Goal: Task Accomplishment & Management: Complete application form

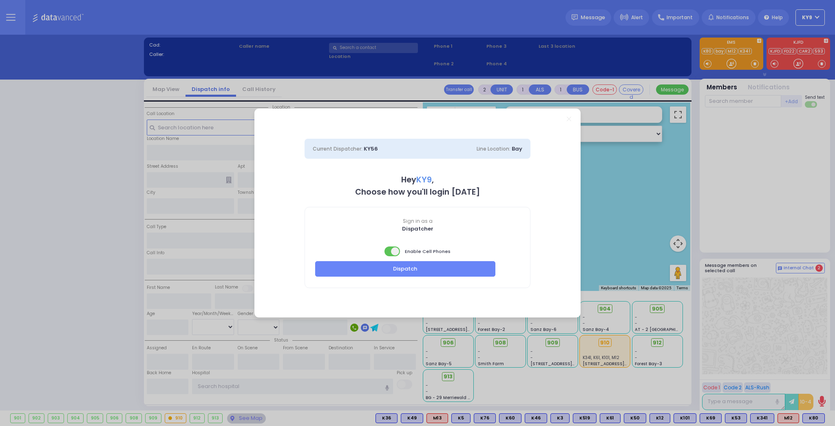
select select "15"
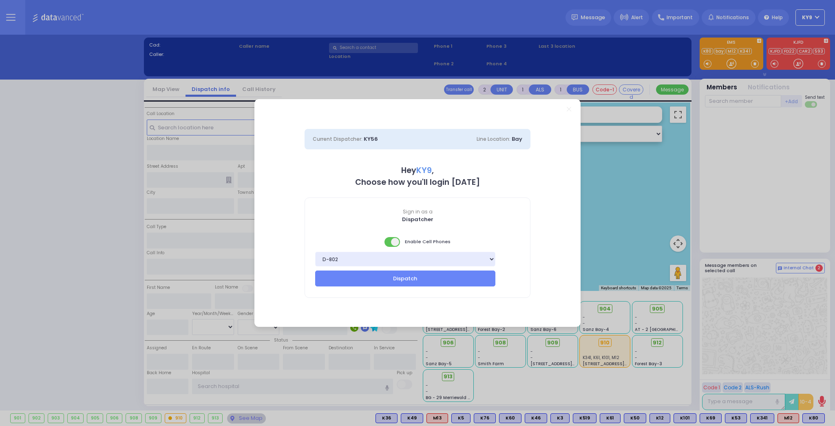
click at [390, 241] on span at bounding box center [393, 242] width 16 height 10
click at [400, 279] on button "Dispatch" at bounding box center [405, 277] width 180 height 15
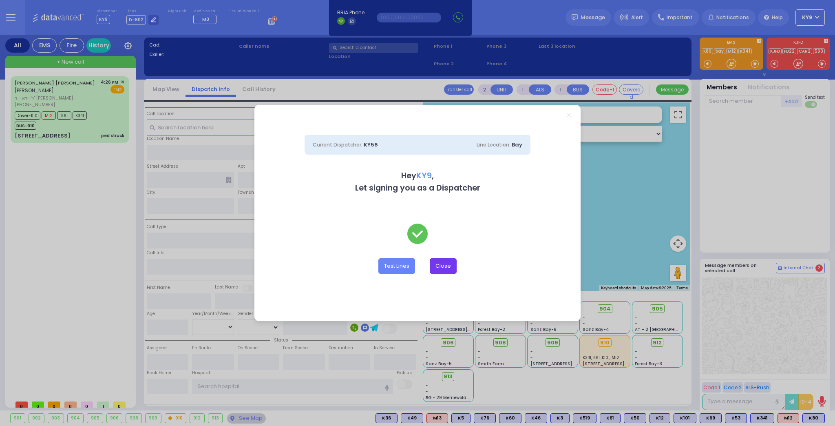
click at [447, 271] on button "Close" at bounding box center [443, 265] width 27 height 15
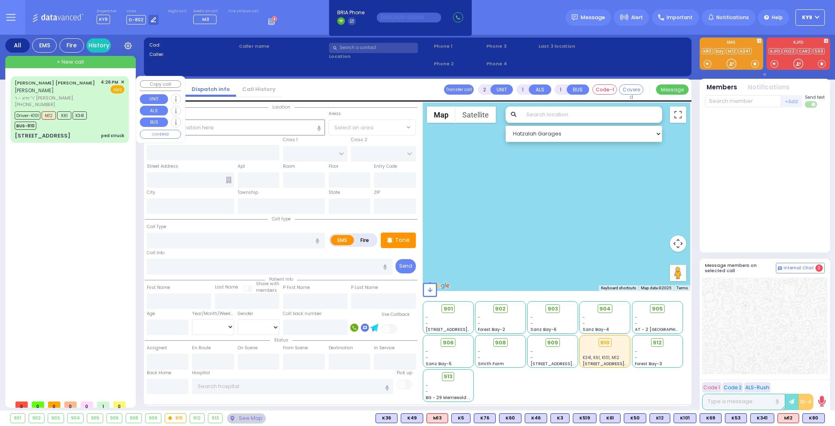
click at [104, 118] on div "Driver-K101 M12 K61 K341 BUS-910" at bounding box center [70, 119] width 110 height 20
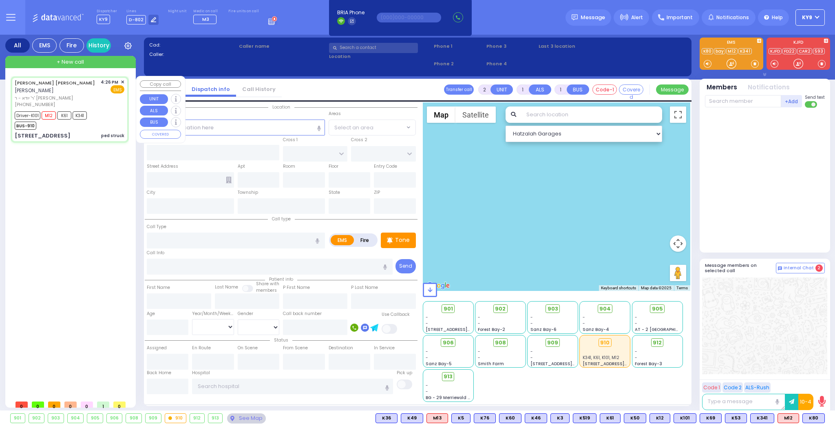
type input "6"
select select
type input "ped struck"
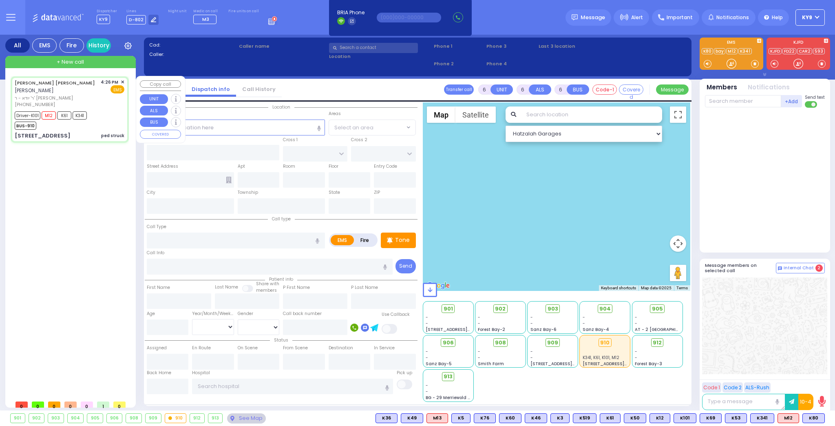
radio input "true"
type input "AVRUM CHAIM D."
type input "STAUBER"
type input "Shulem"
type input "Sofer"
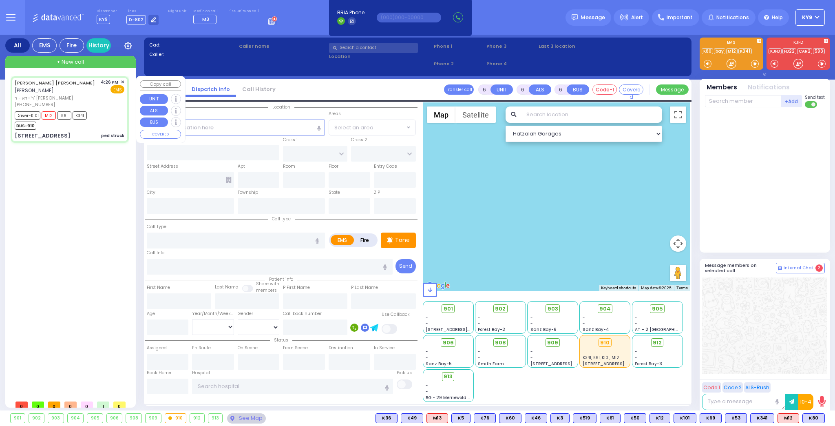
type input "7"
select select "Year"
select select "[DEMOGRAPHIC_DATA]"
type input "16:26"
type input "16:27"
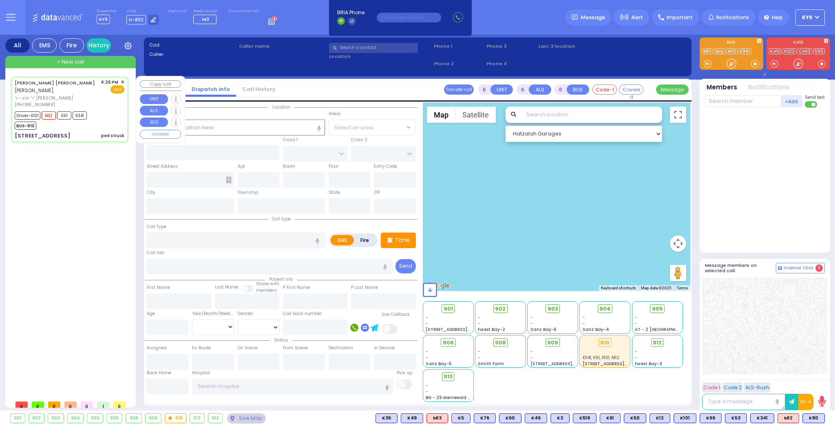
type input "16:28"
type input "16:45"
type input "16:50"
type input "16:55"
type input "ECHC 49 Forest Rd Monroe"
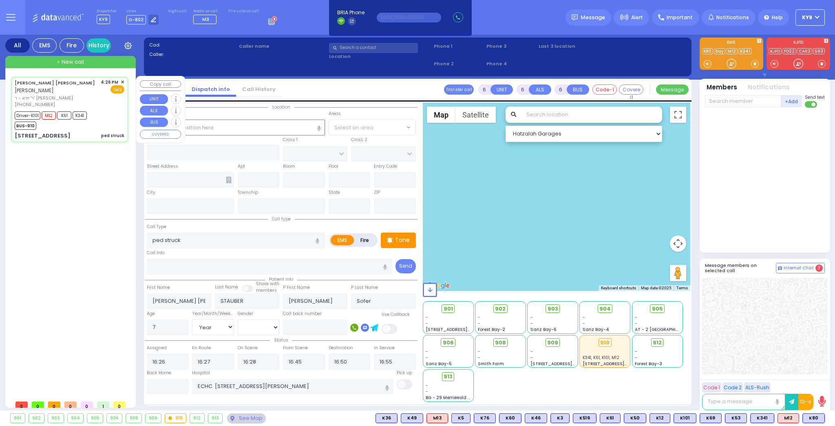
type input "DINEV RD"
type input "ACRES RD"
type input "6 AMSTERDAM WAY"
type input "104"
type input "Monroe"
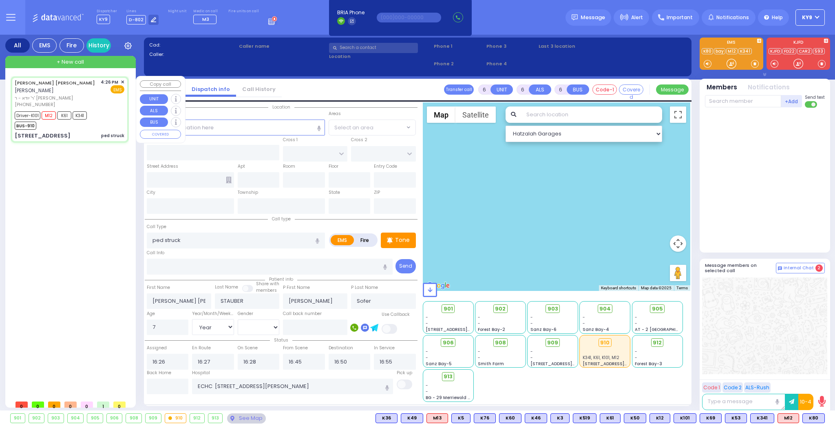
type input "[US_STATE]"
type input "10950"
select select "Hatzalah Garages"
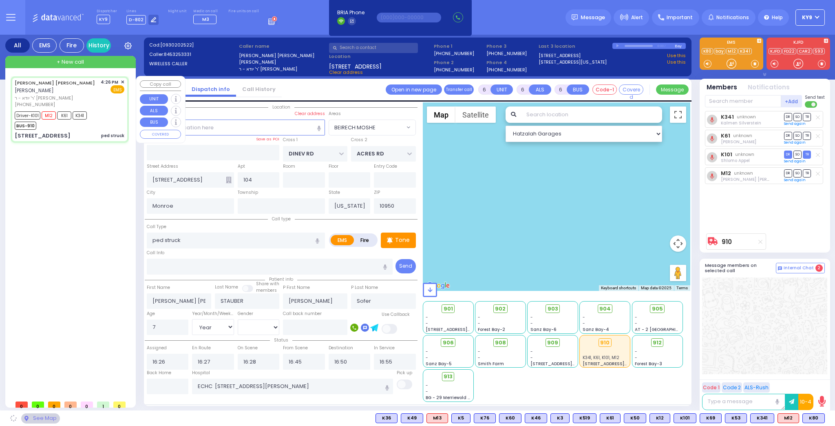
select select "BEIRECH MOSHE"
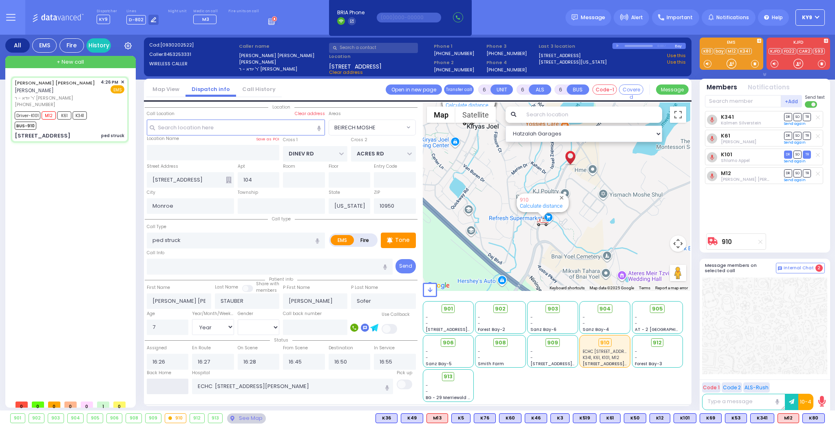
click at [171, 387] on input "text" at bounding box center [168, 386] width 42 height 15
type input "16:55"
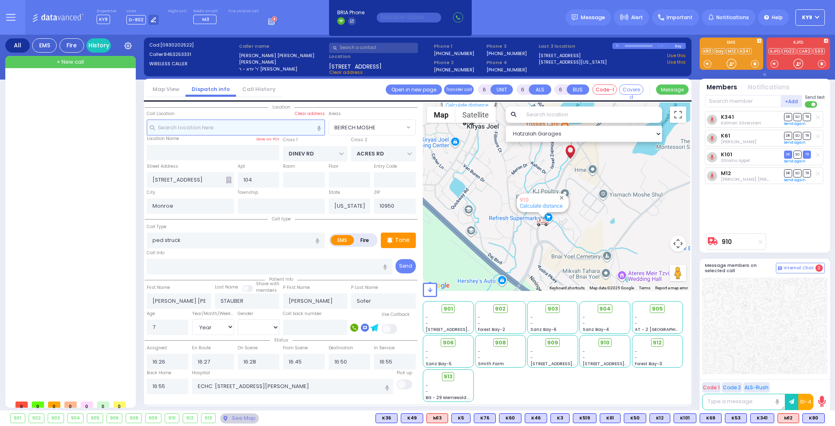
select select
radio input "true"
select select
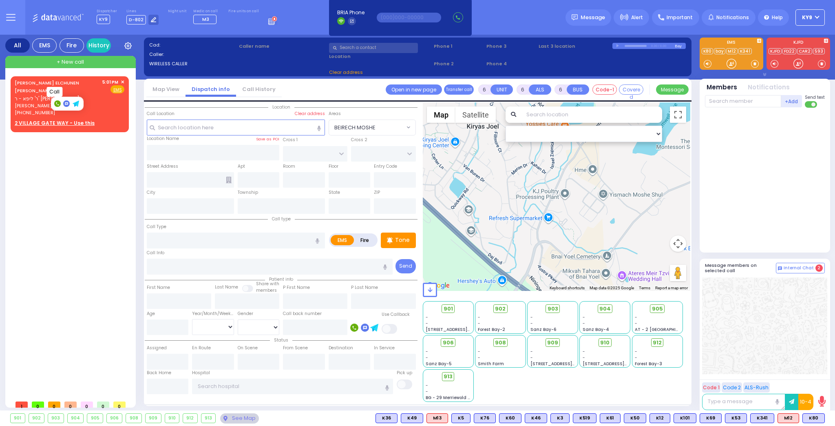
click at [55, 103] on rect at bounding box center [57, 103] width 7 height 7
type input "9174743448"
click at [122, 81] on span "✕" at bounding box center [123, 82] width 4 height 7
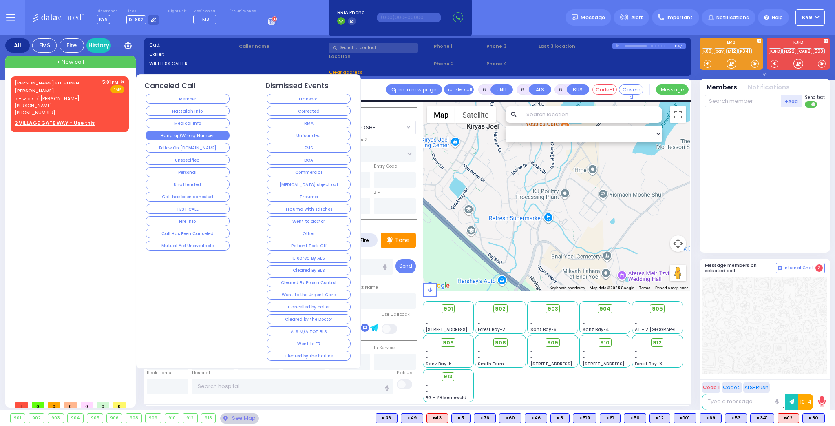
click at [182, 135] on button "Hang up/Wrong Number" at bounding box center [188, 136] width 84 height 10
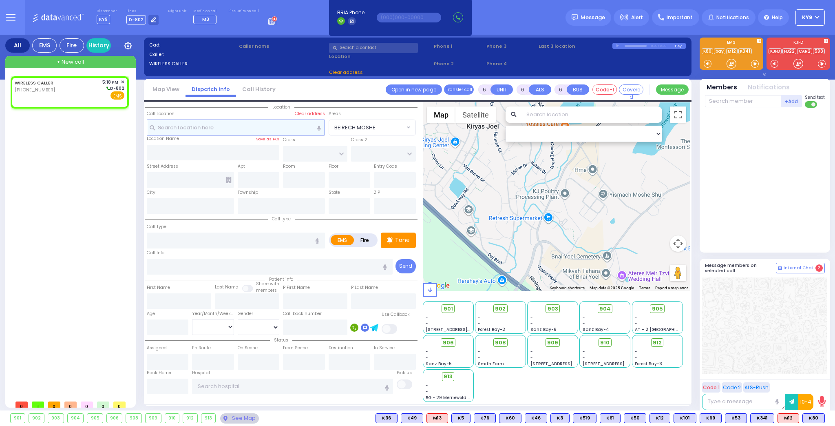
type input "2"
type input "1"
select select
radio input "true"
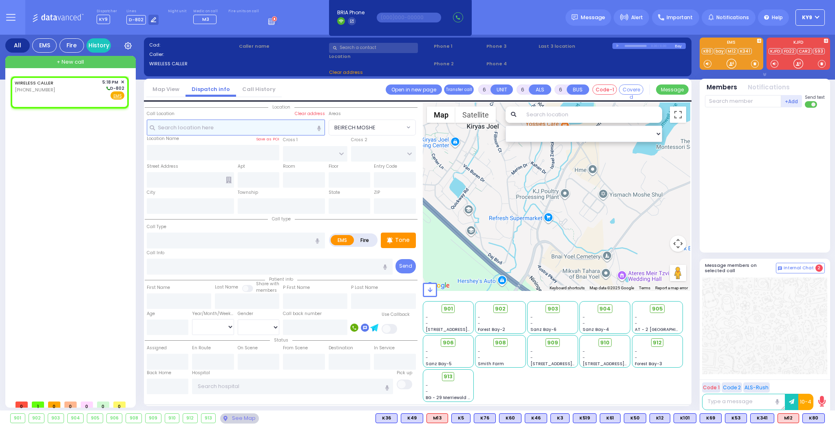
select select
type input "17:18"
select select "Hatzalah Garages"
select select
radio input "true"
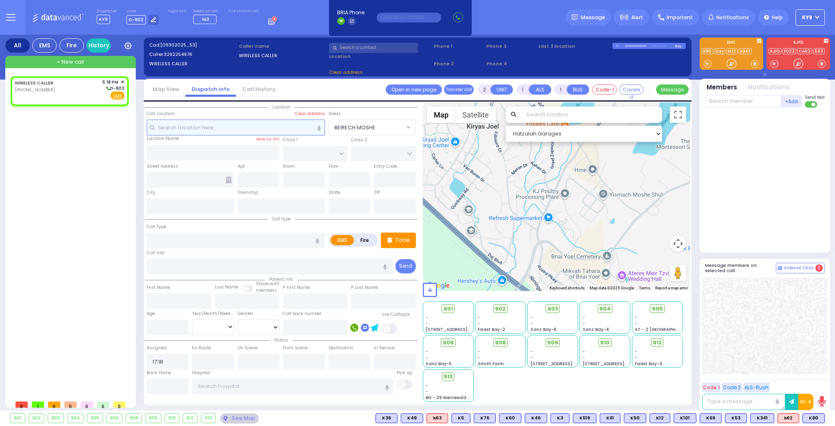
select select
select select "Hatzalah Garages"
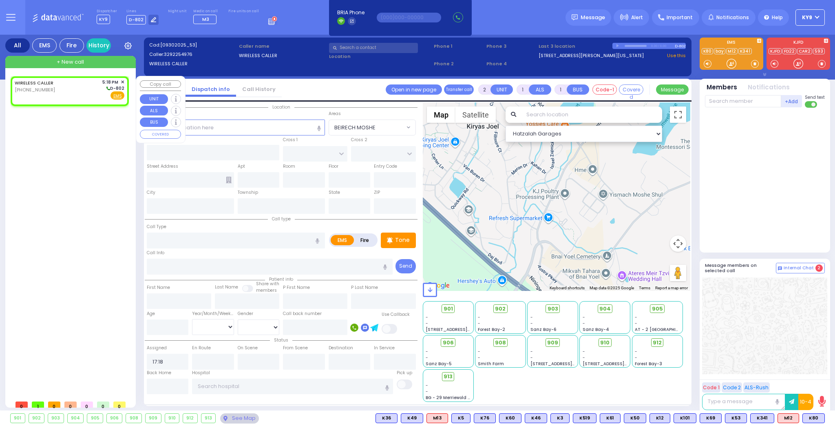
click at [57, 87] on div "WIRELESS CALLER (329) 225-4976 5:18 PM ✕ D-802" at bounding box center [70, 89] width 110 height 21
select select
radio input "true"
select select
select select "Hatzalah Garages"
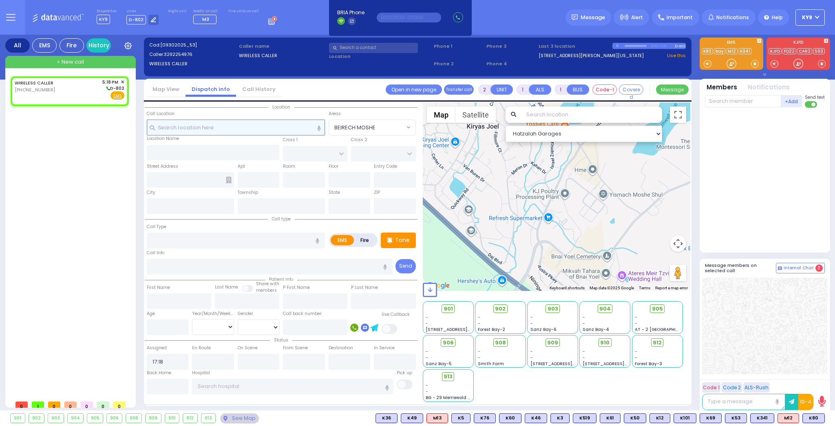
click at [213, 130] on input "text" at bounding box center [236, 127] width 178 height 15
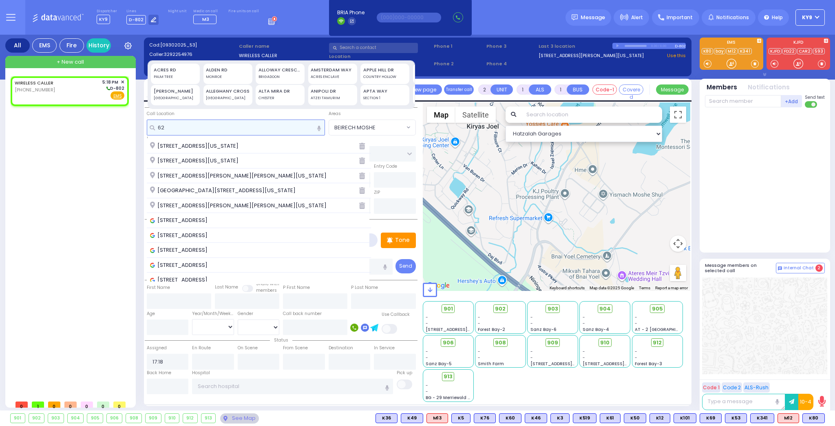
type input "6"
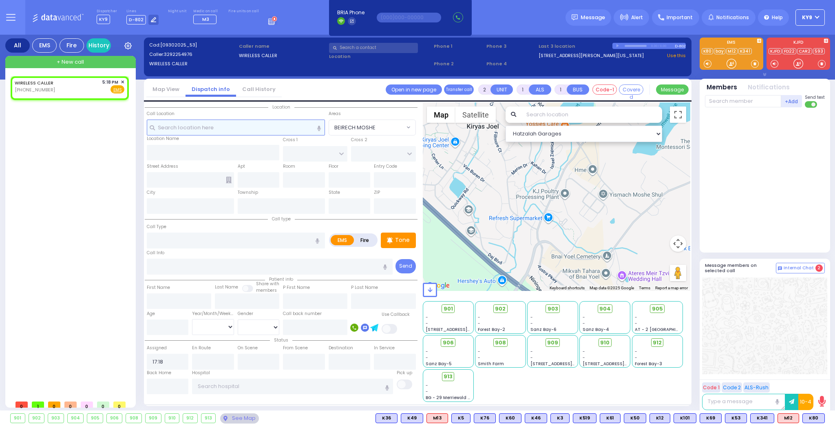
select select
radio input "true"
select select
select select "Hatzalah Garages"
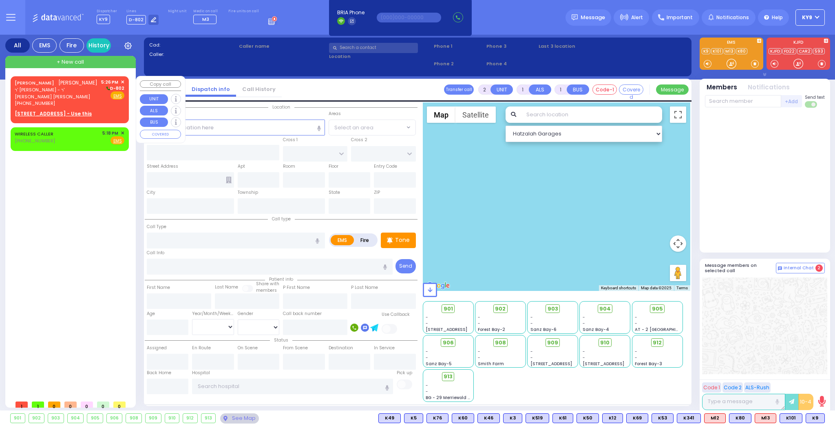
click at [89, 97] on div "[PERSON_NAME] ר' [PERSON_NAME] - ר' [PERSON_NAME] [PERSON_NAME] [PHONE_NUMBER] …" at bounding box center [70, 93] width 110 height 28
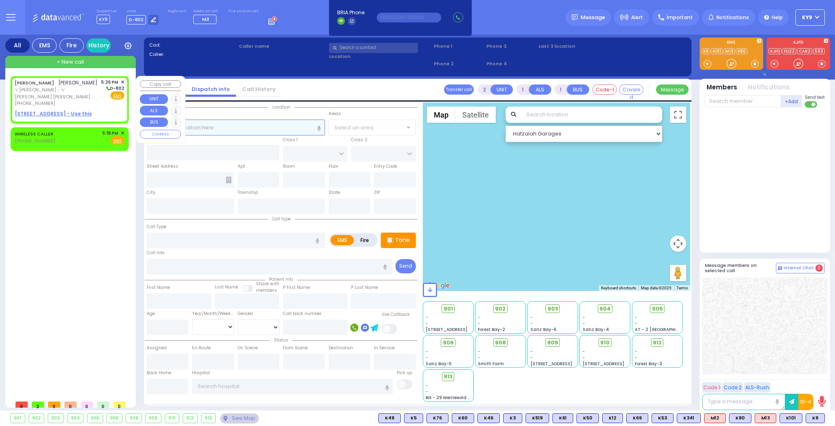
select select
radio input "true"
type input "[PERSON_NAME]"
type input "BIENER"
select select
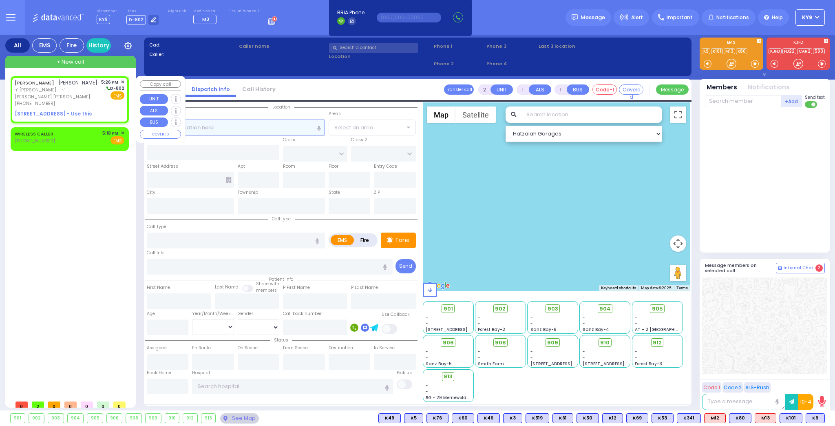
type input "17:26"
select select "Hatzalah Garages"
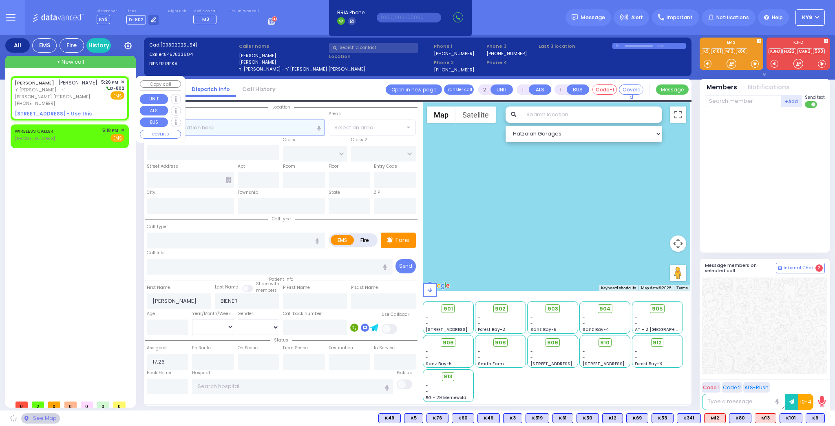
select select
radio input "true"
select select
select select "Hatzalah Garages"
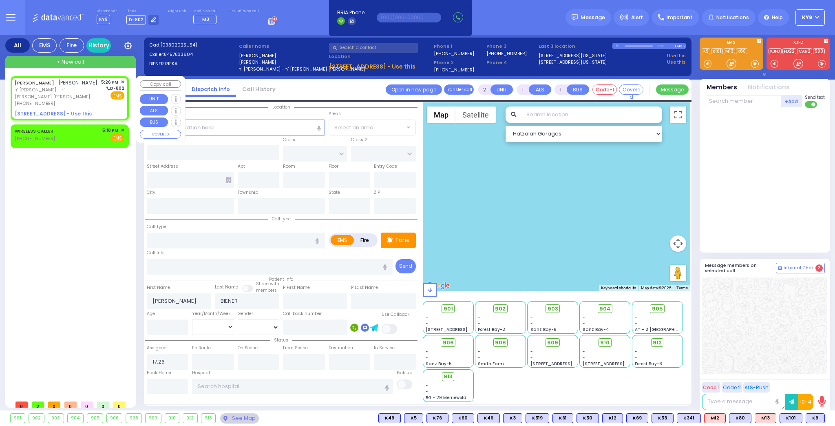
click at [65, 110] on u "[STREET_ADDRESS] - Use this" at bounding box center [53, 113] width 77 height 7
select select
radio input "true"
select select
select select "Hatzalah Garages"
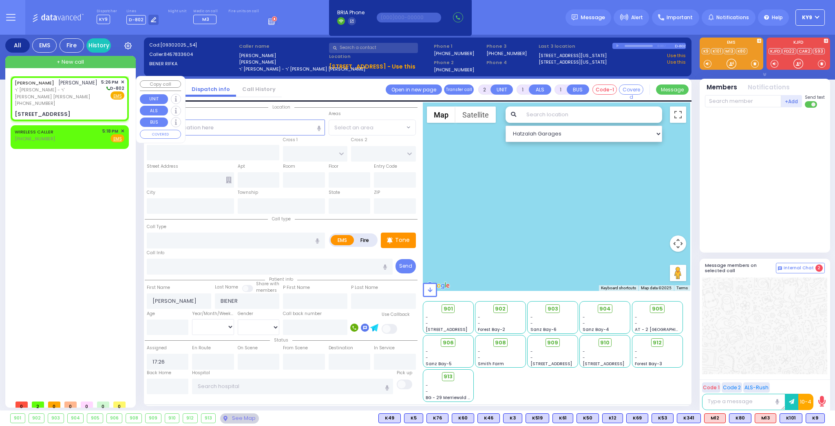
select select
radio input "true"
select select
select select "Hatzalah Garages"
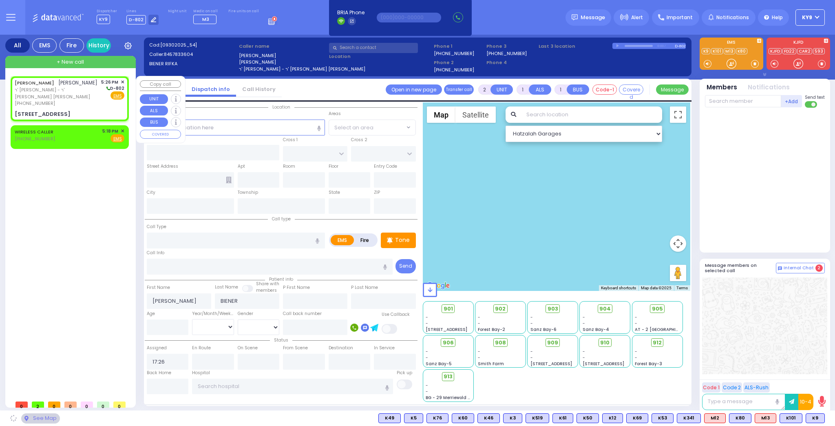
type input "KAHAN DR"
type input "GETZIL BERGER BLVD"
type input "13 MERON DR"
type input "201"
type input "Monroe"
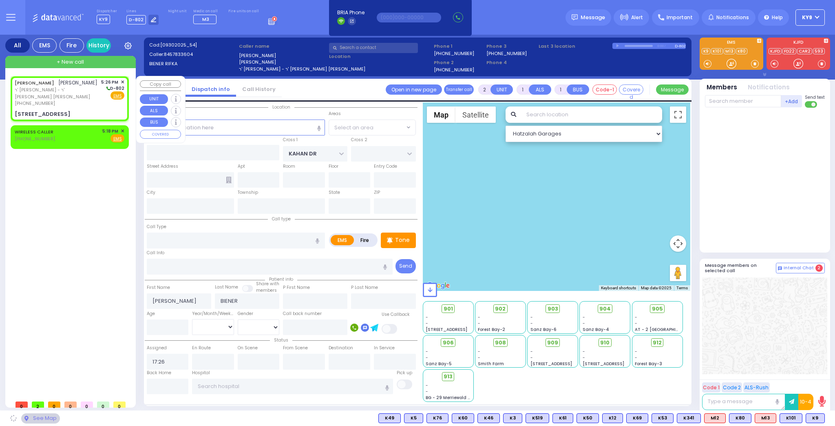
type input "[US_STATE]"
type input "10950"
select select "SECTION 4"
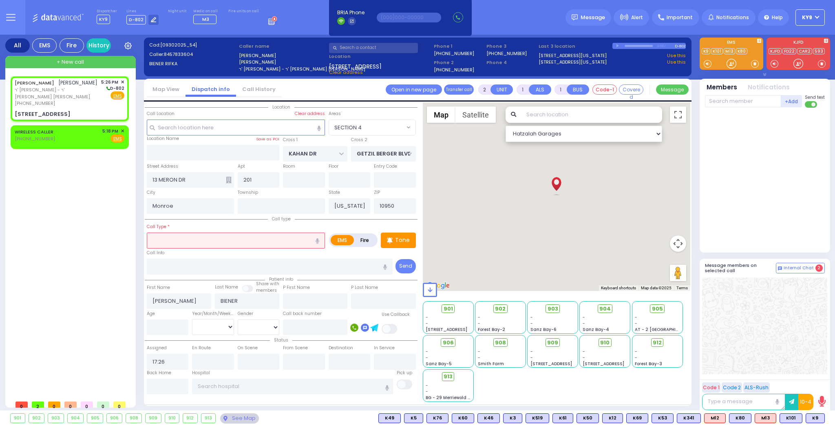
click at [199, 241] on input "text" at bounding box center [236, 239] width 178 height 15
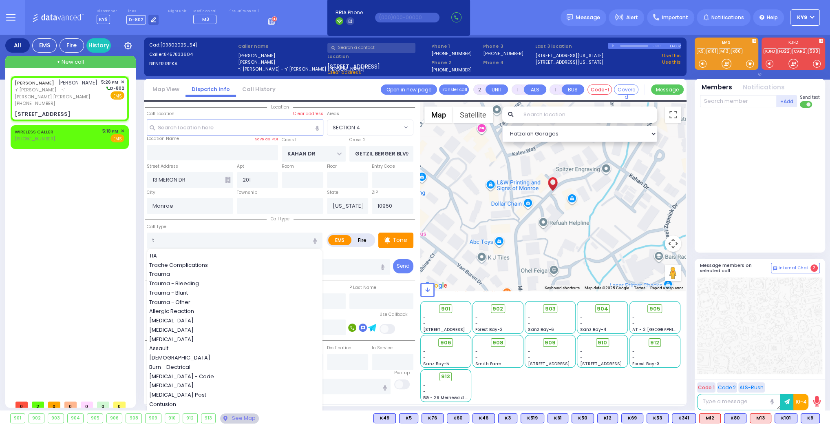
click at [181, 276] on div "Trauma" at bounding box center [235, 274] width 172 height 8
type input "Trauma"
type input "0"
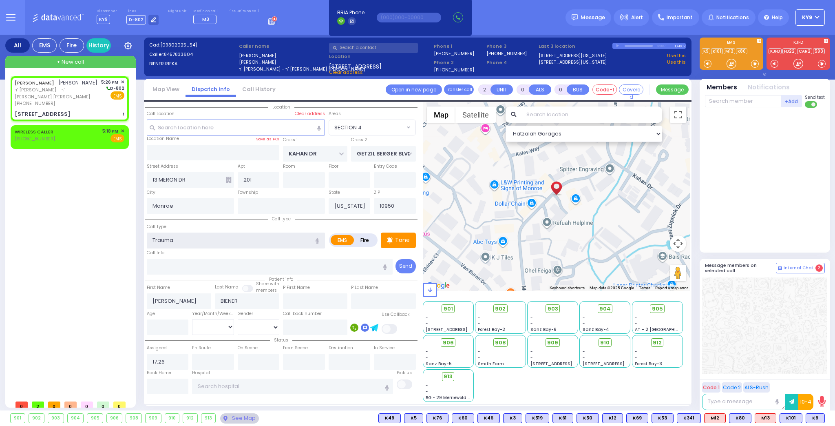
select select
radio input "true"
select select
select select "Hatzalah Garages"
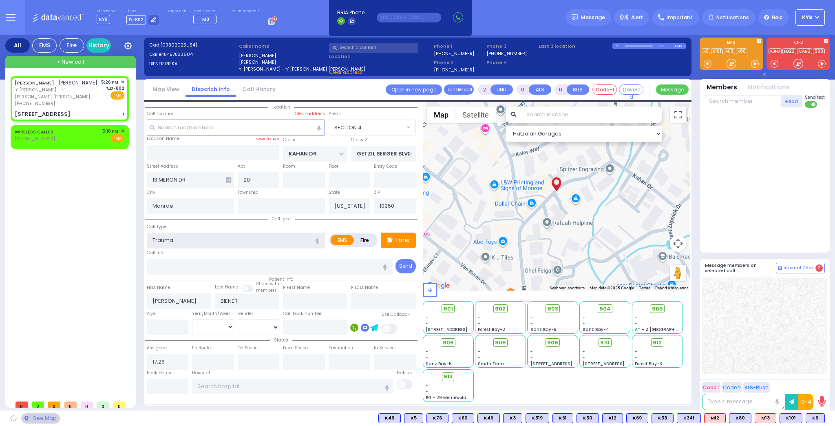
select select "SECTION 4"
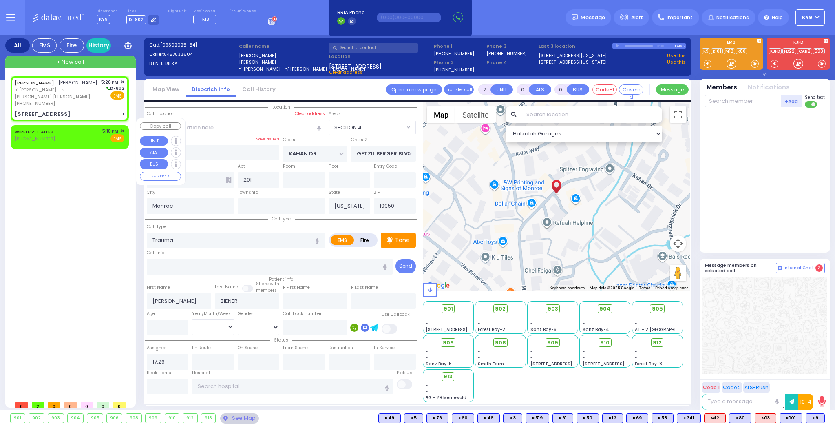
click at [120, 128] on div "5:18 PM ✕" at bounding box center [113, 131] width 22 height 7
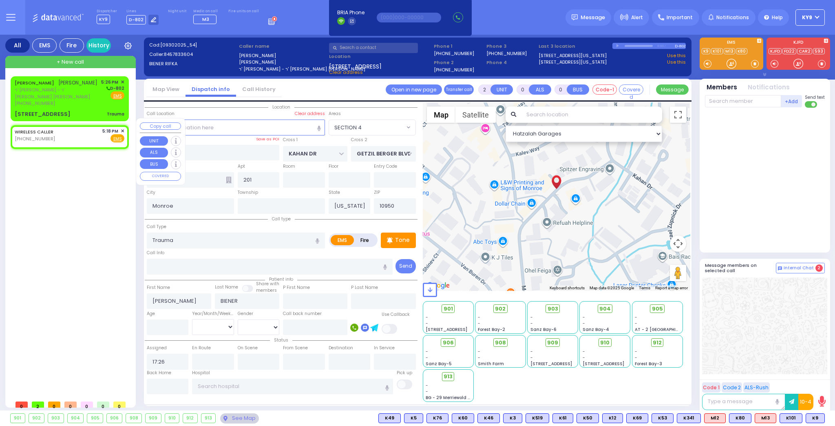
type input "1"
select select
radio input "true"
select select
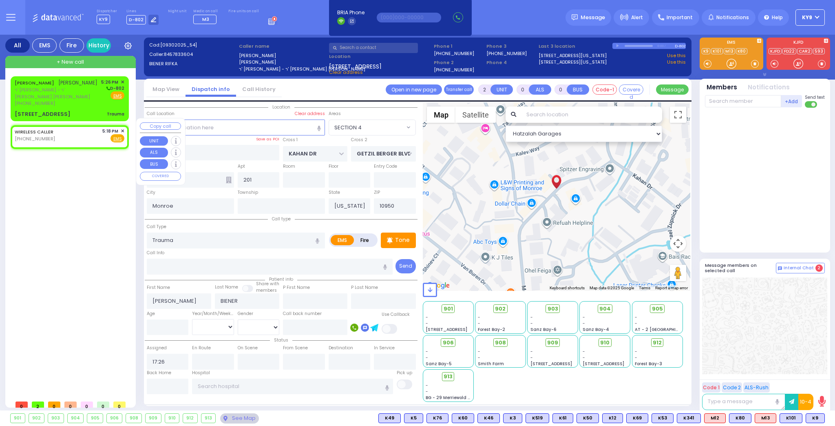
type input "17:18"
select select "Hatzalah Garages"
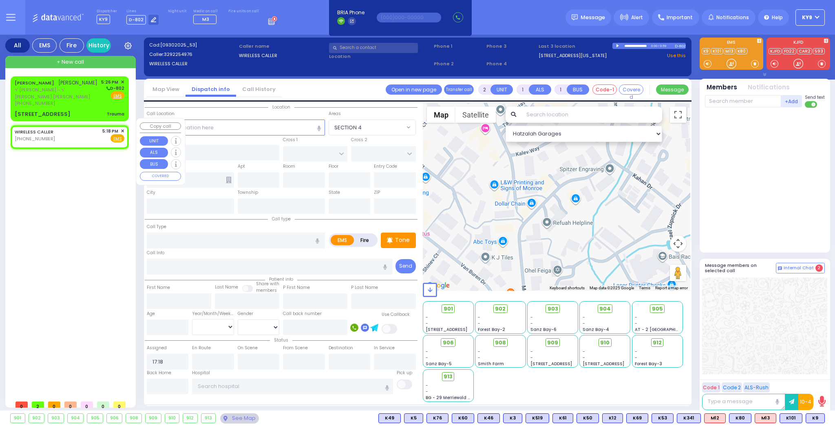
click at [122, 128] on span "✕" at bounding box center [123, 131] width 4 height 7
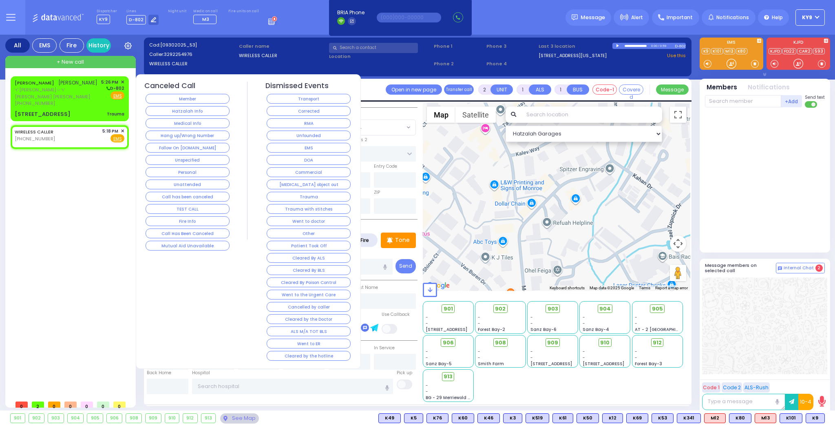
click at [159, 131] on button "Hang up/Wrong Number" at bounding box center [188, 136] width 84 height 10
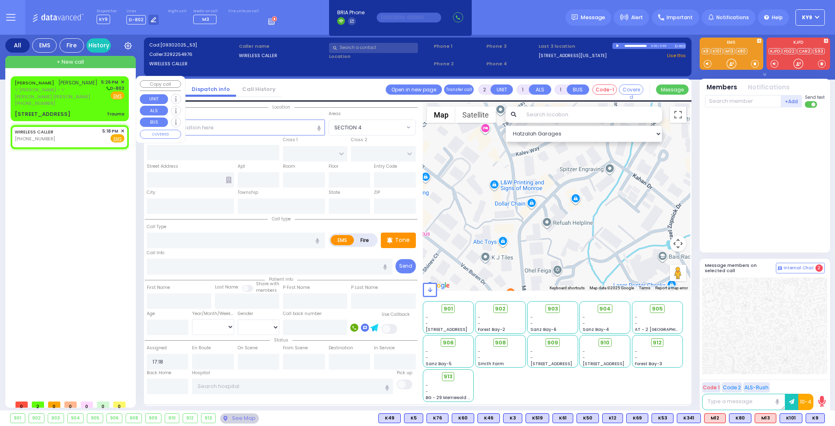
select select
radio input "true"
select select
click at [85, 110] on div "[STREET_ADDRESS] Trauma" at bounding box center [70, 114] width 110 height 8
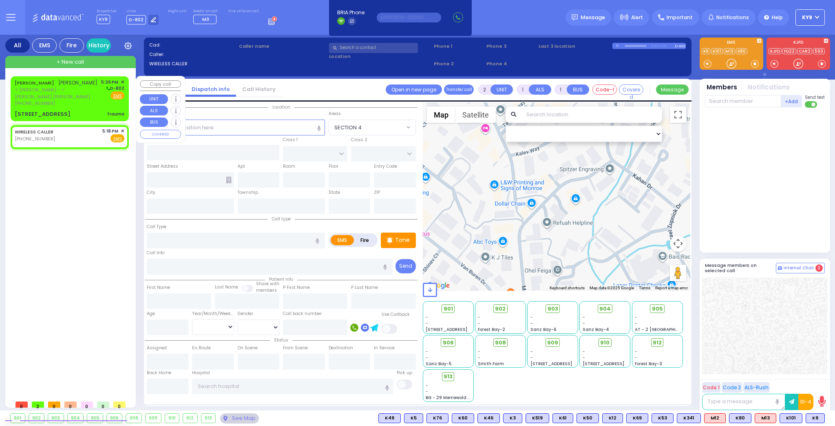
type input "0"
select select
type input "Trauma"
radio input "true"
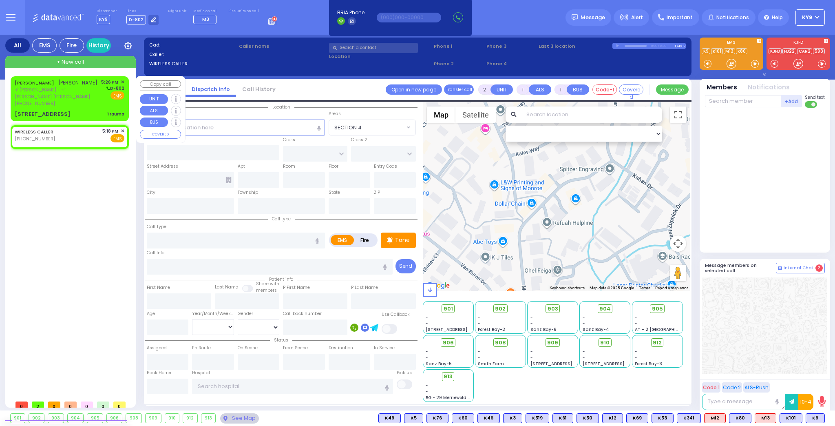
type input "[PERSON_NAME]"
type input "BIENER"
select select
type input "17:26"
select select "Hatzalah Garages"
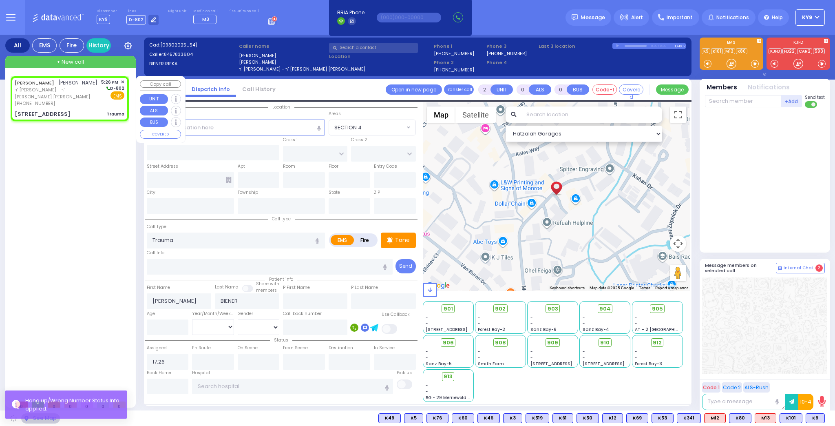
type input "KAHAN DR"
type input "GETZIL BERGER BLVD"
type input "13 MERON DR"
type input "201"
type input "Monroe"
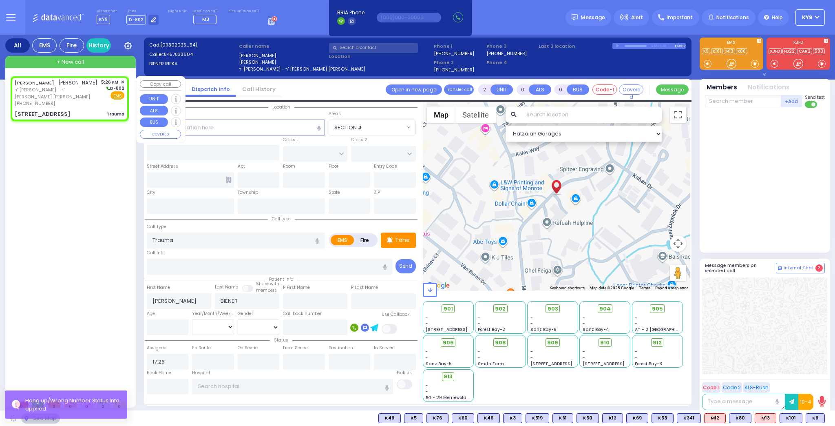
type input "[US_STATE]"
type input "10950"
select select "SECTION 4"
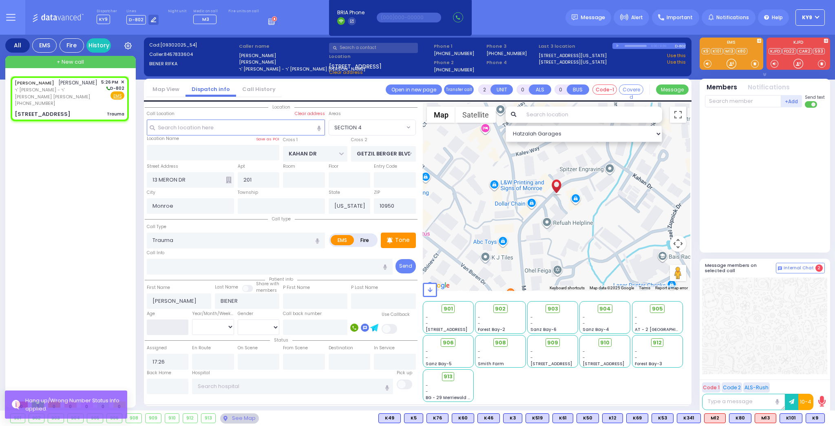
click at [174, 323] on input "number" at bounding box center [168, 326] width 42 height 15
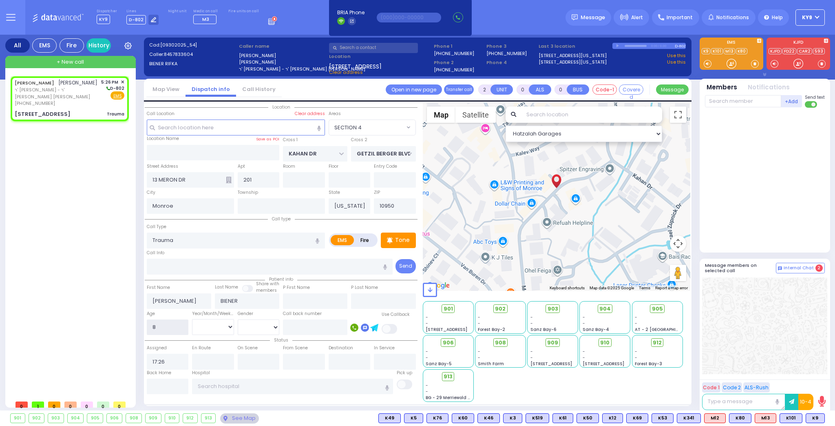
type input "8"
click at [204, 328] on select "Year Month Week Day" at bounding box center [213, 326] width 42 height 15
select select
radio input "true"
select select
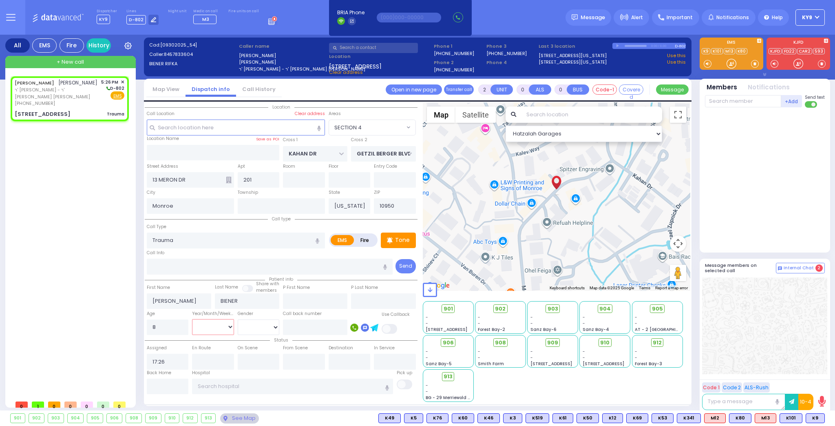
select select "Hatzalah Garages"
select select "Year"
click at [192, 319] on select "Year Month Week Day" at bounding box center [213, 326] width 42 height 15
select select "SECTION 4"
select select
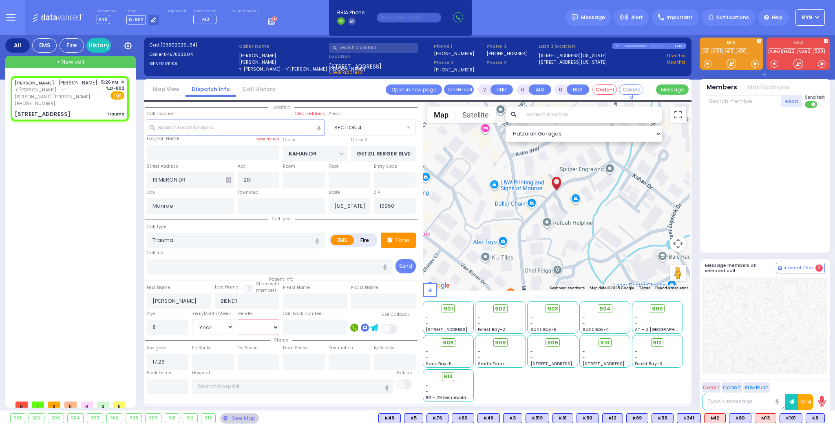
radio input "true"
select select "Year"
select select "Hatzalah Garages"
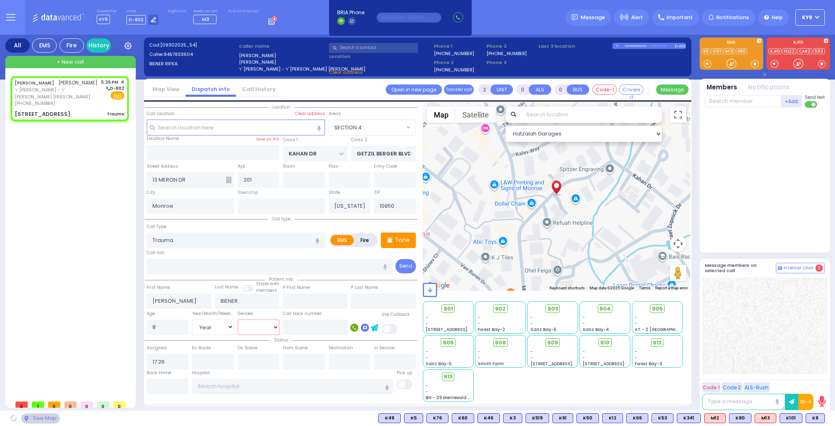
drag, startPoint x: 248, startPoint y: 328, endPoint x: 250, endPoint y: 333, distance: 5.7
click at [248, 328] on select "[DEMOGRAPHIC_DATA] [DEMOGRAPHIC_DATA]" at bounding box center [259, 326] width 42 height 15
select select "SECTION 4"
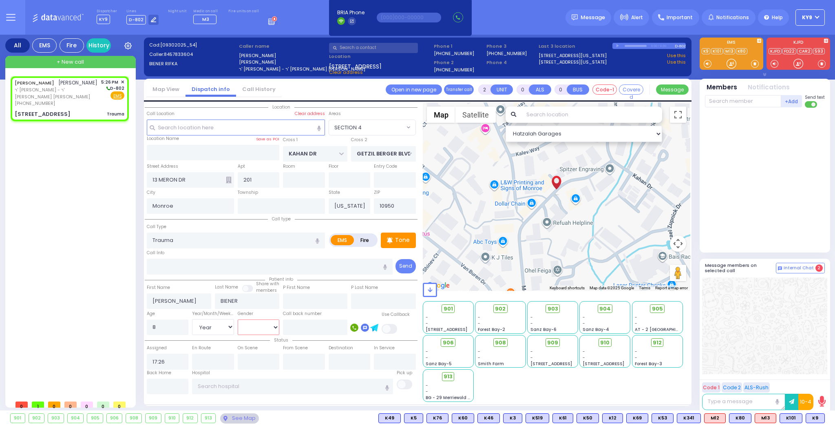
select select "[DEMOGRAPHIC_DATA]"
click at [238, 319] on select "Male Female" at bounding box center [259, 326] width 42 height 15
select select
radio input "true"
select select "Year"
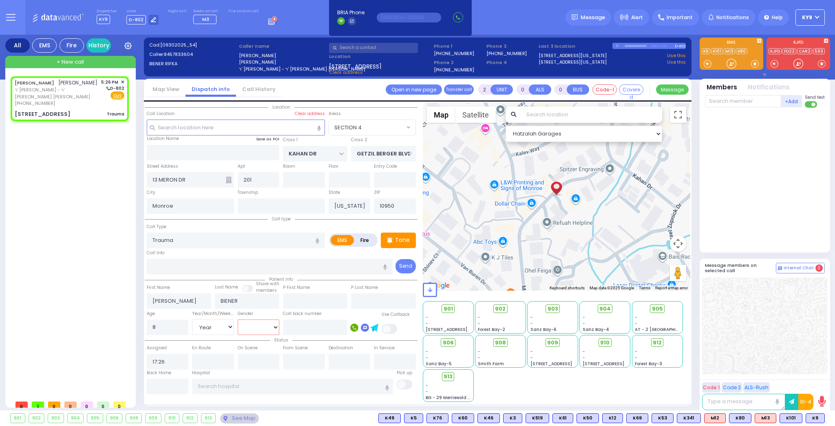
select select "[DEMOGRAPHIC_DATA]"
select select "Hatzalah Garages"
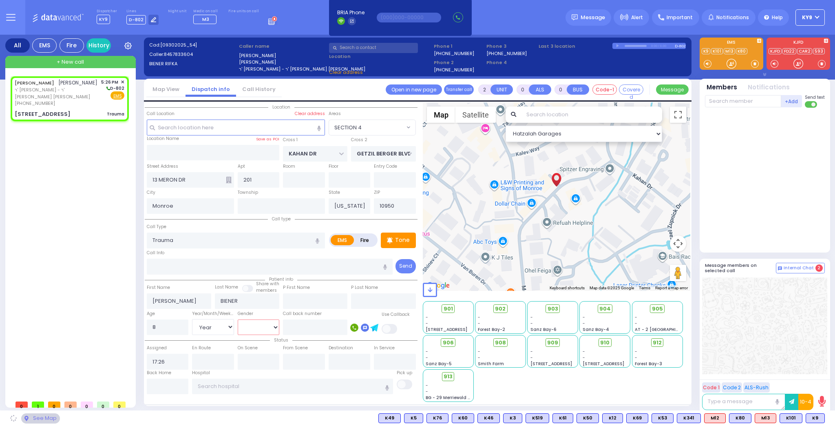
select select "SECTION 4"
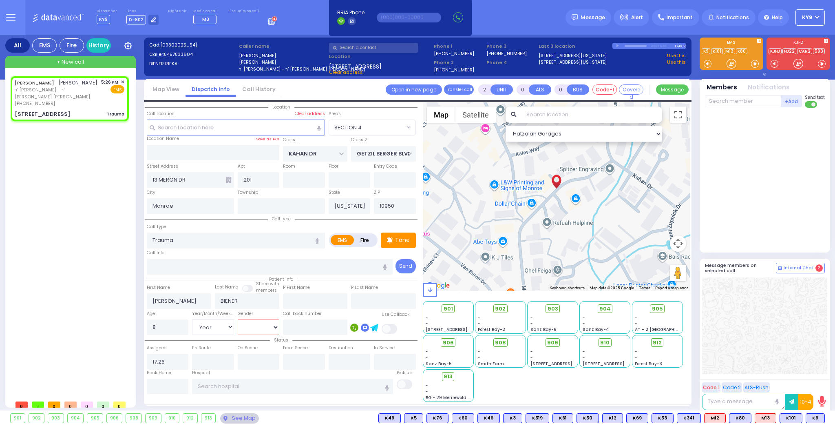
select select
radio input "true"
select select "Year"
select select "[DEMOGRAPHIC_DATA]"
select select "Hatzalah Garages"
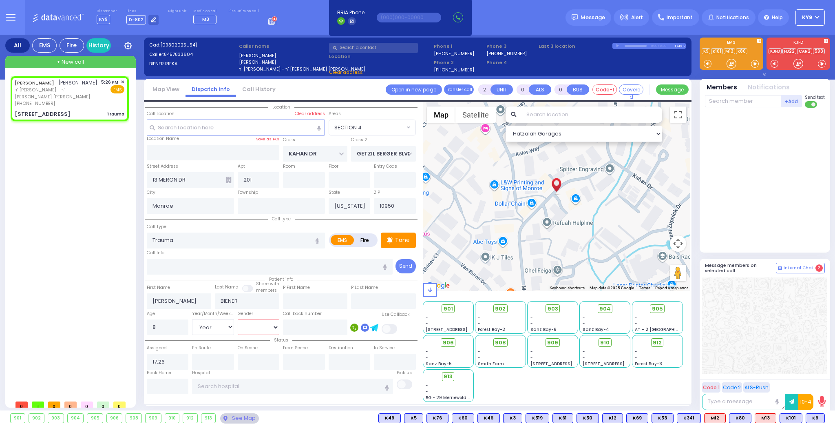
select select "SECTION 4"
click at [405, 240] on p "Tone" at bounding box center [402, 240] width 15 height 9
click at [400, 237] on p "Tone" at bounding box center [402, 240] width 15 height 9
click at [399, 239] on p "Tone" at bounding box center [402, 240] width 15 height 9
click at [755, 64] on span at bounding box center [755, 64] width 8 height 8
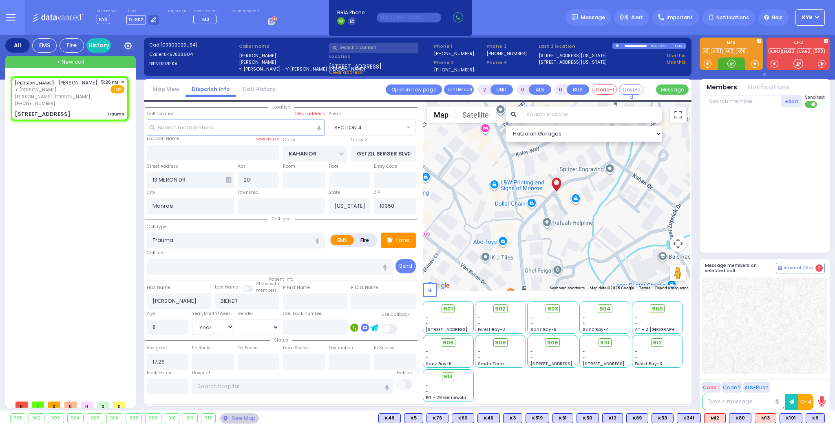
click at [730, 63] on div at bounding box center [732, 64] width 8 height 8
click at [730, 64] on div at bounding box center [732, 64] width 8 height 8
click at [728, 62] on div at bounding box center [732, 64] width 8 height 8
click at [731, 65] on div at bounding box center [732, 64] width 8 height 8
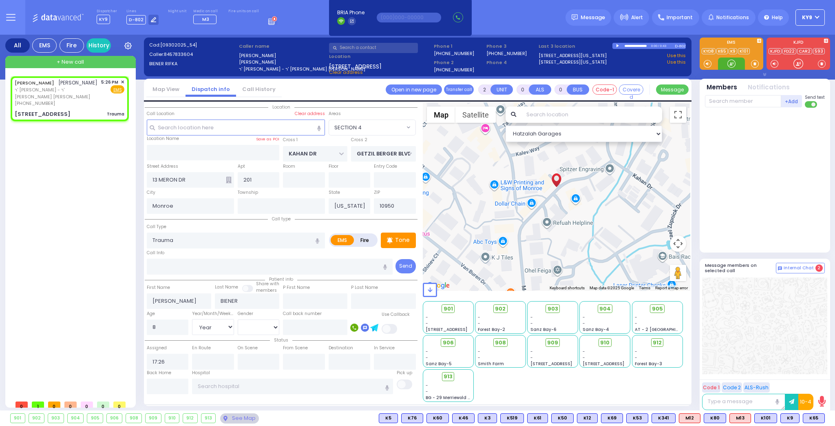
drag, startPoint x: 730, startPoint y: 65, endPoint x: 728, endPoint y: 69, distance: 4.2
click at [728, 66] on div at bounding box center [732, 64] width 8 height 8
click at [809, 419] on span "K65" at bounding box center [813, 418] width 21 height 9
select select
radio input "true"
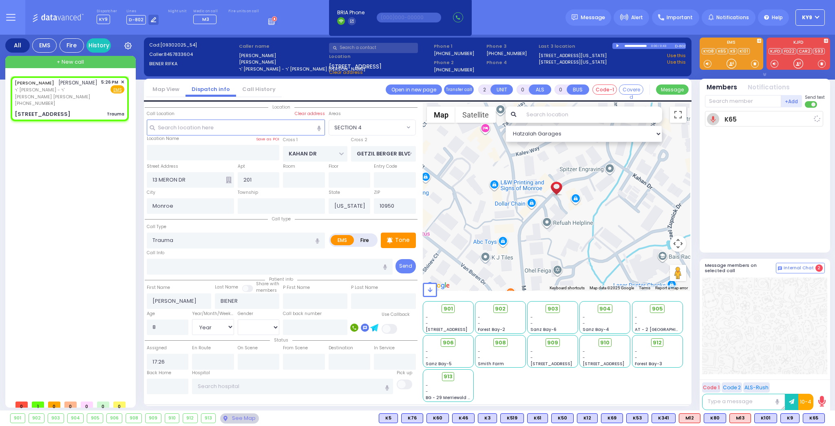
select select "Year"
select select "[DEMOGRAPHIC_DATA]"
type input "17:28"
select select "Hatzalah Garages"
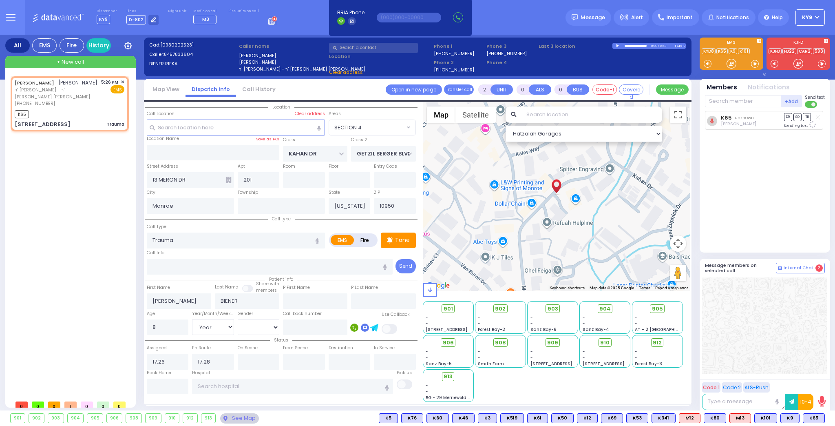
select select "SECTION 4"
click at [731, 63] on div at bounding box center [732, 64] width 8 height 8
click at [729, 64] on div at bounding box center [732, 64] width 8 height 8
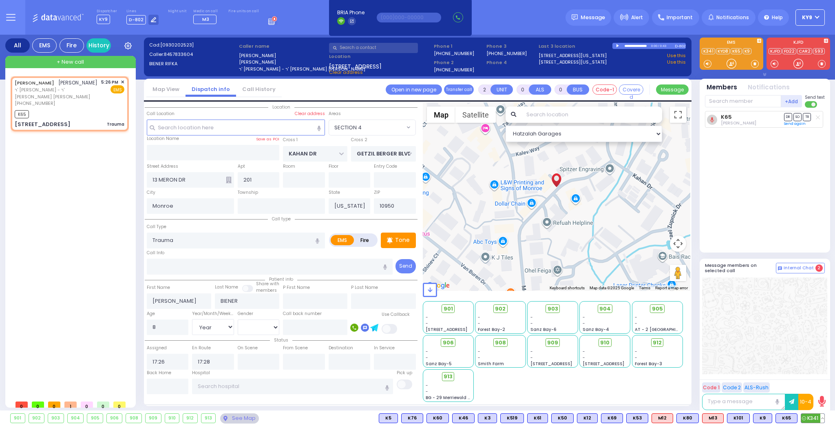
click at [814, 417] on span "K341" at bounding box center [812, 418] width 23 height 9
select select
radio input "true"
select select "Year"
select select "[DEMOGRAPHIC_DATA]"
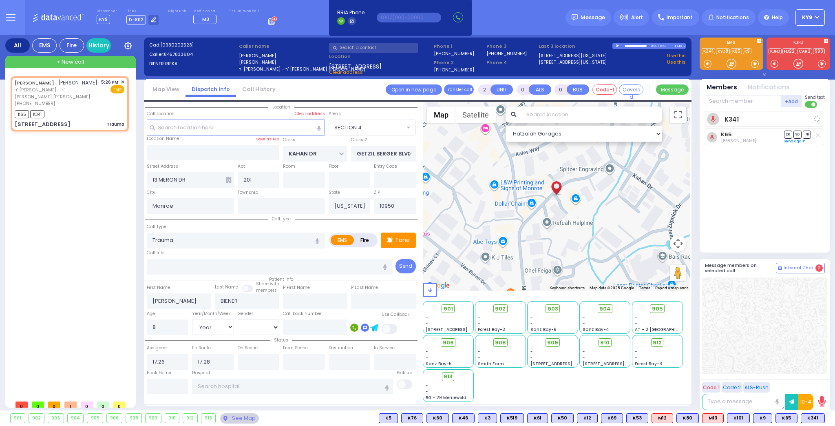
select select "Hatzalah Garages"
select select "SECTION 4"
click at [729, 61] on div at bounding box center [732, 64] width 8 height 8
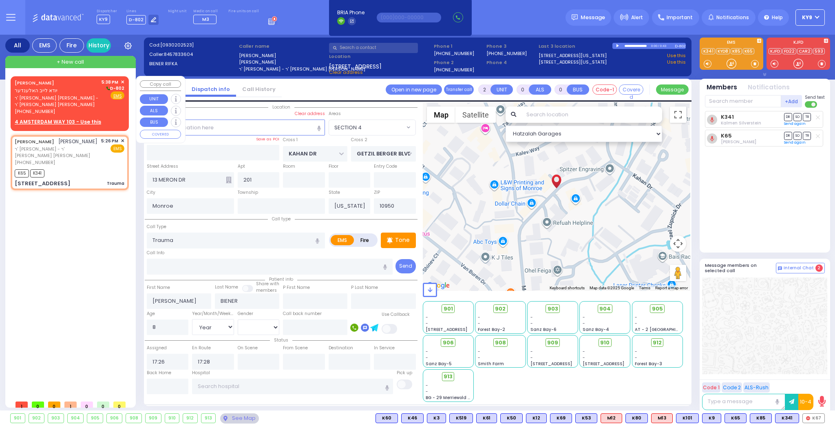
click at [76, 118] on u "4 AMSTERDAM WAY 103 - Use this" at bounding box center [58, 121] width 86 height 7
type input "1"
select select
radio input "true"
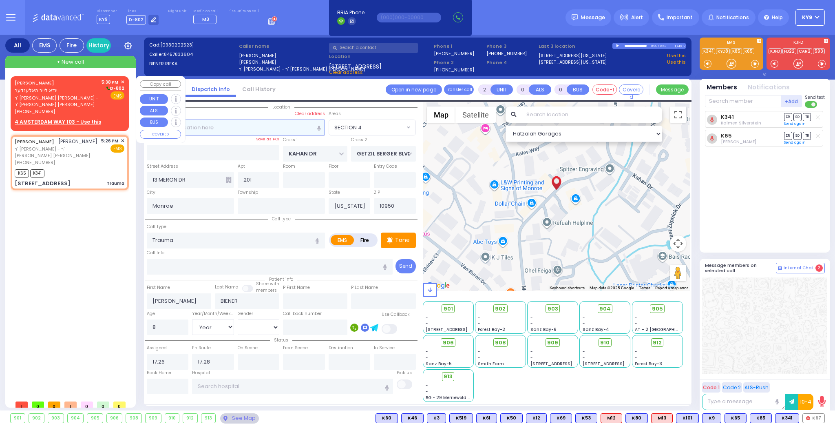
type input "[PERSON_NAME]"
type input "HOLLANDER"
select select
type input "17:38"
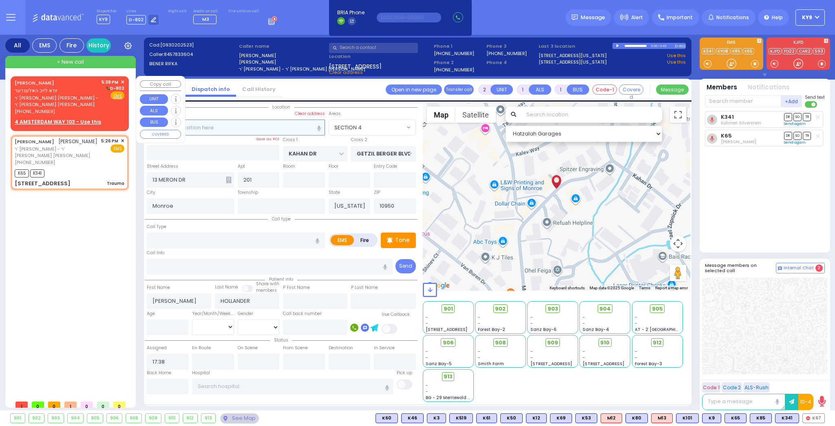
select select "Hatzalah Garages"
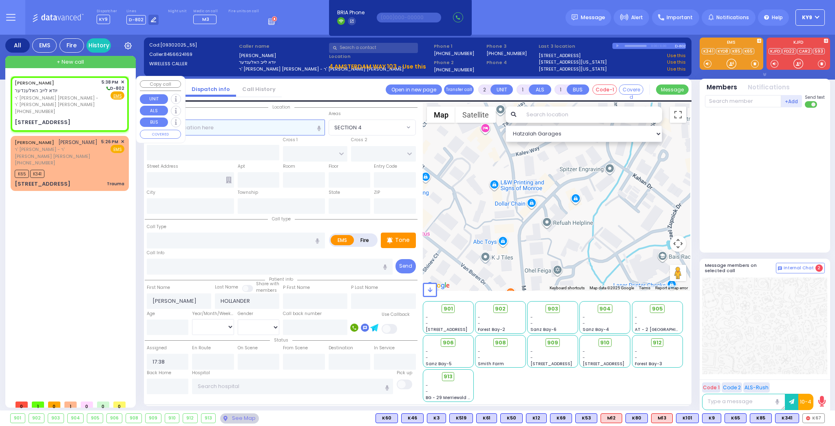
select select
radio input "true"
select select
select select "Hatzalah Garages"
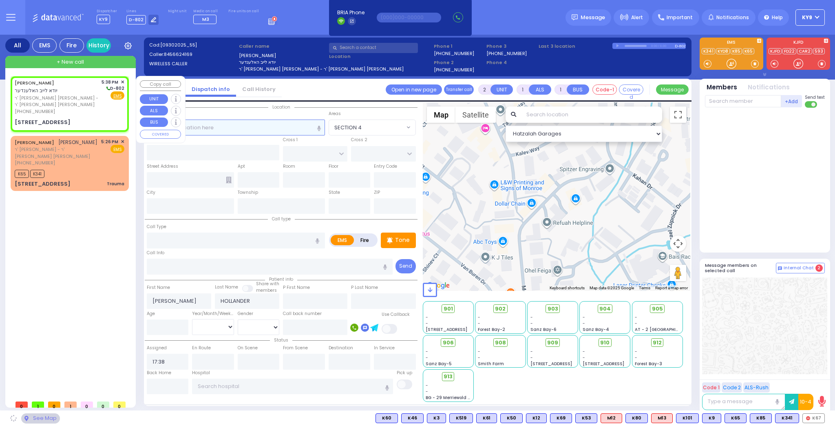
select select
radio input "true"
select select
select select "Hatzalah Garages"
select select
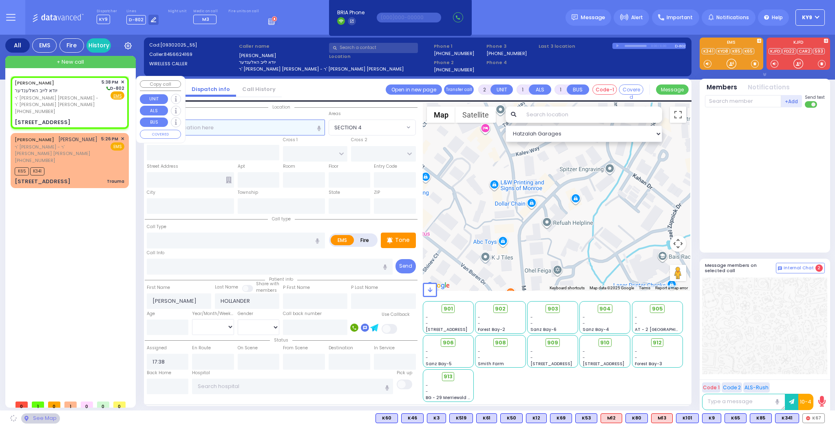
radio input "true"
select select
type input "ACRES RD"
type input "DINEV RD"
type input "[STREET_ADDRESS]"
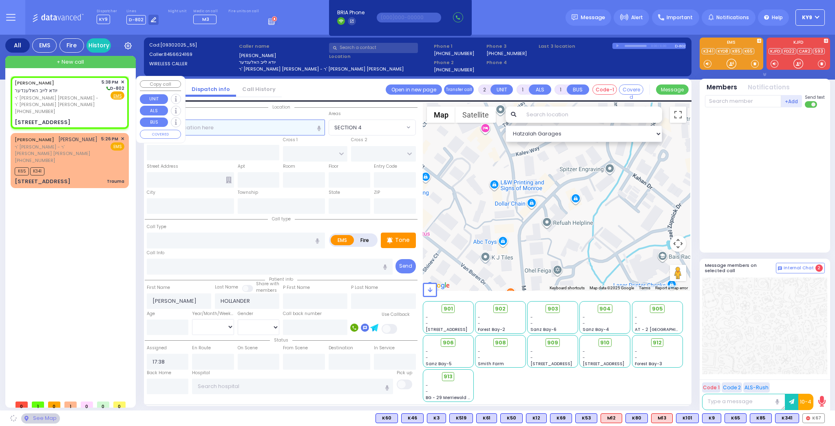
type input "103"
type input "Monroe"
type input "[US_STATE]"
type input "10950"
select select "Hatzalah Garages"
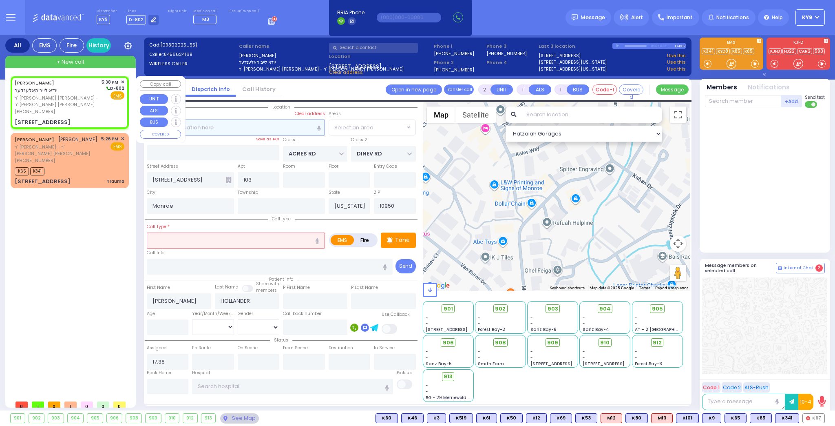
select select "PALM TREE"
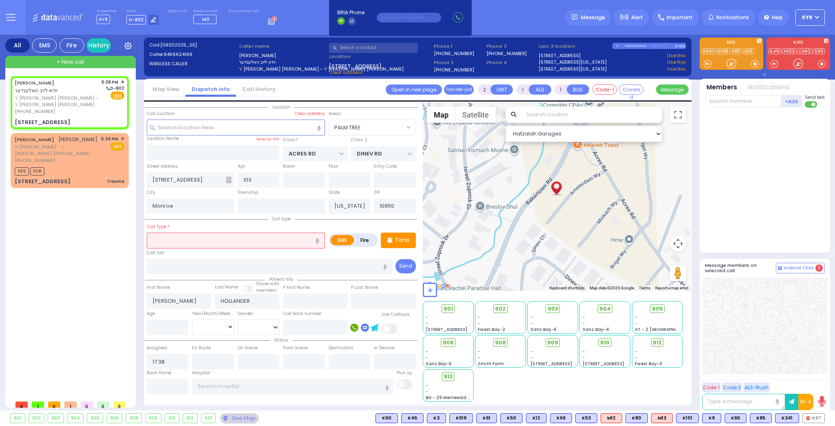
drag, startPoint x: 206, startPoint y: 239, endPoint x: 208, endPoint y: 228, distance: 11.1
click at [207, 237] on input "text" at bounding box center [236, 239] width 178 height 15
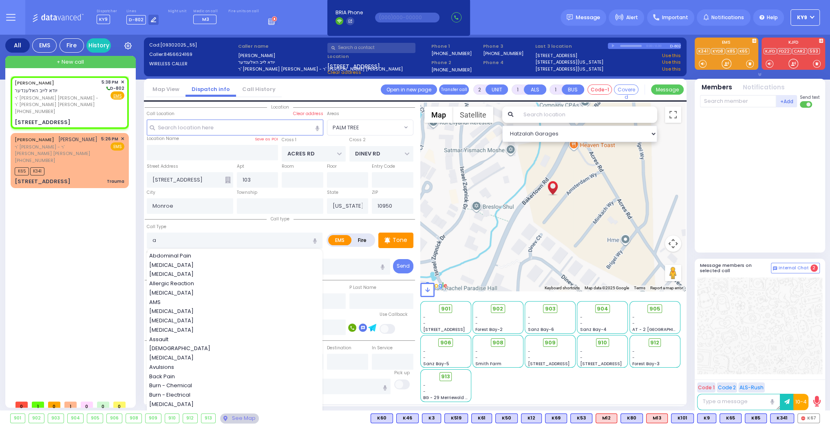
click at [185, 280] on span "Allergic Reaction" at bounding box center [173, 283] width 48 height 8
type input "Allergic Reaction"
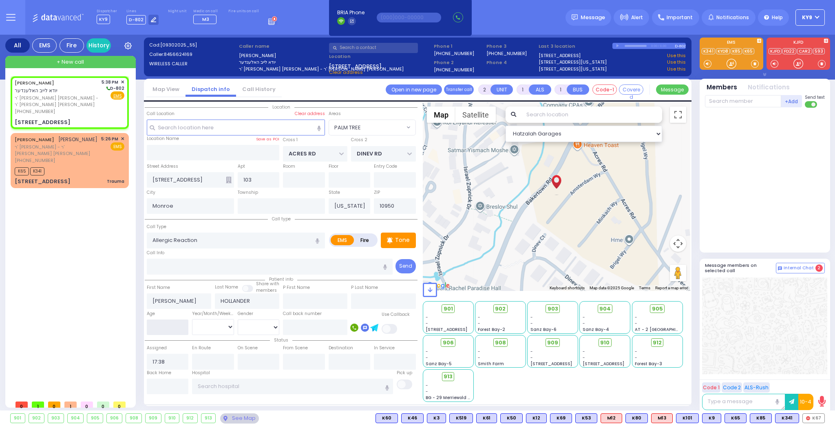
click at [165, 328] on input "number" at bounding box center [168, 326] width 42 height 15
select select
radio input "true"
select select
select select "Hatzalah Garages"
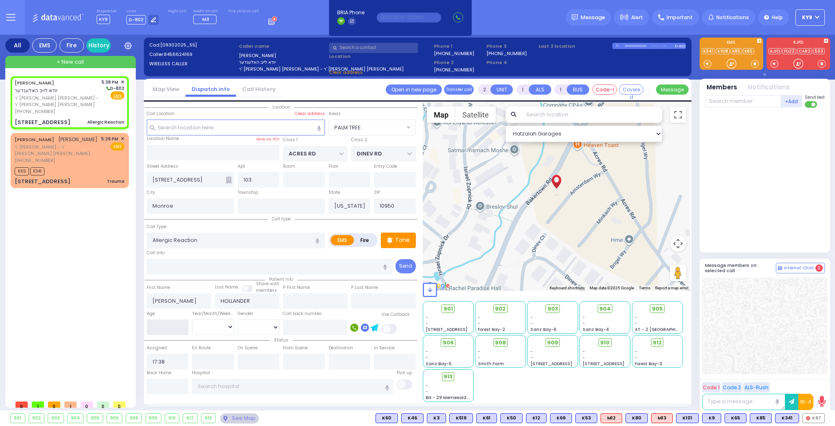
select select "PALM TREE"
type input "11"
drag, startPoint x: 210, startPoint y: 325, endPoint x: 212, endPoint y: 331, distance: 6.2
click at [210, 325] on select "Year Month Week Day" at bounding box center [213, 326] width 42 height 15
select select
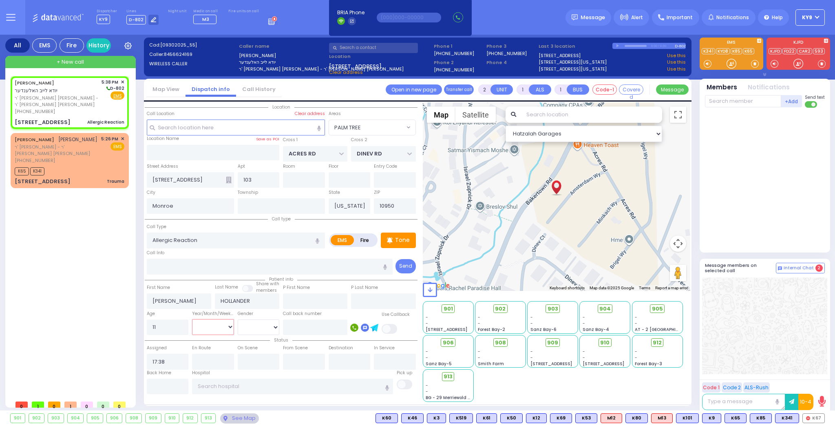
radio input "true"
select select
select select "Hatzalah Garages"
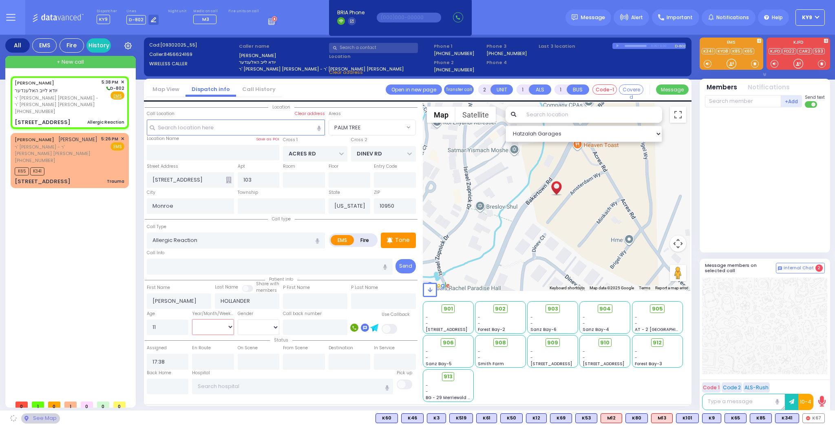
select select "PALM TREE"
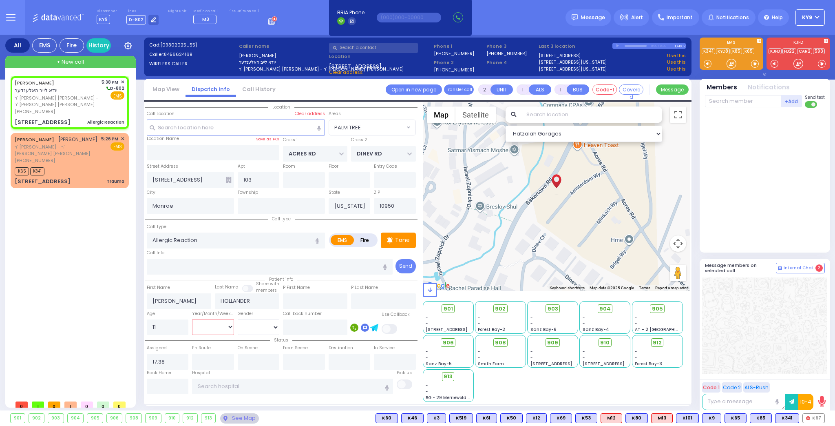
select select "Year"
click at [192, 319] on select "Year Month Week Day" at bounding box center [213, 326] width 42 height 15
select select
radio input "true"
select select "Year"
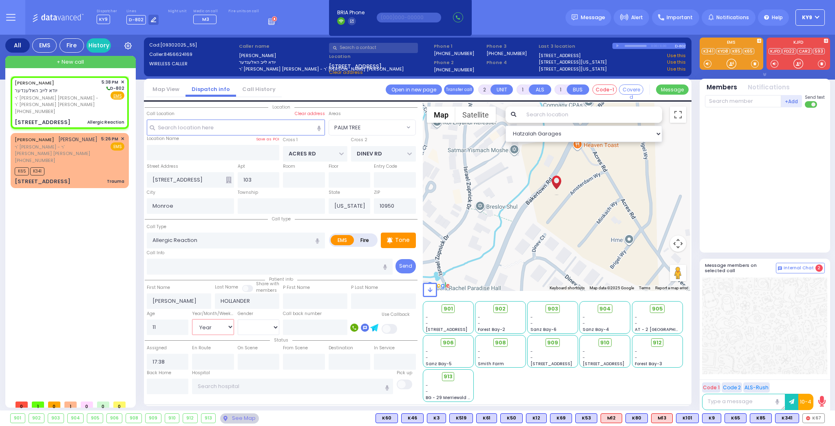
select select "Hatzalah Garages"
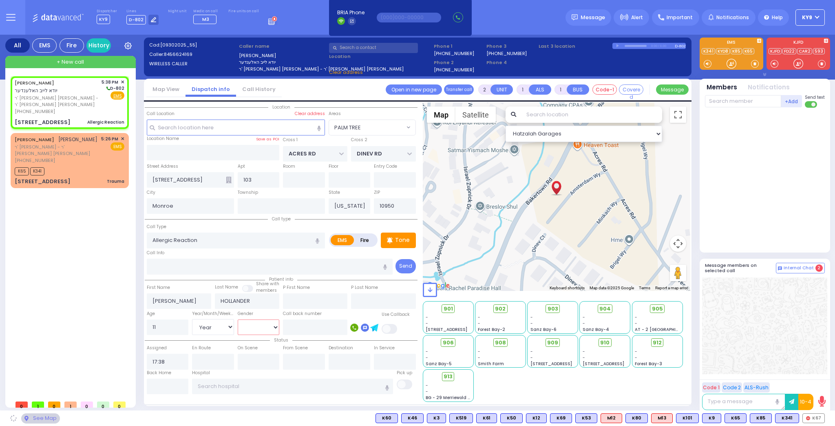
click at [246, 329] on select "Male Female" at bounding box center [259, 326] width 42 height 15
select select "PALM TREE"
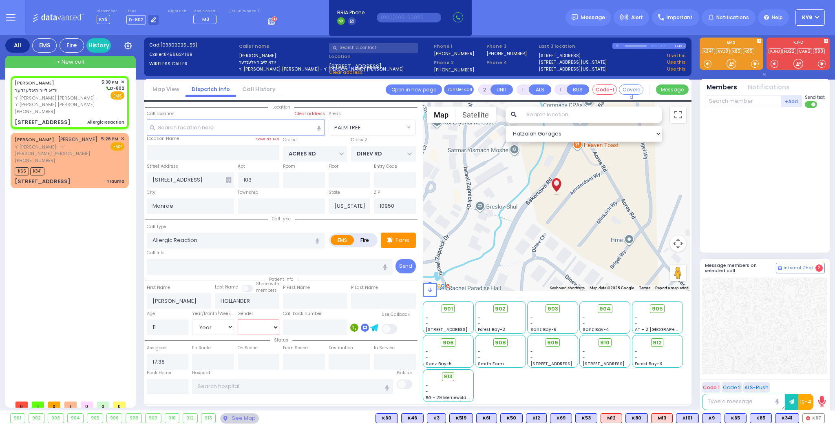
select select "[DEMOGRAPHIC_DATA]"
click at [238, 319] on select "Male Female" at bounding box center [259, 326] width 42 height 15
select select
radio input "true"
select select "Year"
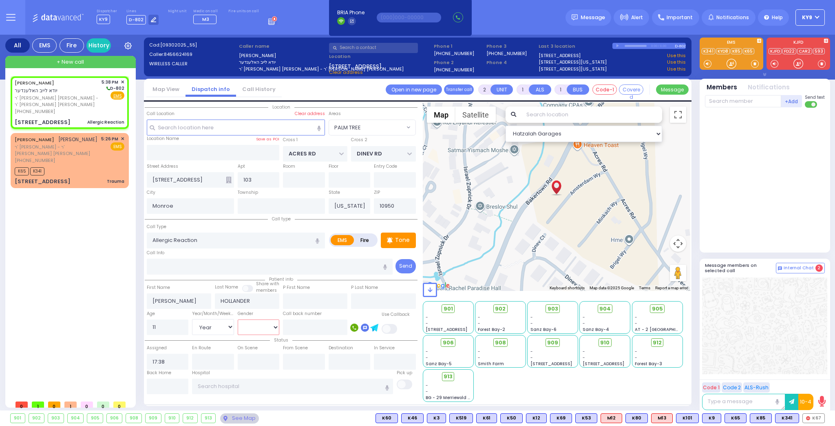
select select "[DEMOGRAPHIC_DATA]"
select select "Hatzalah Garages"
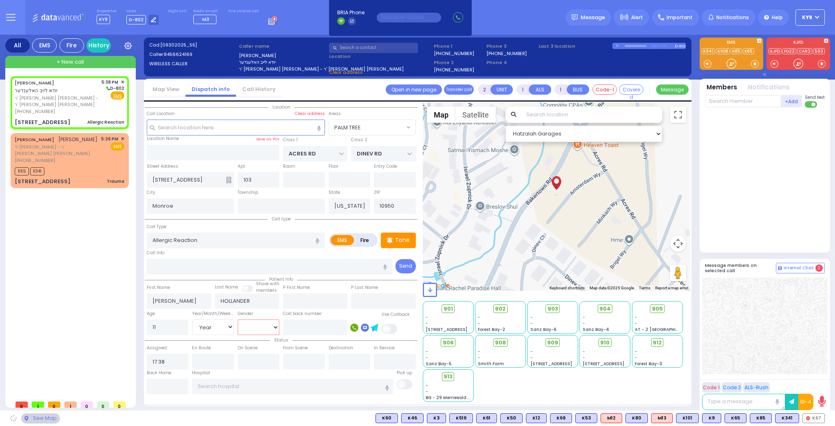
select select "PALM TREE"
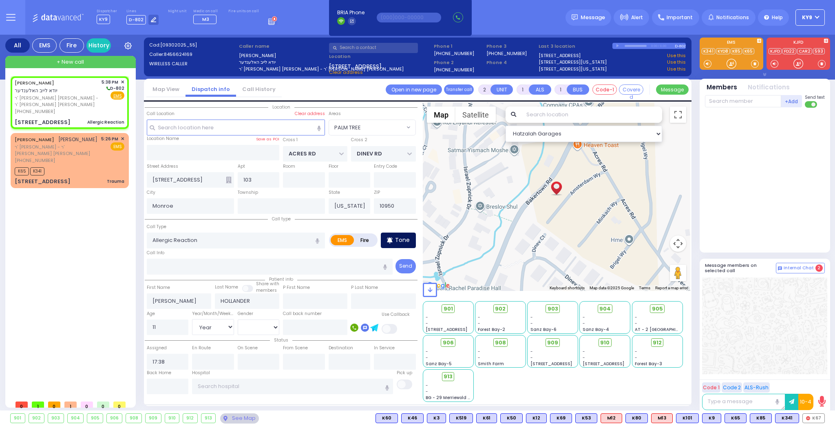
click at [406, 238] on p "Tone" at bounding box center [402, 240] width 15 height 9
select select
radio input "true"
select select "Year"
select select "[DEMOGRAPHIC_DATA]"
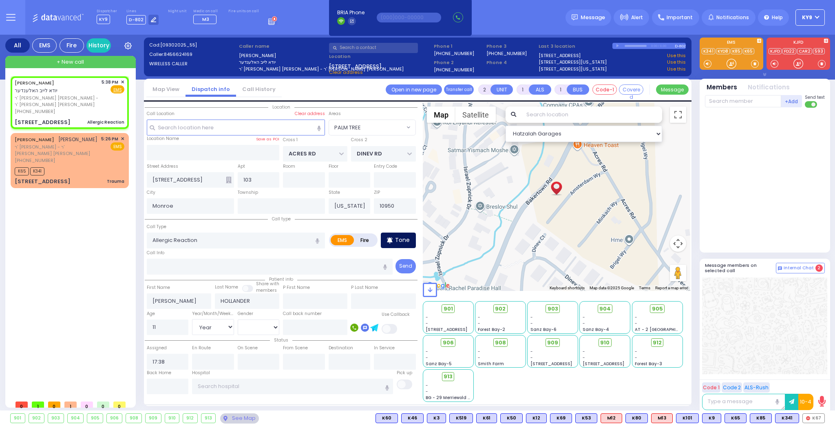
select select "PALM TREE"
select select "Hatzalah Garages"
click at [755, 65] on span at bounding box center [755, 64] width 8 height 8
click at [737, 65] on div at bounding box center [731, 64] width 27 height 12
click at [733, 65] on div at bounding box center [732, 64] width 8 height 8
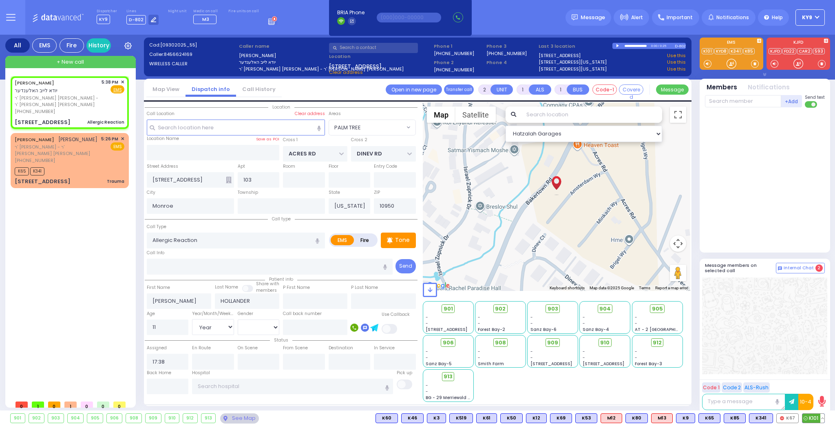
click at [813, 418] on span "K101" at bounding box center [814, 418] width 22 height 9
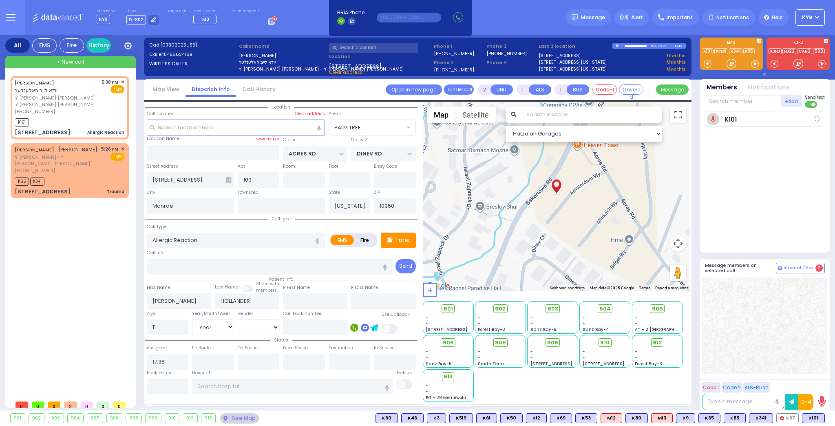
select select
radio input "true"
select select "Year"
select select "[DEMOGRAPHIC_DATA]"
type input "17:39"
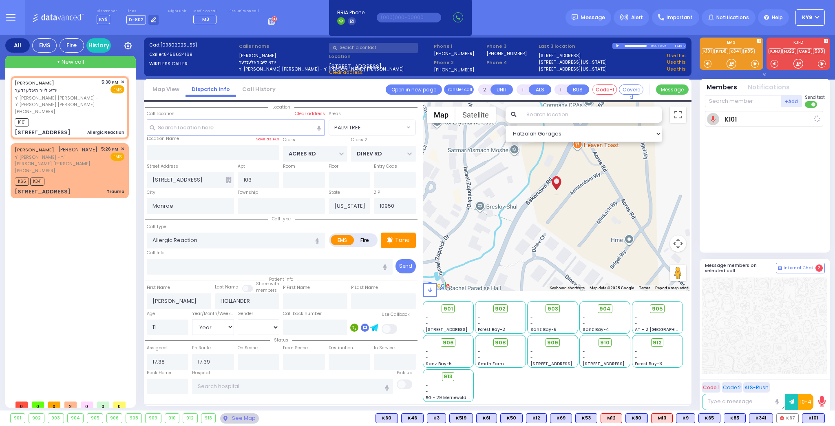
select select "Hatzalah Garages"
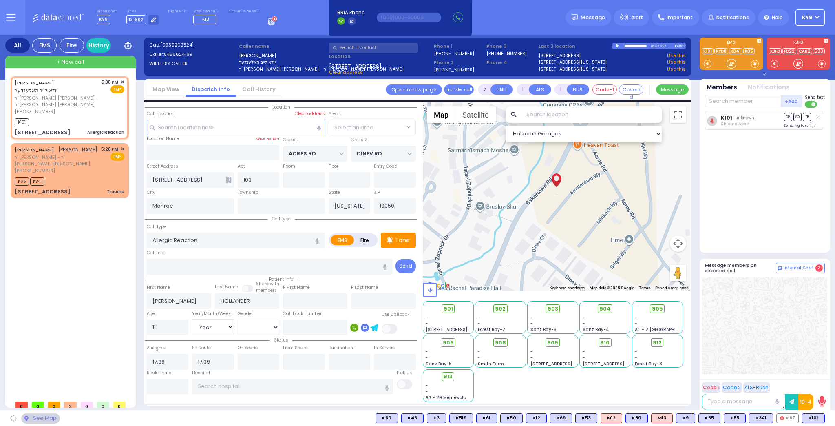
select select "PALM TREE"
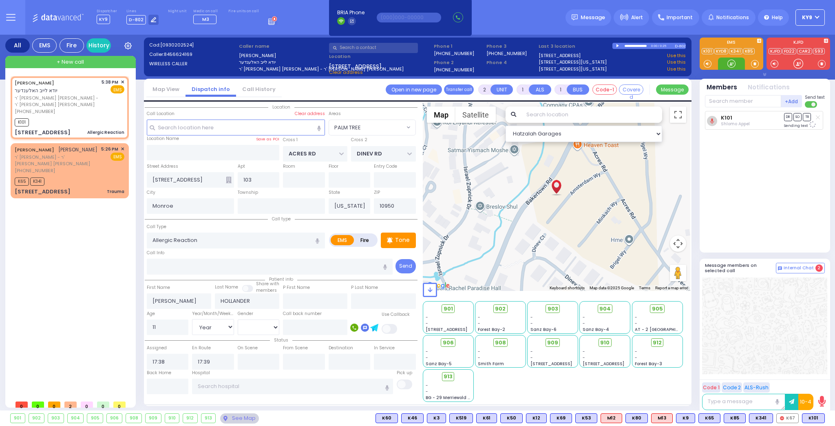
click at [733, 65] on div at bounding box center [732, 64] width 8 height 8
click at [731, 64] on div at bounding box center [732, 64] width 8 height 8
click at [812, 417] on span "K78" at bounding box center [813, 418] width 21 height 9
select select
radio input "true"
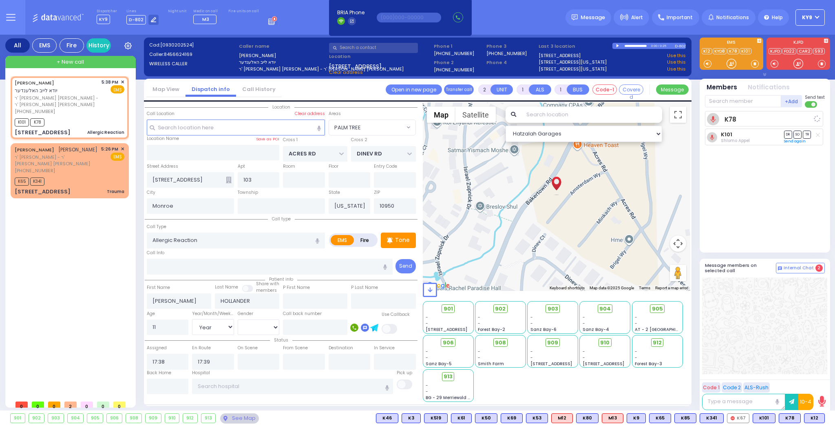
select select "Year"
select select "[DEMOGRAPHIC_DATA]"
select select "Hatzalah Garages"
select select "PALM TREE"
click at [728, 65] on div at bounding box center [732, 64] width 8 height 8
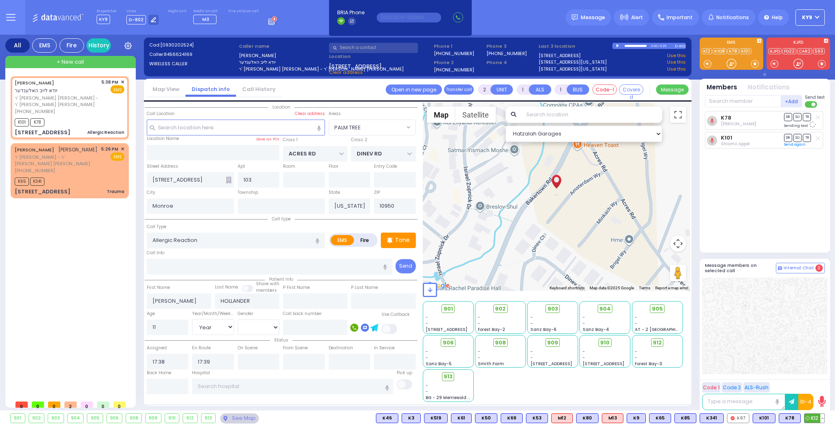
click at [815, 417] on span "K12" at bounding box center [815, 418] width 20 height 9
select select
radio input "true"
select select "Year"
drag, startPoint x: 732, startPoint y: 61, endPoint x: 728, endPoint y: 66, distance: 6.7
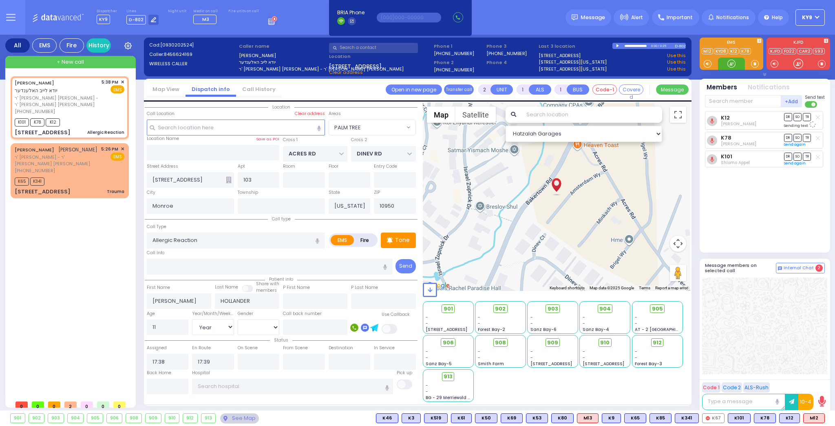
click at [732, 61] on div at bounding box center [732, 64] width 8 height 8
click at [813, 417] on span "M12" at bounding box center [814, 418] width 21 height 9
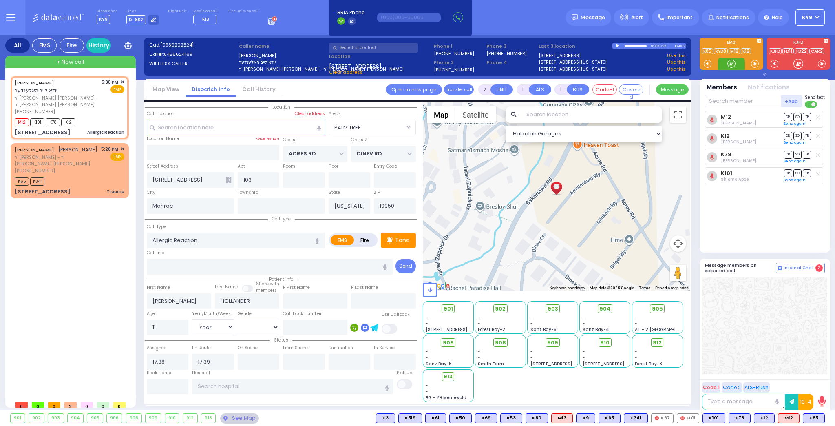
click at [730, 62] on div at bounding box center [732, 64] width 8 height 8
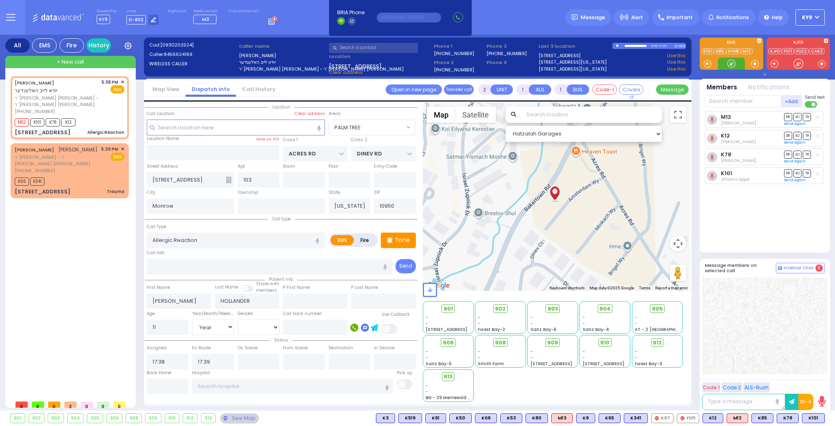
click at [728, 62] on div at bounding box center [732, 64] width 8 height 8
click at [549, 308] on icon at bounding box center [547, 308] width 5 height 5
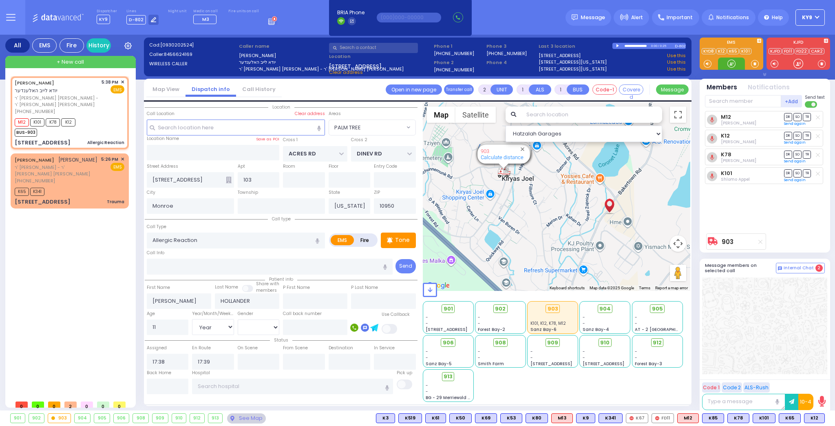
click at [730, 65] on div at bounding box center [732, 64] width 8 height 8
click at [83, 186] on div "K65 K341" at bounding box center [70, 191] width 110 height 10
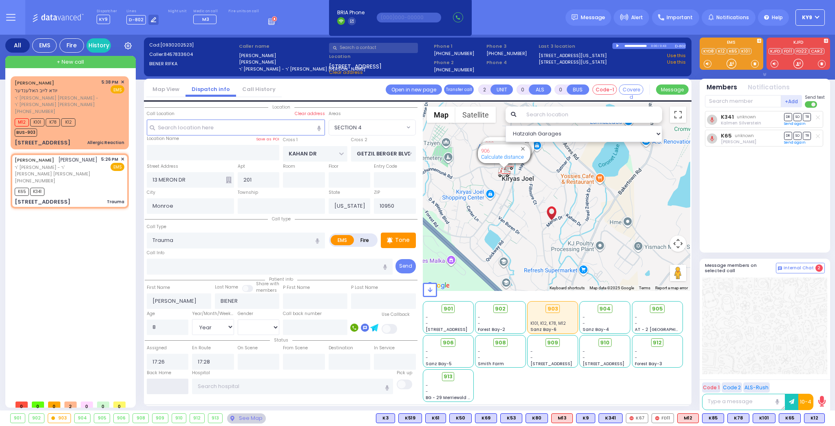
click at [157, 385] on input "text" at bounding box center [168, 386] width 42 height 15
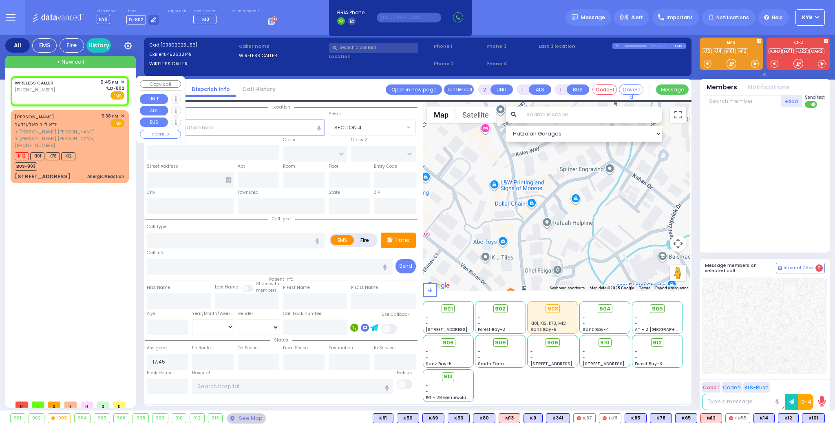
click at [82, 97] on div "WIRELESS CALLER (845) 263-2149 5:45 PM ✕ D-802" at bounding box center [70, 89] width 110 height 21
click at [252, 127] on input "text" at bounding box center [236, 127] width 178 height 15
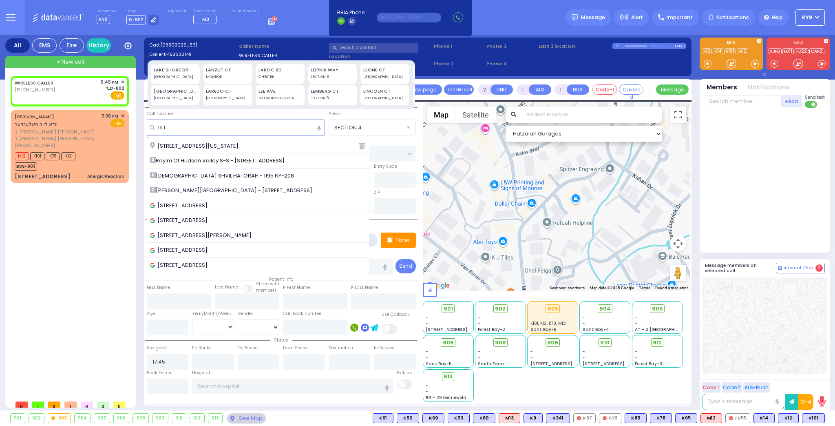
click at [234, 144] on span "19 Lizensk Boulevard Kiryas Joel New York 10950" at bounding box center [195, 146] width 91 height 8
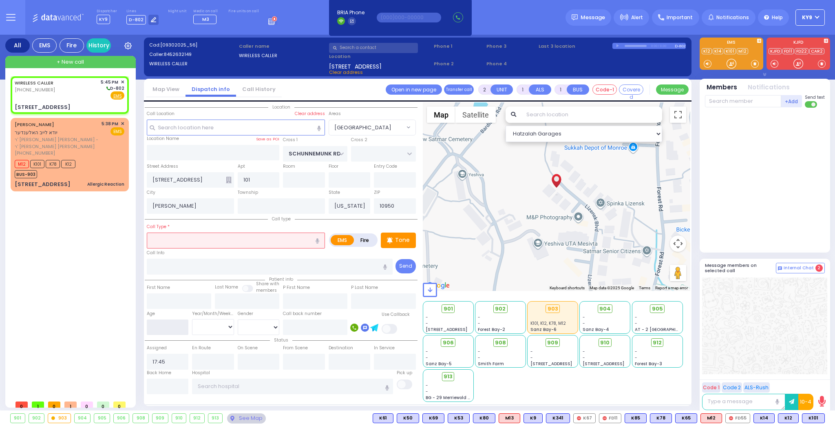
click at [162, 325] on input "number" at bounding box center [168, 326] width 42 height 15
click at [217, 329] on select "Year Month Week Day" at bounding box center [213, 326] width 42 height 15
click at [192, 319] on select "Year Month Week Day" at bounding box center [213, 326] width 42 height 15
click at [242, 329] on select "Male Female" at bounding box center [259, 326] width 42 height 15
click at [238, 319] on select "Male Female" at bounding box center [259, 326] width 42 height 15
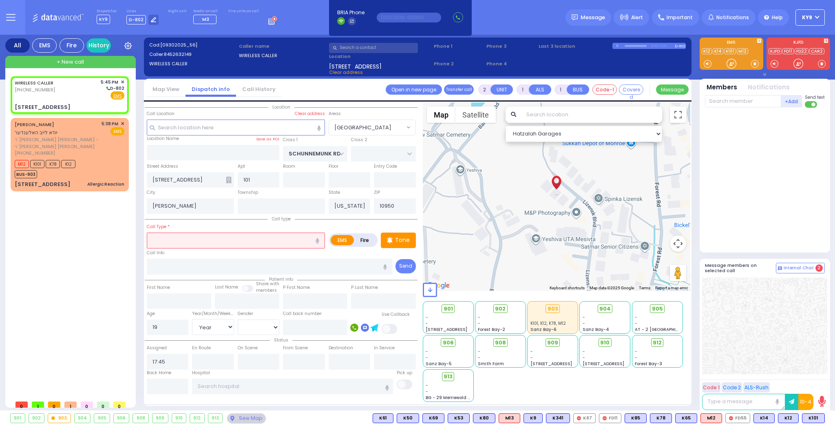
click at [225, 243] on input "text" at bounding box center [236, 239] width 178 height 15
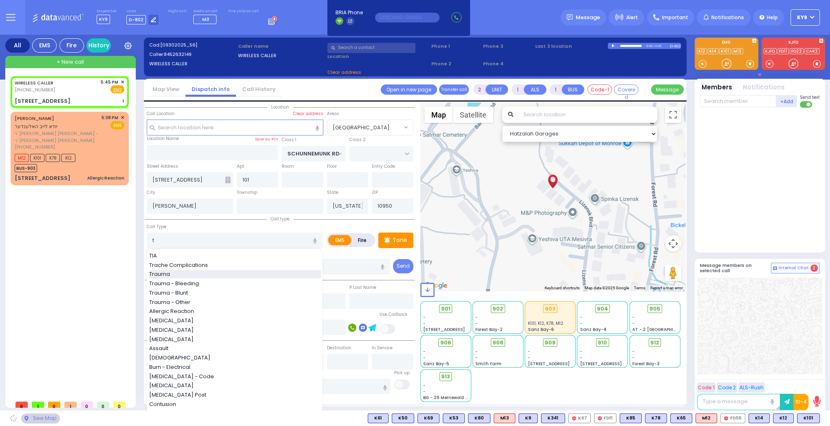
click at [193, 272] on div "Trauma" at bounding box center [235, 274] width 172 height 8
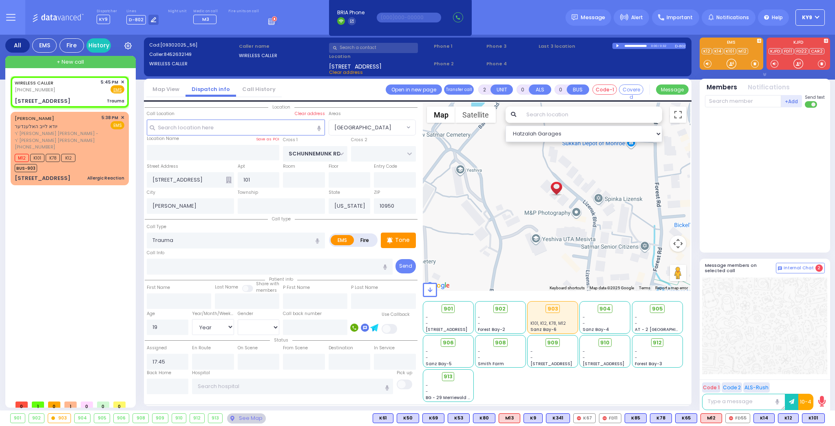
click at [754, 63] on span at bounding box center [755, 64] width 8 height 8
click at [730, 61] on div at bounding box center [732, 64] width 8 height 8
click at [731, 62] on div at bounding box center [732, 64] width 8 height 8
click at [816, 417] on span "K3" at bounding box center [815, 418] width 18 height 9
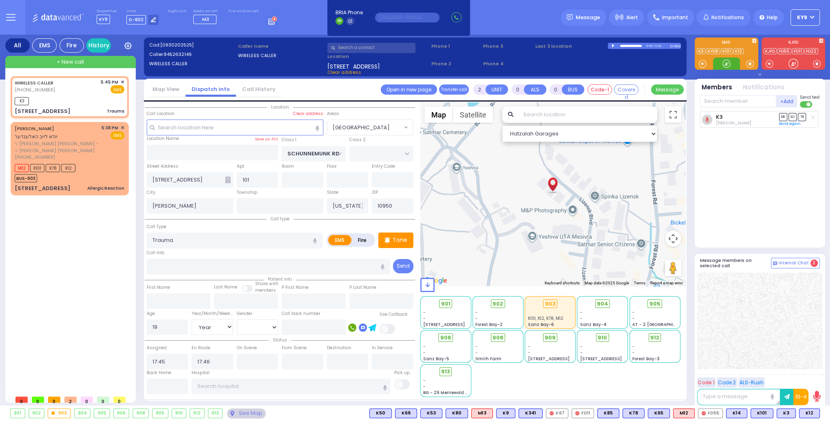
drag, startPoint x: 722, startPoint y: 63, endPoint x: 724, endPoint y: 58, distance: 5.5
click at [725, 60] on div at bounding box center [727, 64] width 8 height 8
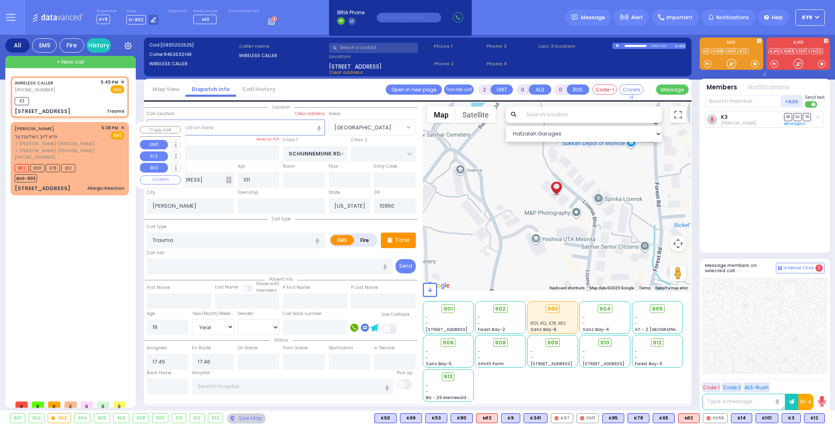
click at [105, 162] on div "M12 K101 K78 K12 BUS-903" at bounding box center [70, 172] width 110 height 20
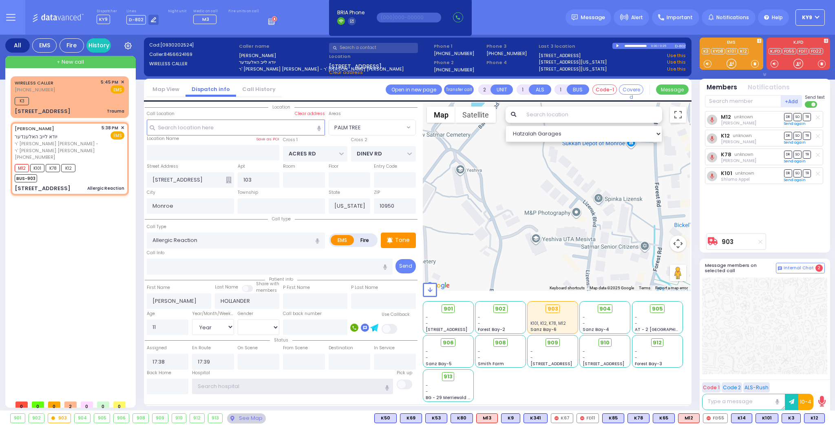
click at [228, 386] on input "text" at bounding box center [292, 386] width 201 height 15
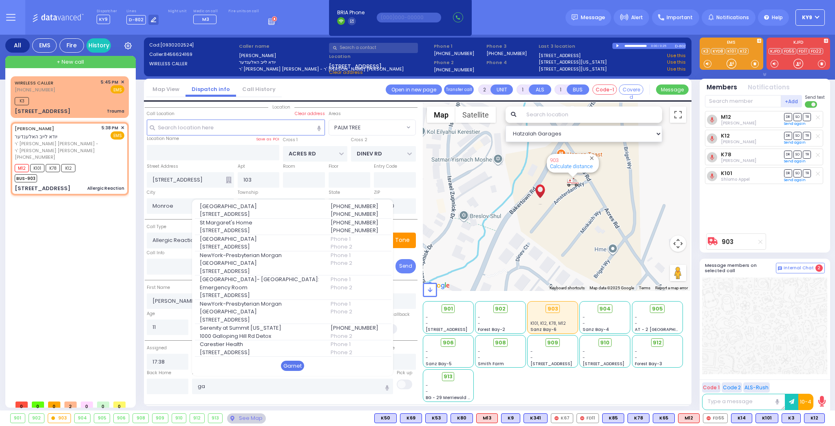
click at [286, 365] on div "Garnet" at bounding box center [292, 366] width 23 height 11
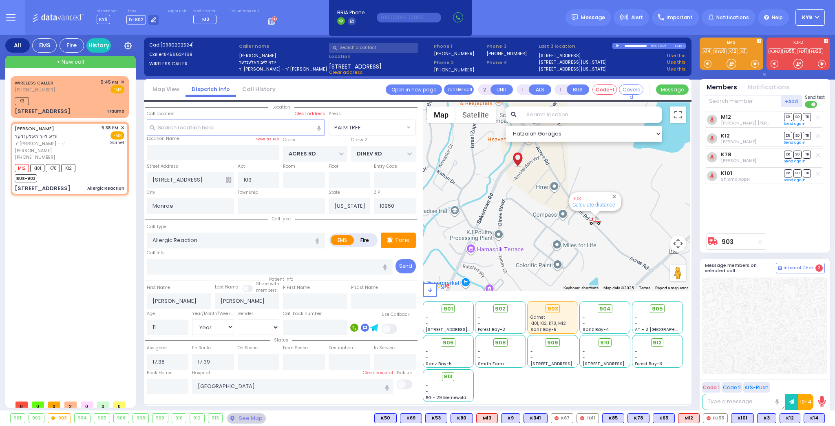
select select "PALM TREE"
select select "Year"
select select "[DEMOGRAPHIC_DATA]"
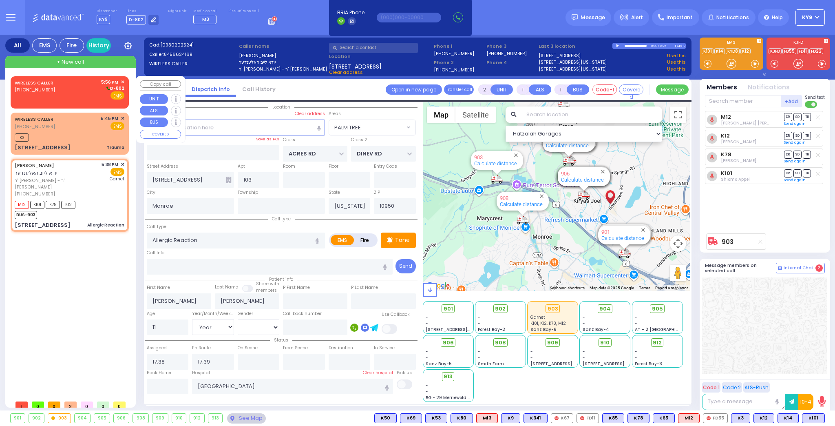
click at [83, 87] on div "WIRELESS CALLER (845) 422-2924 5:56 PM ✕ D-802" at bounding box center [70, 89] width 110 height 21
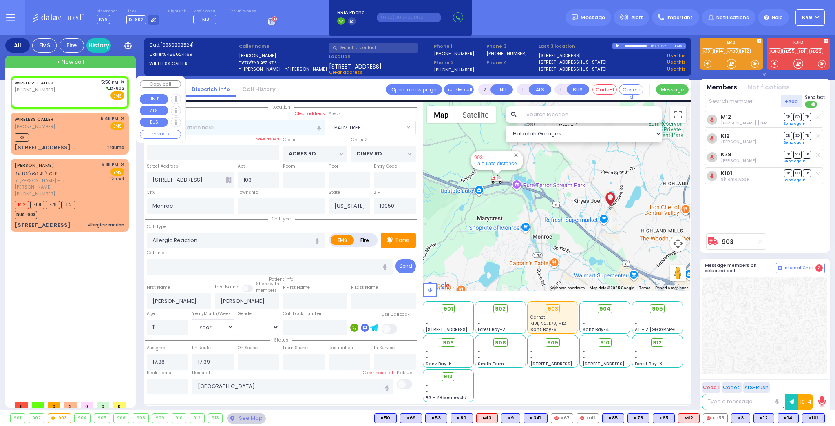
select select
radio input "true"
select select
type input "17:56"
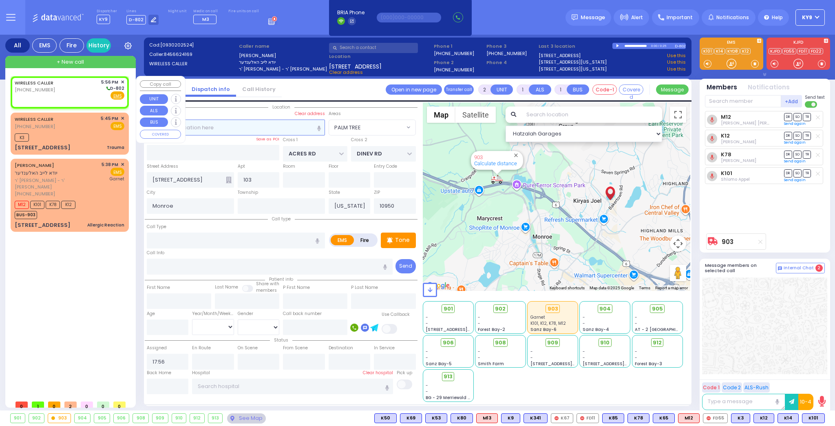
select select "Hatzalah Garages"
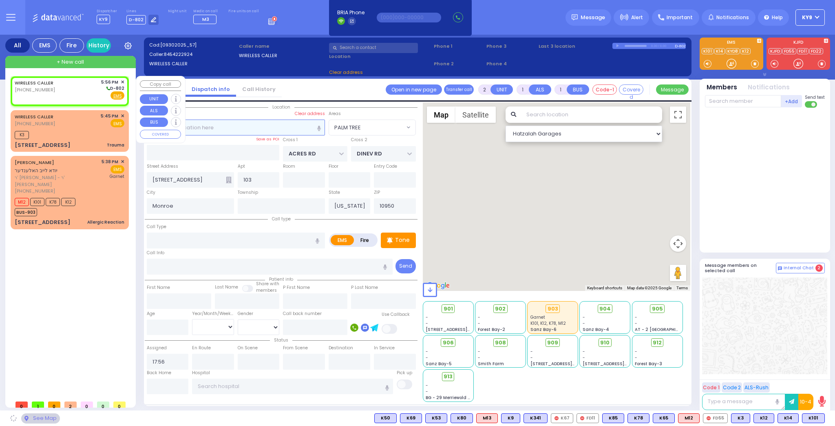
select select
radio input "true"
select select
select select "Hatzalah Garages"
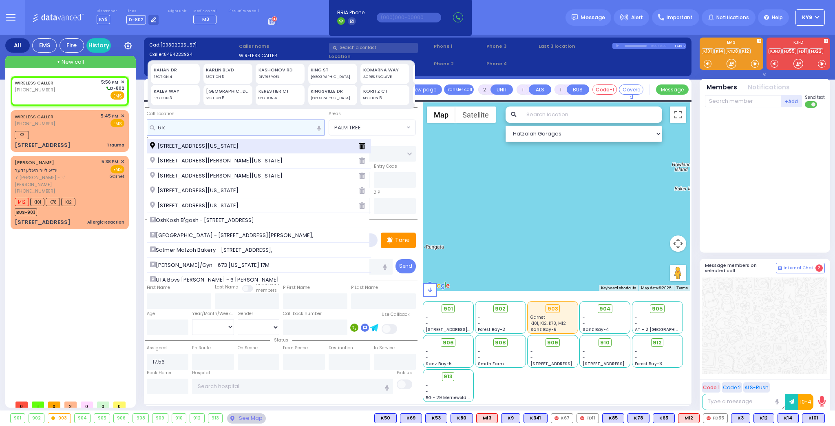
type input "6 k"
click at [211, 141] on div "6 Krolla Drive Monroe New York 10950" at bounding box center [259, 146] width 224 height 15
click at [210, 144] on span "6 Krolla Drive Monroe New York 10950" at bounding box center [195, 146] width 91 height 8
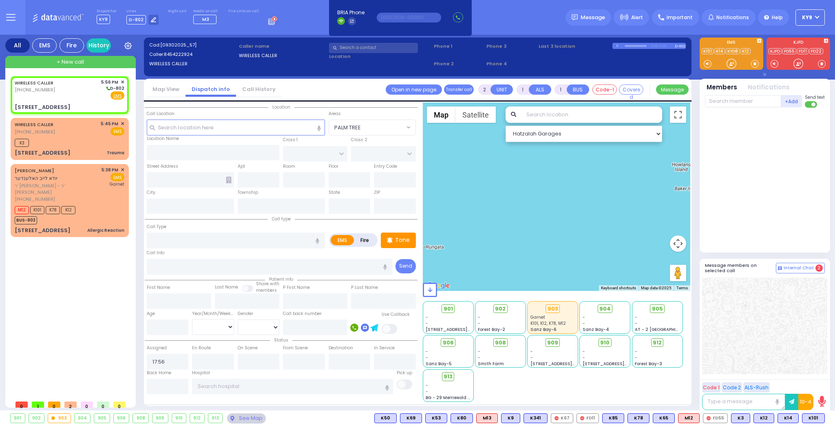
select select
radio input "true"
select select
type input "ACRES RD"
type input "SATMAR DR"
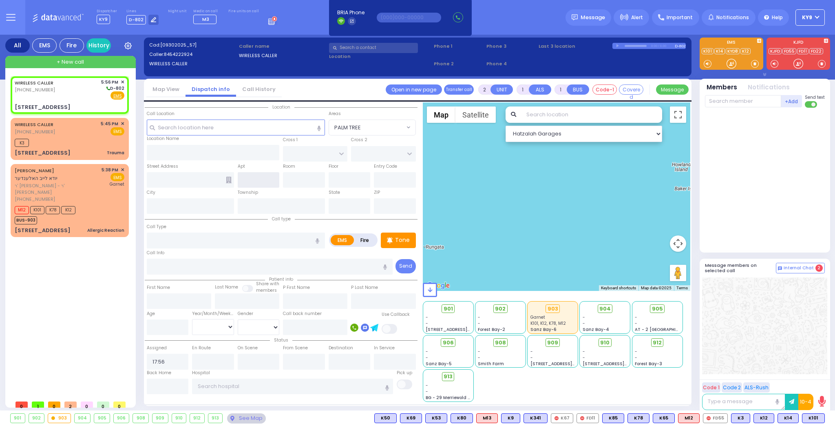
type input "6 Krolla Drive"
type input "Monroe"
type input "[US_STATE]"
type input "10950"
select select "Hatzalah Garages"
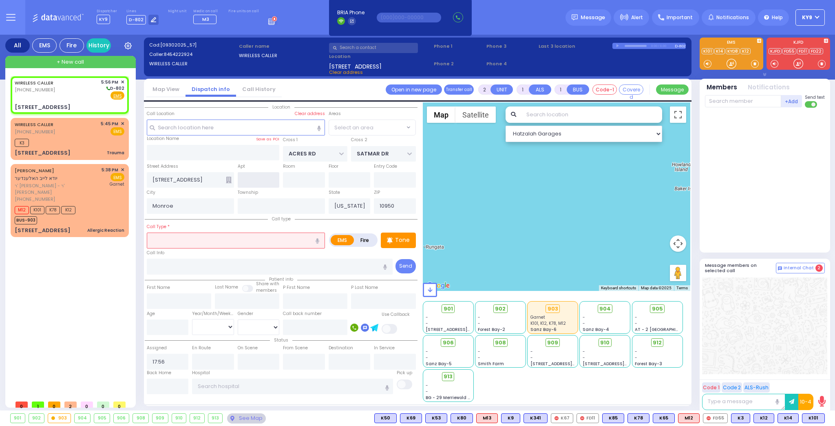
select select "PALM TREE"
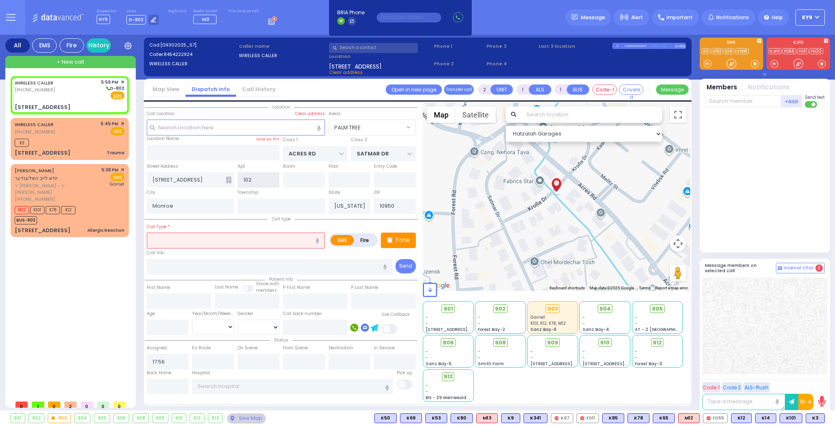
type input "102"
click at [208, 238] on input "text" at bounding box center [236, 239] width 178 height 15
select select
radio input "true"
select select
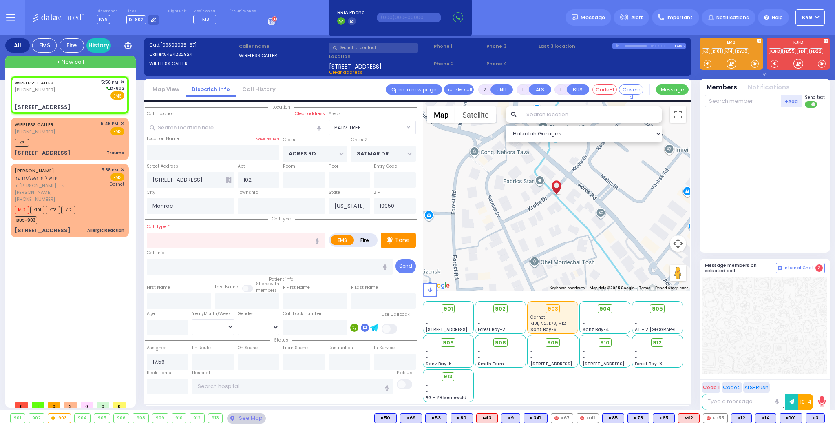
select select "Hatzalah Garages"
select select "PALM TREE"
select select
radio input "true"
select select
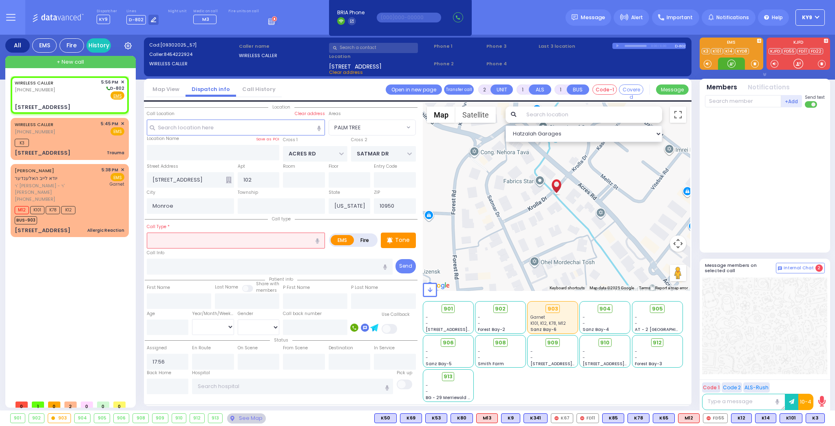
select select "Hatzalah Garages"
select select "PALM TREE"
click at [730, 67] on div at bounding box center [732, 64] width 8 height 8
click at [88, 133] on div "WIRELESS CALLER (845) 263-2149 5:45 PM ✕ EMS" at bounding box center [70, 127] width 110 height 15
type input "0"
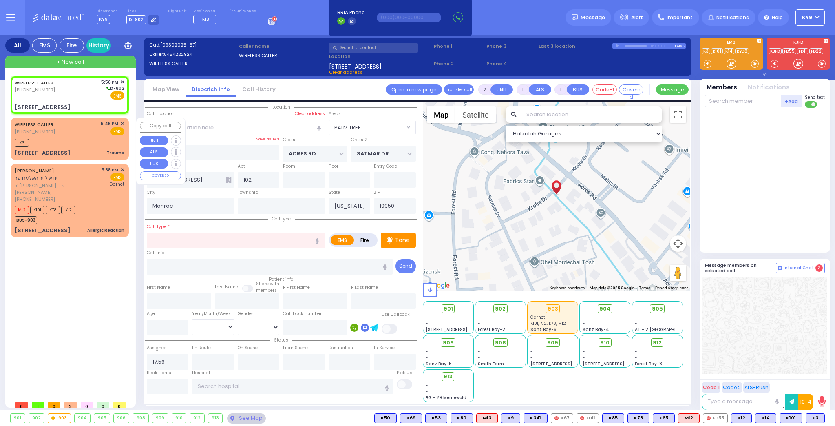
type input "0"
select select
type input "Trauma"
radio input "true"
type input "19"
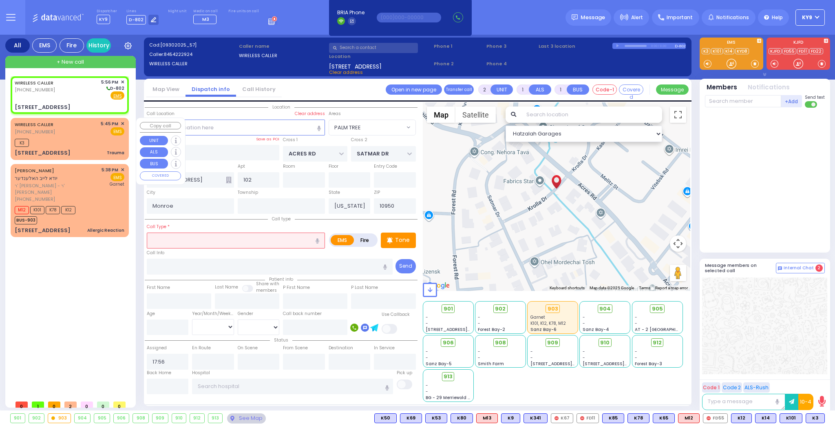
select select "Year"
select select "[DEMOGRAPHIC_DATA]"
type input "17:45"
type input "17:46"
select select "Hatzalah Garages"
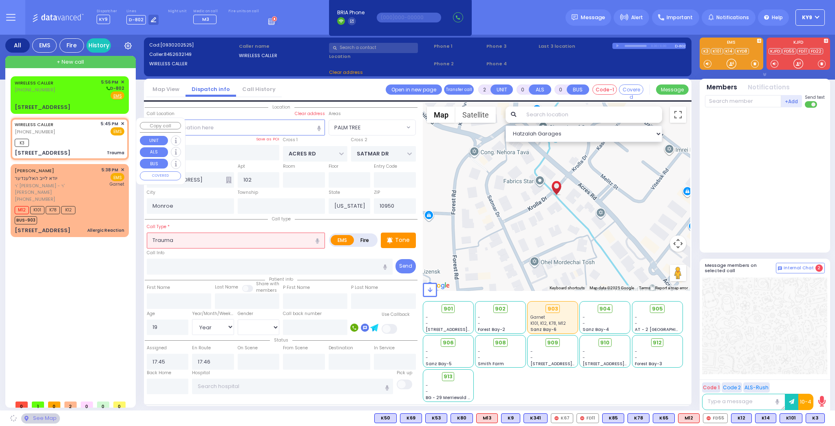
type input "SCHUNNEMUNK RD"
type input "[STREET_ADDRESS]"
type input "101"
type input "[PERSON_NAME]"
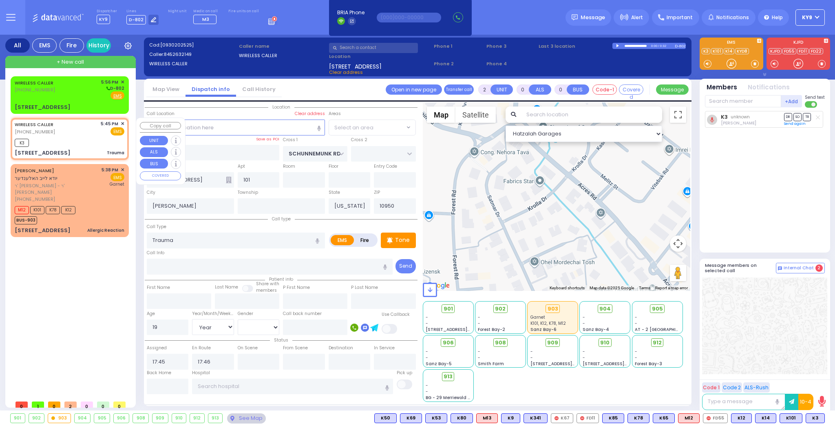
select select "[GEOGRAPHIC_DATA]"
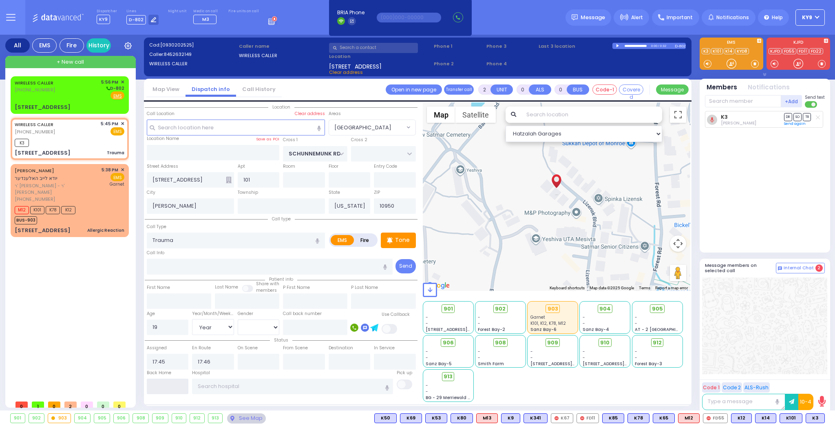
click at [165, 387] on input "text" at bounding box center [168, 386] width 42 height 15
type input "17:57"
select select
radio input "true"
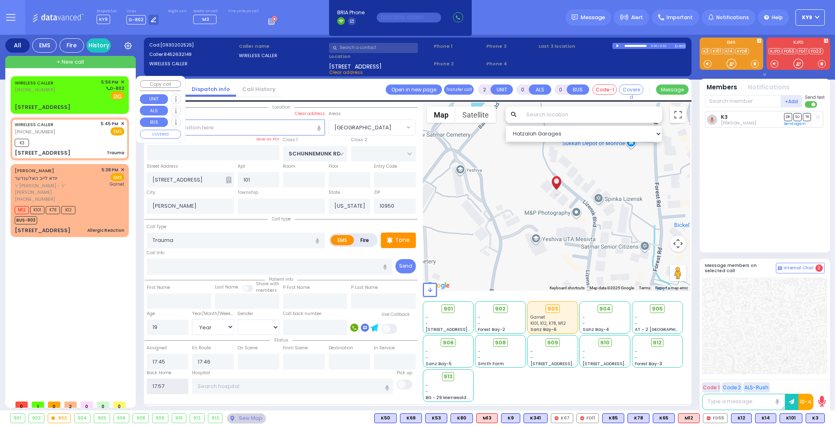
select select
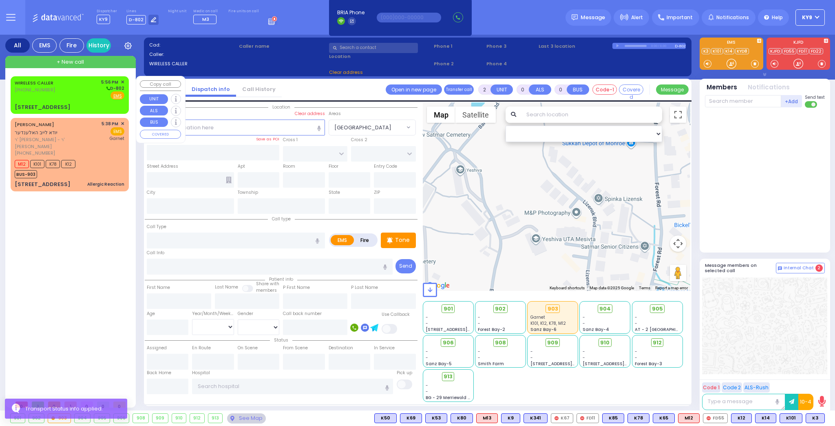
click at [80, 99] on div "WIRELESS CALLER (845) 422-2924 5:56 PM ✕ D-802" at bounding box center [70, 89] width 110 height 21
type input "1"
select select
radio input "true"
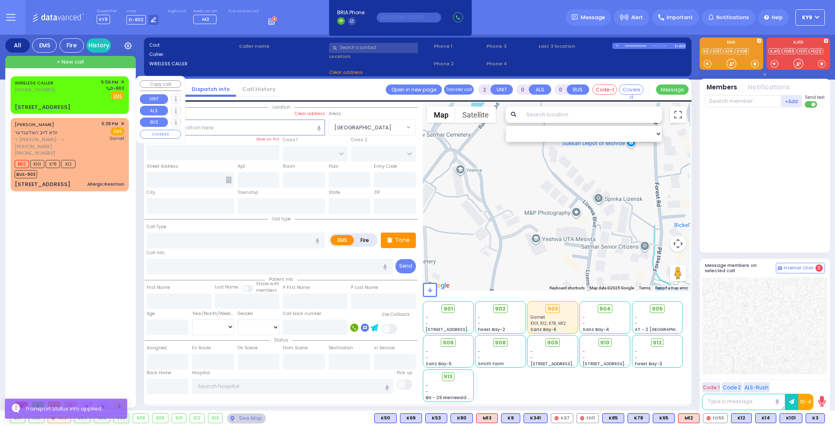
select select
type input "17:56"
type input "ACRES RD"
type input "SATMAR DR"
type input "6 Krolla Drive"
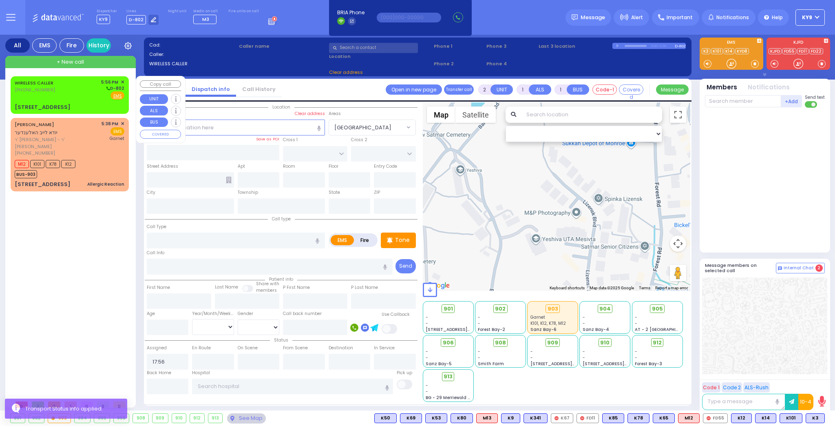
type input "102"
type input "Monroe"
type input "[US_STATE]"
type input "10950"
select select "Hatzalah Garages"
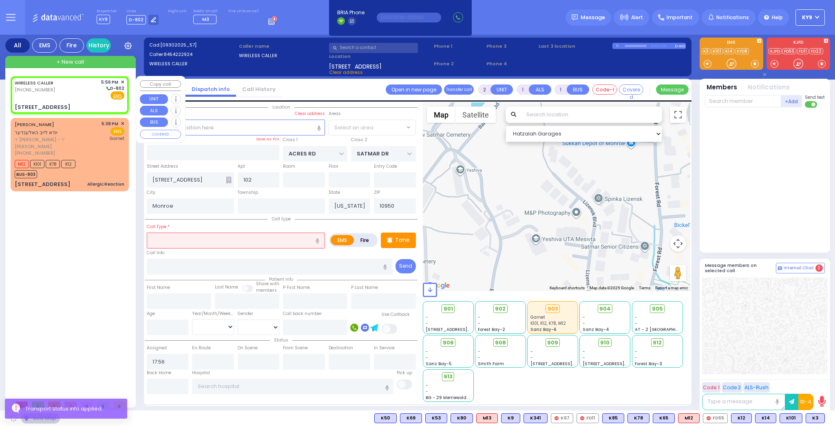
select select "PALM TREE"
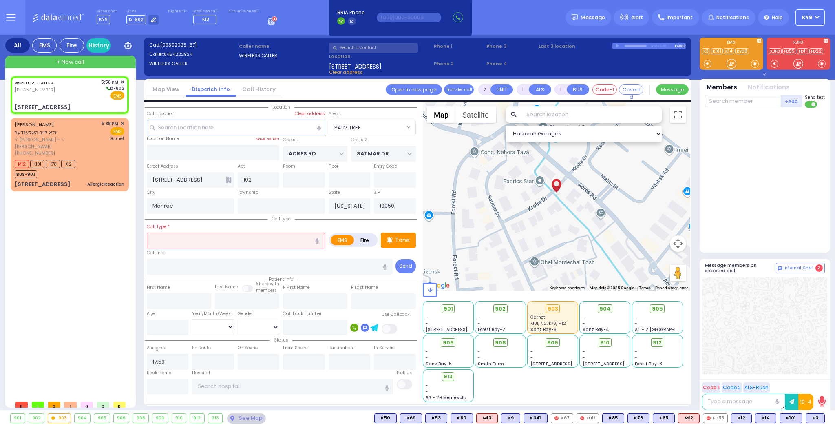
click at [241, 241] on input "text" at bounding box center [236, 239] width 178 height 15
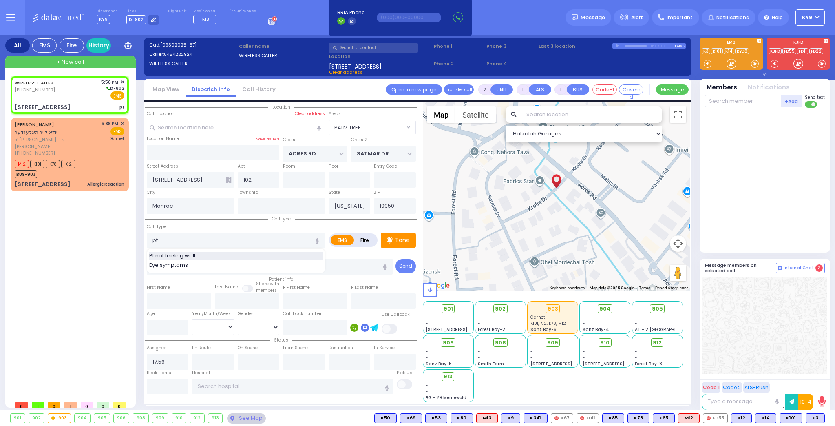
click at [181, 256] on span "Pt not feeling well" at bounding box center [173, 256] width 49 height 8
type input "Pt not feeling well"
type input "1"
type input "0"
type input "2"
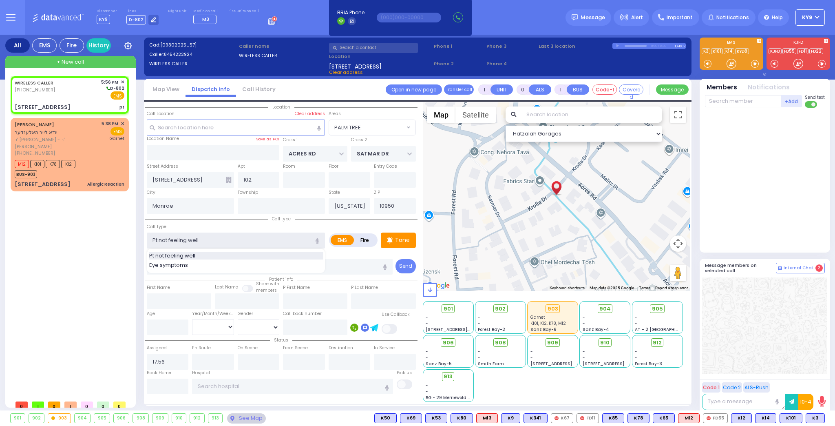
type input "1"
select select
radio input "true"
select select
select select "Hatzalah Garages"
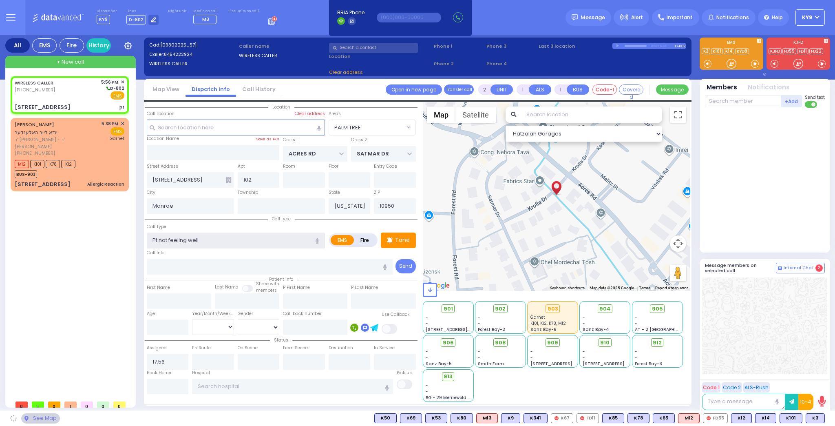
select select "PALM TREE"
type input "1"
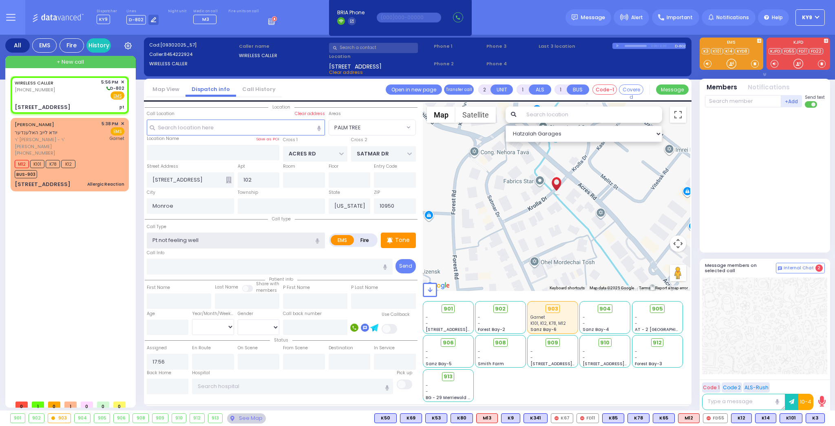
type input "0"
select select
radio input "true"
select select
select select "Hatzalah Garages"
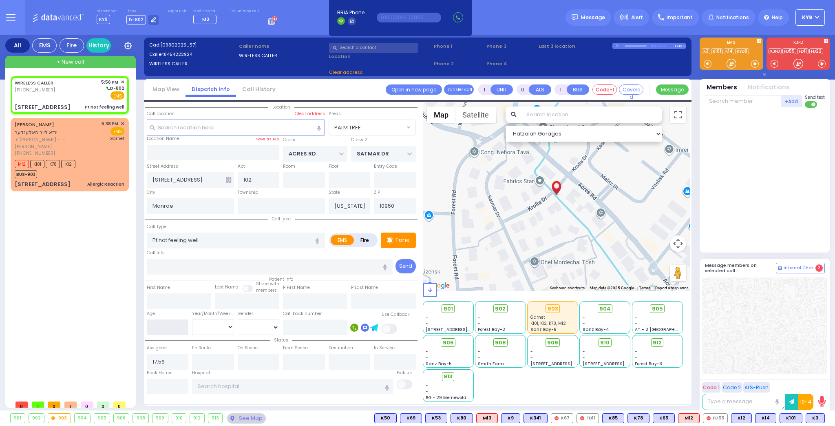
click at [158, 326] on input "number" at bounding box center [168, 326] width 42 height 15
select select "PALM TREE"
select select
radio input "true"
select select
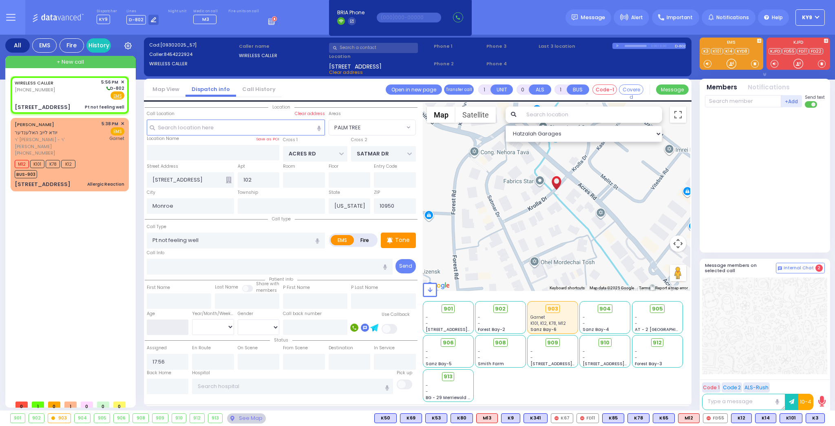
select select "Hatzalah Garages"
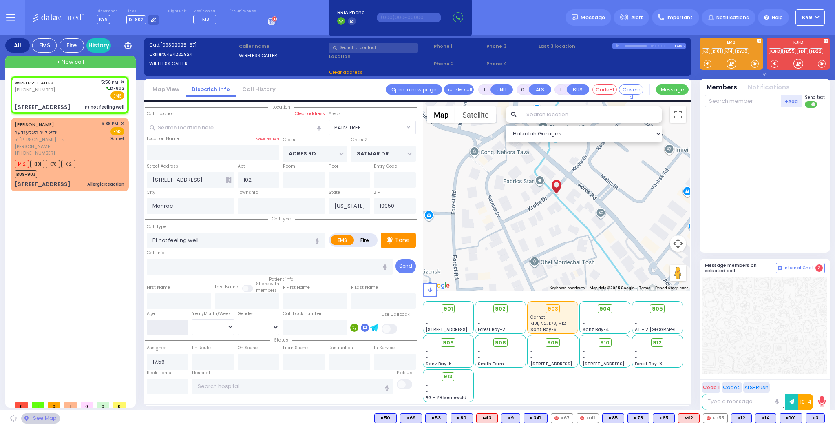
select select "PALM TREE"
type input "53"
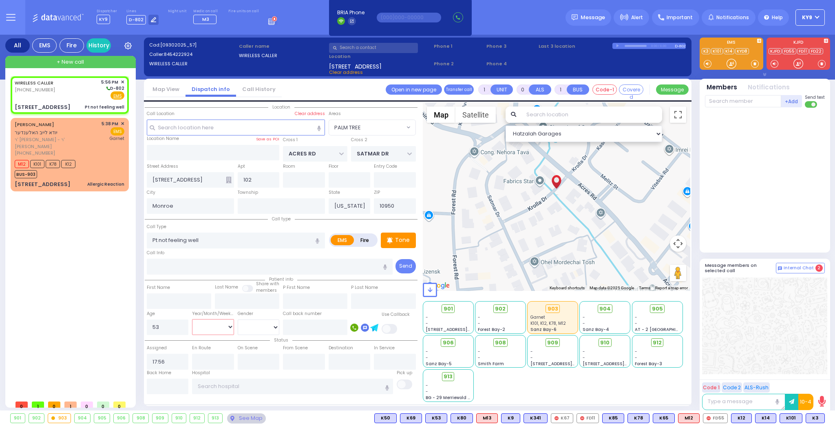
click at [203, 332] on select "Year Month Week Day" at bounding box center [213, 326] width 42 height 15
select select
radio input "true"
select select
select select "Hatzalah Garages"
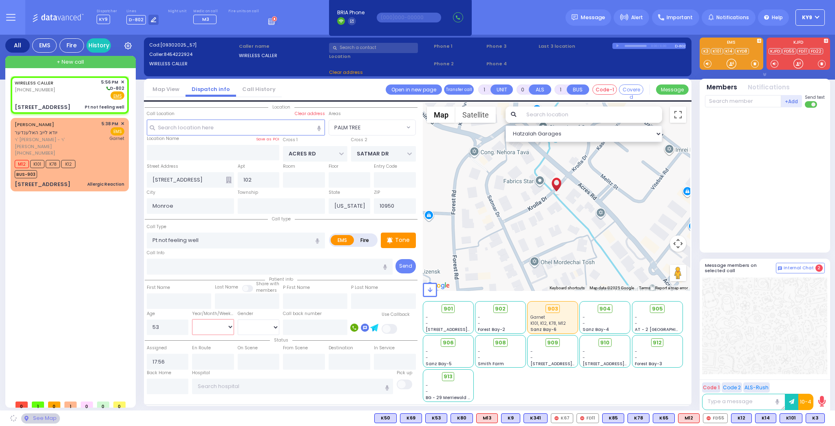
select select "Year"
click at [192, 319] on select "Year Month Week Day" at bounding box center [213, 326] width 42 height 15
select select "PALM TREE"
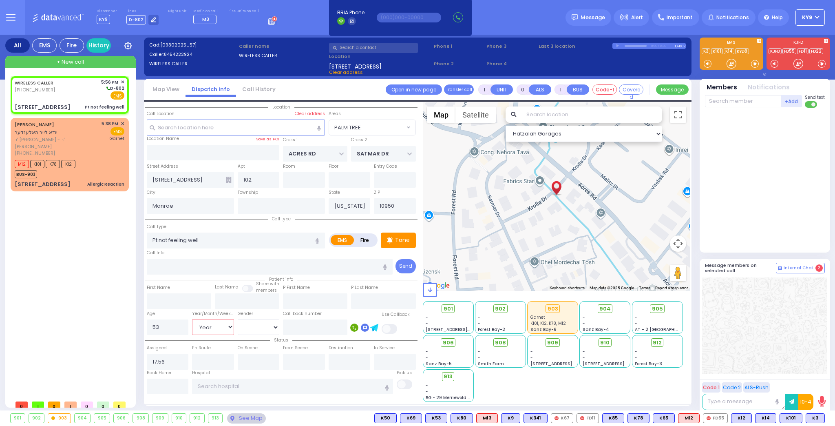
select select
radio input "true"
select select "Year"
select select "Hatzalah Garages"
select select "PALM TREE"
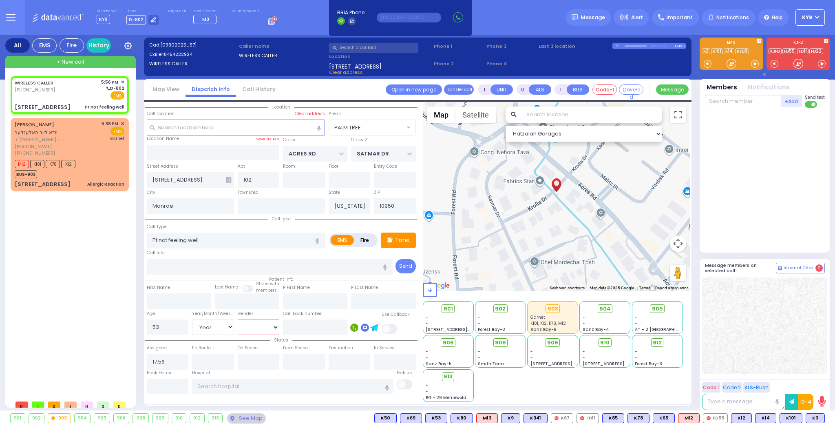
click at [242, 324] on select "Male Female" at bounding box center [259, 326] width 42 height 15
select select "[DEMOGRAPHIC_DATA]"
click at [238, 319] on select "Male Female" at bounding box center [259, 326] width 42 height 15
select select
radio input "true"
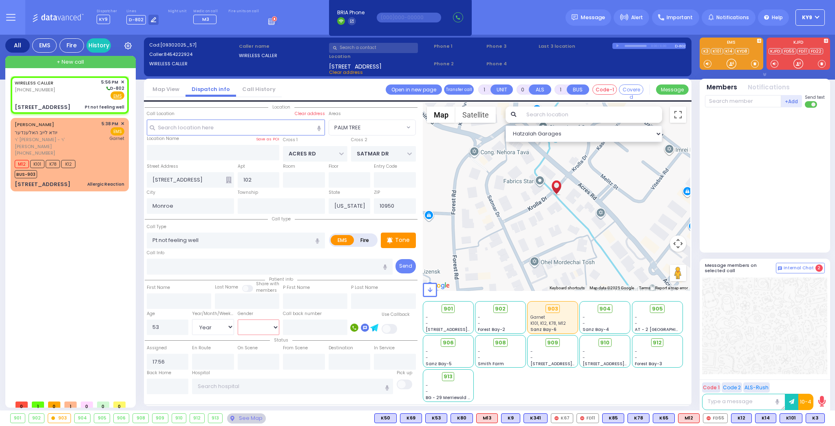
select select "Year"
select select "[DEMOGRAPHIC_DATA]"
select select "PALM TREE"
select select "Hatzalah Garages"
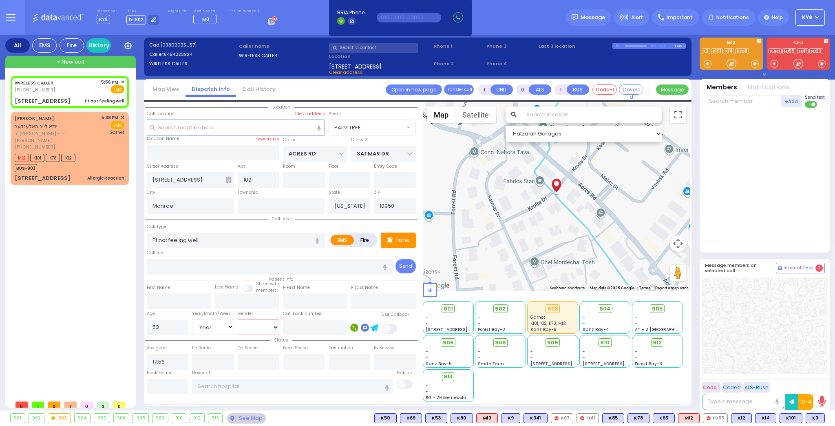
select select
radio input "true"
select select "Year"
select select "[DEMOGRAPHIC_DATA]"
select select "Hatzalah Garages"
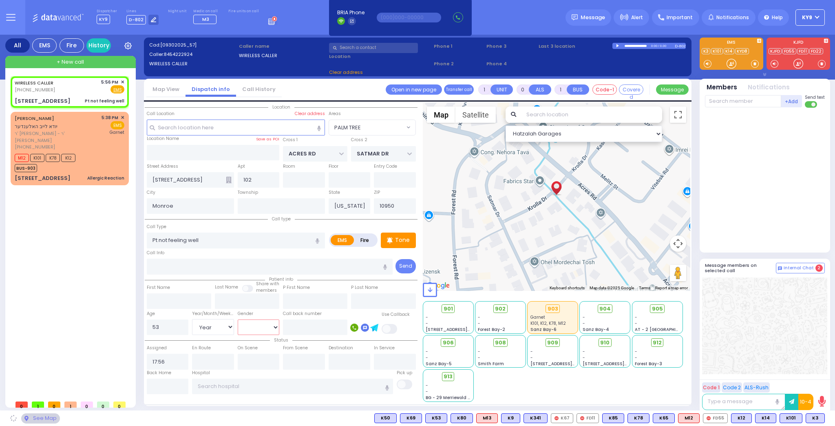
select select "PALM TREE"
click at [755, 62] on span at bounding box center [755, 64] width 8 height 8
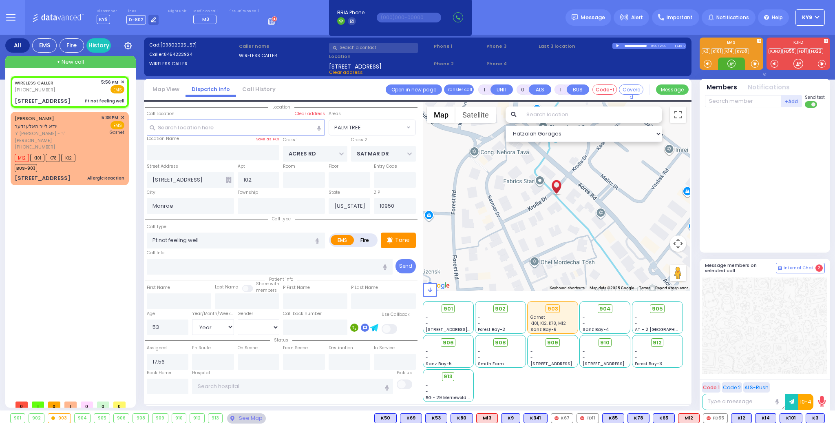
click at [730, 63] on div at bounding box center [732, 64] width 8 height 8
click at [729, 64] on div at bounding box center [732, 64] width 8 height 8
click at [728, 64] on div at bounding box center [732, 64] width 8 height 8
click at [754, 66] on span at bounding box center [755, 64] width 8 height 8
click at [728, 64] on div at bounding box center [732, 64] width 8 height 8
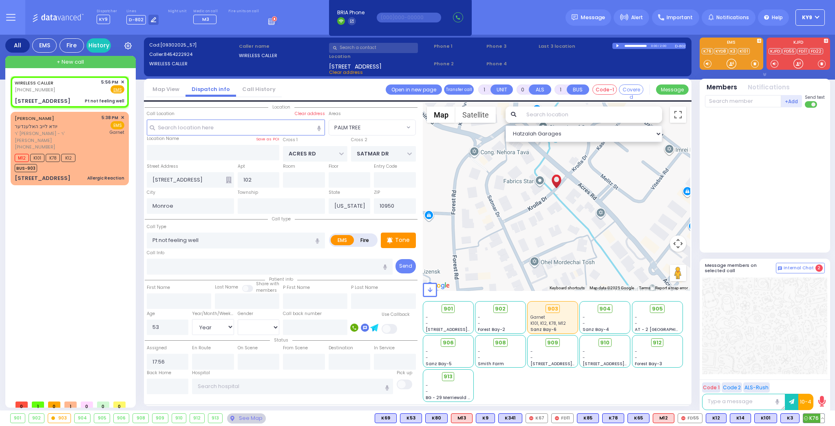
click at [817, 417] on span "K76" at bounding box center [813, 418] width 21 height 9
select select
radio input "true"
select select "Year"
select select "[DEMOGRAPHIC_DATA]"
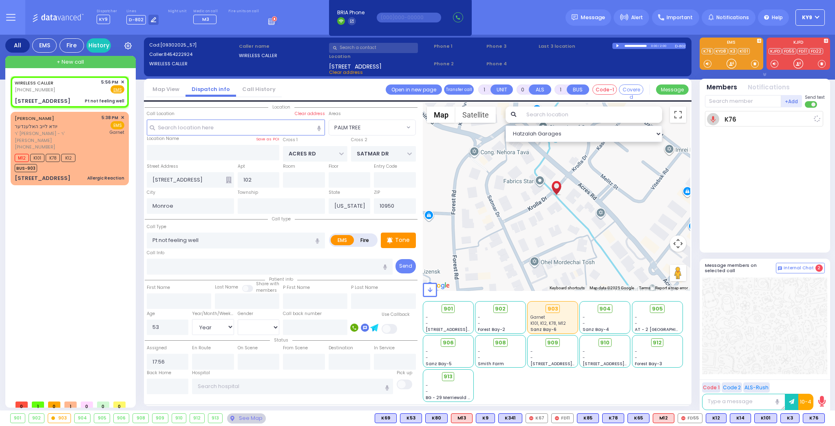
type input "17:59"
select select "Hatzalah Garages"
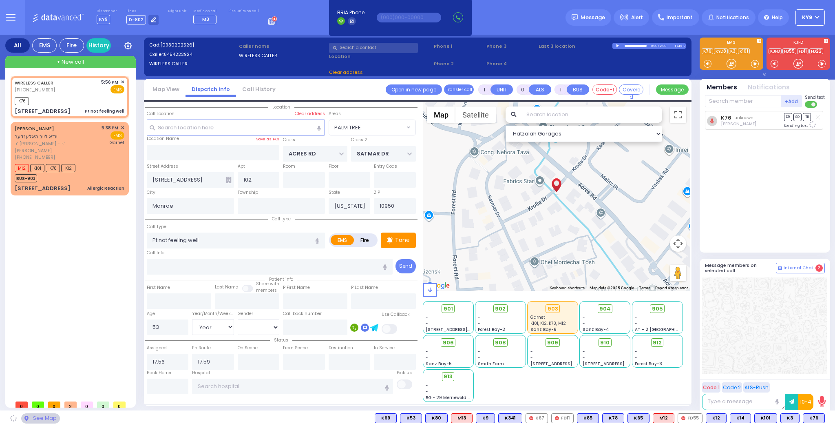
select select "PALM TREE"
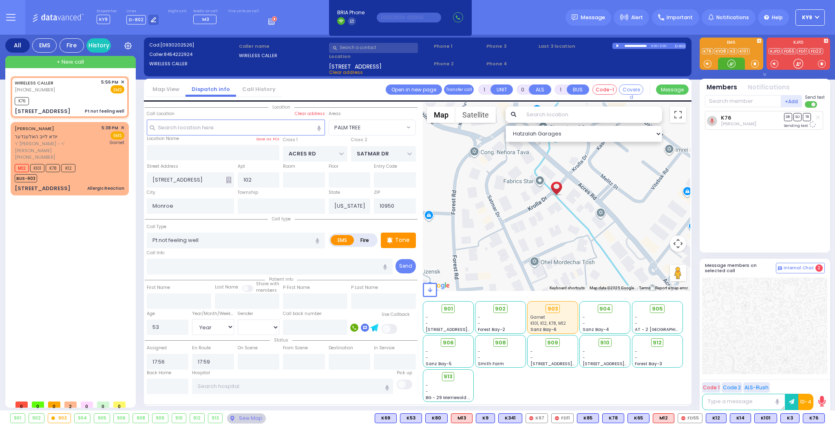
click at [732, 62] on div at bounding box center [732, 64] width 8 height 8
click at [729, 63] on div at bounding box center [732, 64] width 8 height 8
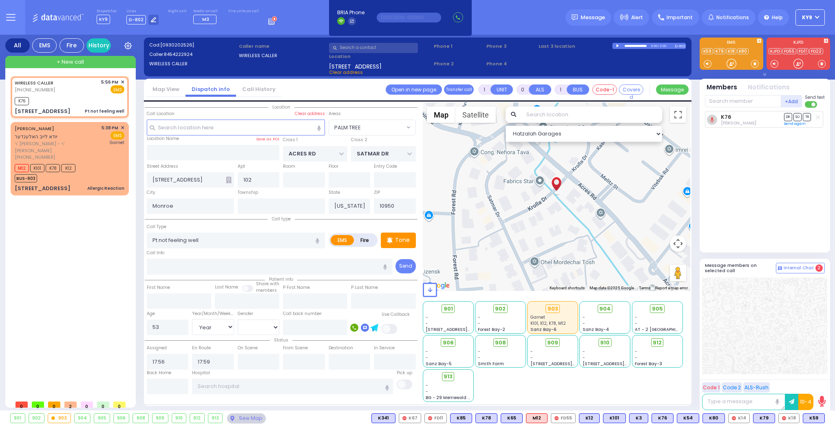
click at [754, 64] on span at bounding box center [755, 64] width 8 height 8
click at [730, 64] on div at bounding box center [732, 64] width 8 height 8
click at [732, 64] on div at bounding box center [732, 64] width 8 height 8
click at [754, 64] on span at bounding box center [755, 64] width 8 height 8
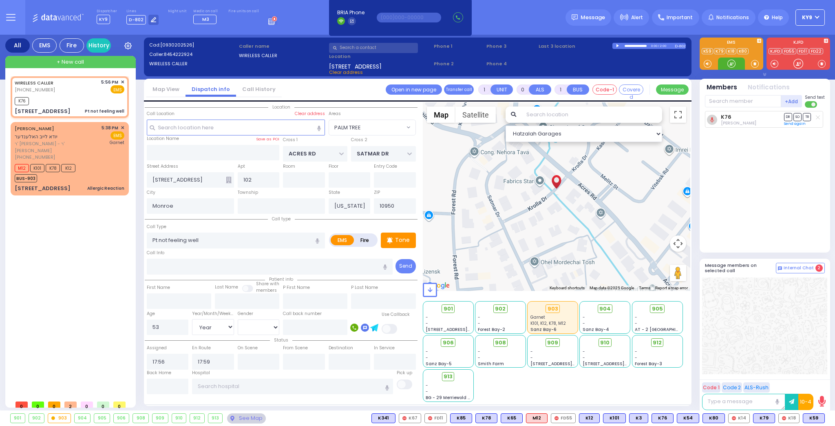
click at [730, 65] on div at bounding box center [732, 64] width 8 height 8
click at [753, 64] on span at bounding box center [755, 64] width 8 height 8
click at [729, 60] on div at bounding box center [732, 64] width 8 height 8
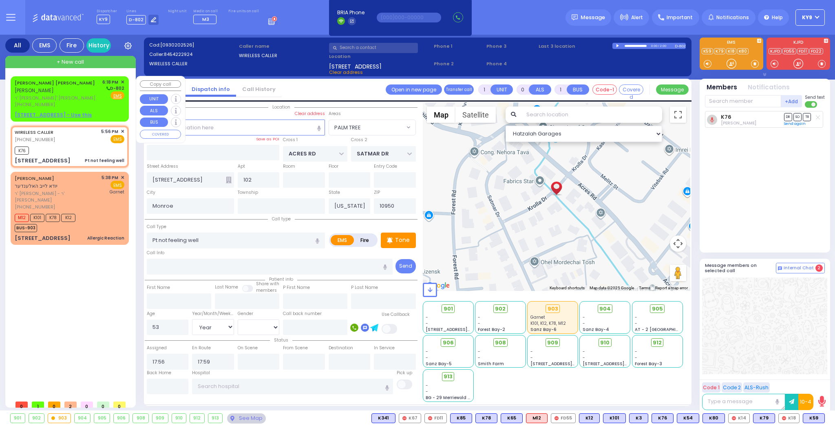
click at [92, 96] on span "ר' [PERSON_NAME]' [PERSON_NAME]" at bounding box center [57, 98] width 85 height 7
type input "2"
type input "1"
select select
radio input "true"
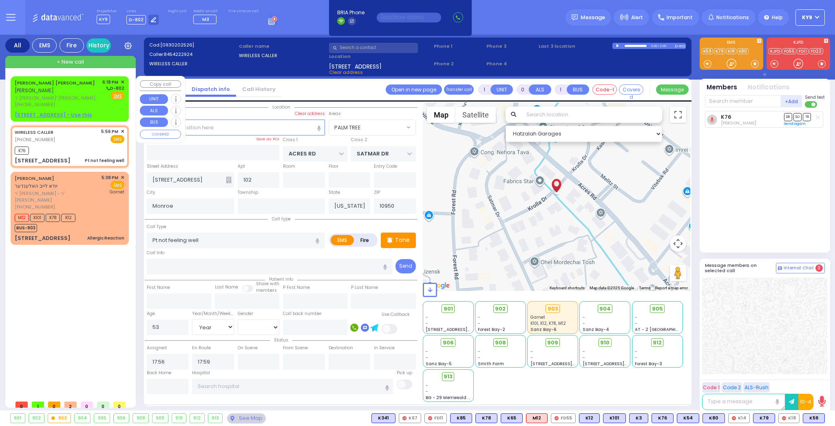
type input "SHLOME BURECH J."
type input "KLAGSBALD"
select select
type input "18:18"
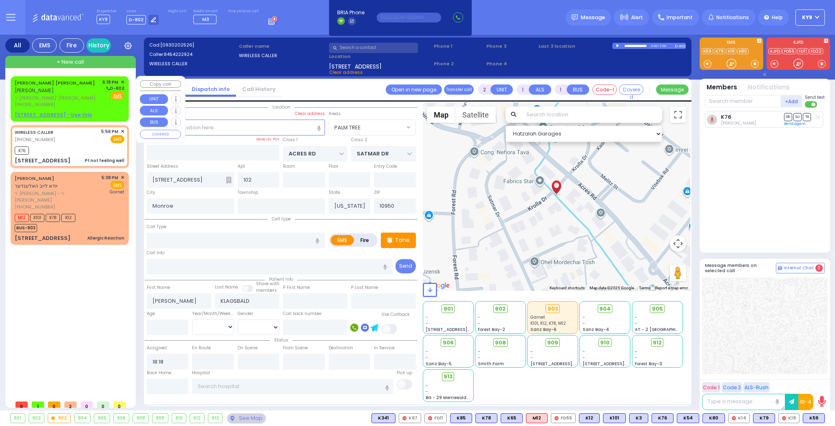
select select "Hatzalah Garages"
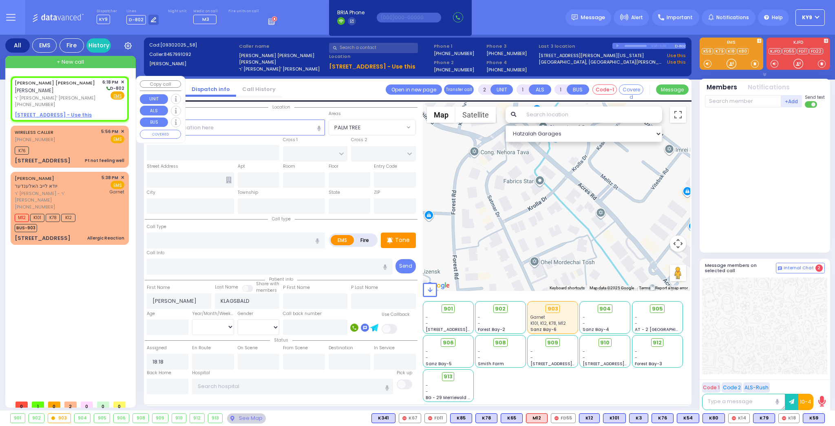
click at [76, 114] on u "9 AUSTRA PKWY 301 - Use this" at bounding box center [53, 114] width 77 height 7
select select
radio input "true"
select select
select select "Hatzalah Garages"
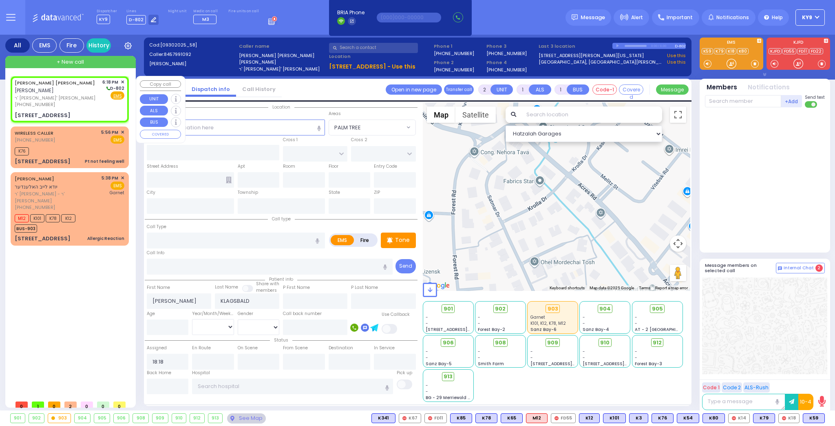
select select
radio input "true"
select select
type input "CHUST RD"
type input "[GEOGRAPHIC_DATA]"
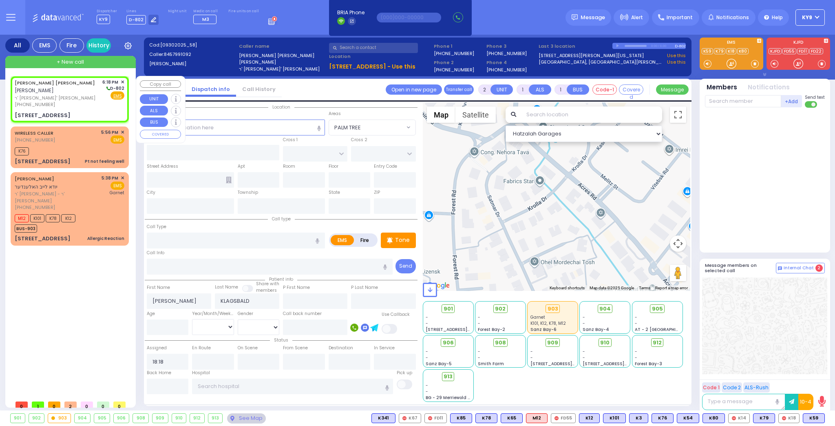
type input "9 AUSTRA PKWY"
type input "301"
type input "[PERSON_NAME]"
type input "[US_STATE]"
type input "10930"
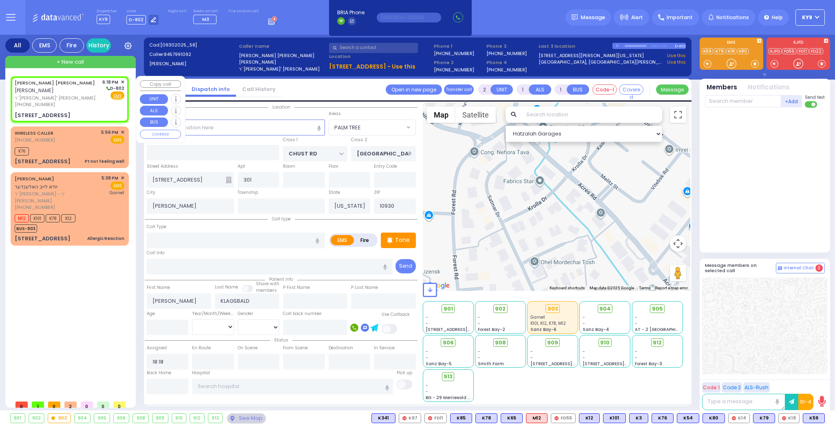
select select "VYOEL MOSHE"
select select "Hatzalah Garages"
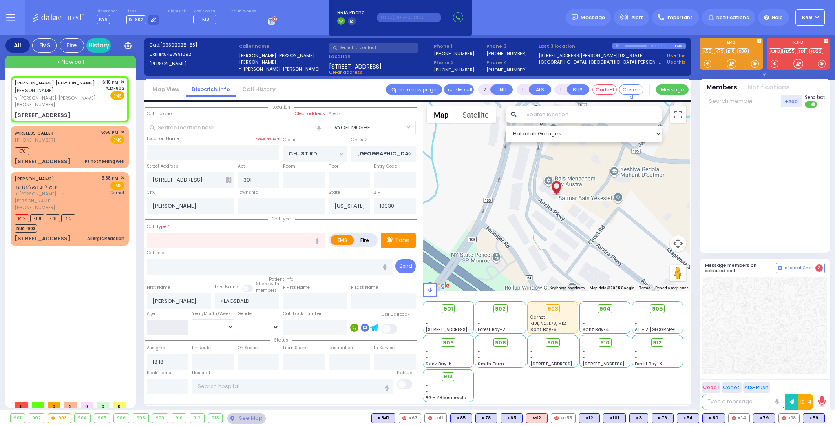
click at [171, 327] on input "number" at bounding box center [168, 326] width 42 height 15
type input "18"
click at [204, 328] on select "Year Month Week Day" at bounding box center [213, 326] width 42 height 15
select select
radio input "true"
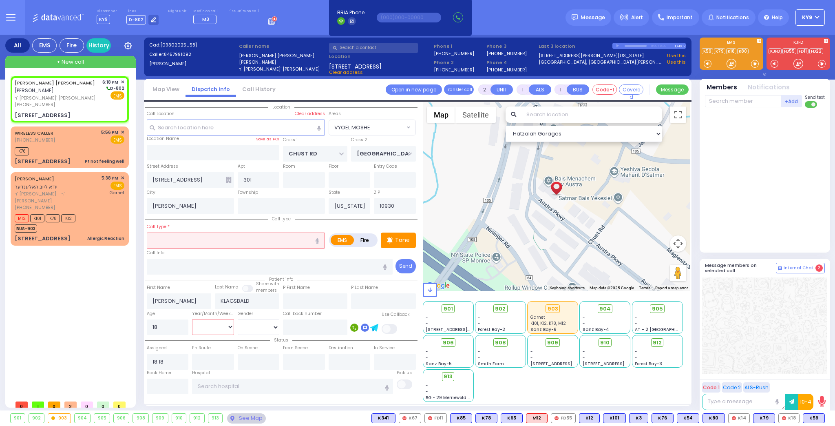
select select
select select "Hatzalah Garages"
select select "Month"
click at [192, 319] on select "Year Month Week Day" at bounding box center [213, 326] width 42 height 15
select select "VYOEL MOSHE"
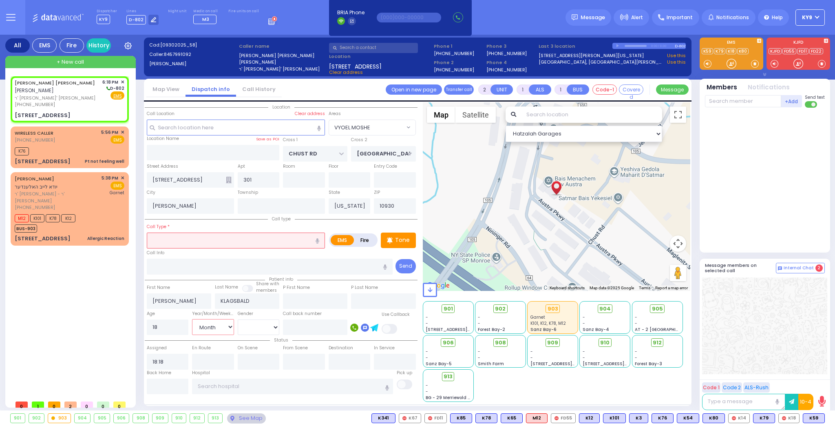
select select
radio input "true"
select select "Month"
select select "Hatzalah Garages"
click at [213, 236] on input "text" at bounding box center [236, 239] width 178 height 15
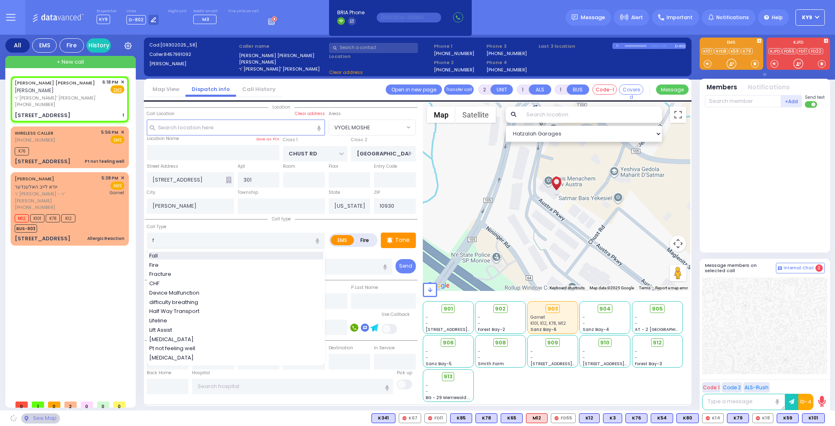
click at [160, 252] on span "Fall" at bounding box center [154, 256] width 11 height 8
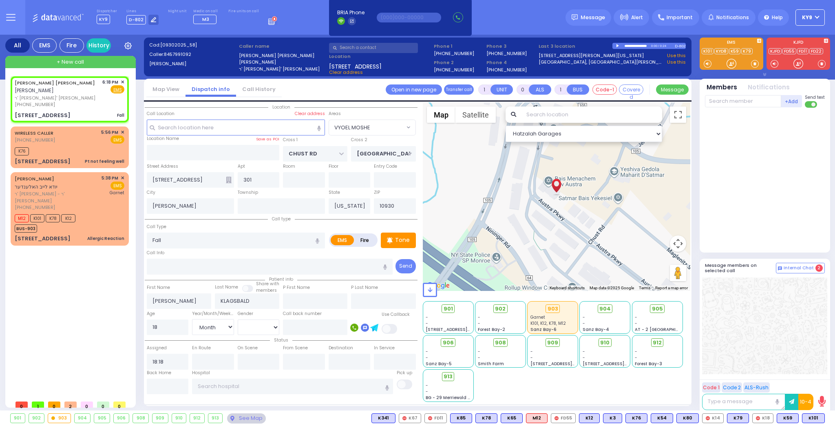
click at [120, 289] on div "SHLOME BURECH J. KLAGSBALD שלמה ברוך יעקב קלאגסבאלד ר' אלחנן וואלף - ר' שמואל מ…" at bounding box center [72, 236] width 122 height 320
click at [732, 62] on div at bounding box center [732, 64] width 8 height 8
click at [736, 64] on div at bounding box center [732, 64] width 8 height 8
click at [814, 418] on span "K101" at bounding box center [814, 418] width 22 height 9
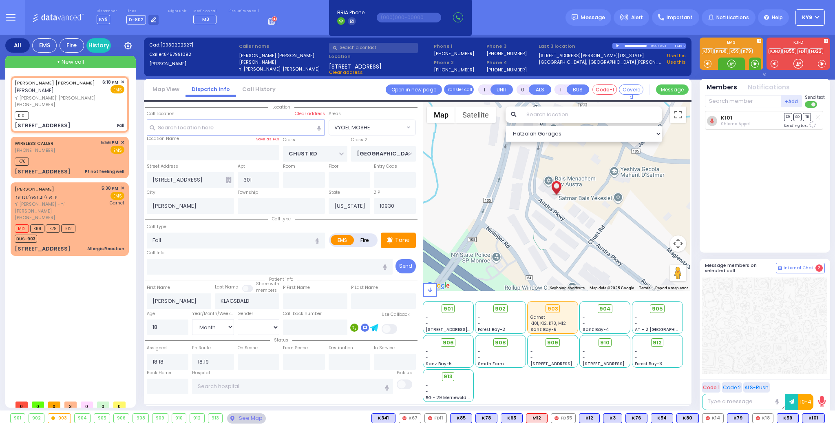
click at [753, 62] on span at bounding box center [755, 64] width 8 height 8
click at [730, 63] on div at bounding box center [732, 64] width 8 height 8
click at [89, 157] on div "K76" at bounding box center [70, 160] width 110 height 10
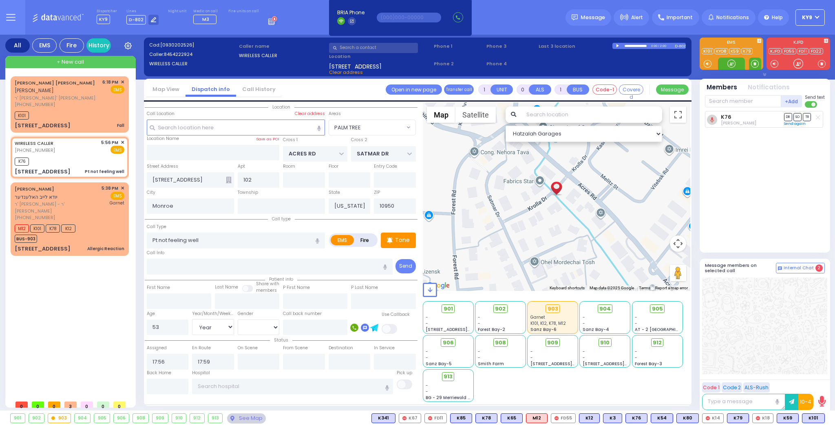
click at [755, 64] on span at bounding box center [755, 64] width 8 height 8
drag, startPoint x: 730, startPoint y: 62, endPoint x: 740, endPoint y: 91, distance: 31.6
click at [731, 62] on div at bounding box center [732, 64] width 8 height 8
click at [755, 63] on span at bounding box center [755, 64] width 8 height 8
click at [727, 97] on input "text" at bounding box center [743, 101] width 76 height 12
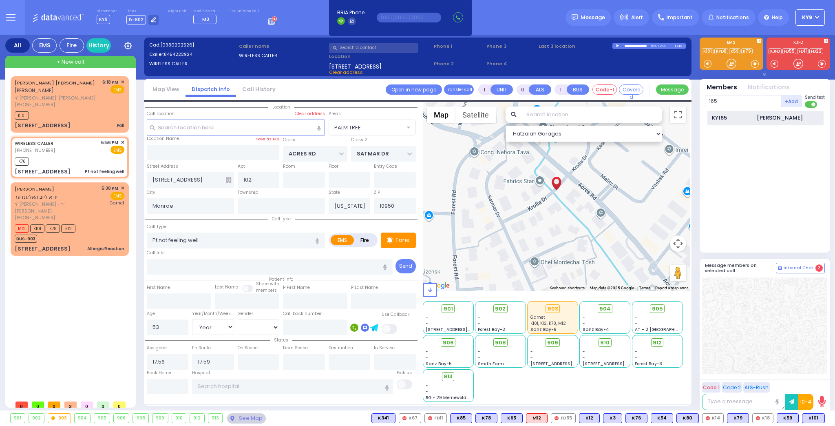
click at [727, 115] on div "KY165" at bounding box center [732, 118] width 41 height 8
click at [756, 64] on span at bounding box center [755, 64] width 8 height 8
click at [729, 62] on div at bounding box center [732, 64] width 8 height 8
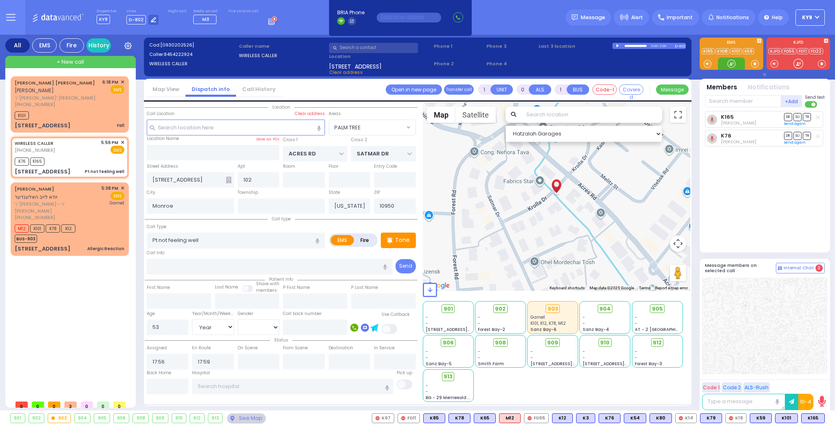
drag, startPoint x: 728, startPoint y: 62, endPoint x: 733, endPoint y: 67, distance: 6.9
click at [732, 62] on div at bounding box center [732, 64] width 8 height 8
click at [79, 60] on span "+ New call" at bounding box center [70, 62] width 27 height 8
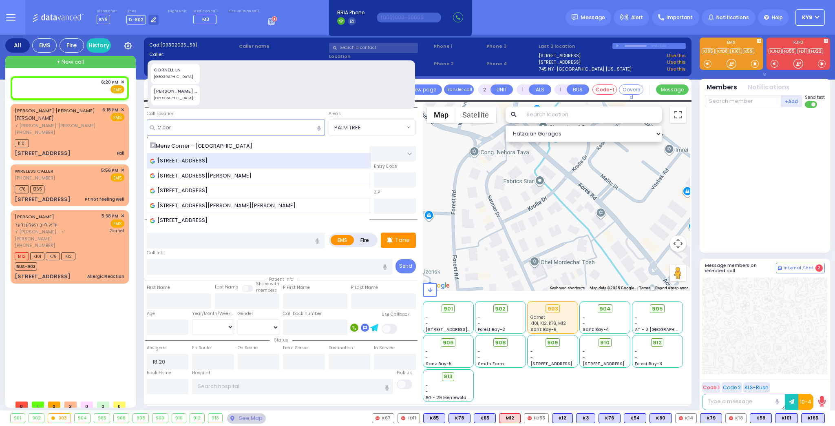
click at [210, 157] on span "[STREET_ADDRESS]" at bounding box center [180, 161] width 60 height 8
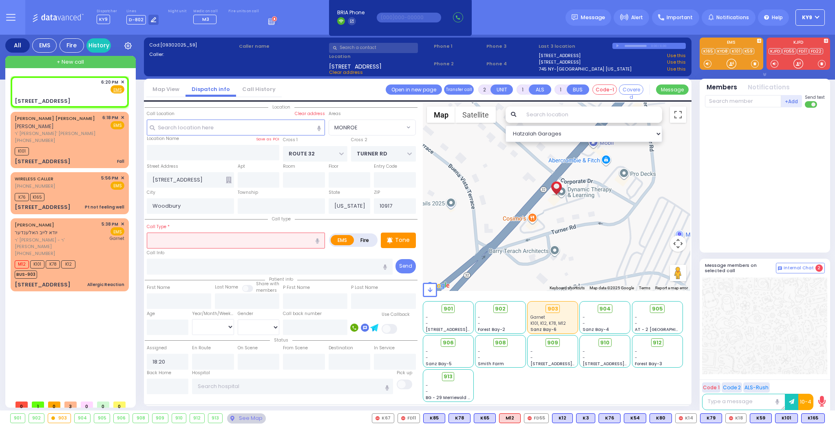
click at [193, 238] on input "text" at bounding box center [236, 239] width 178 height 15
click at [222, 387] on input "text" at bounding box center [292, 386] width 201 height 15
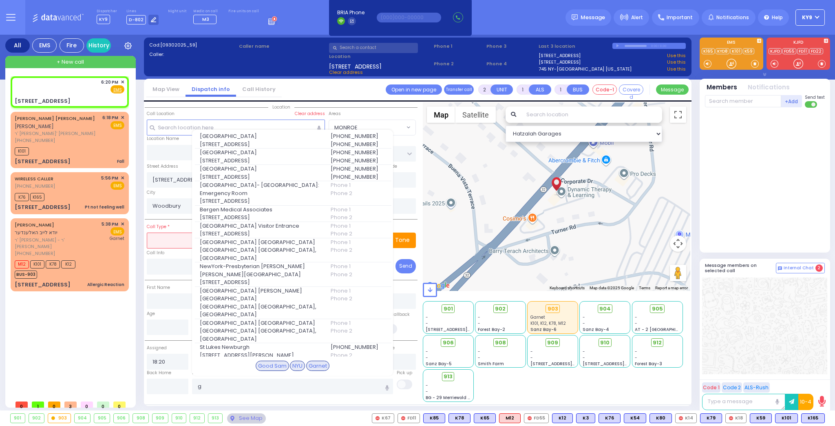
select select "MONROE"
select select
type input "g"
click at [259, 362] on div "Good Sam" at bounding box center [272, 366] width 33 height 11
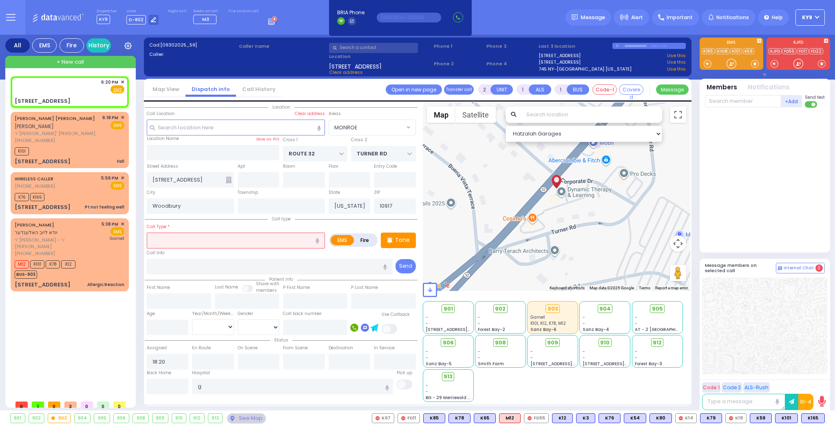
select select
radio input "true"
select select
type input "[GEOGRAPHIC_DATA]"
select select "Hatzalah Garages"
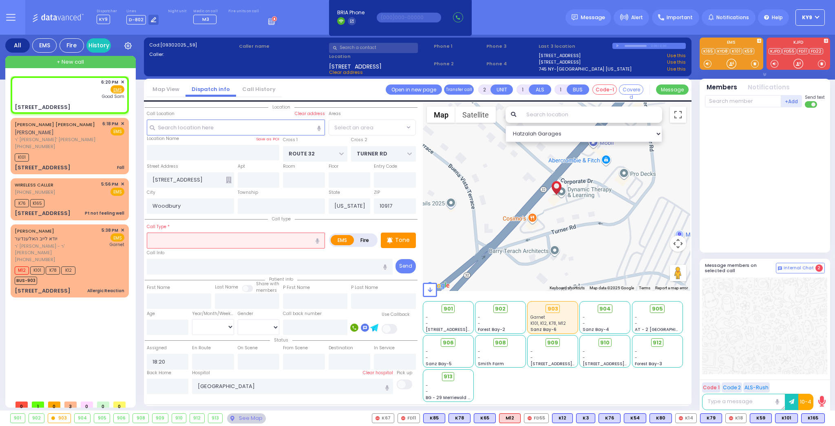
select select "MONROE"
click at [170, 238] on input "text" at bounding box center [236, 239] width 178 height 15
type input "c"
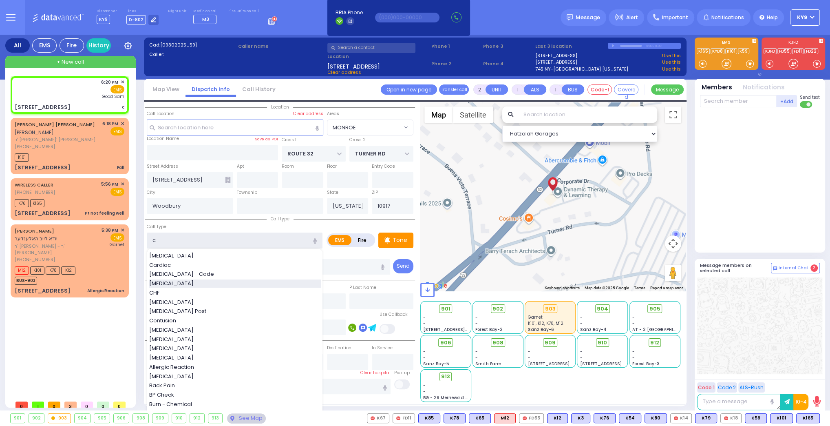
select select
radio input "true"
select select
select select "Hatzalah Garages"
select select "MONROE"
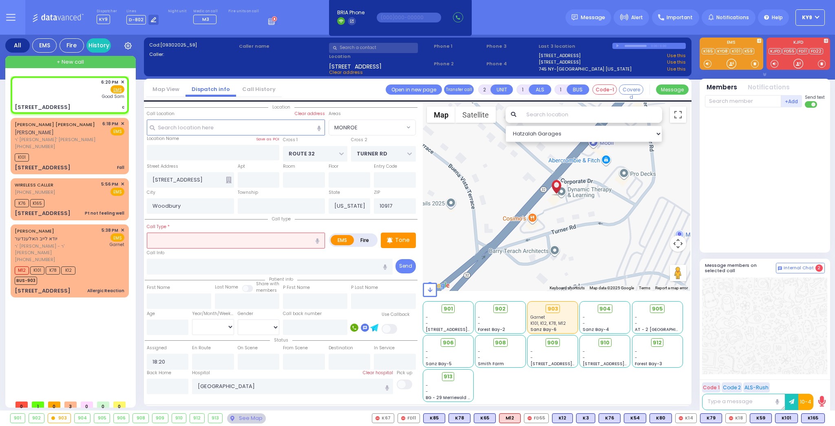
type input "p"
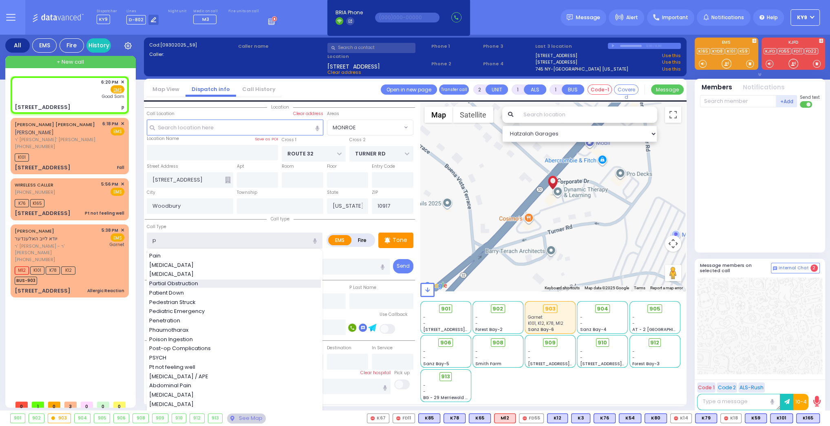
select select
radio input "true"
select select
select select "Hatzalah Garages"
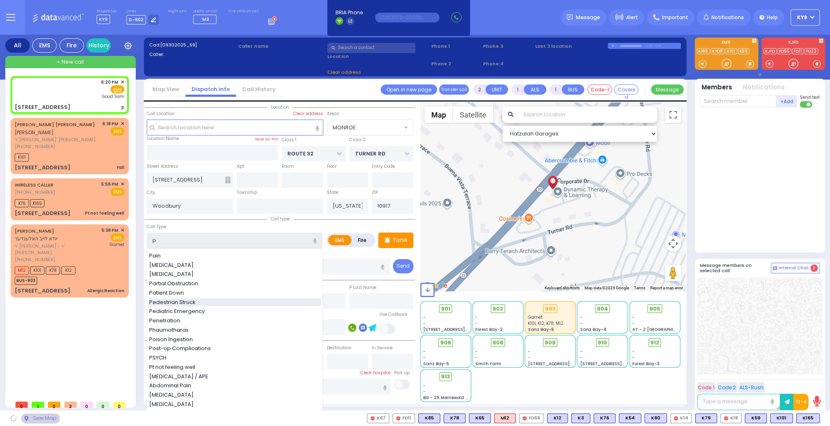
select select "MONROE"
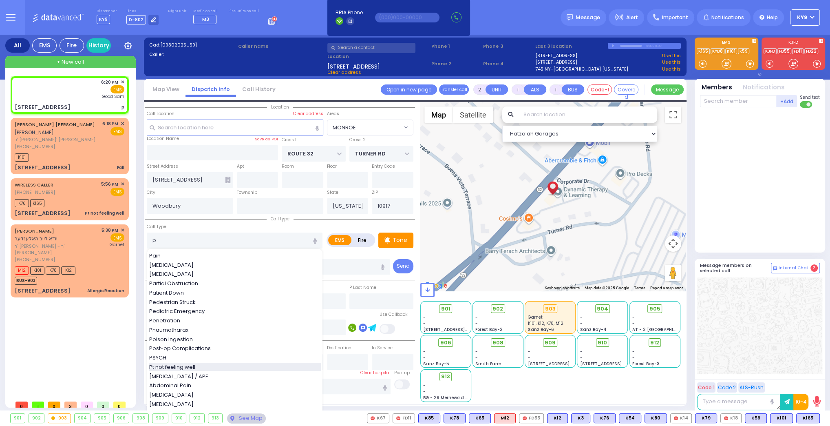
click at [191, 365] on span "Pt not feeling well" at bounding box center [173, 367] width 49 height 8
type input "Pt not feeling well"
type input "1"
type input "0"
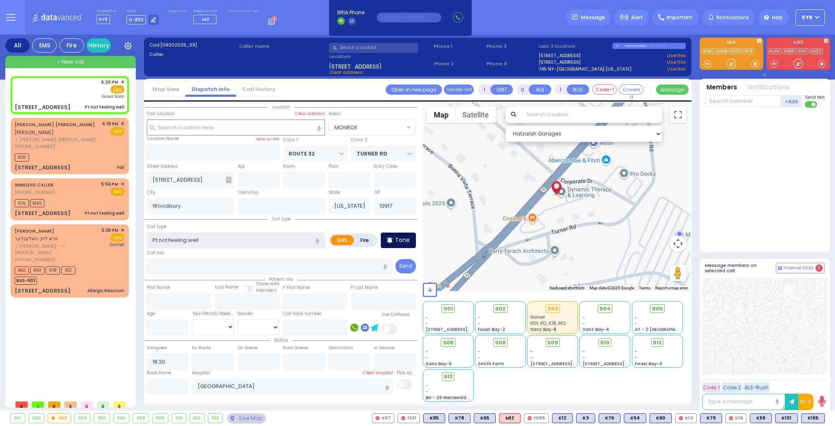
select select
radio input "true"
select select
select select "Hatzalah Garages"
select select "MONROE"
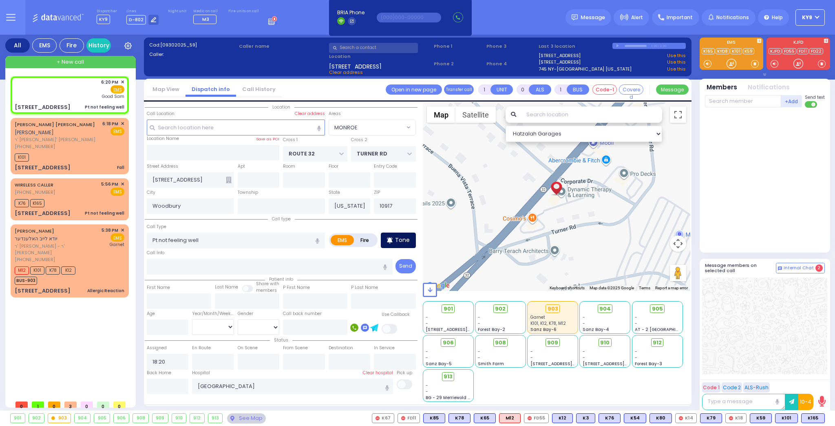
click at [401, 238] on p "Tone" at bounding box center [402, 240] width 15 height 9
select select
radio input "true"
select select
select select "Hatzalah Garages"
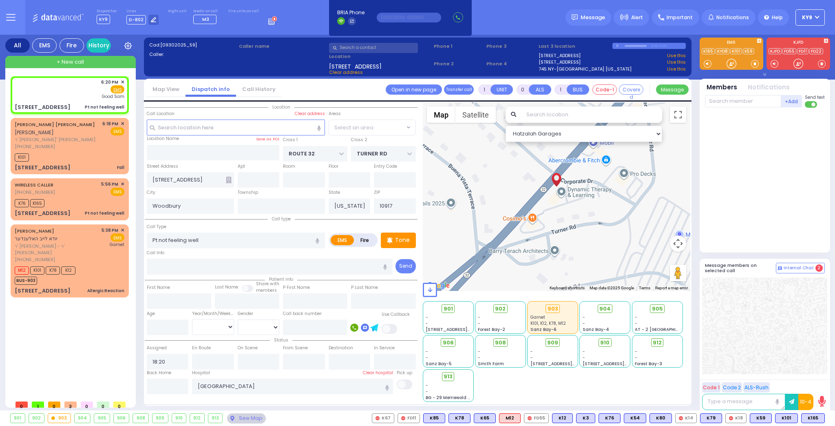
select select "MONROE"
click at [755, 60] on span at bounding box center [755, 64] width 8 height 8
click at [733, 64] on div at bounding box center [732, 64] width 8 height 8
click at [75, 200] on div "K76 K165" at bounding box center [70, 202] width 110 height 10
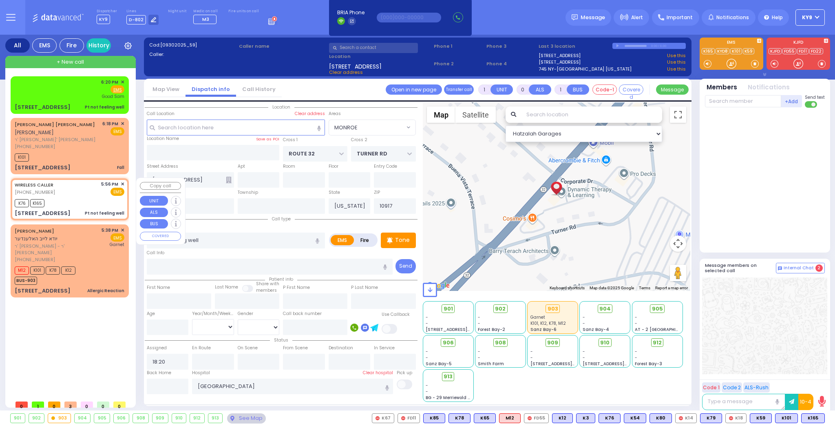
select select
radio input "true"
type input "53"
select select "Year"
select select "[DEMOGRAPHIC_DATA]"
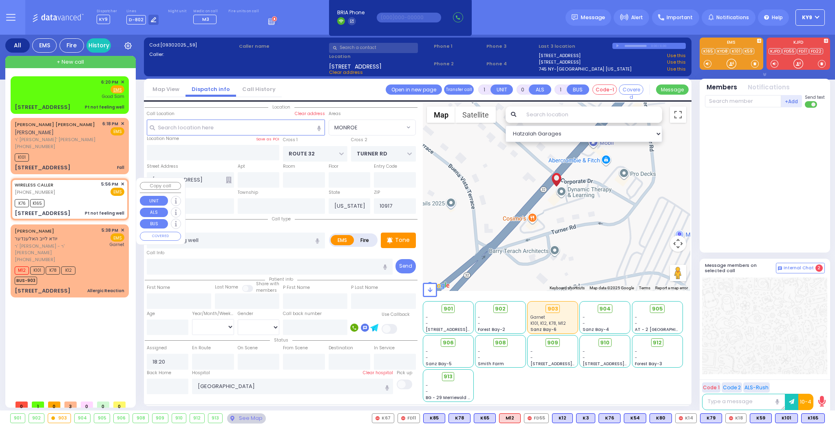
type input "17:56"
type input "17:59"
select select "Hatzalah Garages"
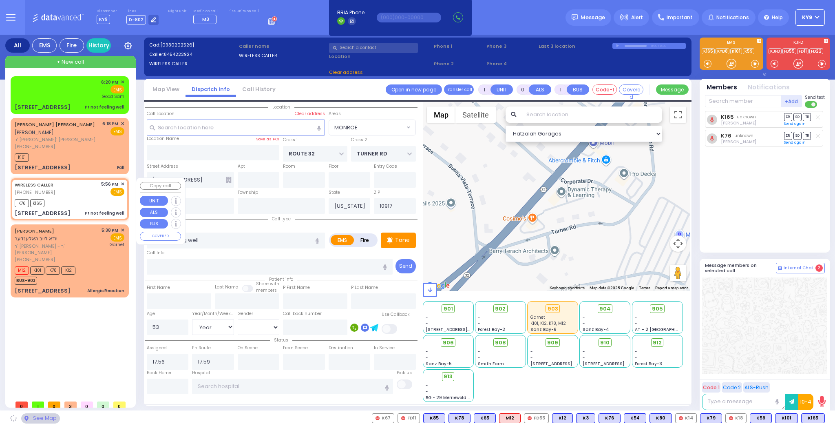
type input "ACRES RD"
type input "SATMAR DR"
type input "6 Krolla Drive"
type input "102"
type input "Monroe"
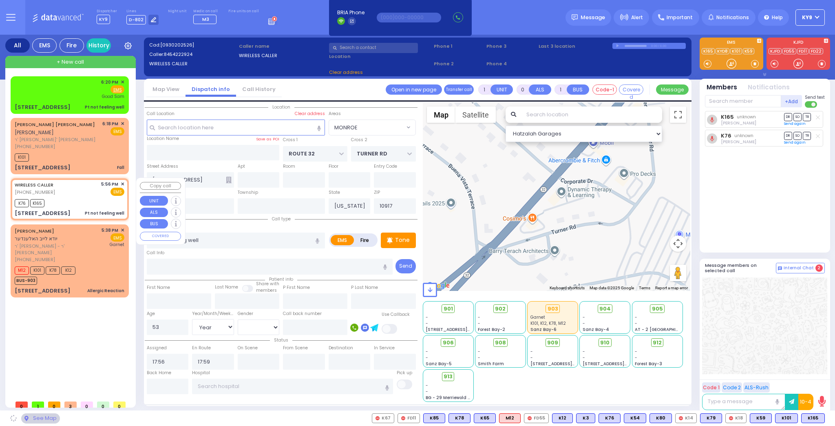
type input "10950"
select select "PALM TREE"
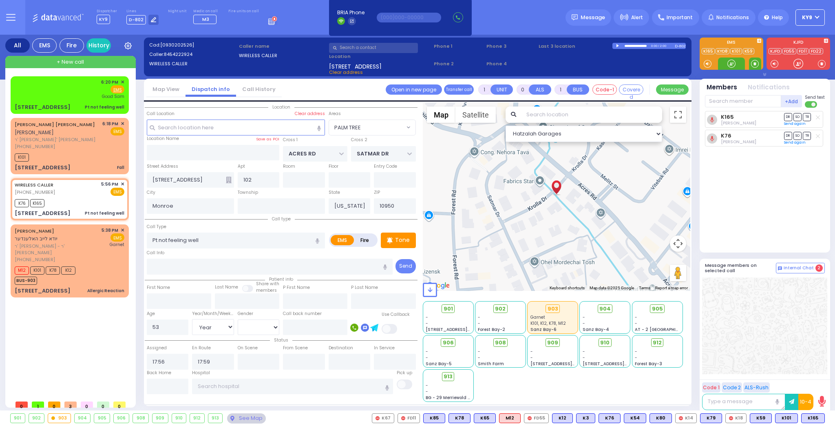
click at [755, 62] on span at bounding box center [755, 64] width 8 height 8
click at [731, 64] on div at bounding box center [732, 64] width 8 height 8
click at [729, 62] on div at bounding box center [732, 64] width 8 height 8
click at [85, 92] on div "6:20 PM ✕ Fire EMS" at bounding box center [70, 89] width 110 height 21
select select
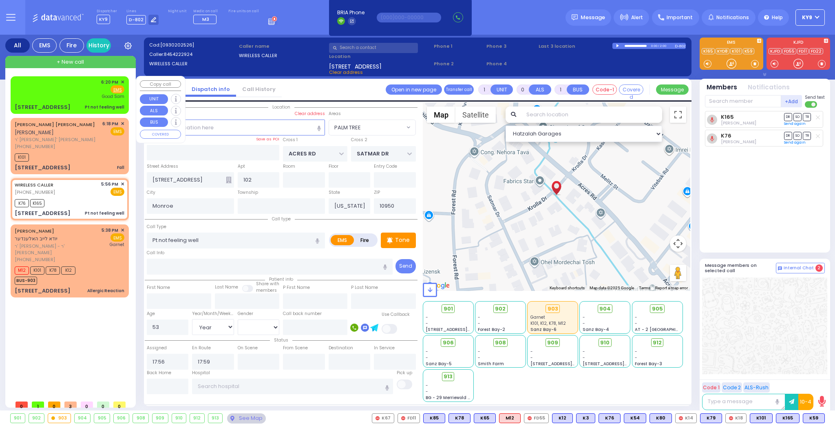
radio input "true"
select select
type input "18:20"
type input "[GEOGRAPHIC_DATA]"
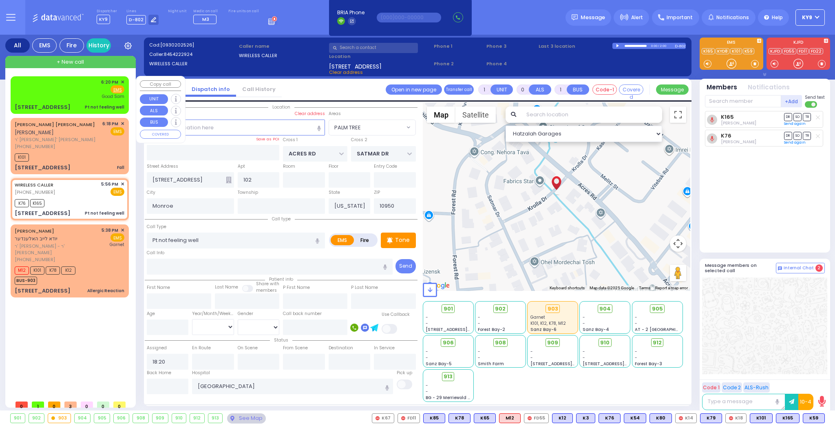
select select "Hatzalah Garages"
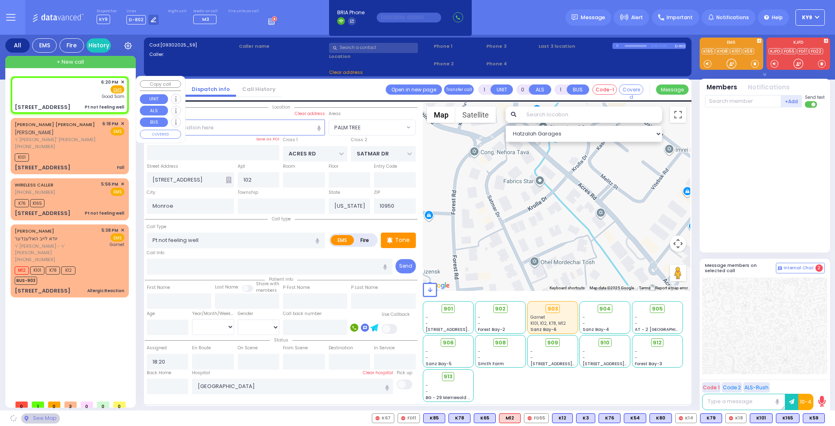
type input "ROUTE 32"
type input "TURNER RD"
type input "2 Corporate Drive"
type input "Woodbury"
type input "10917"
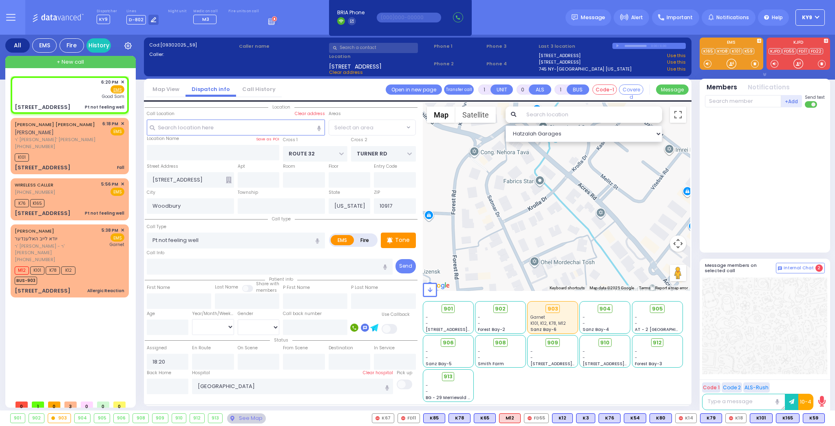
select select "MONROE"
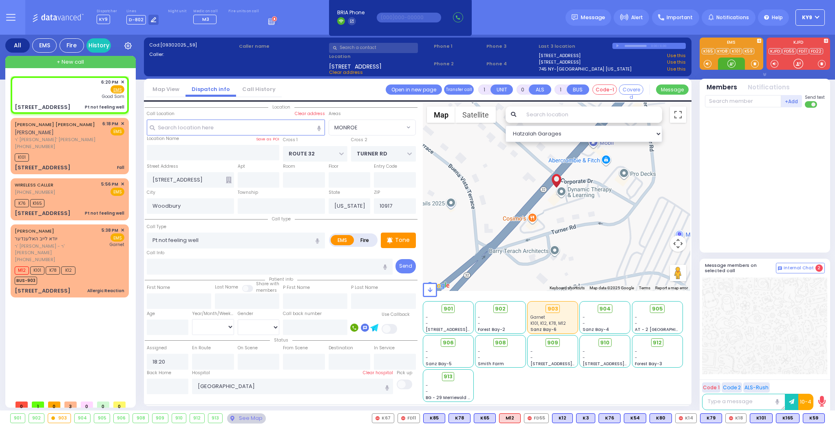
drag, startPoint x: 730, startPoint y: 63, endPoint x: 708, endPoint y: 124, distance: 65.0
click at [730, 65] on div at bounding box center [732, 64] width 8 height 8
click at [604, 339] on span "910" at bounding box center [608, 343] width 9 height 8
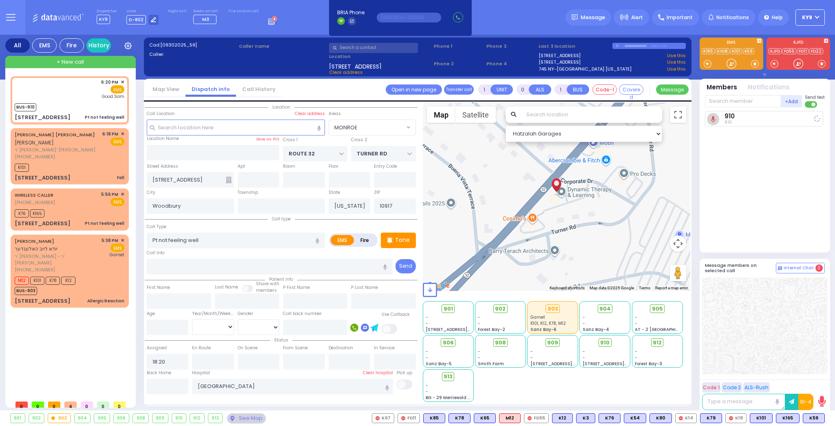
select select
radio input "true"
select select
type input "18:22"
select select "Hatzalah Garages"
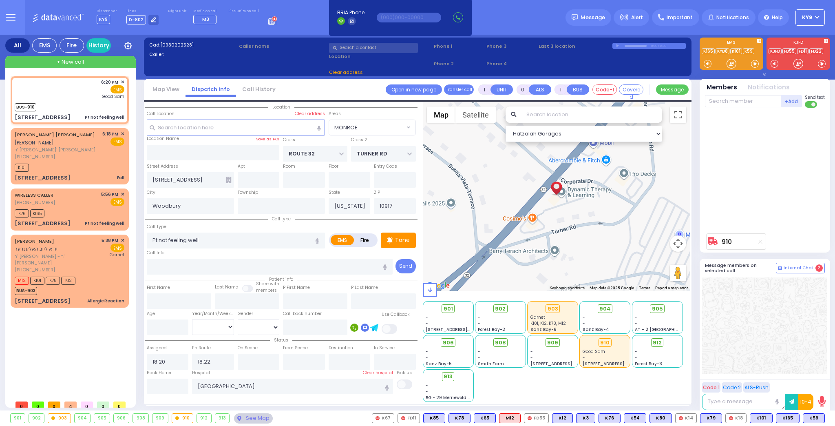
select select "MONROE"
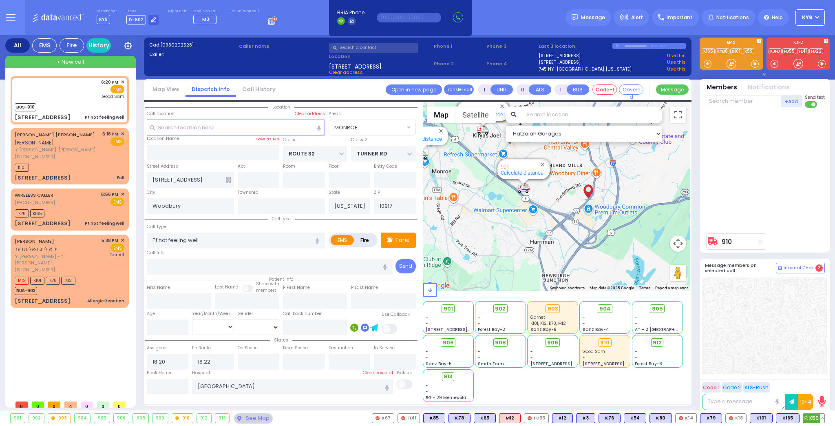
click at [811, 416] on span "K59" at bounding box center [813, 418] width 21 height 9
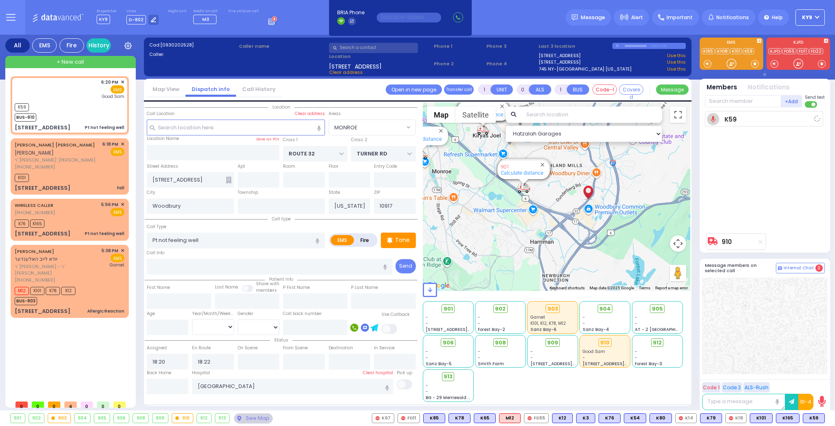
select select
radio input "true"
select select
select select "Hatzalah Garages"
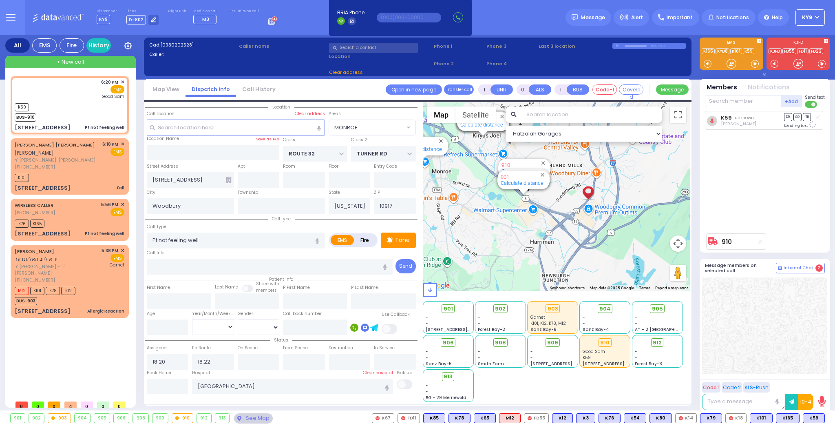
select select "MONROE"
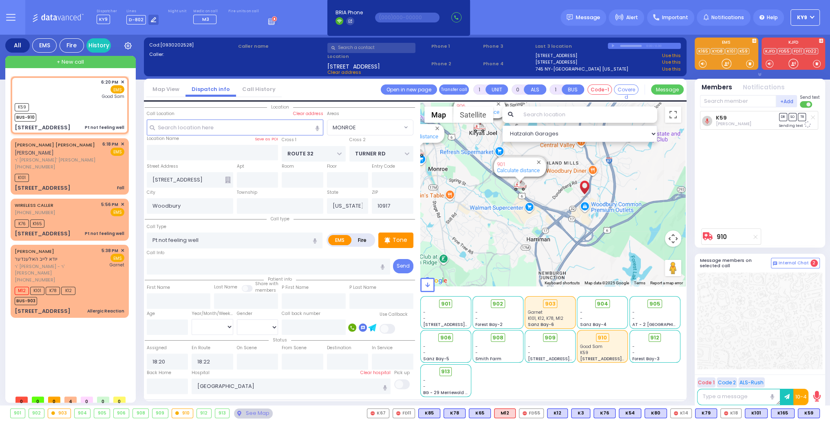
click at [753, 64] on span at bounding box center [750, 64] width 8 height 8
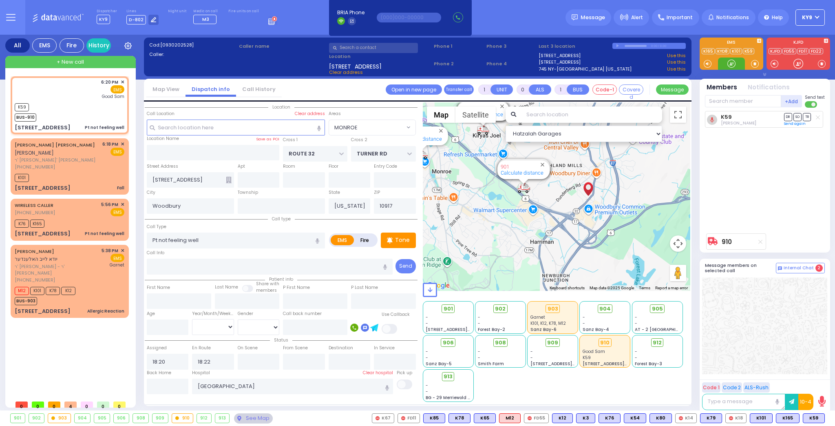
click at [731, 63] on div at bounding box center [732, 64] width 8 height 8
click at [732, 63] on div at bounding box center [732, 64] width 8 height 8
click at [813, 421] on span "K49" at bounding box center [814, 418] width 22 height 9
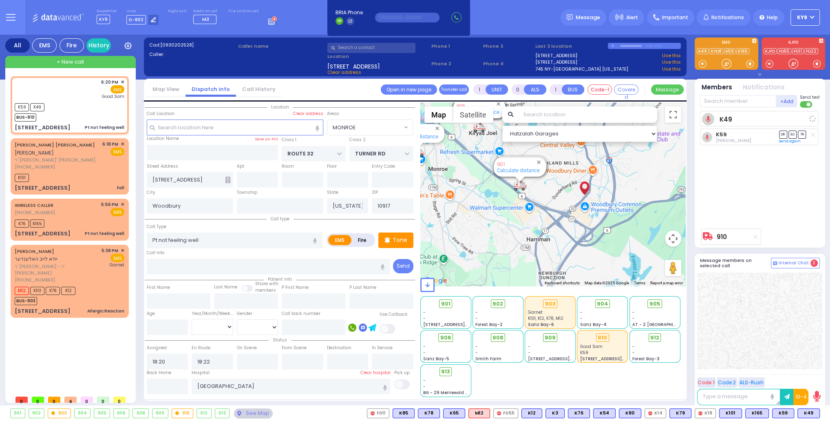
select select
radio input "true"
select select
select select "Hatzalah Garages"
select select "MONROE"
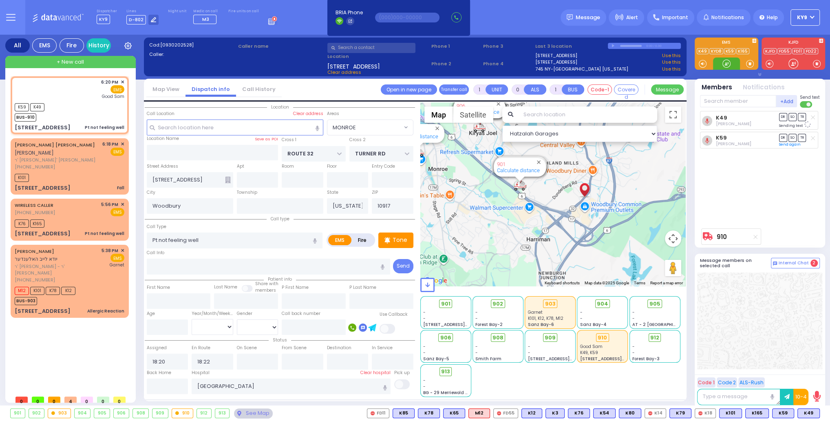
drag, startPoint x: 727, startPoint y: 66, endPoint x: 702, endPoint y: 74, distance: 26.6
click at [726, 65] on div at bounding box center [727, 64] width 8 height 8
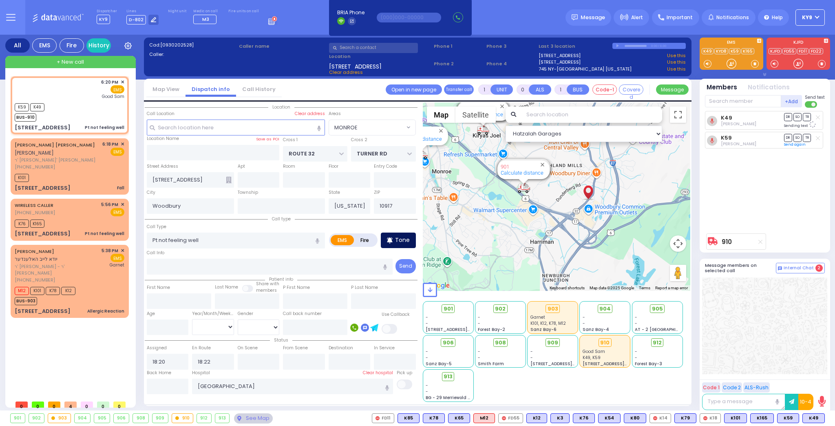
click at [392, 241] on icon at bounding box center [390, 240] width 6 height 10
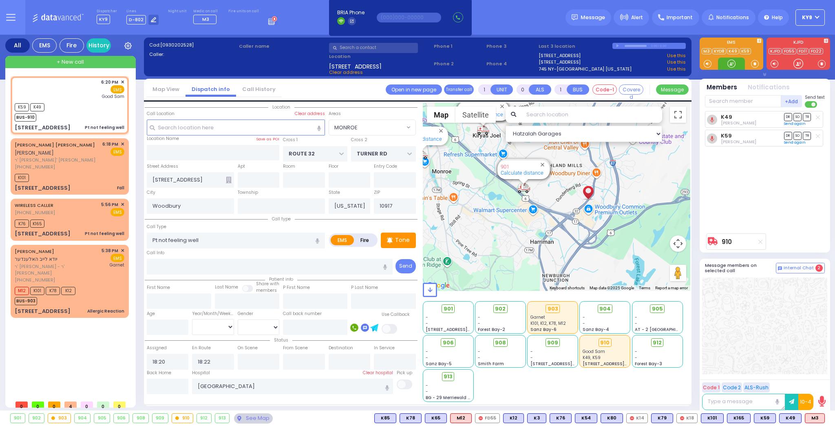
drag, startPoint x: 730, startPoint y: 62, endPoint x: 728, endPoint y: 66, distance: 4.6
click at [730, 63] on div at bounding box center [732, 64] width 8 height 8
click at [80, 179] on div "K101" at bounding box center [70, 177] width 110 height 10
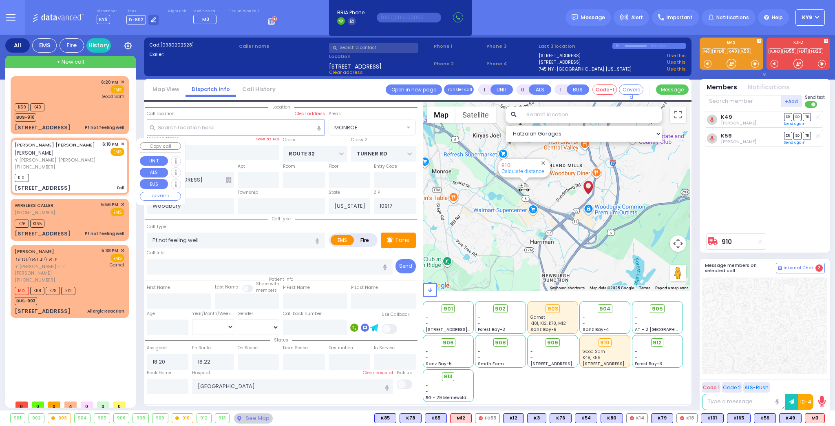
select select
type input "Fall"
radio input "true"
type input "SHLOME BURECH J."
type input "KLAGSBALD"
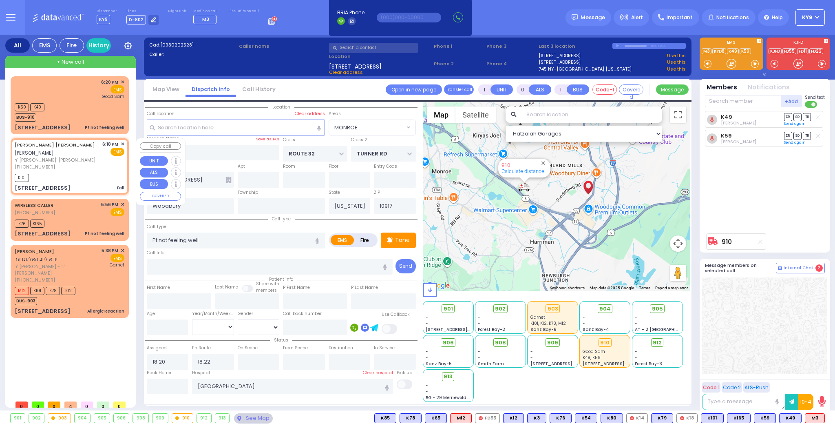
type input "18"
select select "Month"
type input "18:18"
type input "18:19"
select select "Hatzalah Garages"
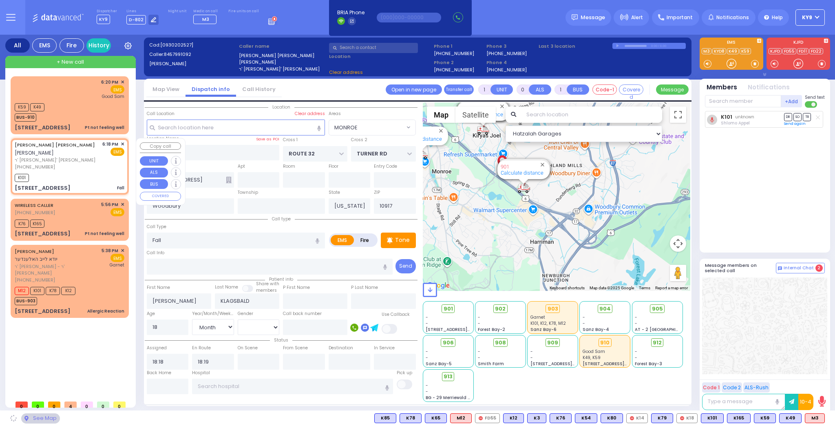
type input "CHUST RD"
type input "[GEOGRAPHIC_DATA]"
type input "9 AUSTRA PKWY"
type input "301"
type input "[PERSON_NAME]"
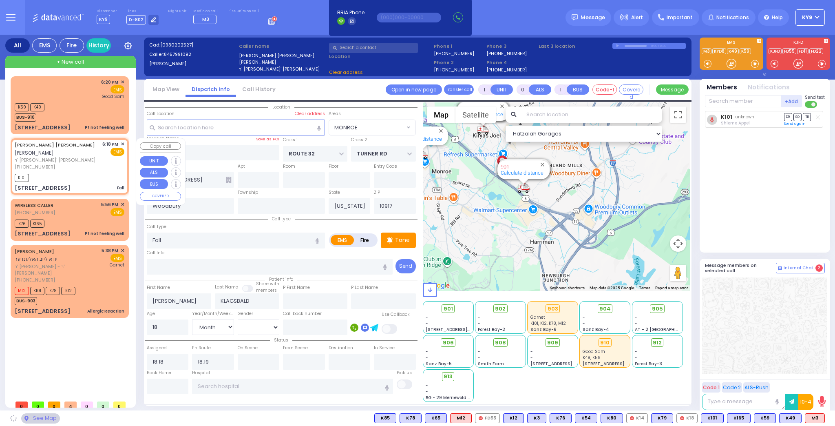
type input "10930"
select select "VYOEL MOSHE"
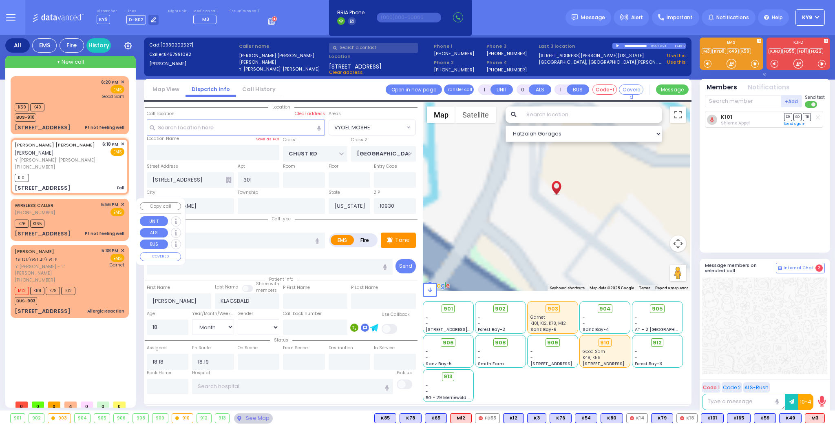
click at [72, 220] on div "K76 K165" at bounding box center [70, 222] width 110 height 10
select select
type input "Pt not feeling well"
radio input "true"
type input "53"
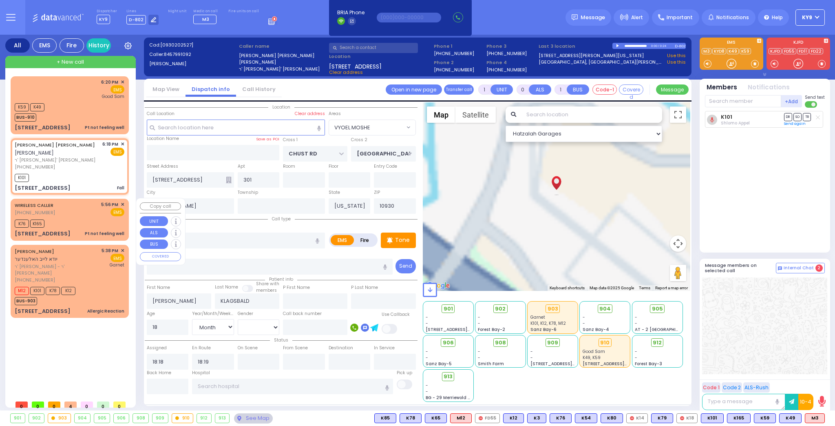
select select "Year"
select select "[DEMOGRAPHIC_DATA]"
type input "17:56"
type input "17:59"
select select "Hatzalah Garages"
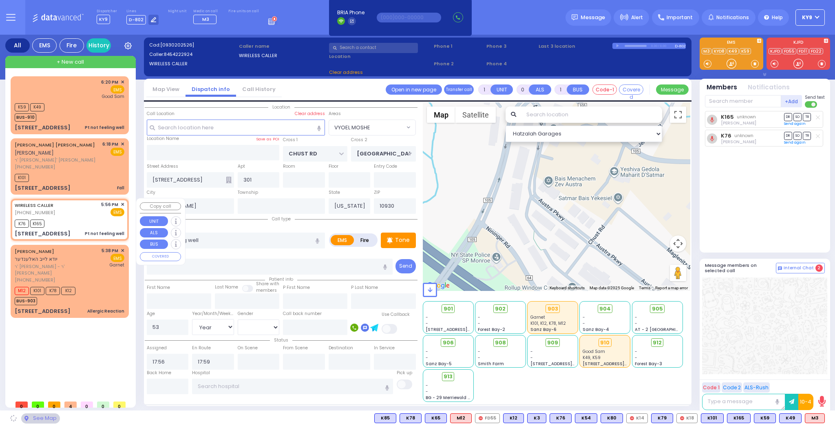
type input "ACRES RD"
type input "SATMAR DR"
type input "6 Krolla Drive"
type input "102"
type input "Monroe"
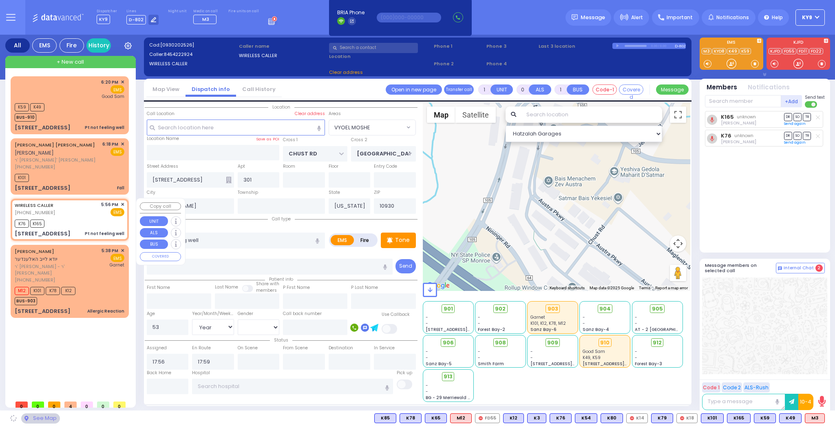
type input "10950"
select select "PALM TREE"
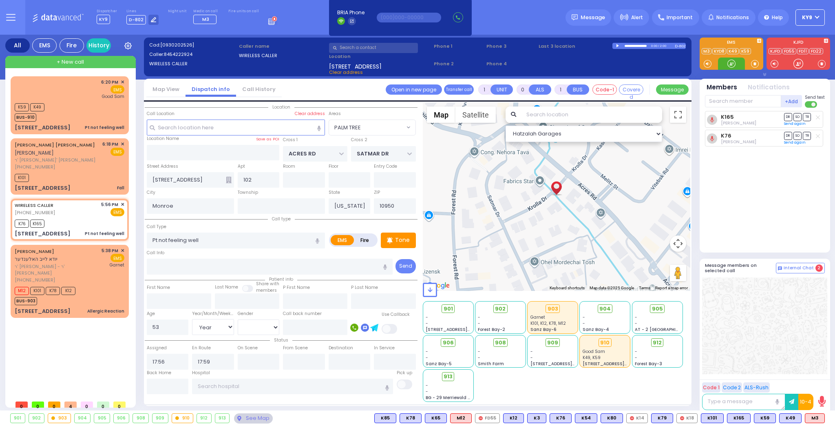
click at [731, 62] on div at bounding box center [732, 64] width 8 height 8
click at [730, 61] on div at bounding box center [732, 64] width 8 height 8
click at [54, 175] on div "K101" at bounding box center [70, 177] width 110 height 10
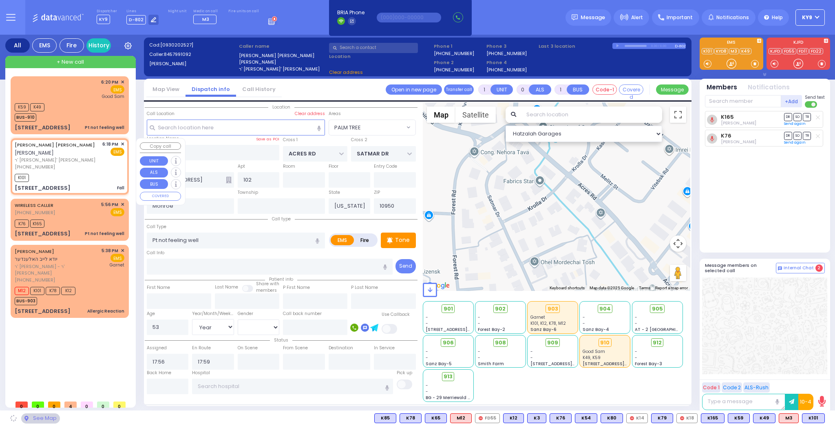
select select
type input "Fall"
radio input "true"
type input "SHLOME BURECH J."
type input "KLAGSBALD"
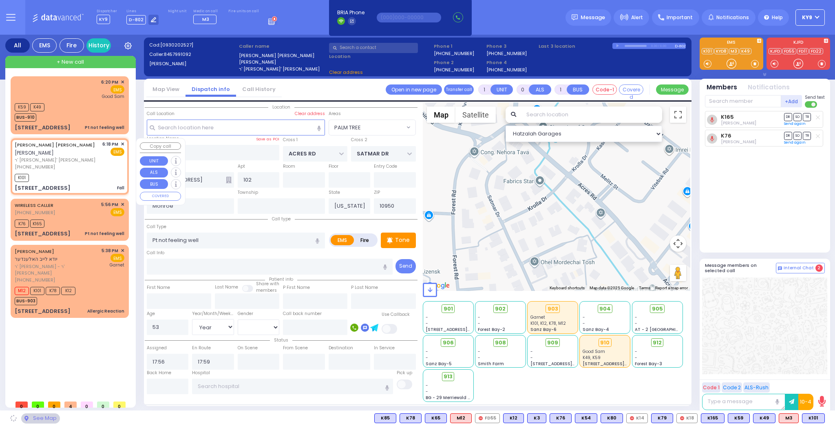
type input "18"
select select "Month"
select select
type input "18:18"
type input "18:19"
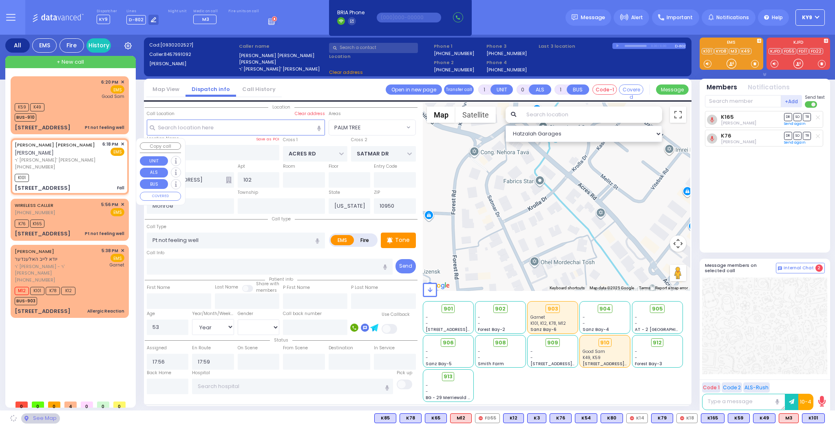
select select "Hatzalah Garages"
type input "CHUST RD"
type input "[GEOGRAPHIC_DATA]"
type input "9 AUSTRA PKWY"
type input "301"
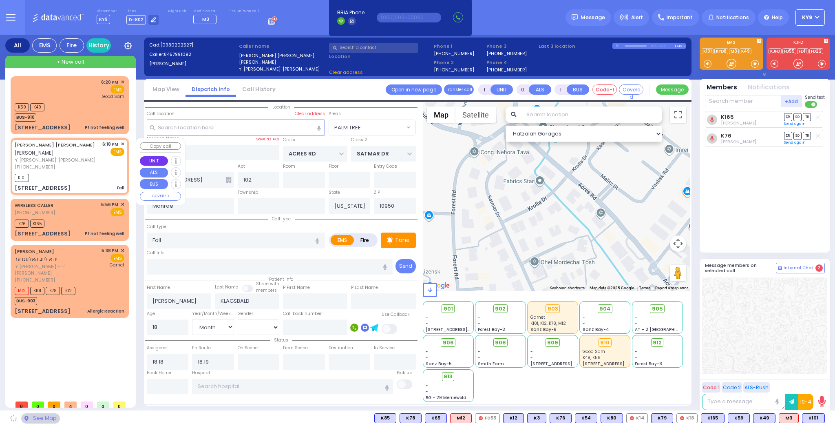
type input "[PERSON_NAME]"
type input "10930"
select select "VYOEL MOSHE"
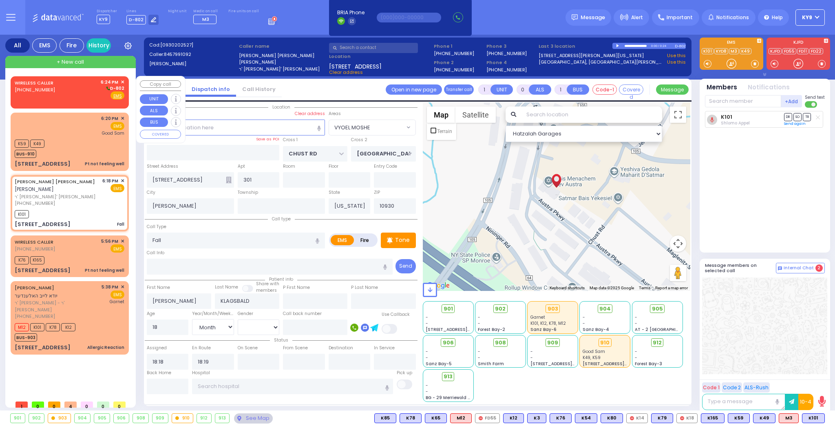
click at [68, 91] on div "WIRELESS CALLER (845) 662-8470 6:24 PM ✕ D-802" at bounding box center [70, 89] width 110 height 21
type input "2"
type input "1"
select select
radio input "true"
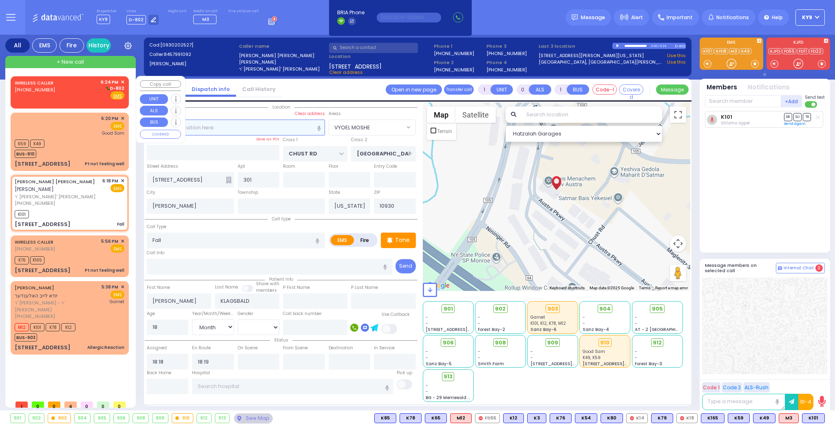
select select
type input "18:24"
select select "Hatzalah Garages"
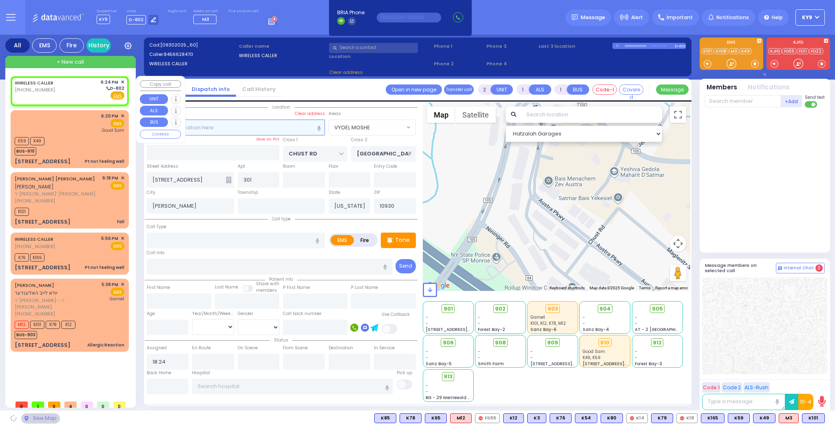
select select
radio input "true"
select select
select select "Hatzalah Garages"
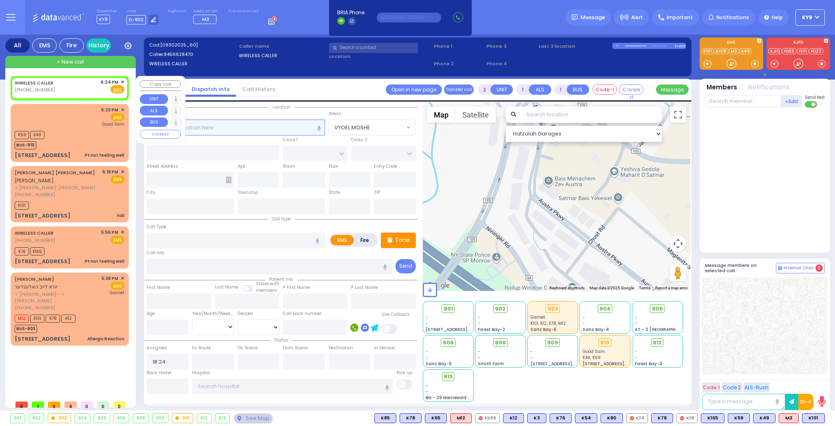
select select
radio input "true"
select select
select select "Hatzalah Garages"
click at [123, 81] on span "✕" at bounding box center [123, 82] width 4 height 7
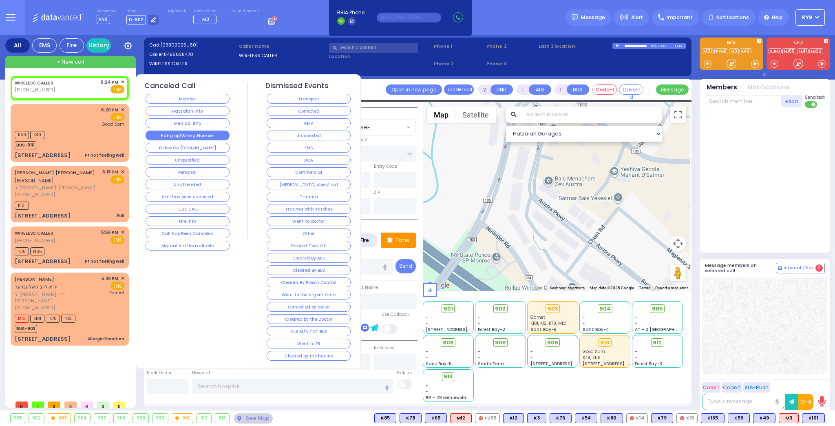
click at [157, 133] on button "Hang up/Wrong Number" at bounding box center [188, 136] width 84 height 10
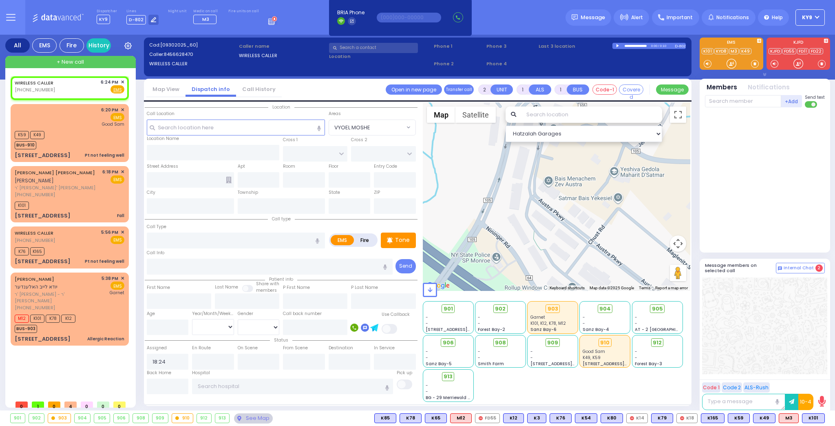
select select
radio input "true"
select select
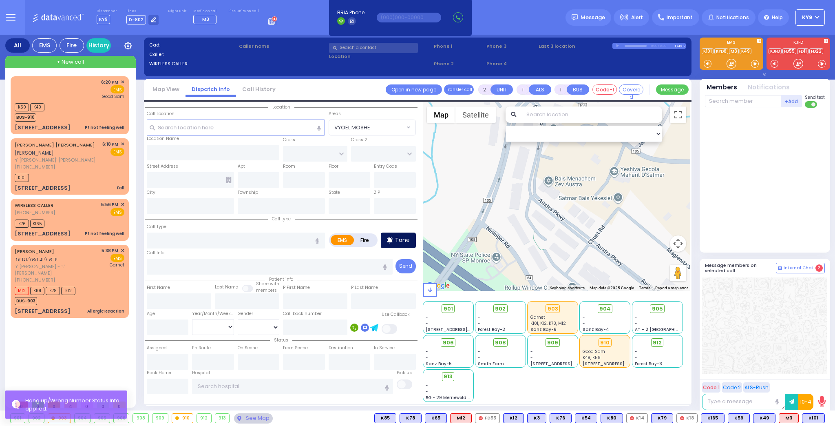
click at [395, 243] on div "Tone" at bounding box center [398, 239] width 35 height 15
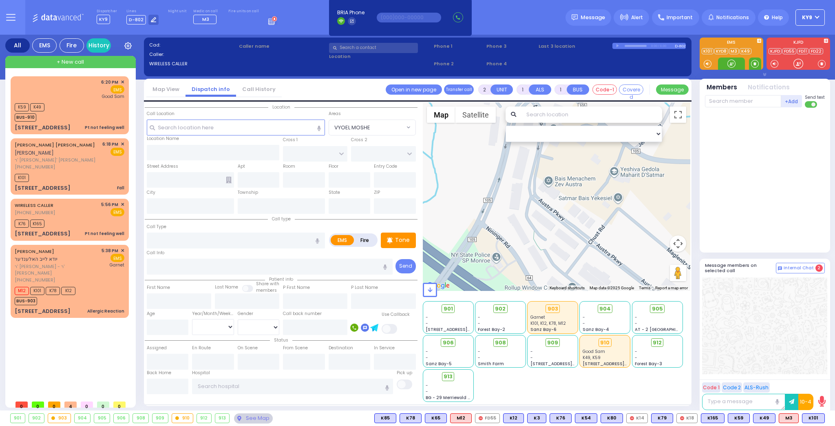
click at [757, 64] on span at bounding box center [755, 64] width 8 height 8
click at [729, 62] on div at bounding box center [732, 64] width 8 height 8
click at [79, 107] on div "K59 K49 BUS-910" at bounding box center [70, 111] width 110 height 20
type input "1"
type input "0"
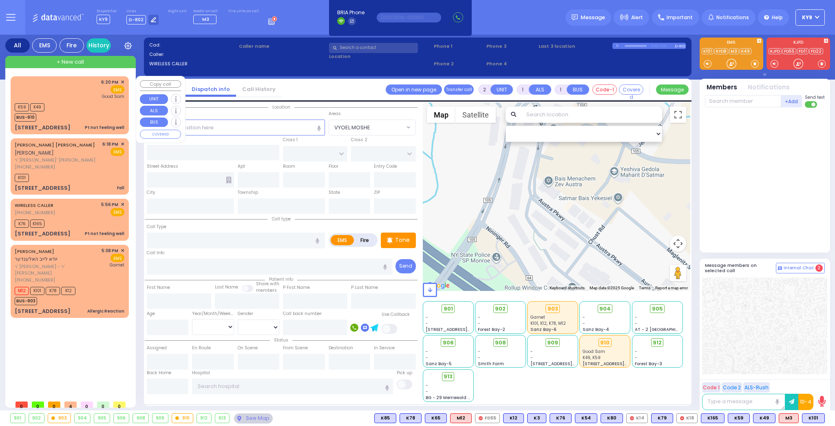
select select
type input "Pt not feeling well"
radio input "true"
select select
type input "18:20"
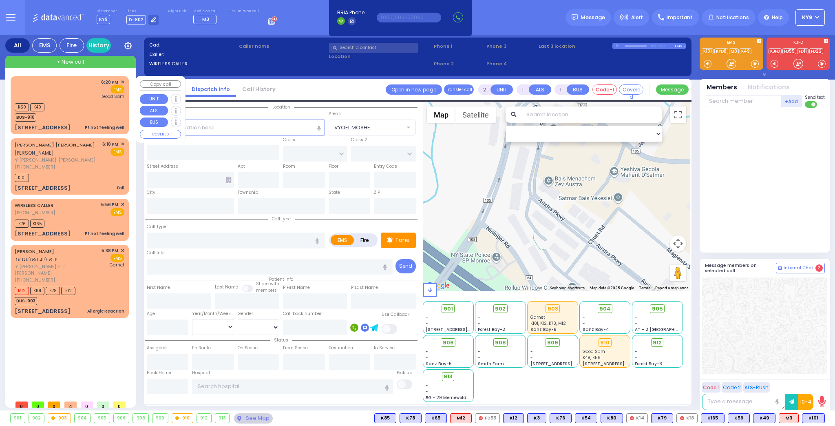
type input "18:22"
type input "Good Samaritan Hospital"
select select "Hatzalah Garages"
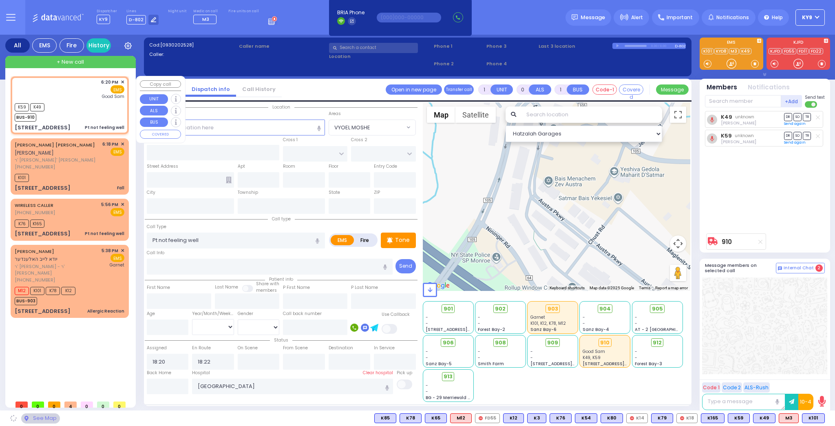
type input "ROUTE 32"
type input "TURNER RD"
type input "[STREET_ADDRESS]"
type input "Woodbury"
type input "[US_STATE]"
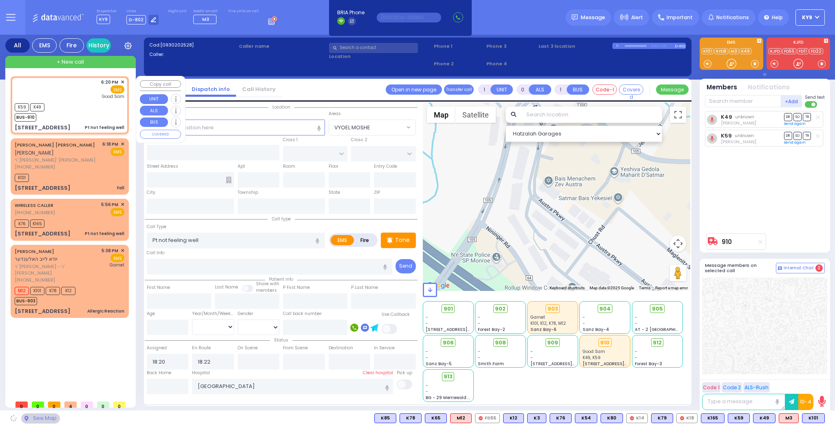
type input "10917"
select select "MONROE"
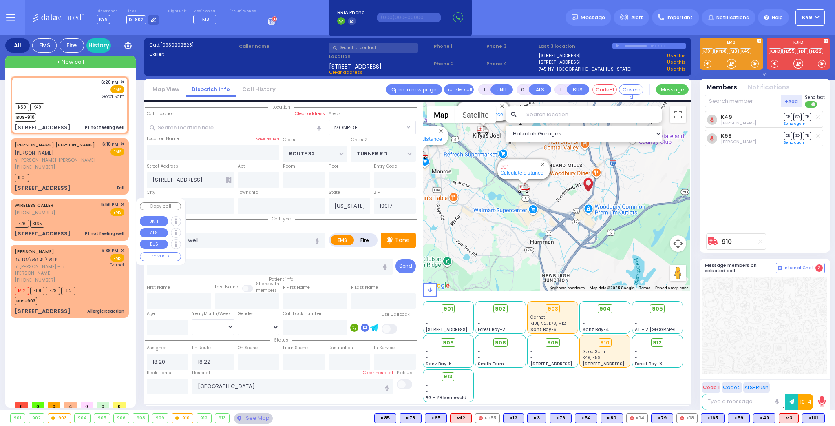
click at [84, 217] on div "K76 K165" at bounding box center [70, 222] width 110 height 10
select select
radio input "true"
type input "53"
select select "Year"
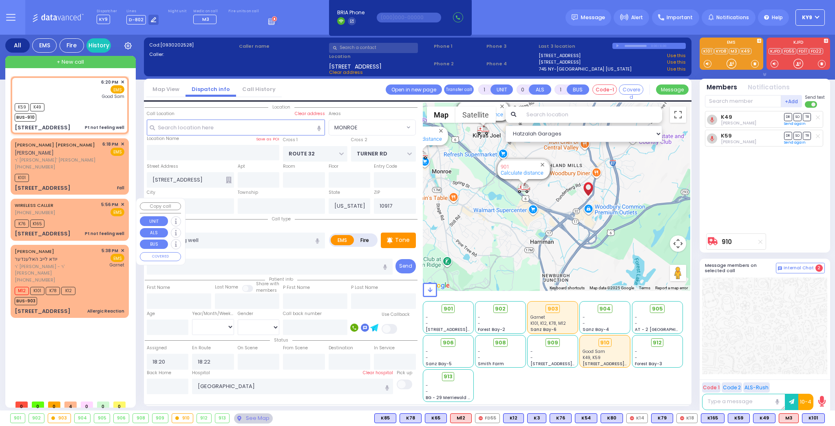
select select "[DEMOGRAPHIC_DATA]"
type input "17:56"
type input "17:59"
select select "Hatzalah Garages"
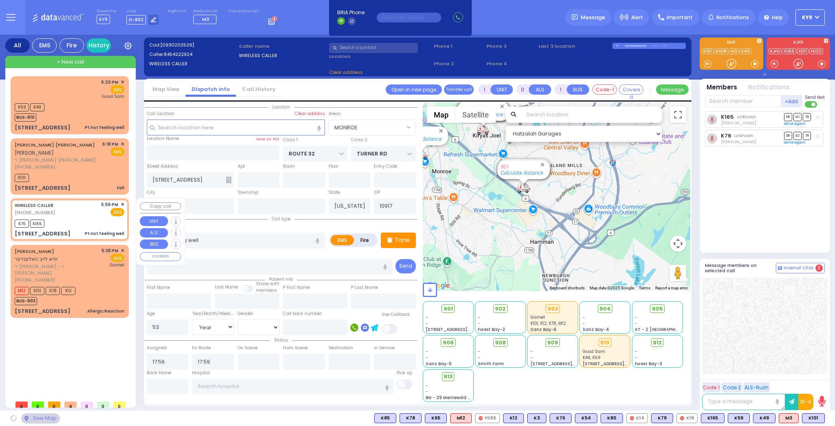
type input "ACRES RD"
type input "SATMAR DR"
type input "6 Krolla Drive"
type input "102"
type input "Monroe"
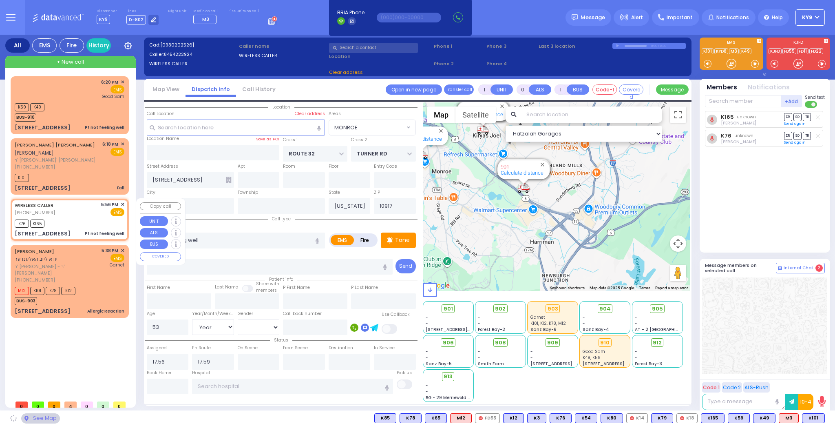
type input "10950"
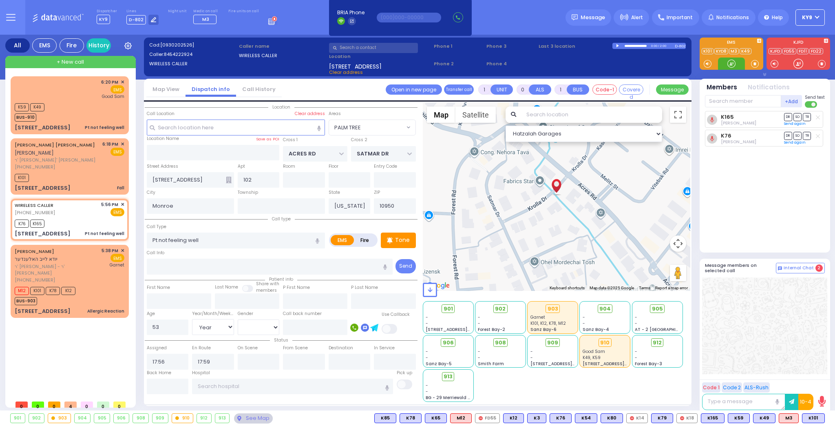
click at [732, 63] on div at bounding box center [732, 64] width 8 height 8
click at [733, 63] on div at bounding box center [732, 64] width 8 height 8
click at [732, 97] on input "text" at bounding box center [743, 101] width 76 height 12
click at [747, 112] on div "KY37 Elya Spitzer" at bounding box center [766, 118] width 116 height 14
drag, startPoint x: 728, startPoint y: 64, endPoint x: 741, endPoint y: 165, distance: 101.5
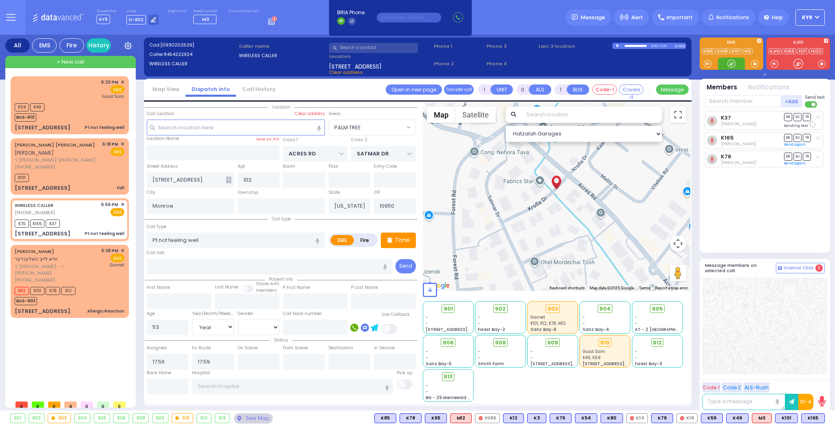
click at [728, 66] on div at bounding box center [732, 64] width 8 height 8
click at [76, 215] on div "WIRELESS CALLER (845) 422-2924 5:56 PM ✕ EMS" at bounding box center [70, 208] width 110 height 15
click at [750, 64] on span at bounding box center [755, 64] width 12 height 12
click at [732, 62] on div at bounding box center [732, 64] width 8 height 8
click at [728, 63] on div at bounding box center [732, 64] width 8 height 8
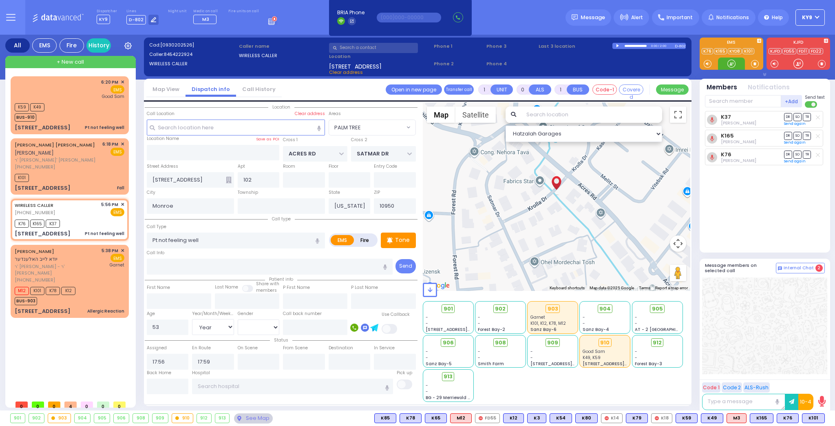
click at [731, 63] on div at bounding box center [732, 64] width 8 height 8
click at [71, 227] on div "WIRELESS CALLER (845) 422-2924 5:56 PM ✕ EMS K76 K37" at bounding box center [69, 219] width 115 height 39
click at [79, 205] on div "WIRELESS CALLER (845) 422-2924 5:56 PM ✕ EMS" at bounding box center [70, 208] width 110 height 15
click at [100, 371] on div "6:20 PM ✕ K59 K49 K76" at bounding box center [72, 236] width 122 height 320
drag, startPoint x: 731, startPoint y: 61, endPoint x: 734, endPoint y: 68, distance: 7.5
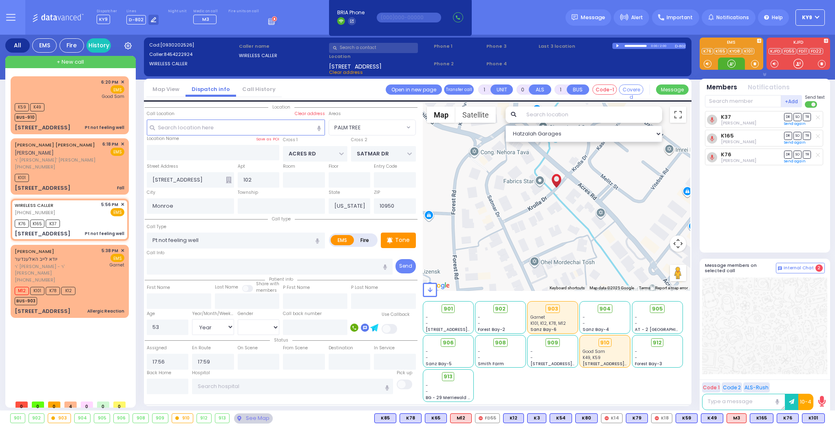
click at [731, 61] on div at bounding box center [732, 64] width 8 height 8
click at [731, 64] on div at bounding box center [732, 64] width 8 height 8
click at [730, 98] on input "text" at bounding box center [743, 101] width 76 height 12
drag, startPoint x: 727, startPoint y: 64, endPoint x: 728, endPoint y: 69, distance: 4.9
click at [728, 64] on div at bounding box center [732, 64] width 8 height 8
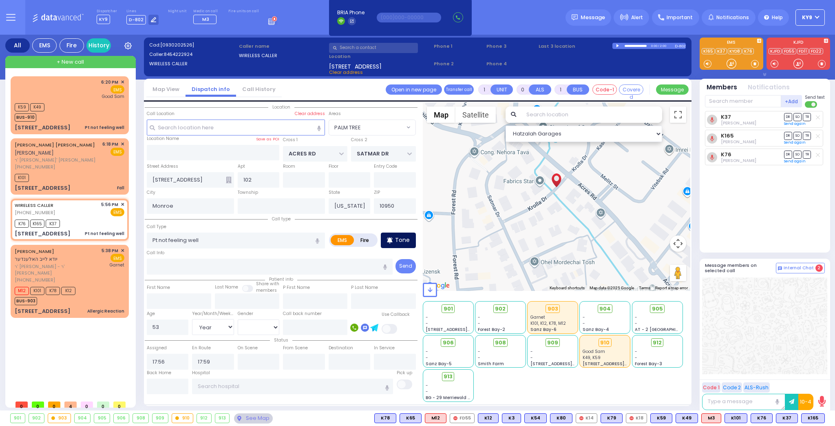
click at [401, 245] on div "Tone" at bounding box center [398, 239] width 35 height 15
click at [756, 62] on span at bounding box center [755, 64] width 8 height 8
click at [733, 63] on div at bounding box center [732, 64] width 8 height 8
click at [87, 222] on div "K76 K165 K37" at bounding box center [70, 222] width 110 height 10
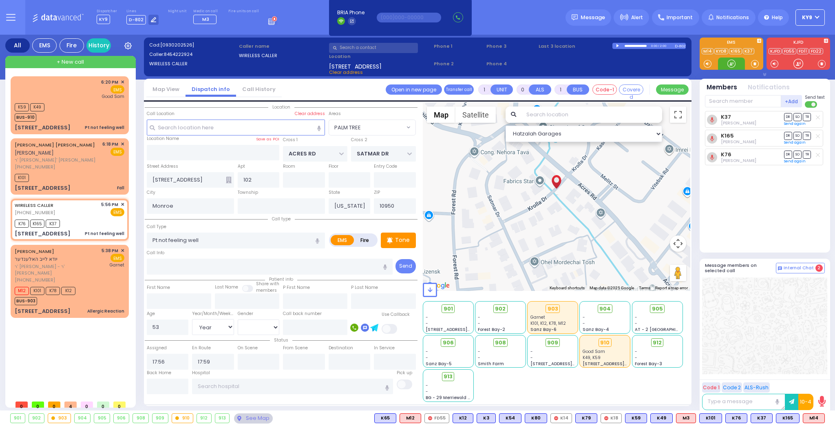
click at [729, 62] on div at bounding box center [732, 64] width 8 height 8
click at [813, 418] on span "M14" at bounding box center [813, 418] width 21 height 9
click at [730, 63] on div at bounding box center [732, 64] width 8 height 8
click at [729, 60] on div at bounding box center [732, 64] width 8 height 8
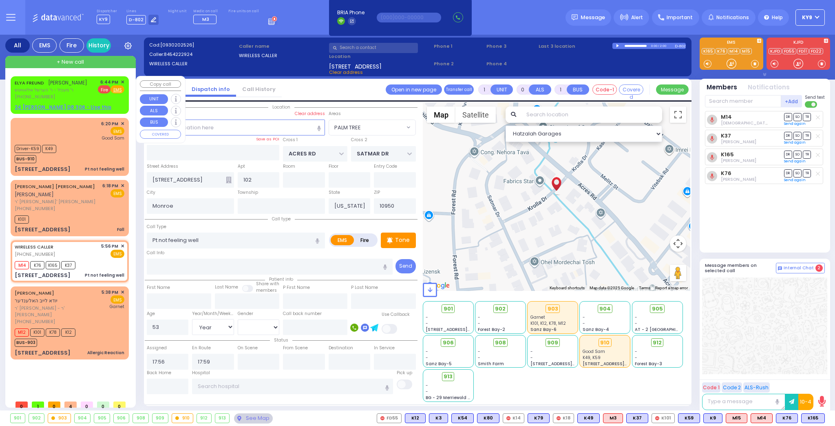
click at [105, 90] on span "Fire" at bounding box center [104, 89] width 13 height 8
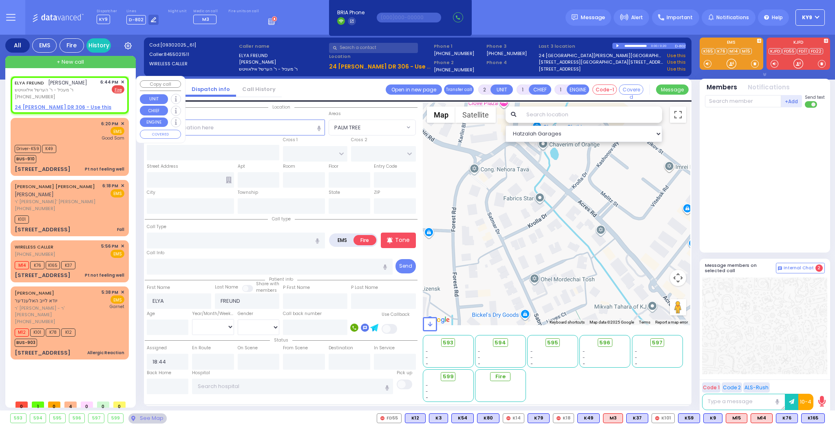
click at [77, 106] on u "24 ISRAEL ZUPNICK DR 306 - Use this" at bounding box center [63, 107] width 97 height 7
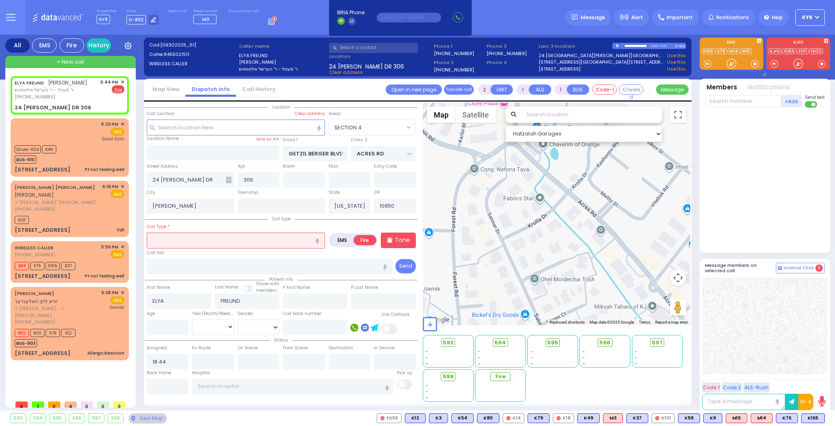
click at [204, 236] on input "text" at bounding box center [236, 239] width 178 height 15
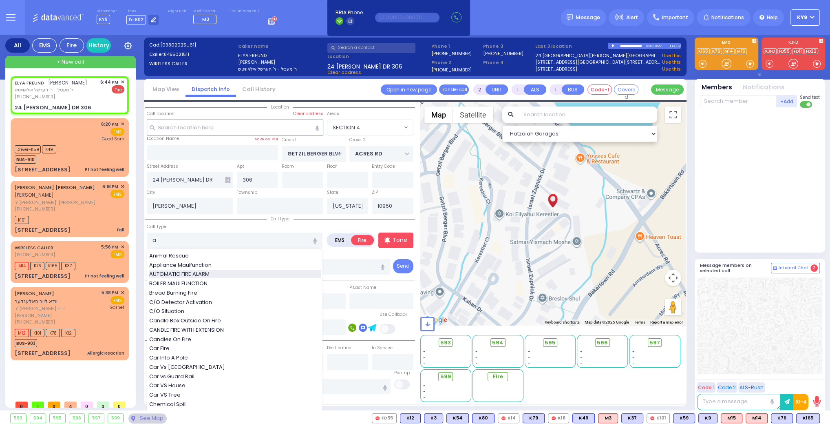
click at [201, 270] on span "AUTOMATIC FIRE ALARM" at bounding box center [180, 274] width 63 height 8
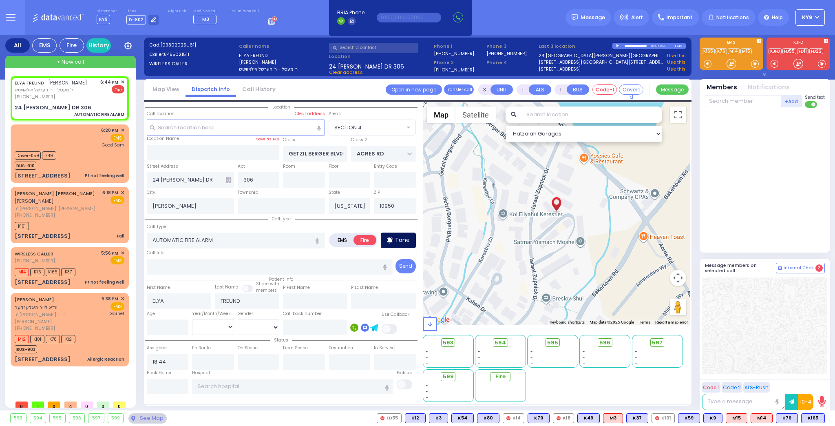
click at [403, 235] on div "EMS Fire Tone" at bounding box center [372, 235] width 87 height 26
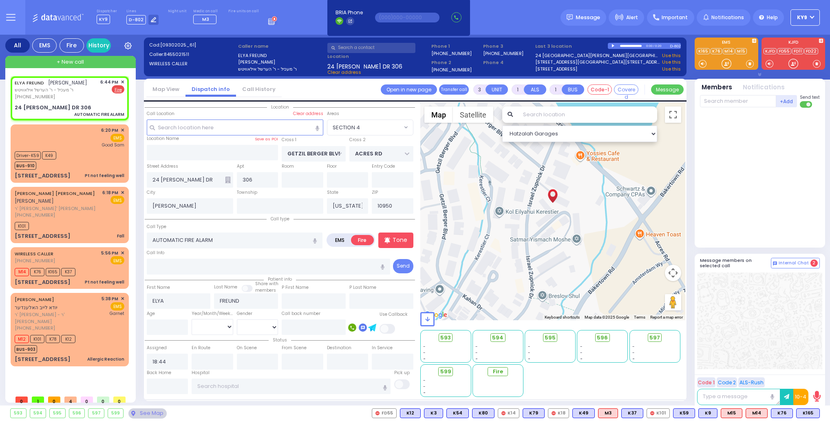
select select "SECTION 4"
select select
click at [819, 62] on span at bounding box center [817, 64] width 8 height 8
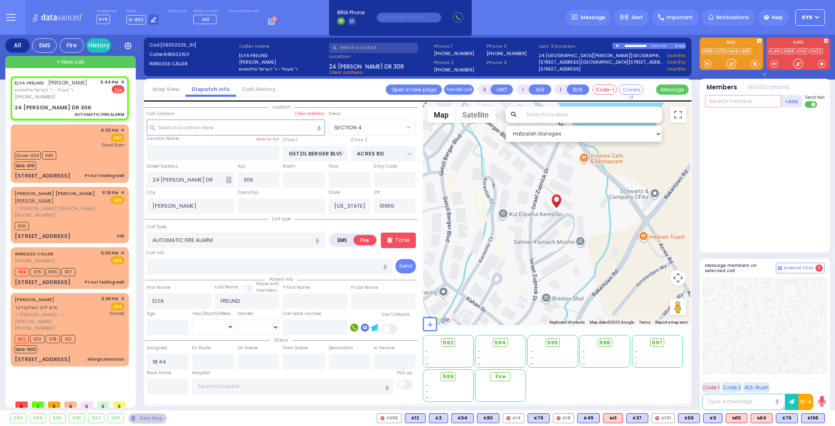
click at [755, 102] on input "text" at bounding box center [743, 101] width 76 height 12
type input "18"
click at [748, 120] on div "FD18" at bounding box center [732, 118] width 41 height 8
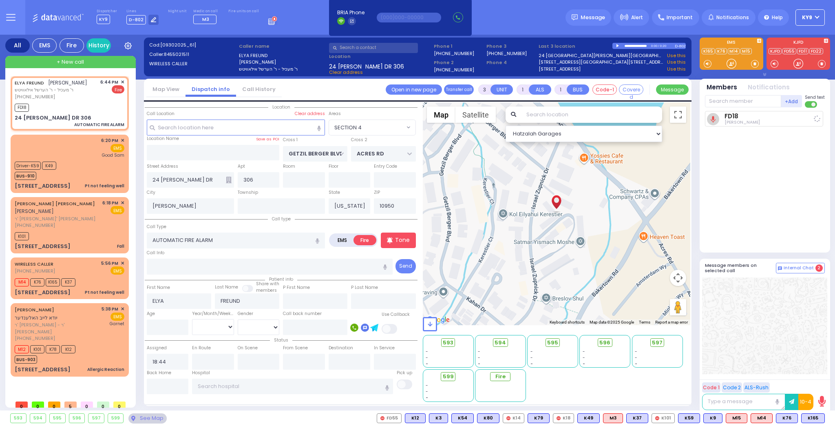
select select
radio input "true"
select select
type input "18:45"
select select "SECTION 4"
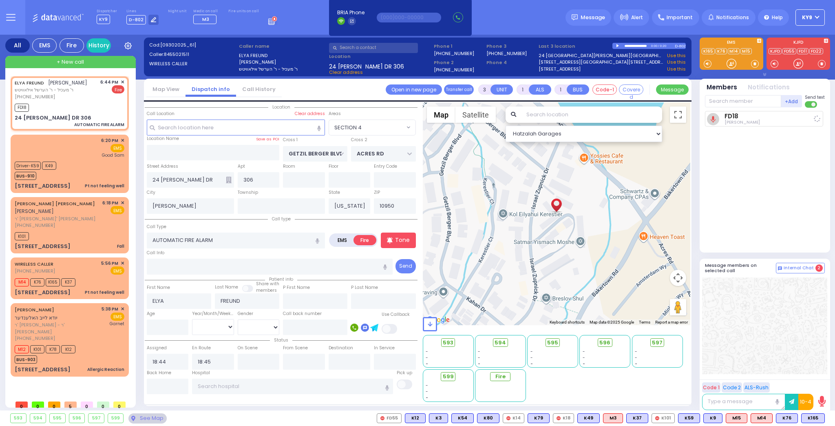
select select "Hatzalah Garages"
click at [750, 100] on input "text" at bounding box center [743, 101] width 76 height 12
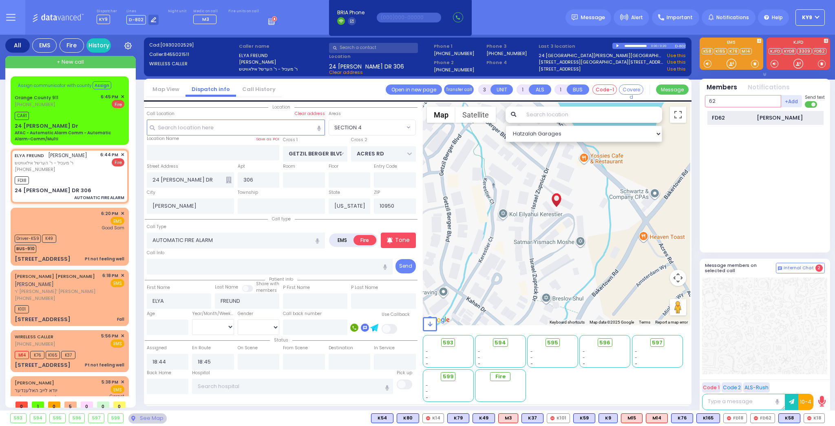
type input "62"
click at [748, 122] on div "FD62 [PERSON_NAME]" at bounding box center [766, 118] width 116 height 14
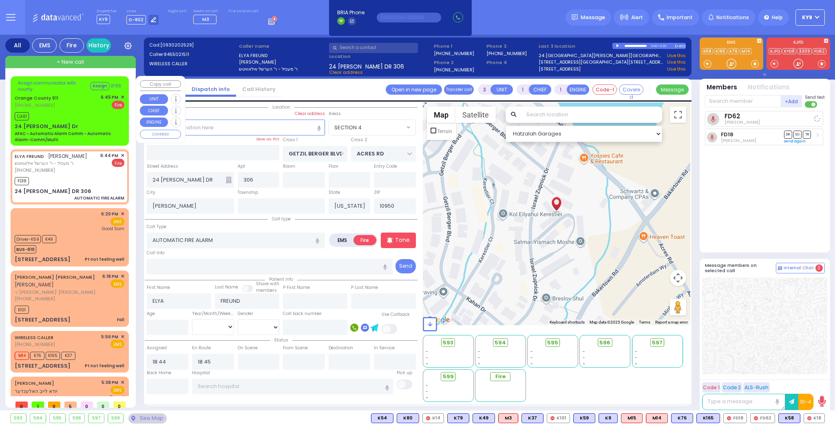
select select
radio input "true"
select select
select select "Hatzalah Garages"
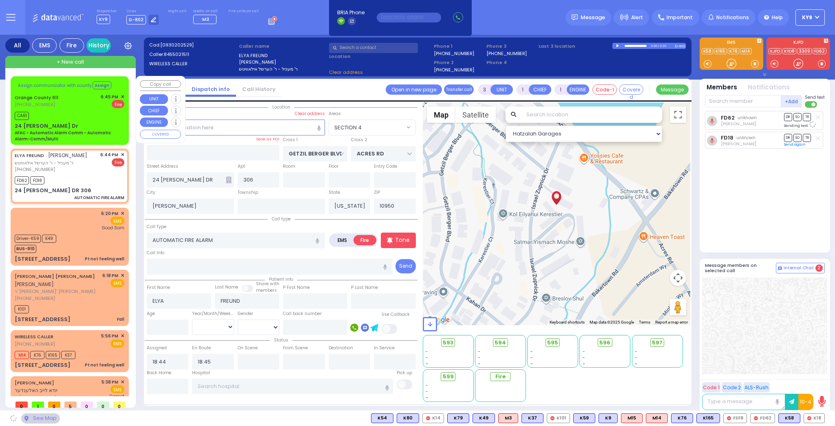
select select "SECTION 4"
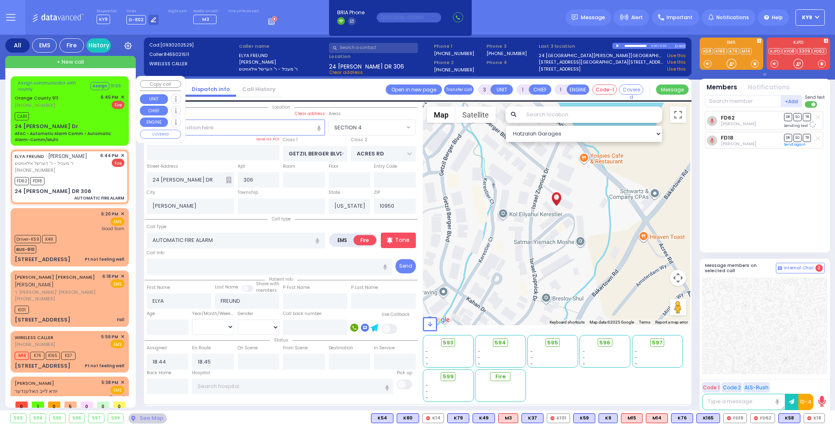
click at [121, 96] on span "✕" at bounding box center [123, 97] width 4 height 7
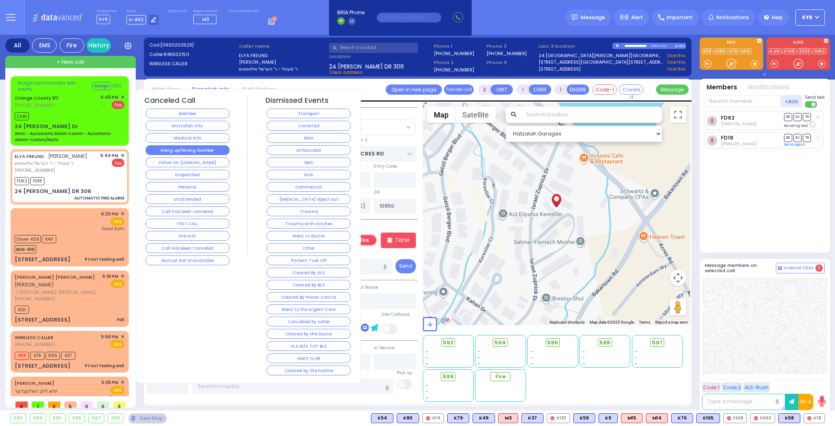
click at [191, 149] on button "Hang up/Wrong Number" at bounding box center [188, 150] width 84 height 10
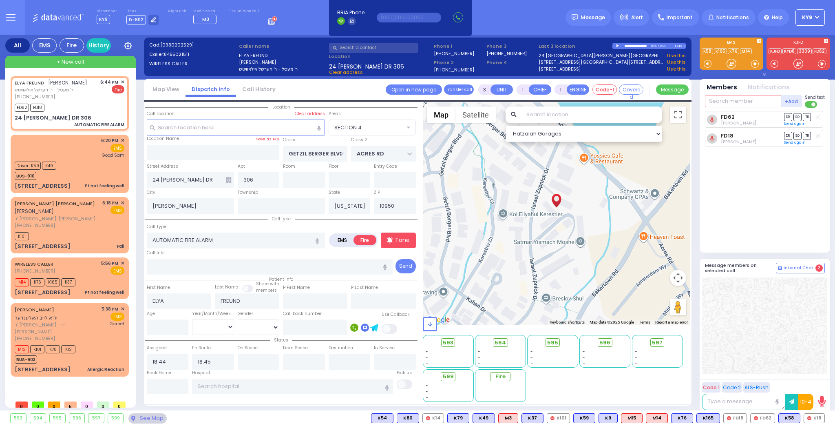
click at [721, 99] on input "text" at bounding box center [743, 101] width 76 height 12
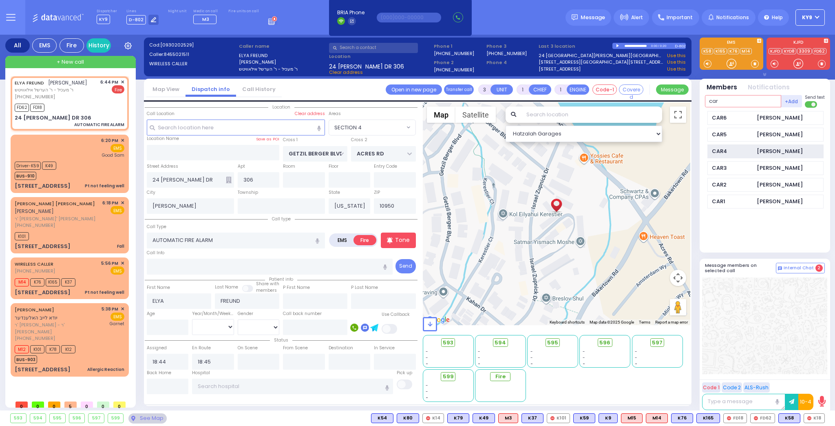
type input "car"
click at [741, 147] on div "CAR4" at bounding box center [732, 151] width 41 height 8
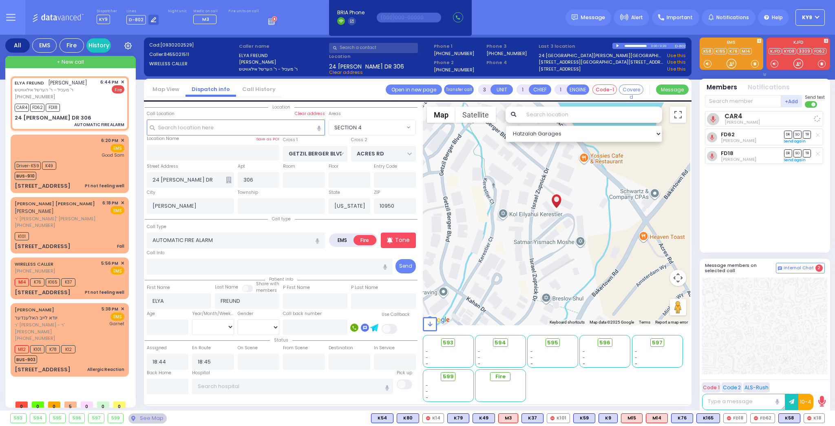
select select
radio input "true"
select select
select select "Hatzalah Garages"
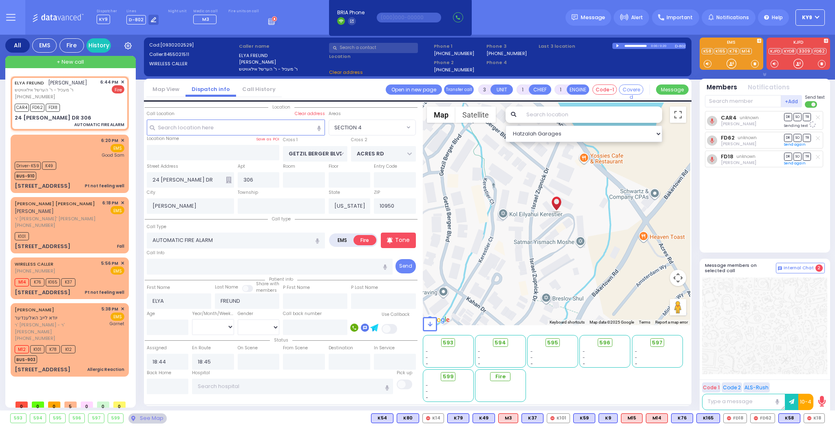
select select "SECTION 4"
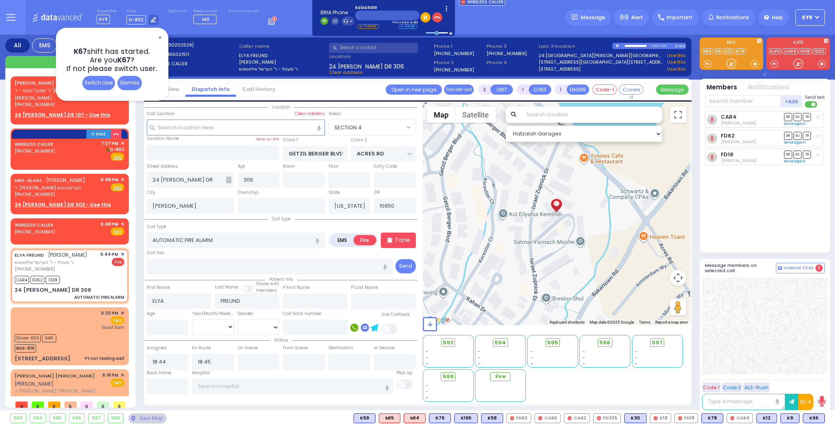
drag, startPoint x: 159, startPoint y: 39, endPoint x: 164, endPoint y: 39, distance: 4.5
click at [162, 39] on span "✕" at bounding box center [160, 37] width 7 height 9
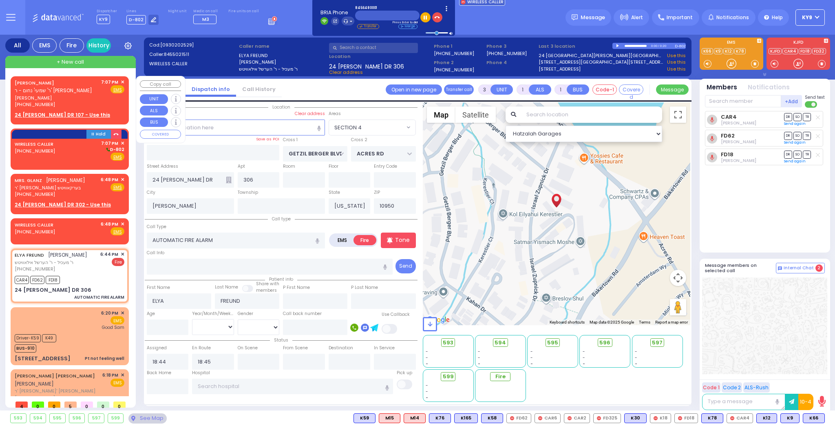
click at [66, 60] on span "+ New call" at bounding box center [70, 62] width 27 height 8
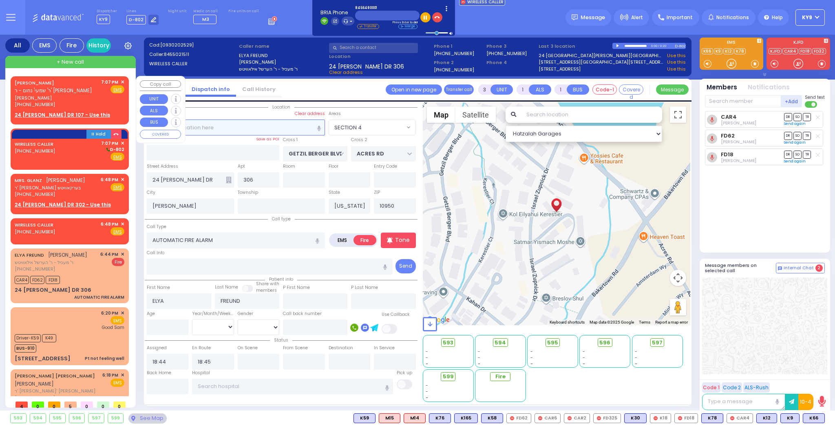
type input "2"
select select
radio input "true"
select select
type input "19:08"
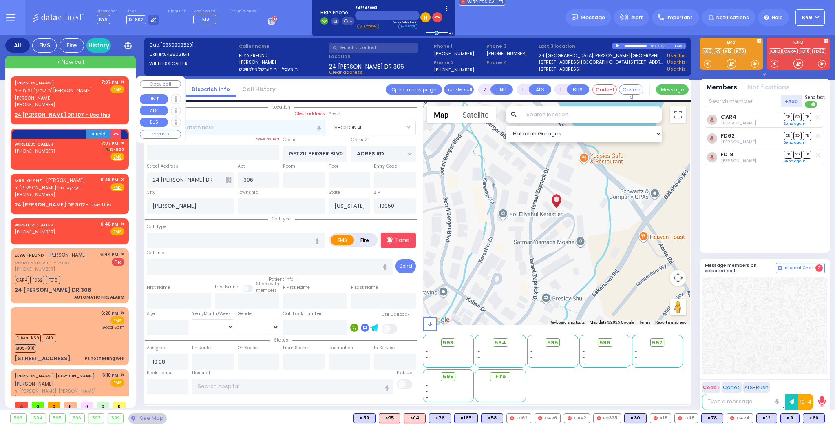
select select "Hatzalah Garages"
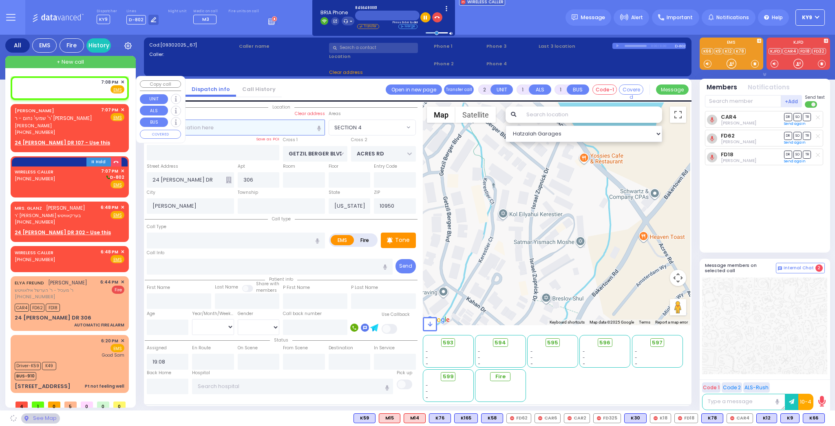
select select
radio input "true"
select select
select select "Hatzalah Garages"
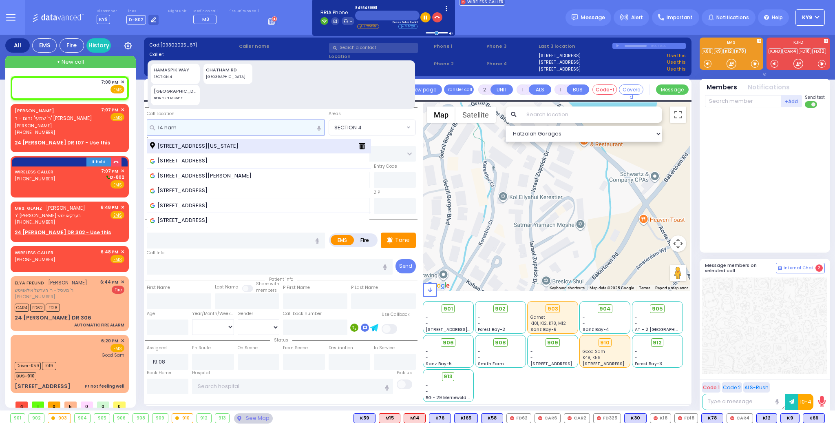
type input "14 ham"
click at [173, 144] on span "[STREET_ADDRESS][US_STATE]" at bounding box center [195, 146] width 91 height 8
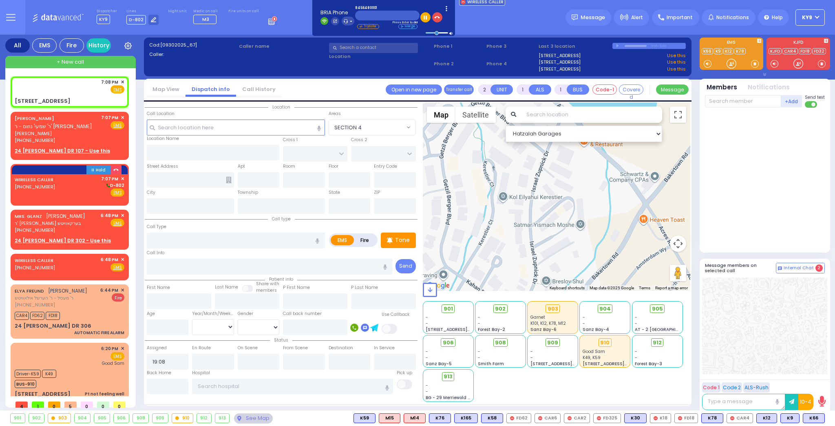
select select
radio input "true"
select select
select select "Hatzalah Garages"
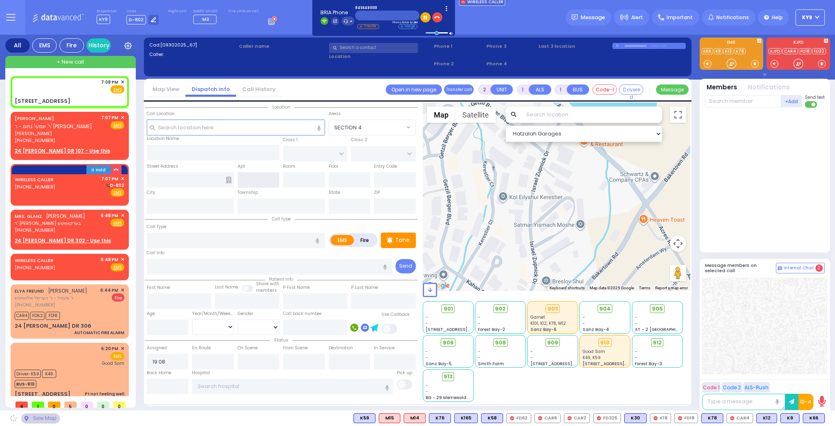
type input "TOLTCHAV WAY"
type input "[GEOGRAPHIC_DATA]"
type input "[STREET_ADDRESS]"
type input "Monroe"
type input "[US_STATE]"
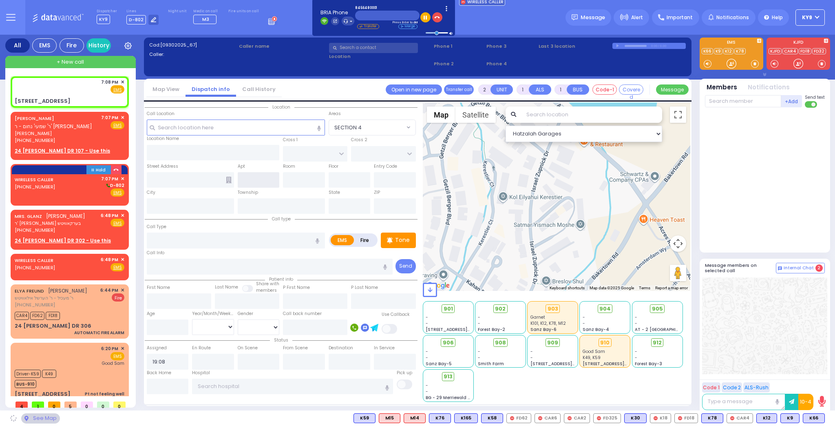
type input "10950"
select select "BEIRECH MOSHE"
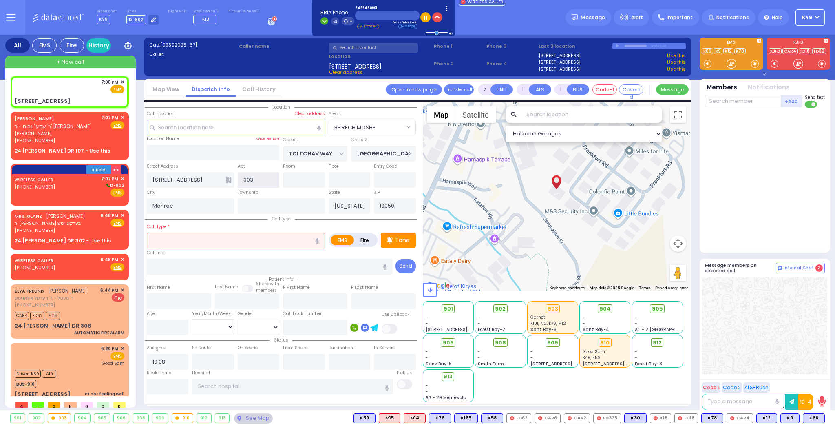
type input "303"
click at [242, 238] on input "text" at bounding box center [236, 239] width 178 height 15
select select
radio input "true"
select select
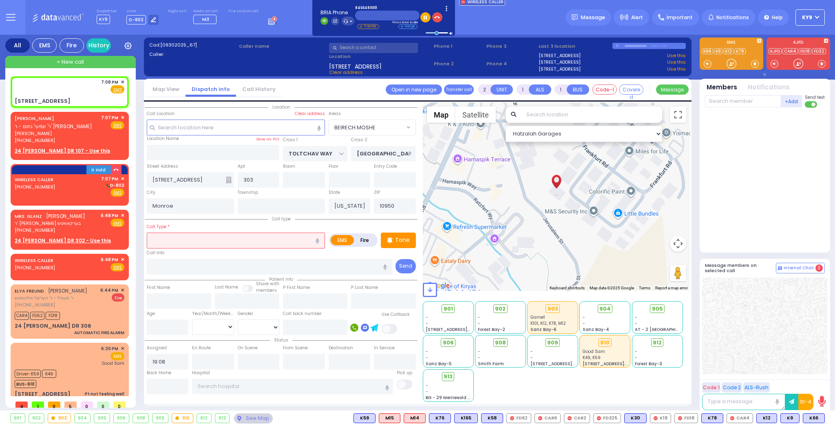
select select "Hatzalah Garages"
select select "BEIRECH MOSHE"
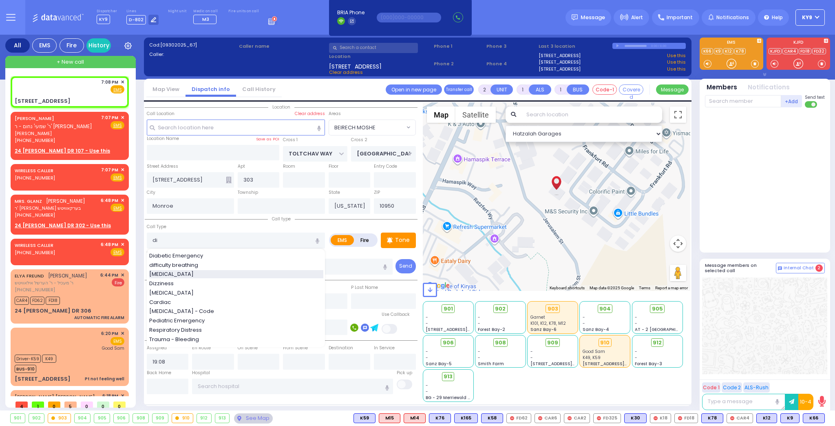
click at [166, 275] on span "[MEDICAL_DATA]" at bounding box center [172, 274] width 47 height 8
type input "[MEDICAL_DATA]"
type input "0"
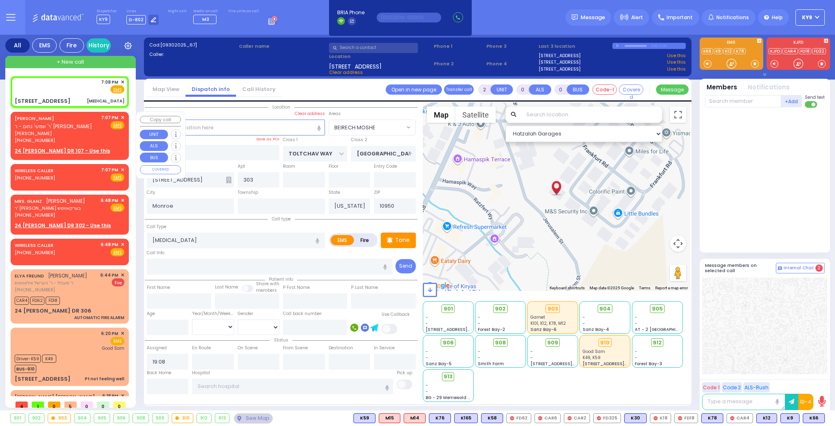
select select
radio input "true"
select select
select select "Hatzalah Garages"
select select
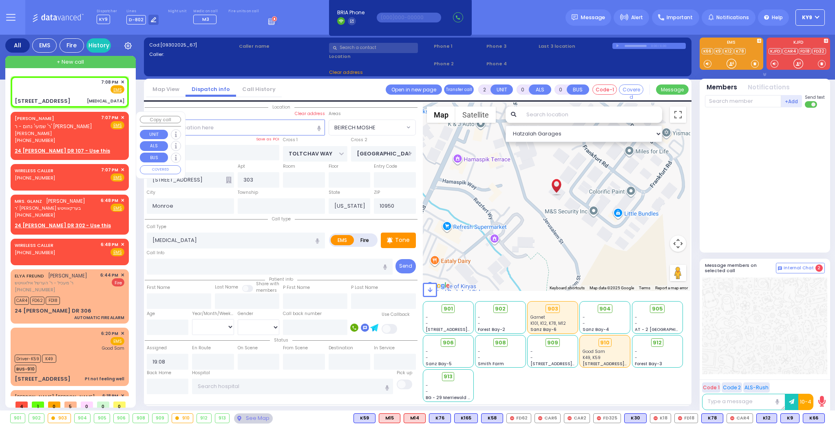
radio input "true"
select select
select select "BEIRECH MOSHE"
select select "Hatzalah Garages"
click at [84, 136] on span "[PERSON_NAME]" at bounding box center [57, 133] width 84 height 7
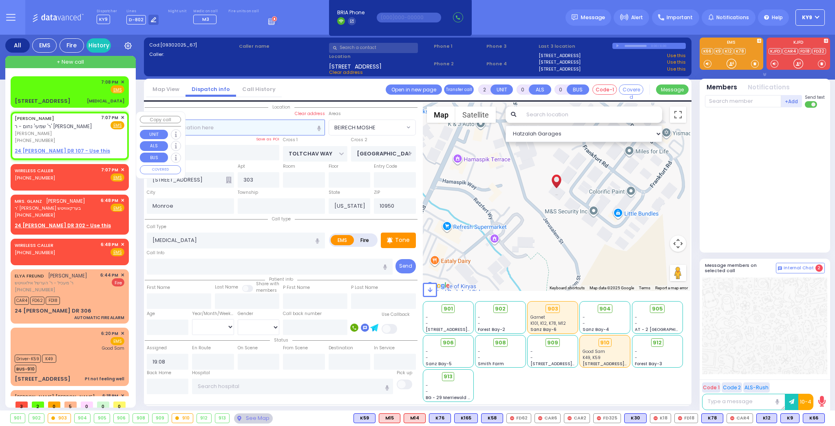
type input "1"
select select
radio input "true"
type input "[PERSON_NAME]"
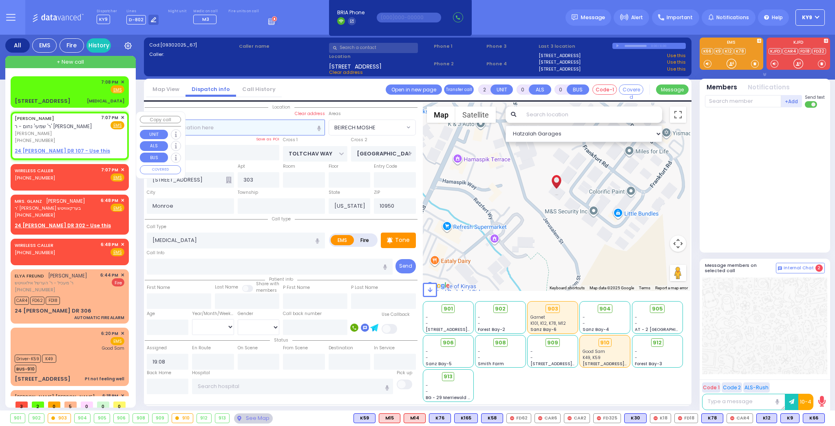
type input "[PERSON_NAME]"
select select
type input "19:07"
select select "Hatzalah Garages"
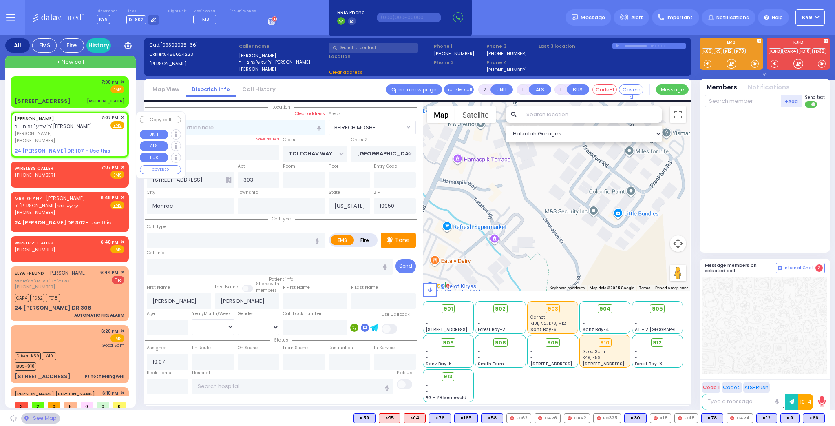
select select
radio input "true"
select select
select select "Hatzalah Garages"
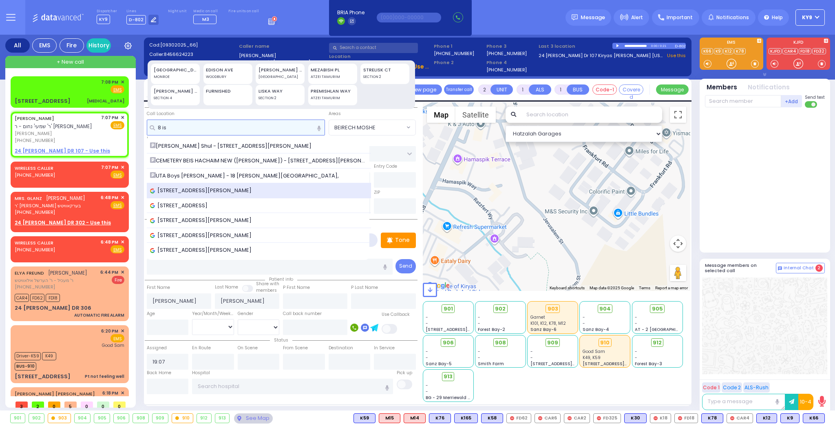
type input "8 is"
click at [183, 188] on span "[STREET_ADDRESS][PERSON_NAME]" at bounding box center [202, 190] width 104 height 8
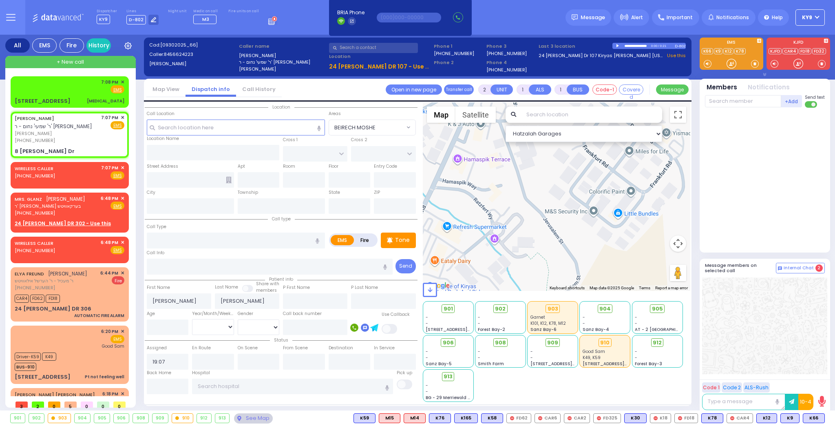
select select
radio input "true"
select select
select select "Hatzalah Garages"
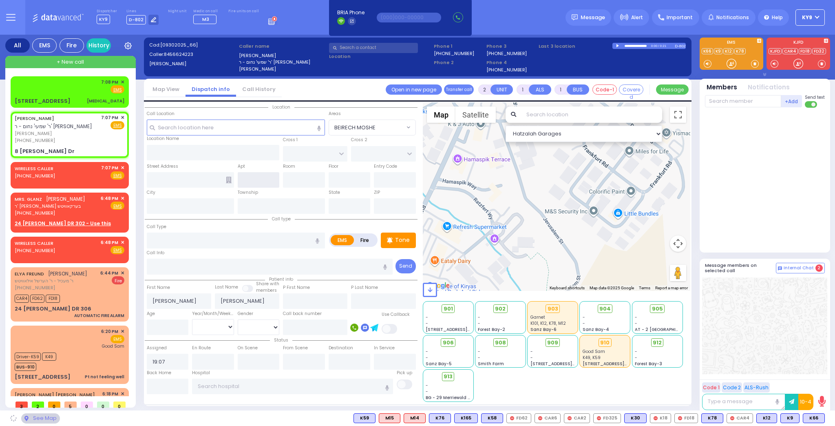
type input "KAHAN DR"
type input "GETZIL BERGER BLVD"
type input "8 [PERSON_NAME] Dr"
type input "Monroe"
type input "[US_STATE]"
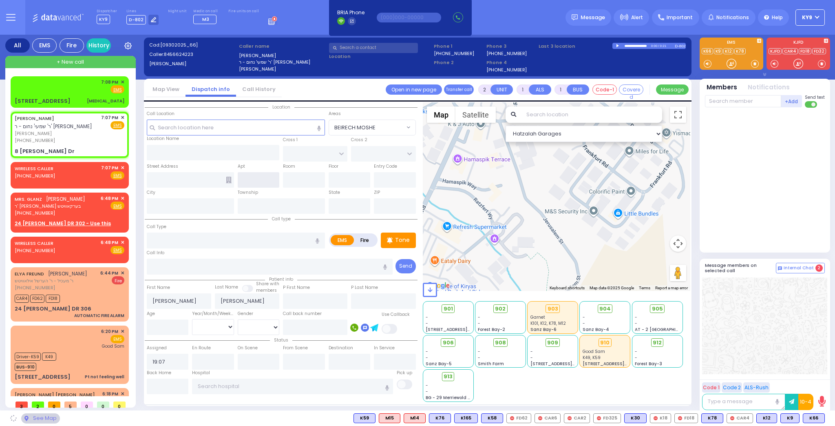
type input "10950"
select select "SECTION 4"
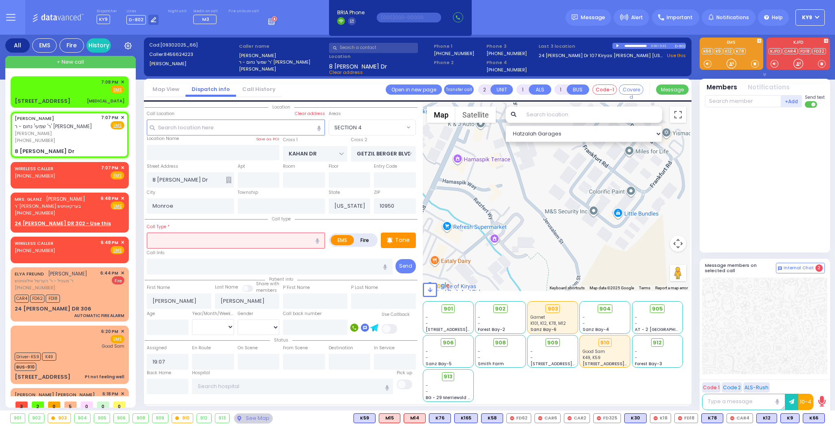
click at [192, 240] on input "text" at bounding box center [236, 239] width 178 height 15
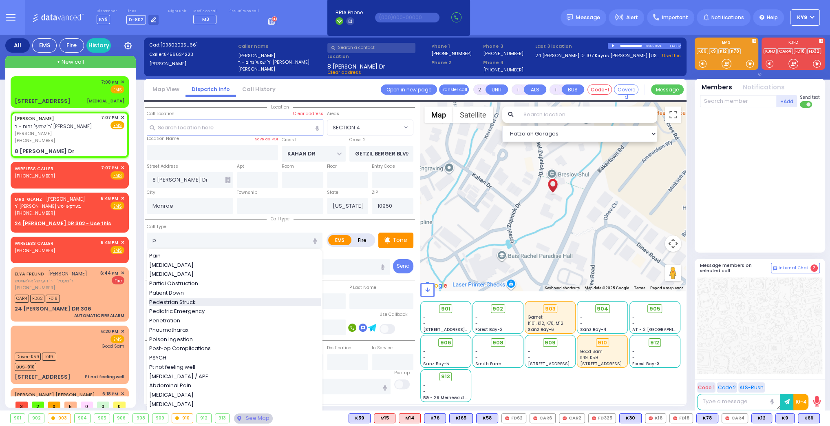
click at [196, 299] on span "Pedestrian Struck" at bounding box center [173, 302] width 49 height 8
type input "Pedestrian Struck"
type input "4"
type input "2"
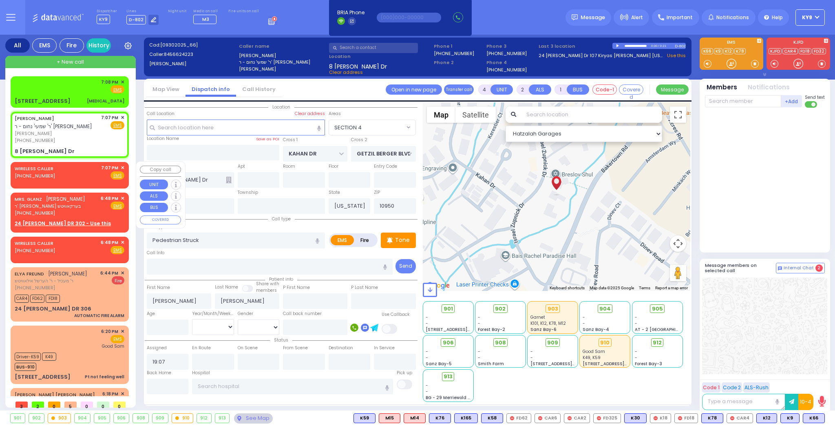
click at [121, 166] on span "✕" at bounding box center [123, 167] width 4 height 7
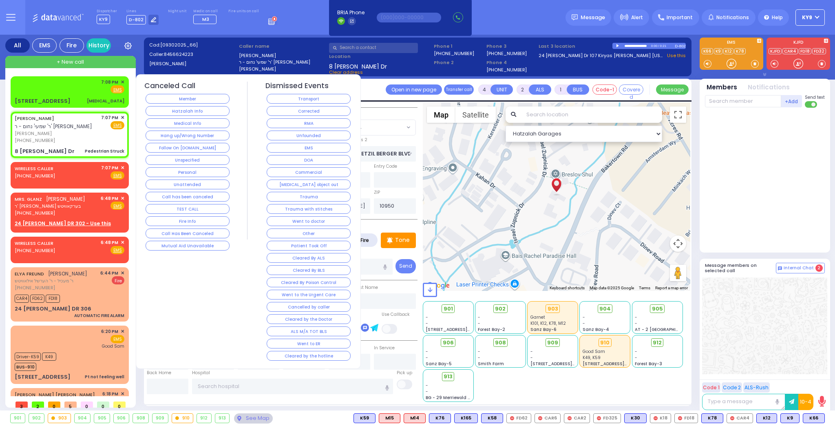
select select
radio input "true"
select select
select select "Hatzalah Garages"
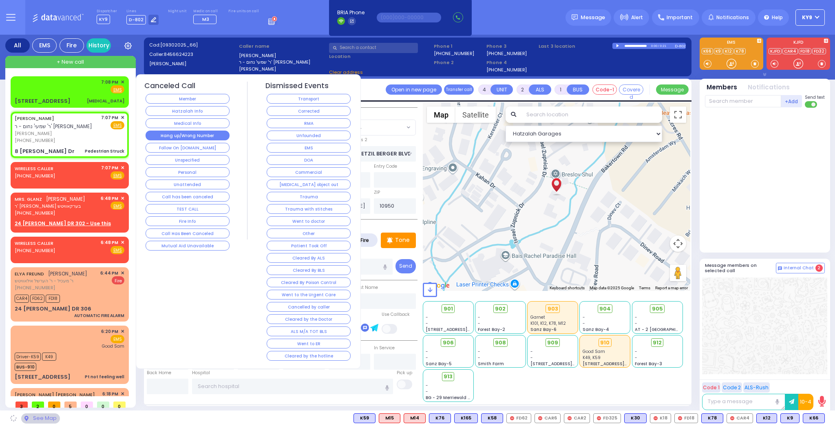
select select "SECTION 4"
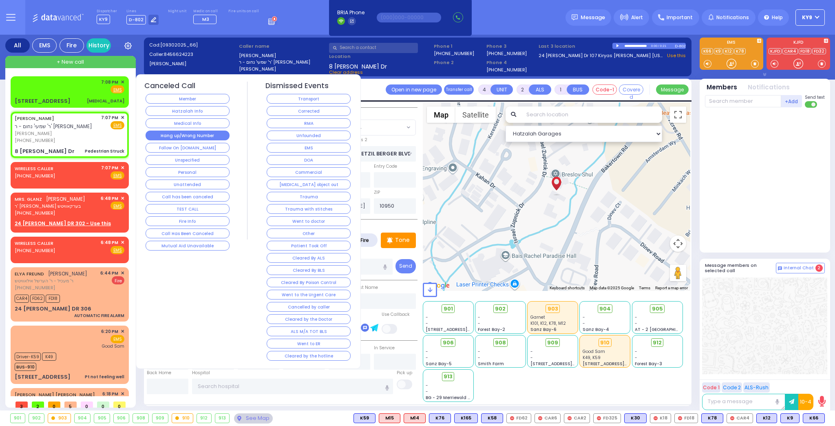
click at [174, 136] on button "Hang up/Wrong Number" at bounding box center [188, 136] width 84 height 10
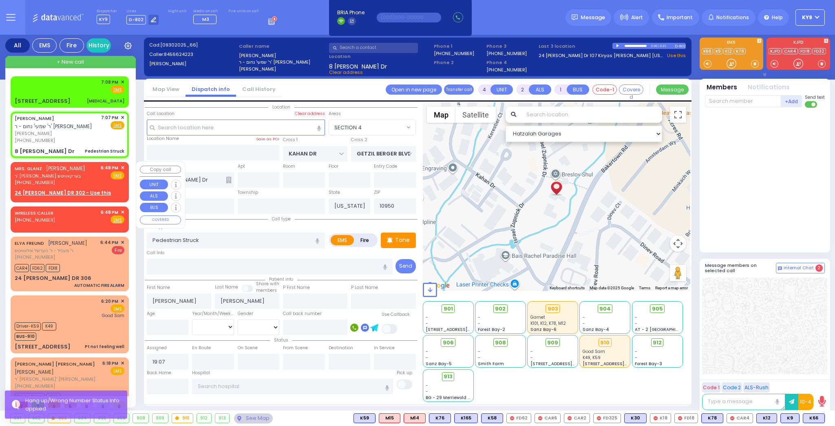
click at [122, 164] on span "✕" at bounding box center [123, 167] width 4 height 7
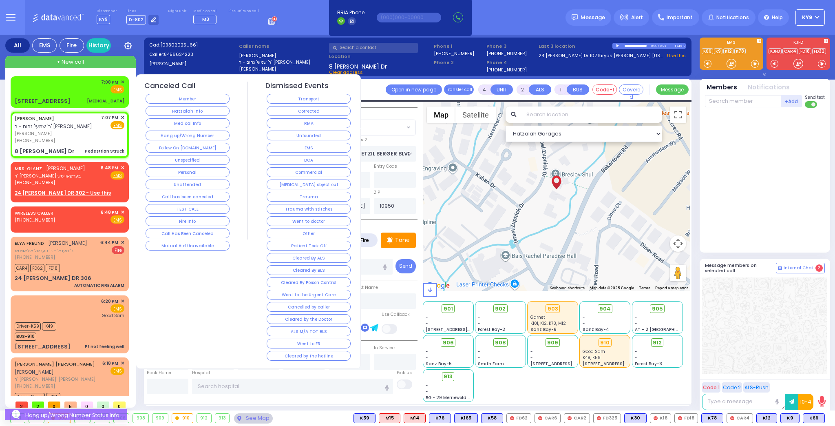
click at [173, 147] on button "Follow On [DOMAIN_NAME]" at bounding box center [188, 148] width 84 height 10
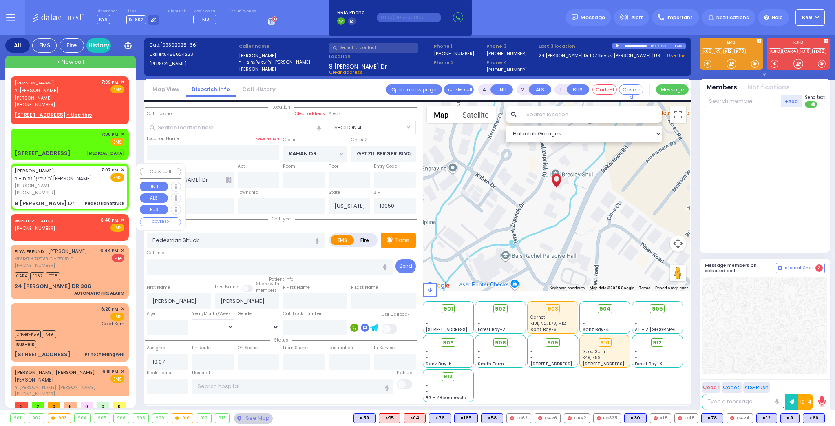
click at [88, 186] on span "[PERSON_NAME]" at bounding box center [57, 185] width 84 height 7
select select
radio input "true"
select select
select select "Hatzalah Garages"
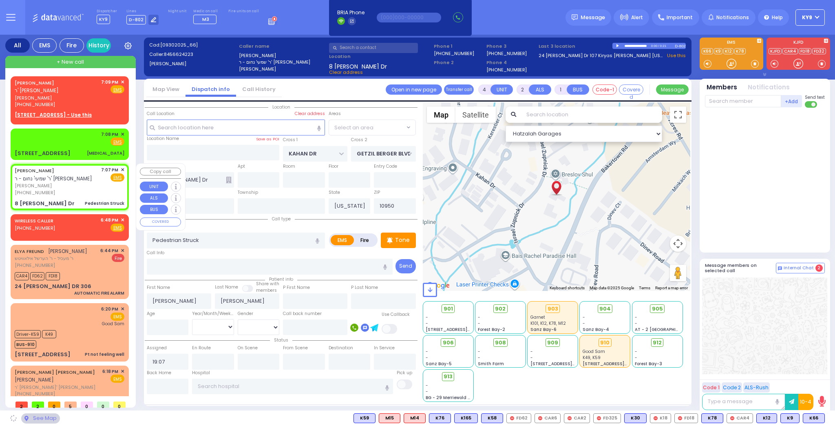
select select "SECTION 4"
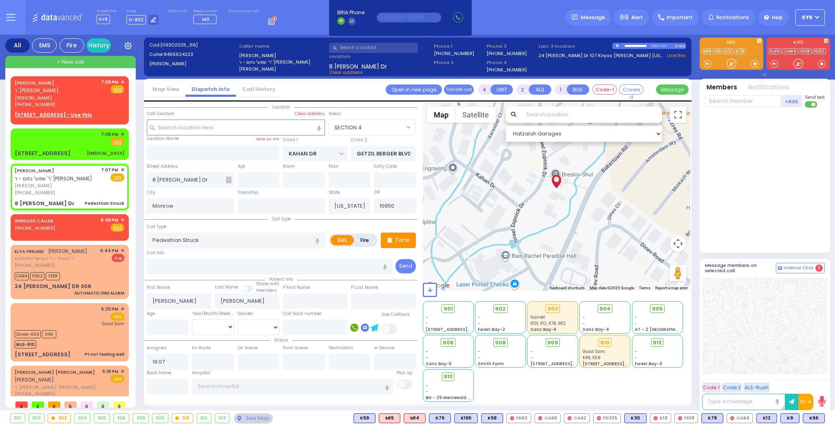
click at [757, 64] on span at bounding box center [755, 64] width 8 height 8
click at [732, 64] on div at bounding box center [732, 64] width 8 height 8
click at [728, 65] on div at bounding box center [732, 64] width 8 height 8
click at [817, 416] on span "K62" at bounding box center [813, 418] width 21 height 9
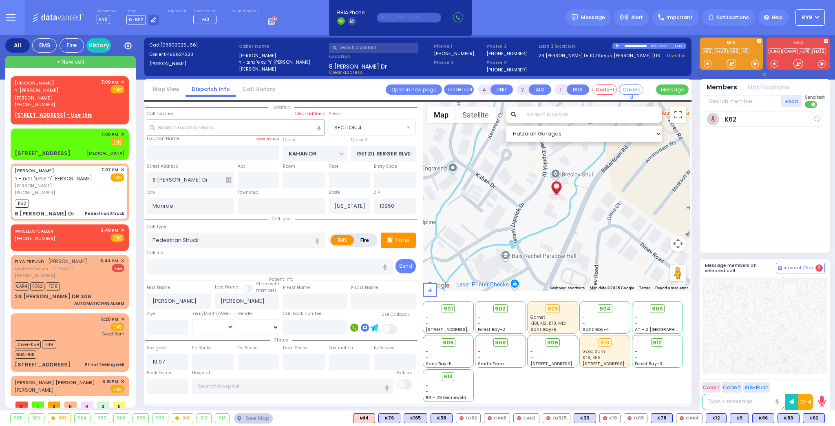
select select
radio input "true"
select select
type input "19:09"
select select "SECTION 4"
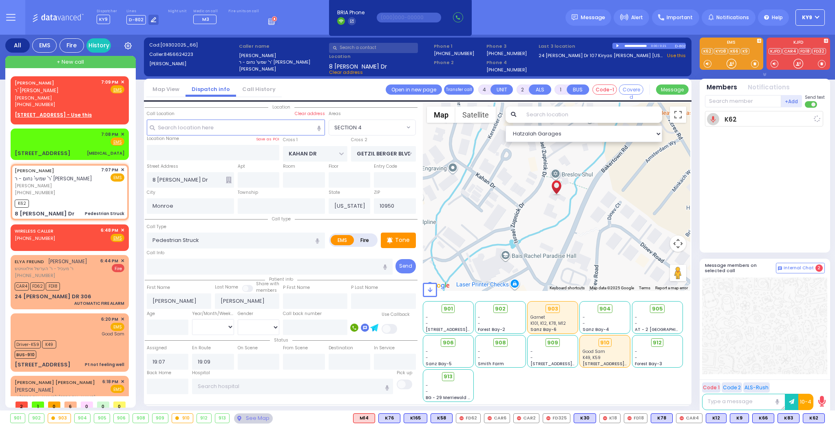
select select "Hatzalah Garages"
click at [728, 62] on div at bounding box center [732, 64] width 8 height 8
click at [812, 416] on span "K85" at bounding box center [813, 418] width 21 height 9
select select
radio input "true"
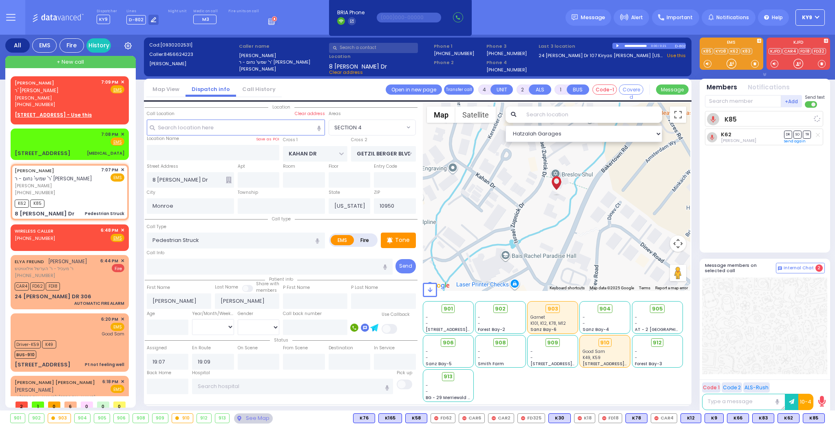
select select
select select "SECTION 4"
select select "Hatzalah Garages"
drag, startPoint x: 730, startPoint y: 64, endPoint x: 758, endPoint y: 177, distance: 116.7
click at [735, 65] on div at bounding box center [732, 64] width 8 height 8
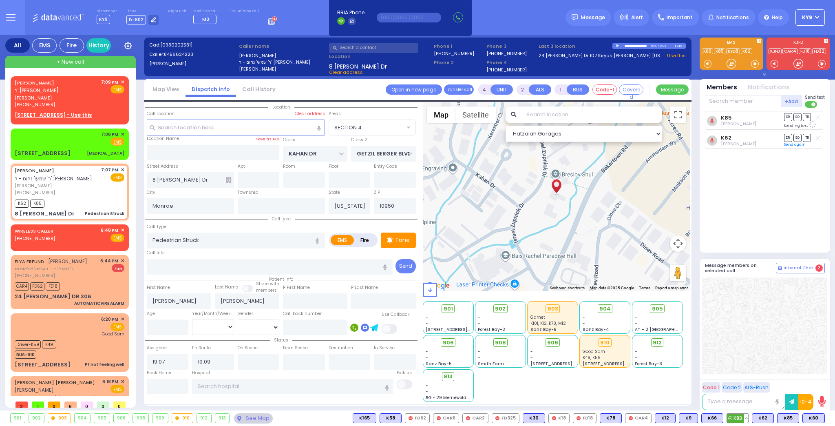
click at [742, 421] on span "K83" at bounding box center [737, 418] width 21 height 9
select select
radio input "true"
select select
select select "SECTION 4"
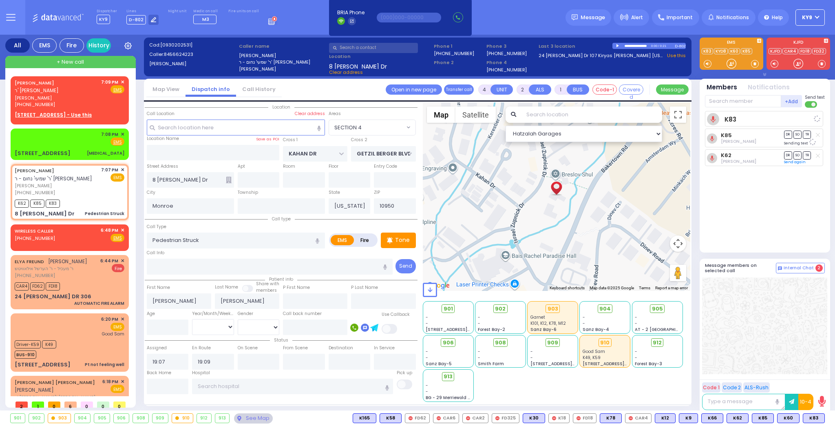
select select "Hatzalah Garages"
drag, startPoint x: 733, startPoint y: 62, endPoint x: 491, endPoint y: 68, distance: 241.1
click at [724, 64] on div at bounding box center [731, 64] width 27 height 12
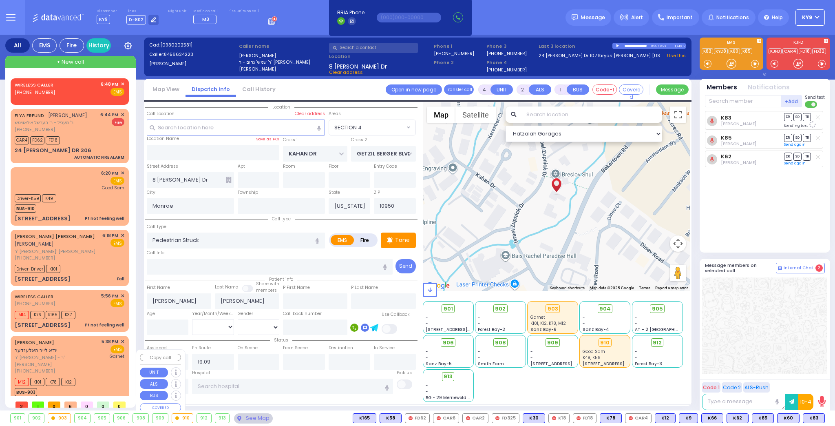
scroll to position [154, 0]
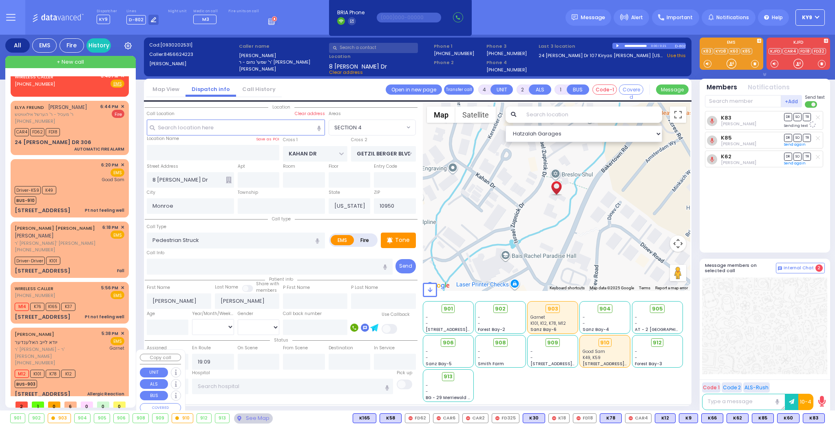
click at [83, 367] on div "M12 K101 K78 K12 BUS-903" at bounding box center [70, 377] width 110 height 20
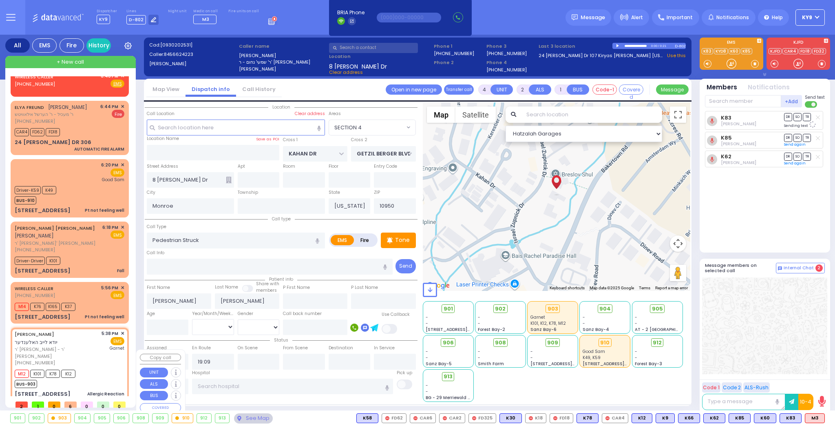
type input "6"
select select
type input "Allergic Reaction"
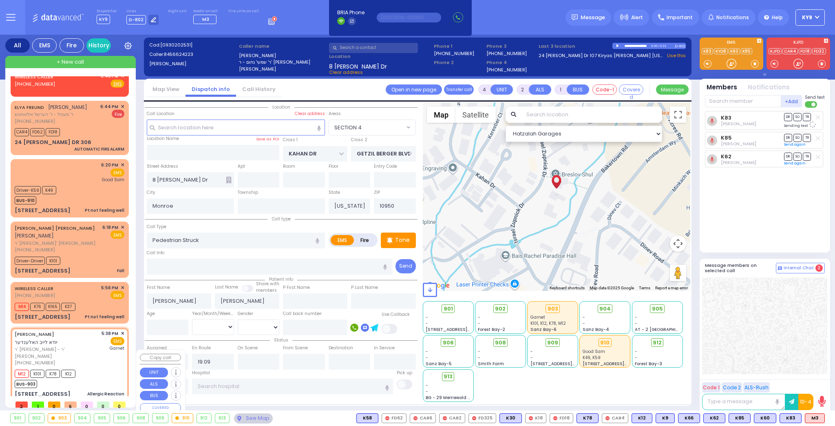
radio input "true"
type input "YIDA LEIB"
type input "HOLLANDER"
type input "Hershy"
type input "Hollender"
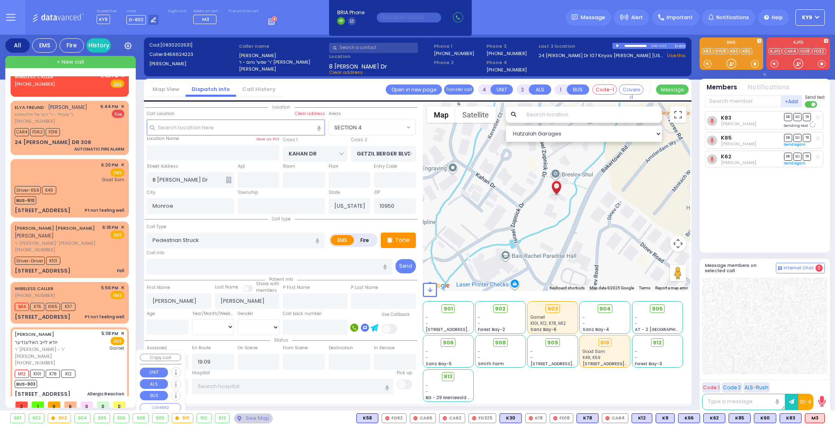
type input "11"
select select "Year"
select select "[DEMOGRAPHIC_DATA]"
type input "17:38"
type input "17:39"
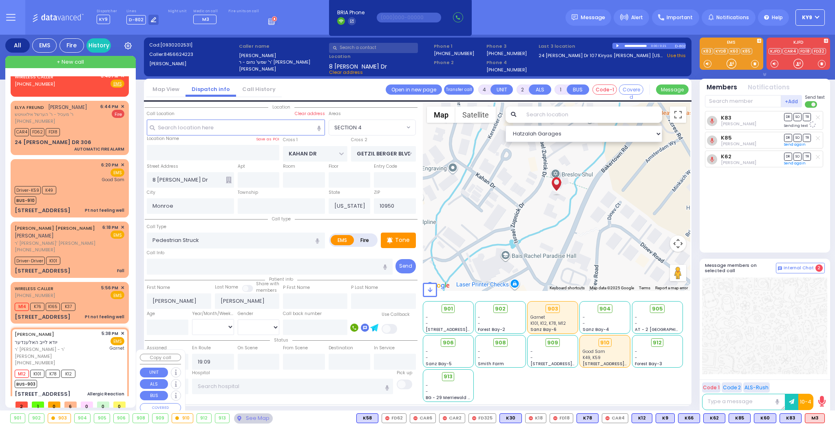
type input "17:41"
type input "18:20"
type input "18:11"
type input "Orange Regional Medical Center"
select select "Hatzalah Garages"
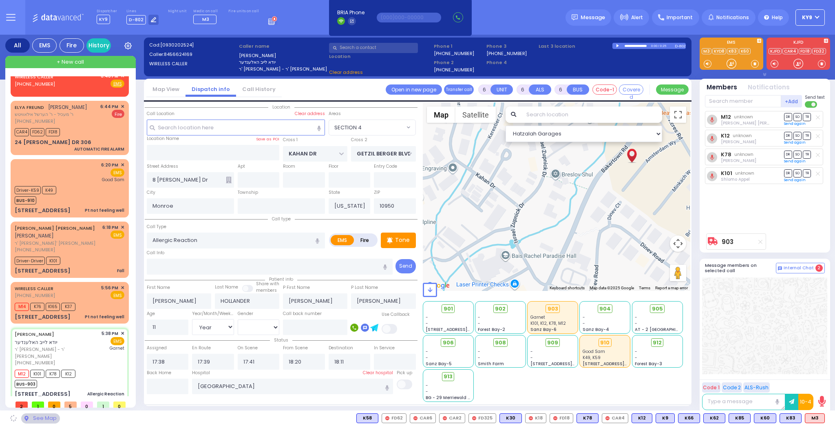
type input "ACRES RD"
type input "DINEV RD"
type input "4 AMSTERDAM WAY"
type input "103"
select select
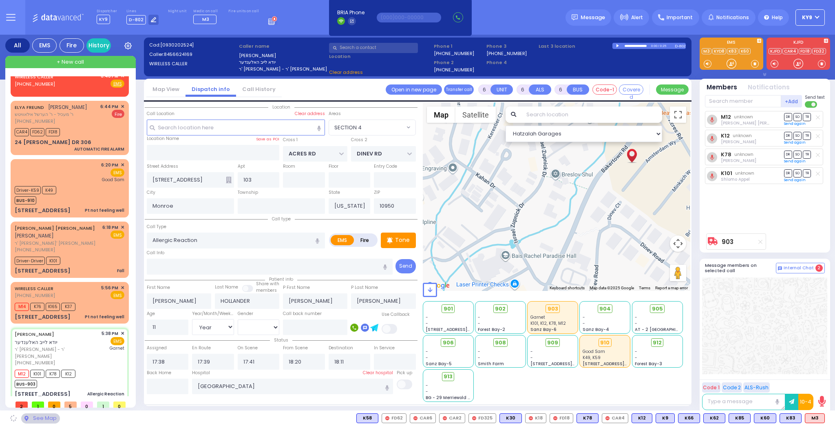
radio input "true"
select select "Year"
select select "[DEMOGRAPHIC_DATA]"
select select "PALM TREE"
select select "Hatzalah Garages"
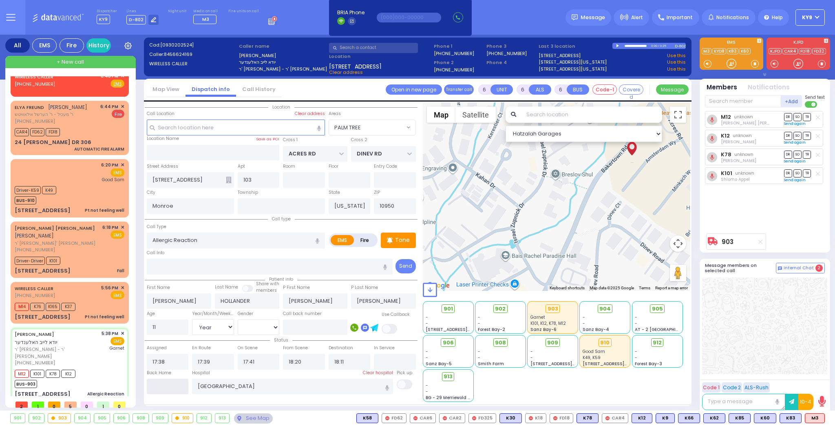
click at [168, 384] on input "text" at bounding box center [168, 386] width 42 height 15
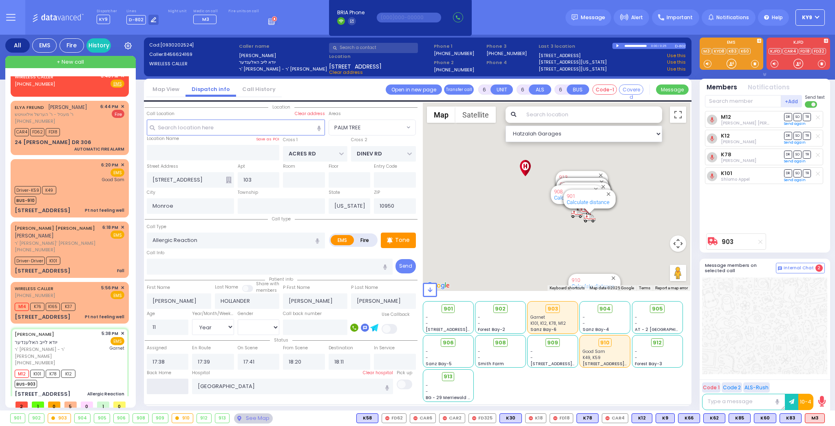
type input "19:10"
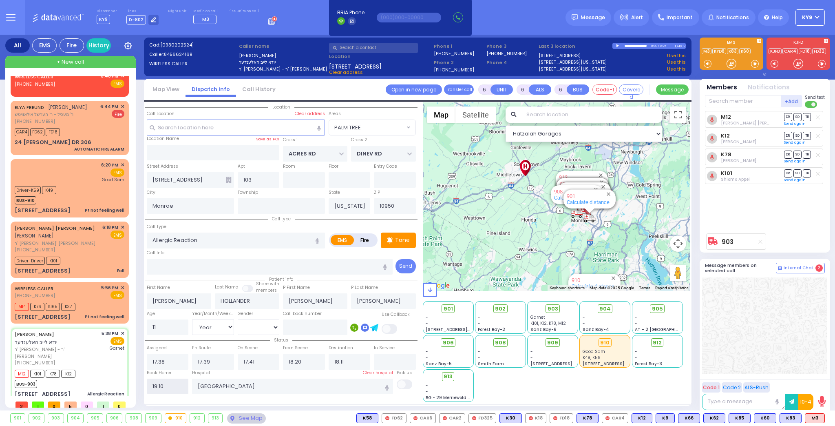
select select
radio input "true"
select select
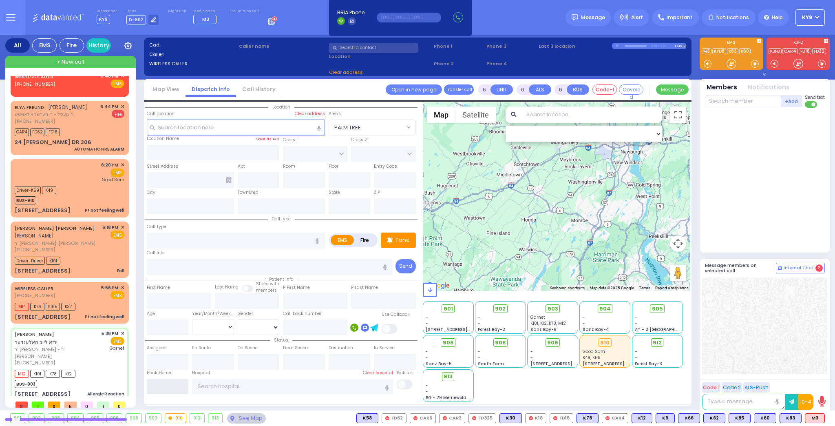
scroll to position [84, 0]
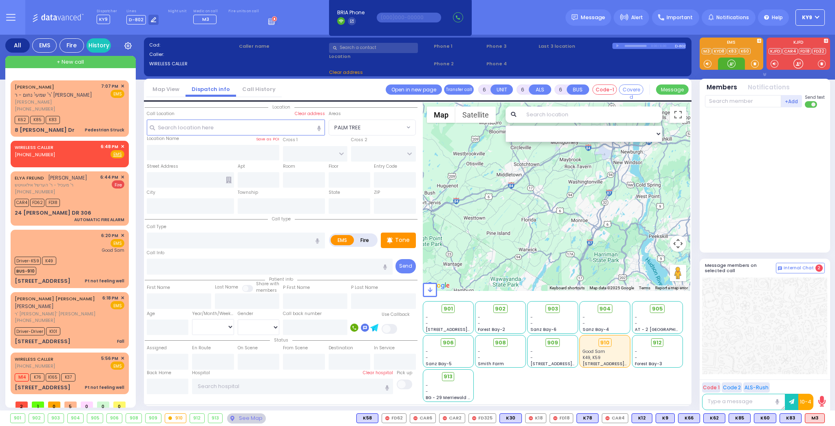
click at [730, 63] on div at bounding box center [732, 64] width 8 height 8
click at [121, 144] on span "✕" at bounding box center [123, 146] width 4 height 7
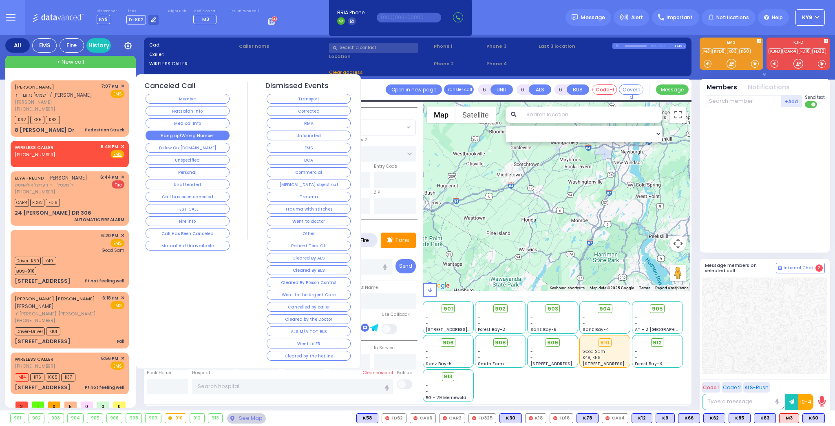
click at [164, 132] on button "Hang up/Wrong Number" at bounding box center [188, 136] width 84 height 10
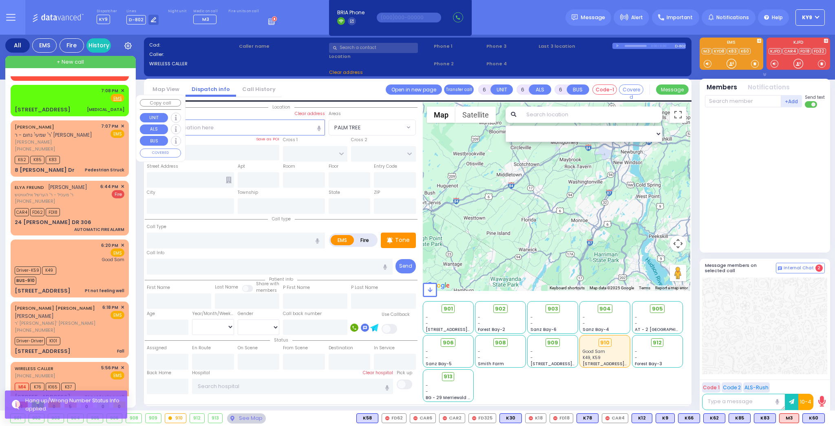
scroll to position [0, 0]
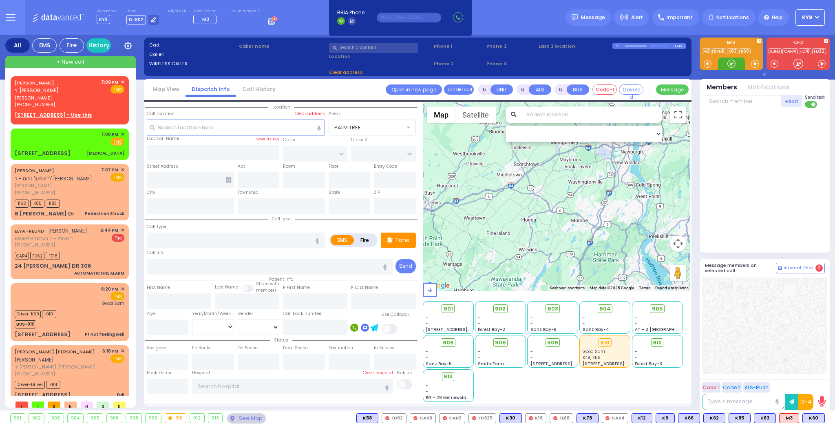
click at [732, 66] on div at bounding box center [732, 64] width 8 height 8
click at [76, 191] on div "[PHONE_NUMBER]" at bounding box center [57, 192] width 84 height 7
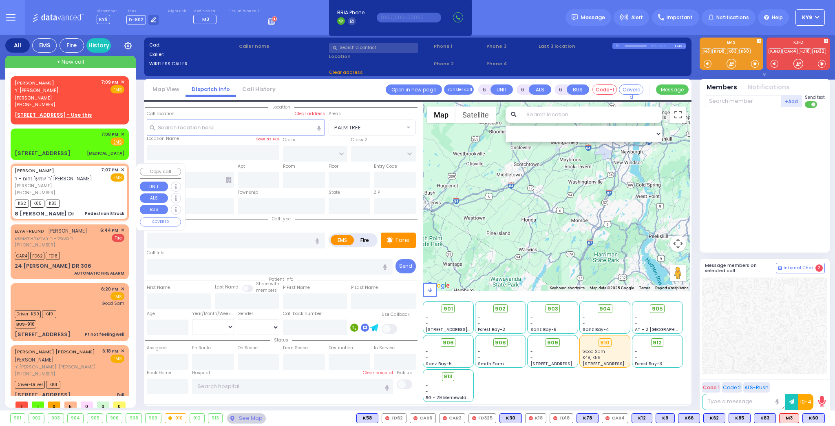
type input "4"
type input "2"
type input "1"
select select
type input "Pedestrian Struck"
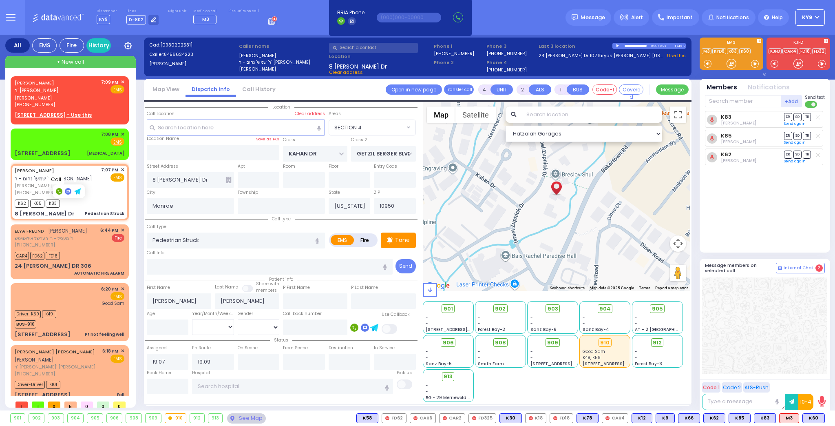
click at [58, 192] on rect at bounding box center [59, 191] width 7 height 7
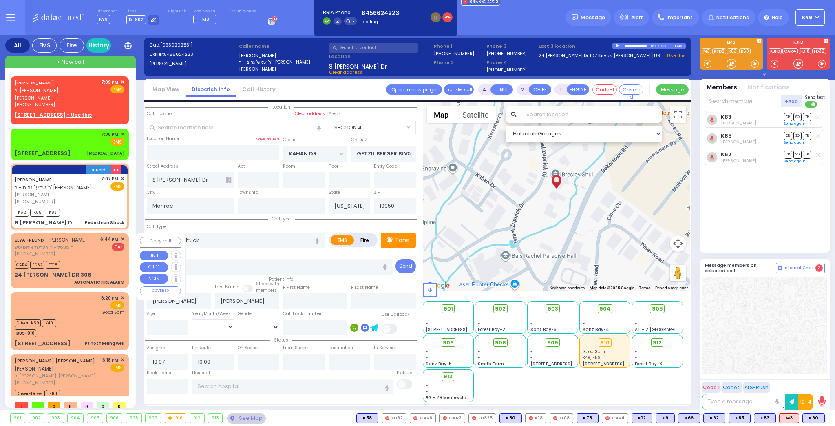
click at [101, 272] on div "24 ISRAEL ZUPNICK DR 306 AUTOMATIC FIRE ALARM" at bounding box center [70, 278] width 110 height 14
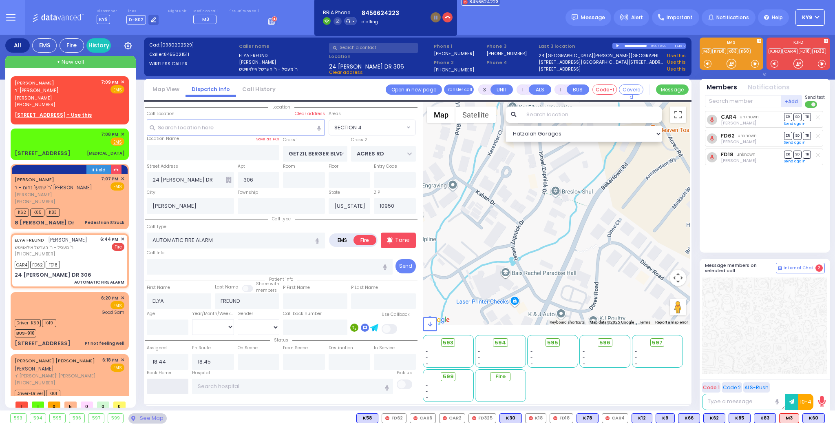
click at [152, 383] on input "text" at bounding box center [168, 386] width 42 height 15
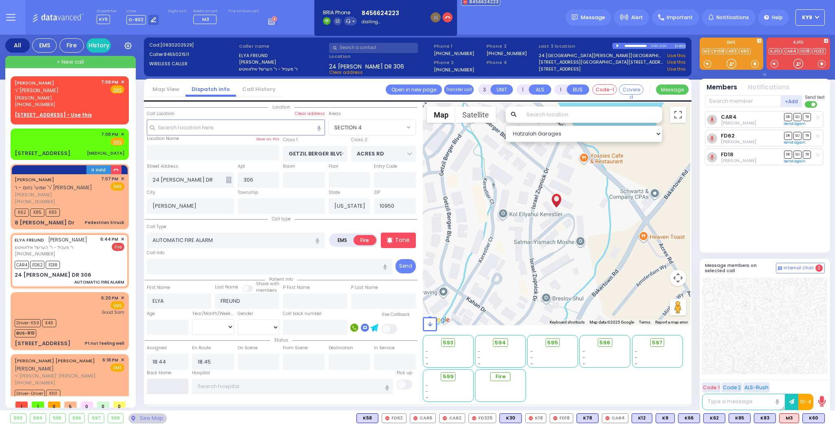
click at [152, 383] on input "text" at bounding box center [168, 386] width 42 height 15
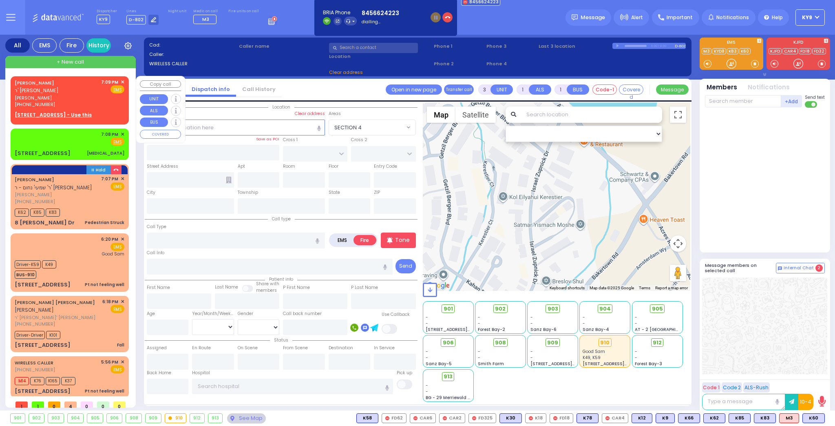
click at [121, 80] on span "✕" at bounding box center [123, 82] width 4 height 7
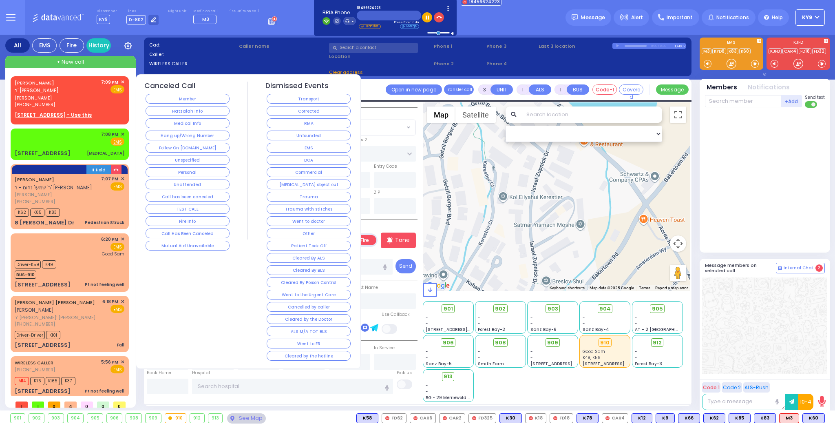
select select
click at [184, 133] on button "Hang up/Wrong Number" at bounding box center [188, 136] width 84 height 10
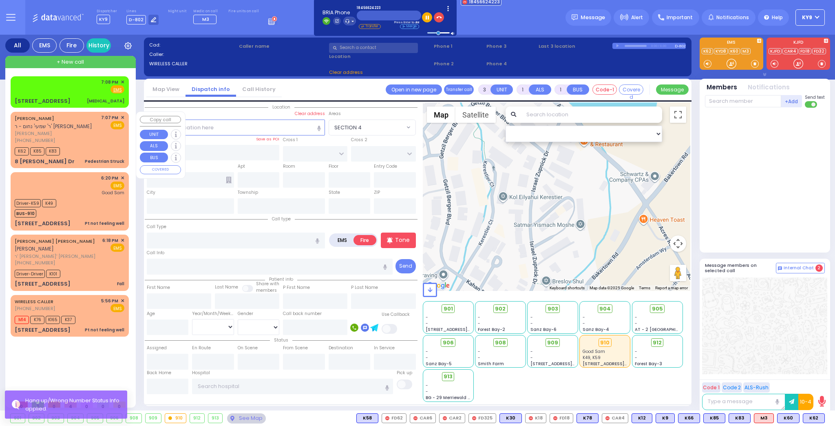
click at [85, 140] on div "[PHONE_NUMBER]" at bounding box center [57, 140] width 84 height 7
type input "4"
type input "2"
select select
type input "Pedestrian Struck"
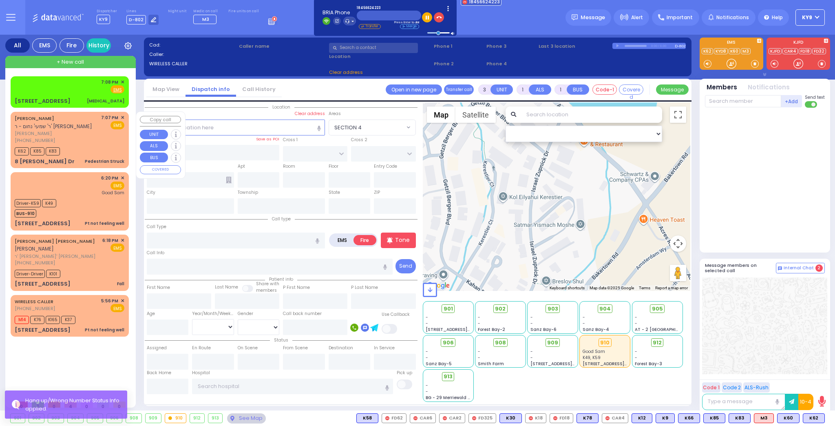
radio input "true"
type input "[PERSON_NAME]"
select select
type input "19:07"
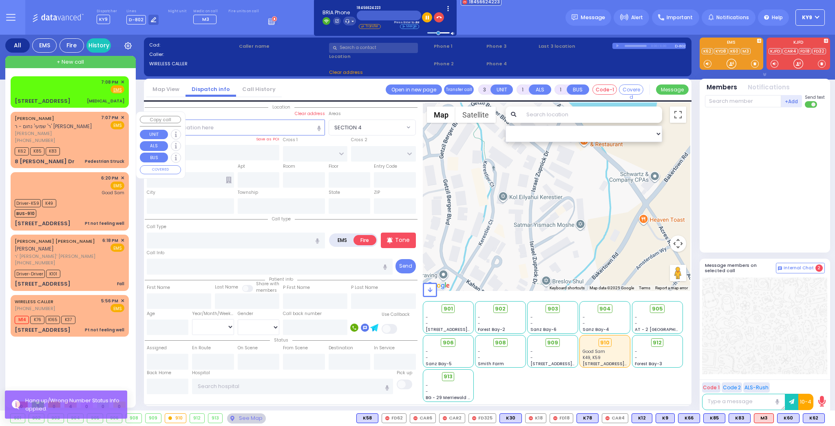
type input "19:09"
select select "Hatzalah Garages"
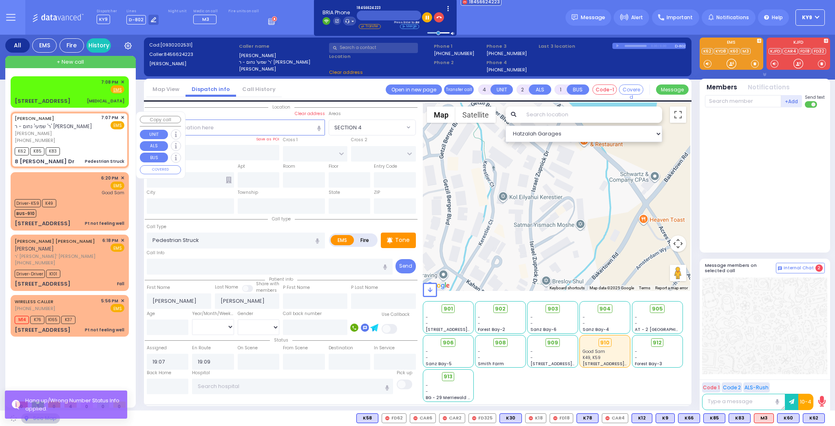
type input "KAHAN DR"
type input "GETZIL BERGER BLVD"
type input "8 [PERSON_NAME] Dr"
type input "Monroe"
type input "[US_STATE]"
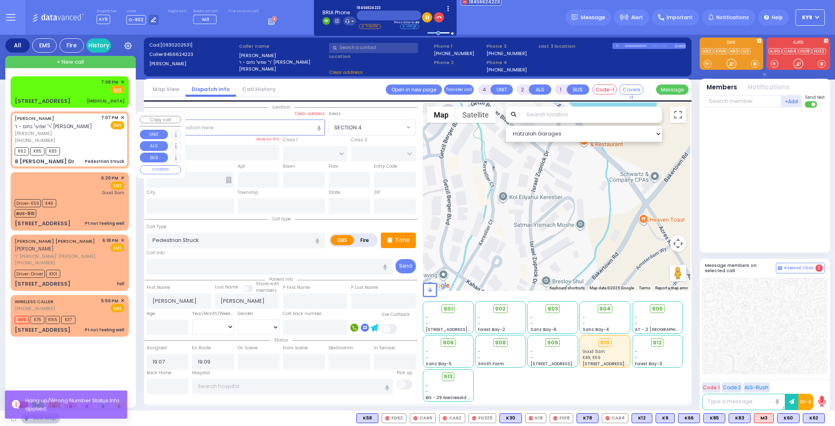
type input "10950"
select select "SECTION 4"
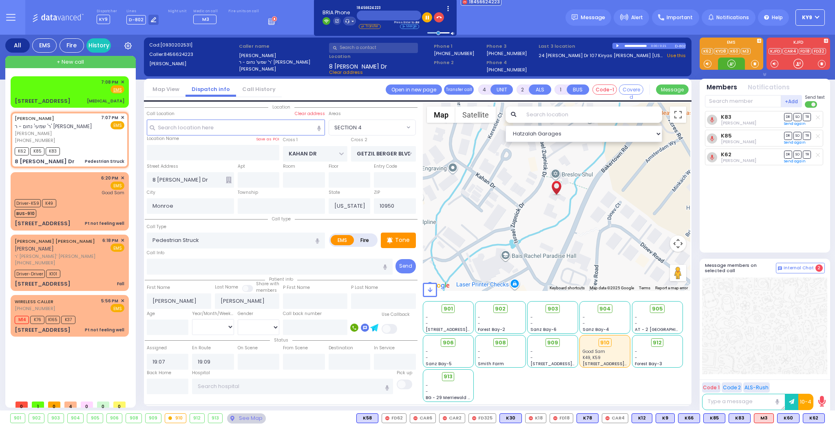
click at [729, 62] on div at bounding box center [732, 64] width 8 height 8
click at [728, 62] on div at bounding box center [732, 64] width 8 height 8
click at [730, 63] on div at bounding box center [732, 64] width 8 height 8
click at [730, 64] on div at bounding box center [732, 64] width 8 height 8
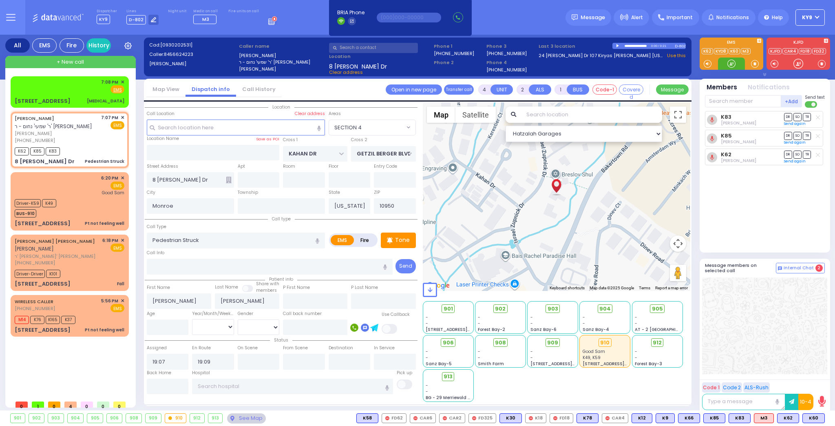
click at [728, 64] on div at bounding box center [732, 64] width 8 height 8
drag, startPoint x: 729, startPoint y: 64, endPoint x: 724, endPoint y: 63, distance: 4.5
click at [728, 64] on div at bounding box center [732, 64] width 8 height 8
click at [173, 130] on input "text" at bounding box center [236, 127] width 178 height 15
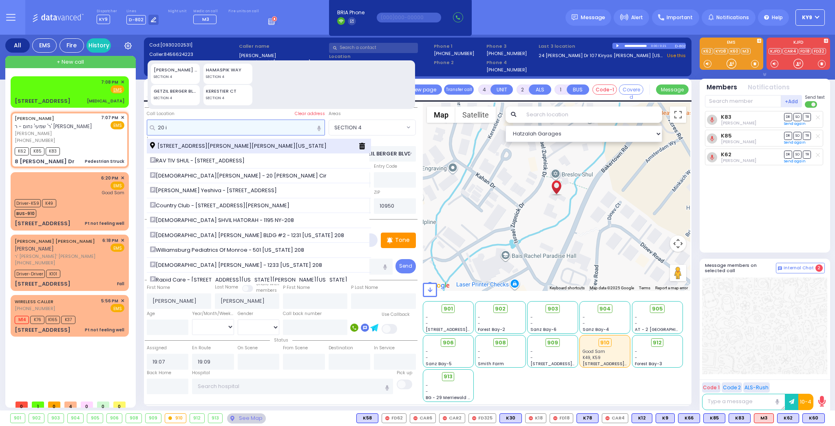
type input "20 i"
click at [192, 145] on span "20 Israel Zupnick Drive Monroe New York 10950" at bounding box center [239, 146] width 179 height 8
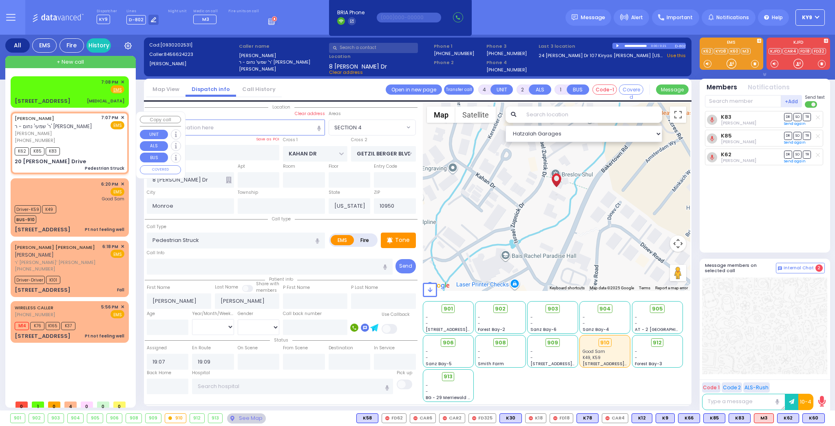
select select
radio input "true"
select select
select select "Hatzalah Garages"
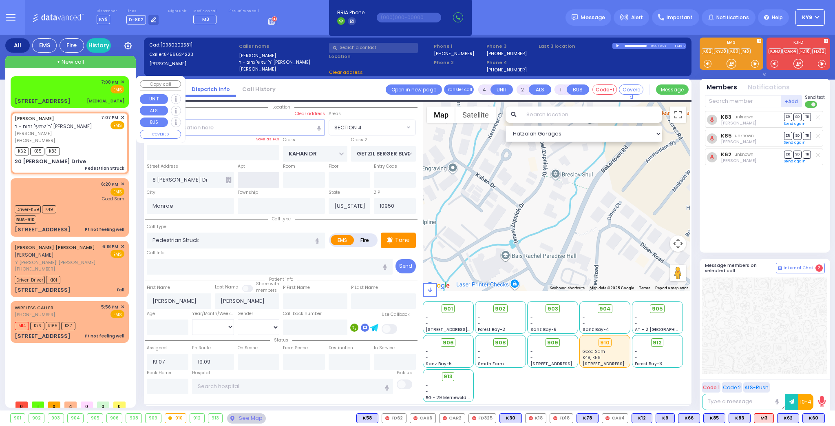
type input "GETZIL BERGER BLVD"
type input "KAHAN DR"
type input "20 Israel Zupnick Drive"
select select "SECTION 4"
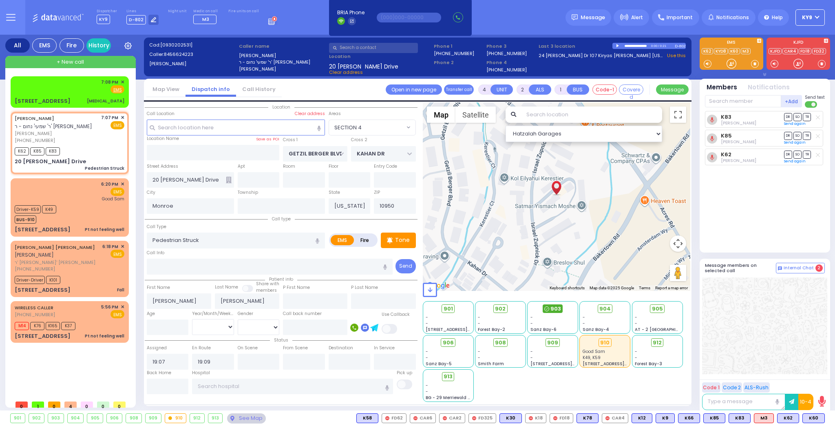
click at [552, 311] on span "903" at bounding box center [556, 309] width 11 height 8
select select
radio input "true"
select select
select select "Hatzalah Garages"
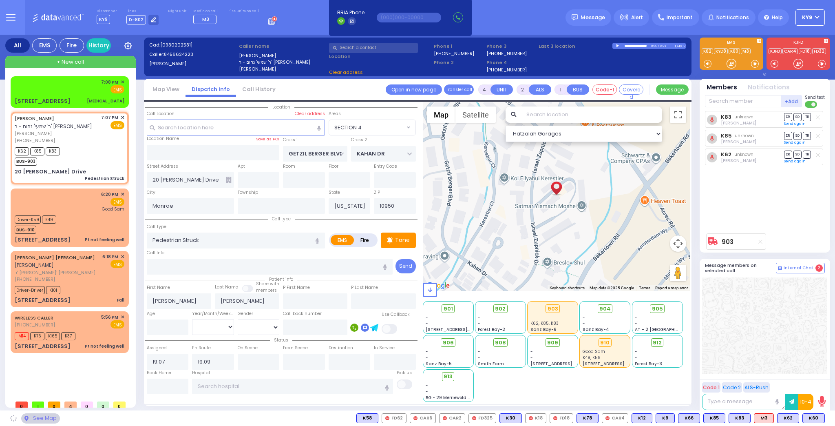
select select "SECTION 4"
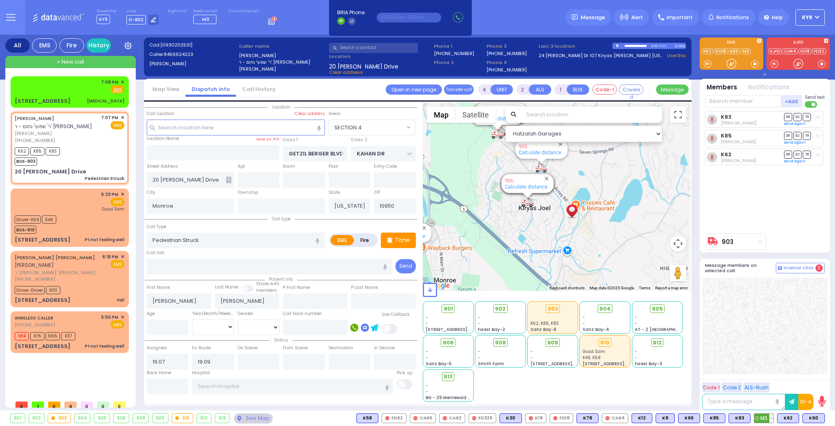
click at [764, 417] on span "M3" at bounding box center [764, 418] width 19 height 9
select select
radio input "true"
select select
select select "SECTION 4"
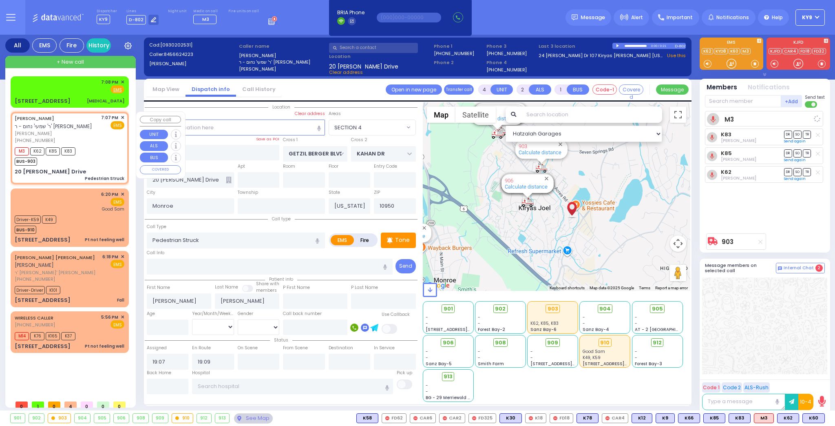
select select "Hatzalah Garages"
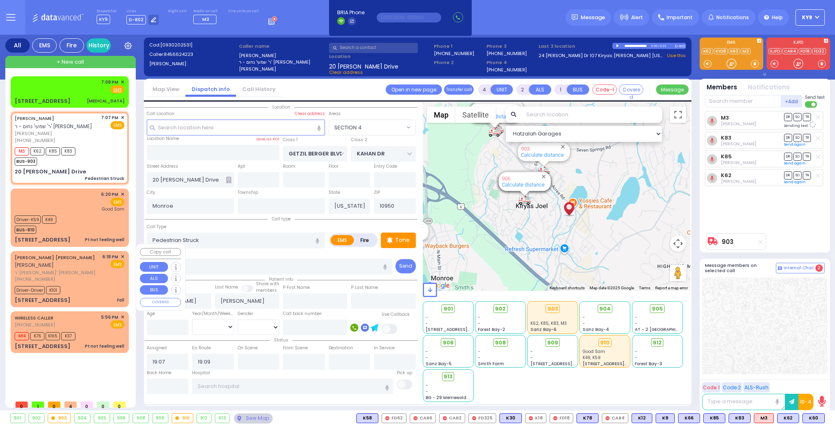
click at [89, 284] on div "Driver-Driver K101" at bounding box center [70, 289] width 110 height 10
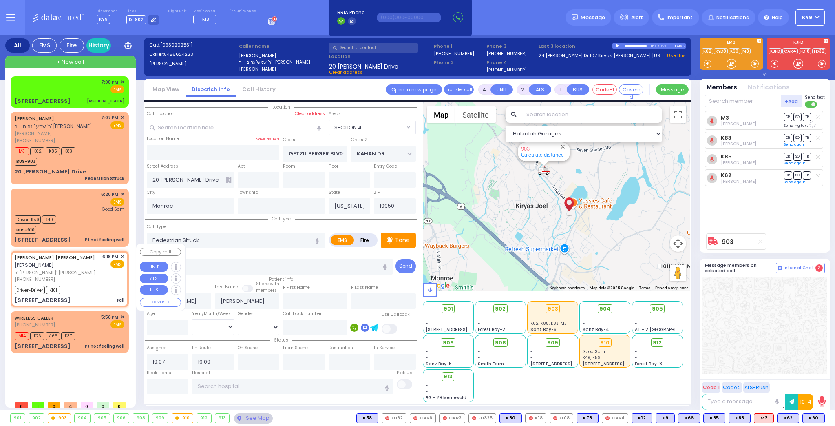
type input "6"
select select
type input "Fall"
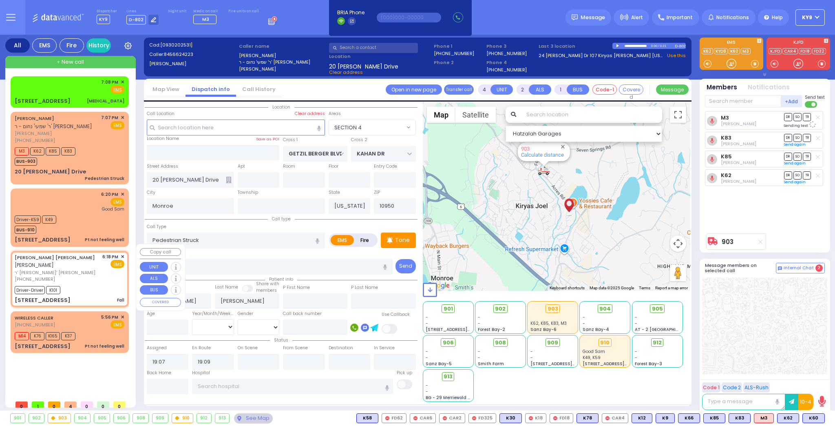
radio input "true"
type input "SHLOME BURECH J."
type input "KLAGSBALD"
type input "Abraham"
type input "Klagsbald"
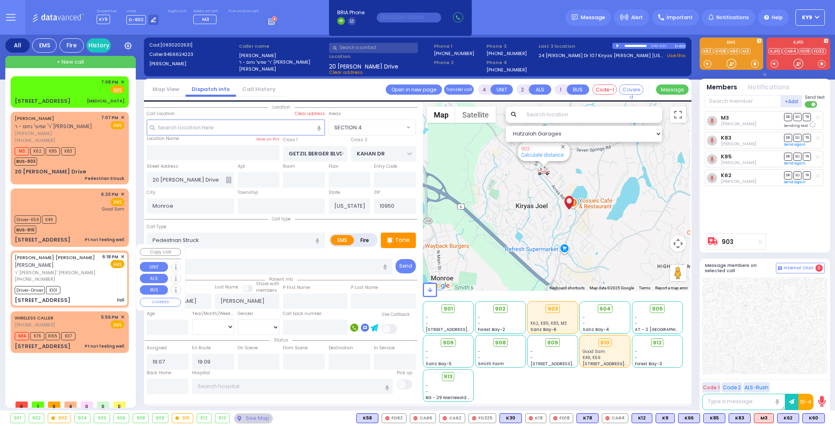
type input "2"
select select "Year"
select select "[DEMOGRAPHIC_DATA]"
type input "18:18"
type input "18:19"
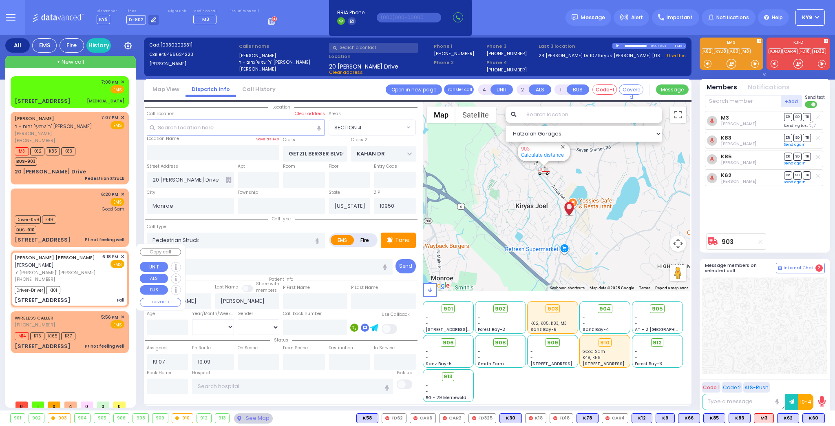
type input "18:20"
type input "18:31"
select select "Hatzalah Garages"
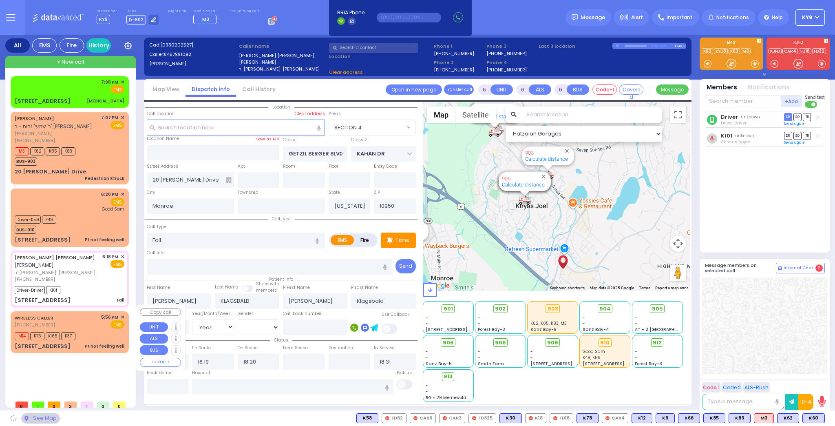
type input "CHUST RD"
type input "[GEOGRAPHIC_DATA]"
type input "9 AUSTRA PKWY"
type input "301"
type input "[PERSON_NAME]"
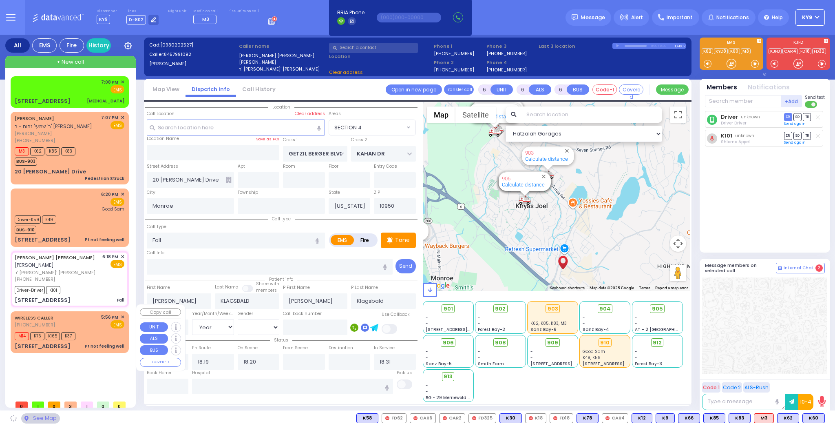
type input "10930"
radio input "true"
select select "Year"
select select "[DEMOGRAPHIC_DATA]"
select select
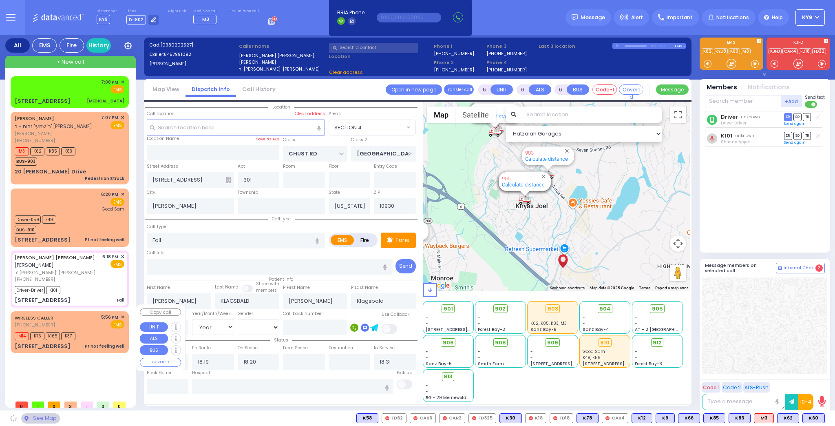
select select "Hatzalah Garages"
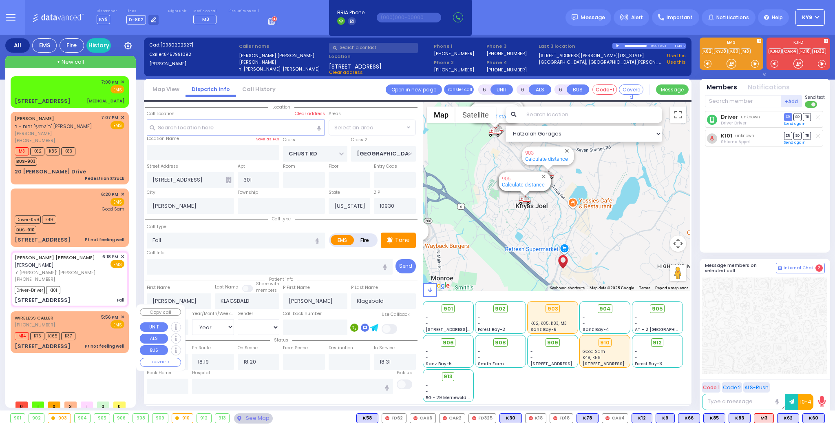
select select "VYOEL MOSHE"
click at [178, 385] on input "text" at bounding box center [168, 386] width 42 height 15
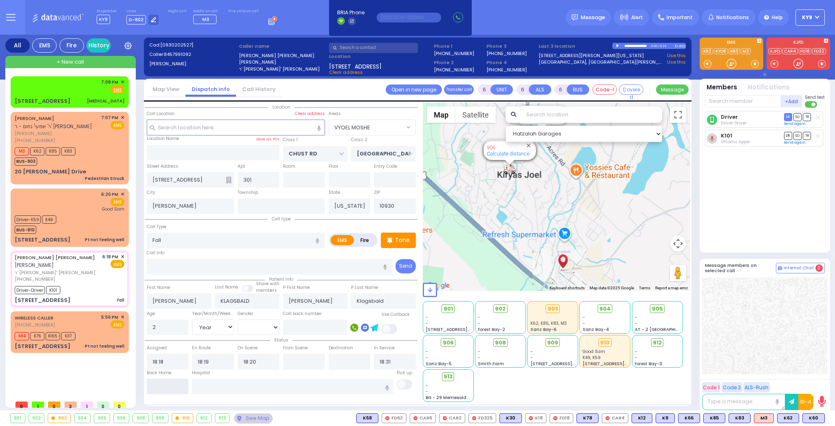
click at [178, 385] on input "text" at bounding box center [168, 386] width 42 height 15
type input "19:11"
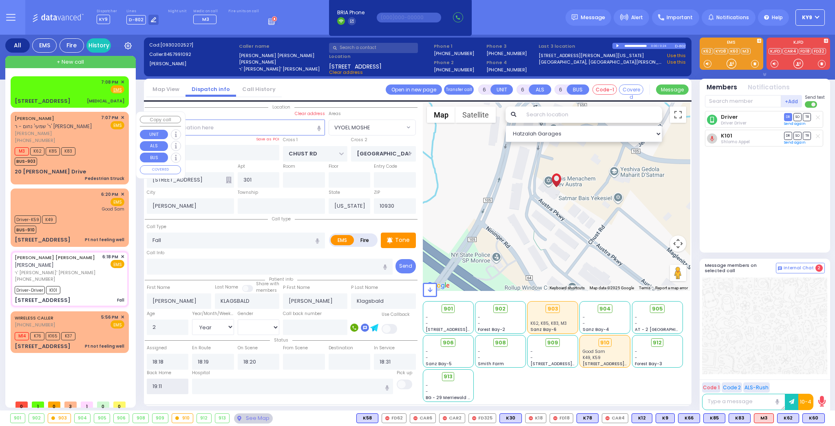
select select
radio input "true"
select select
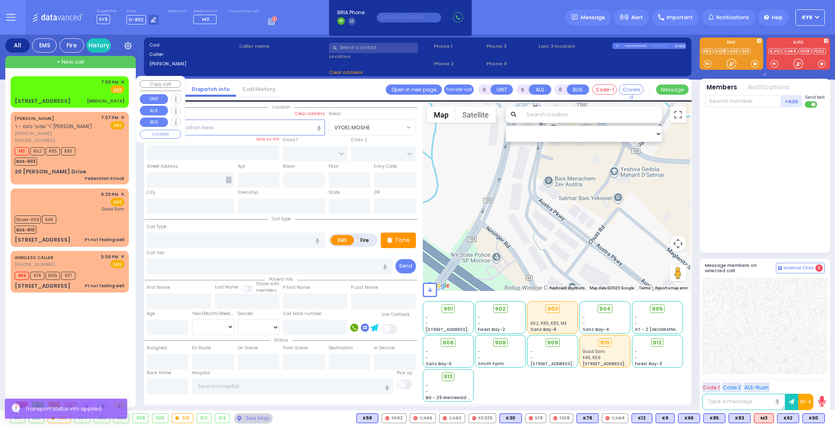
click at [84, 87] on div "7:08 PM ✕ Fire EMS" at bounding box center [70, 86] width 110 height 15
type input "2"
type input "0"
select select
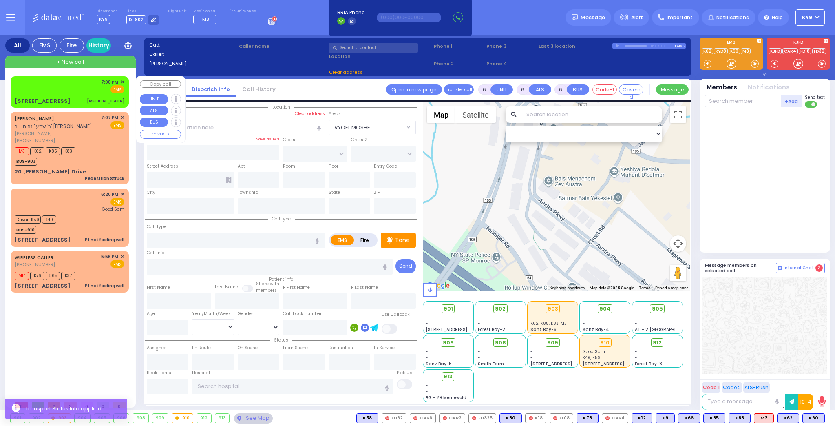
type input "[MEDICAL_DATA]"
radio input "true"
select select
type input "19:08"
select select "Hatzalah Garages"
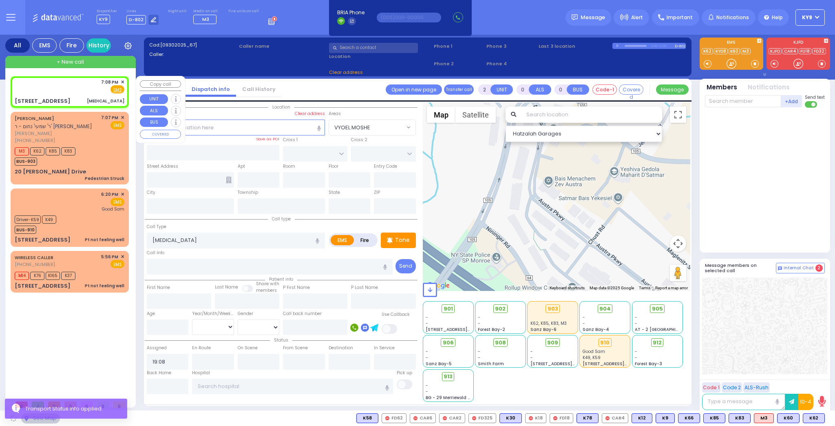
type input "TOLTCHAV WAY"
type input "FRANKFURT RD"
type input "14 Hamburg Way"
type input "303"
type input "Monroe"
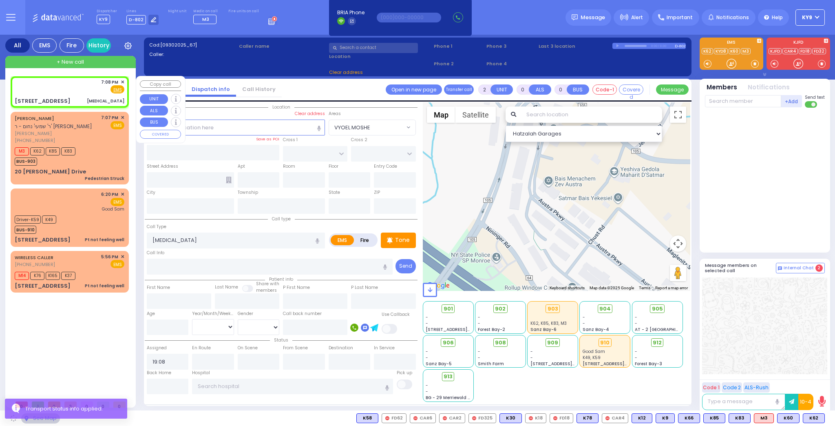
type input "[US_STATE]"
type input "10950"
select select "BEIRECH MOSHE"
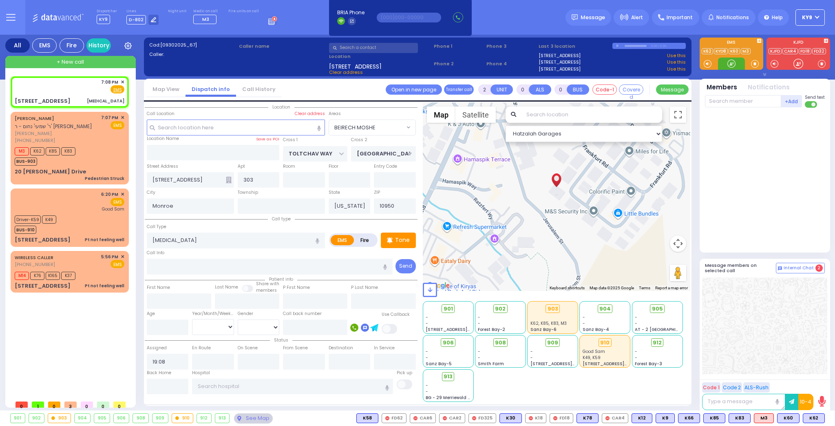
click at [734, 64] on div at bounding box center [732, 64] width 8 height 8
click at [732, 62] on div at bounding box center [732, 64] width 8 height 8
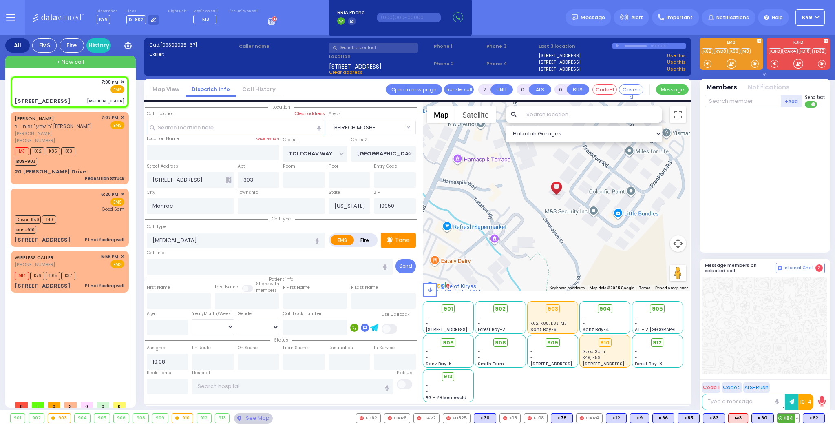
click at [791, 417] on span "K84" at bounding box center [789, 418] width 22 height 9
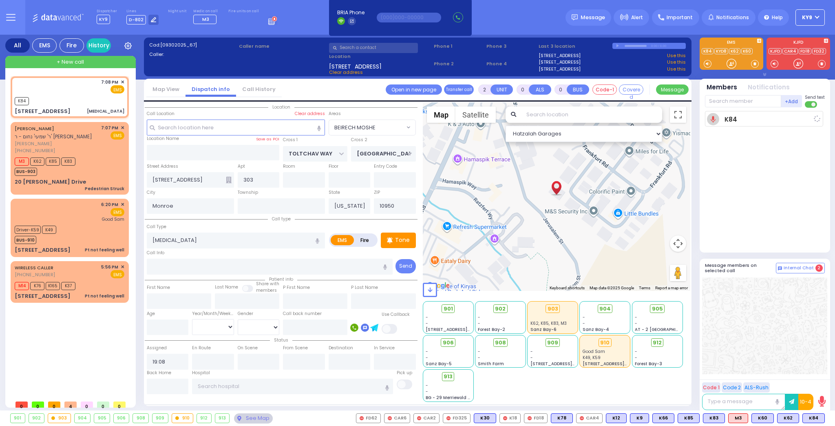
select select
radio input "true"
select select
type input "19:11"
select select "Hatzalah Garages"
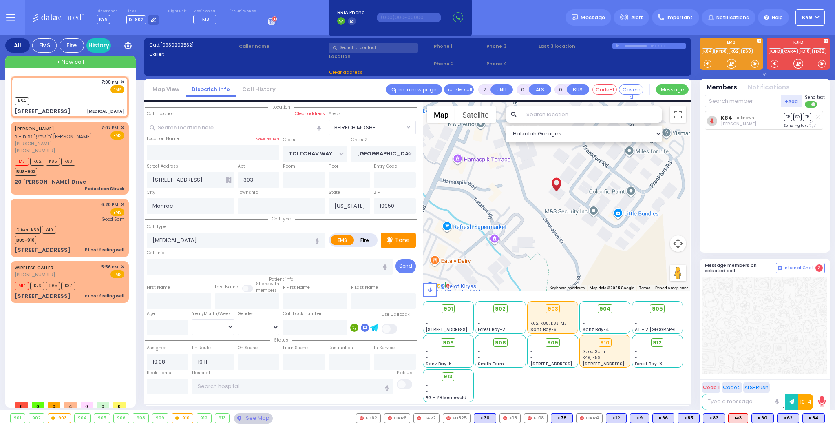
select select "BEIRECH MOSHE"
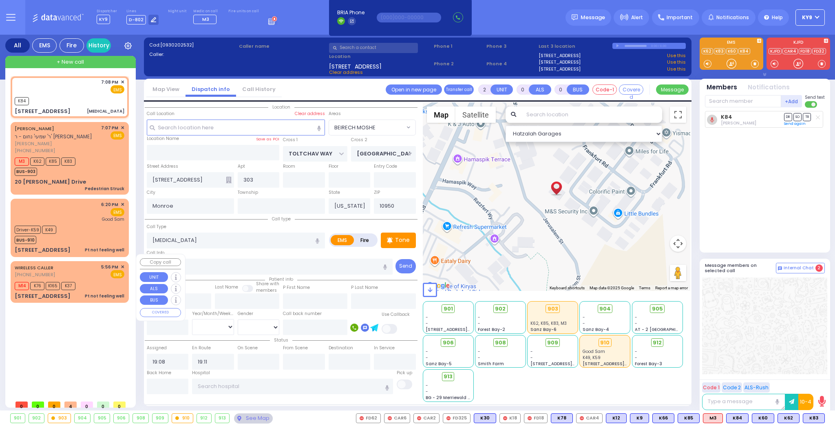
click at [84, 280] on div "M14 K76 K165 K37" at bounding box center [70, 285] width 110 height 10
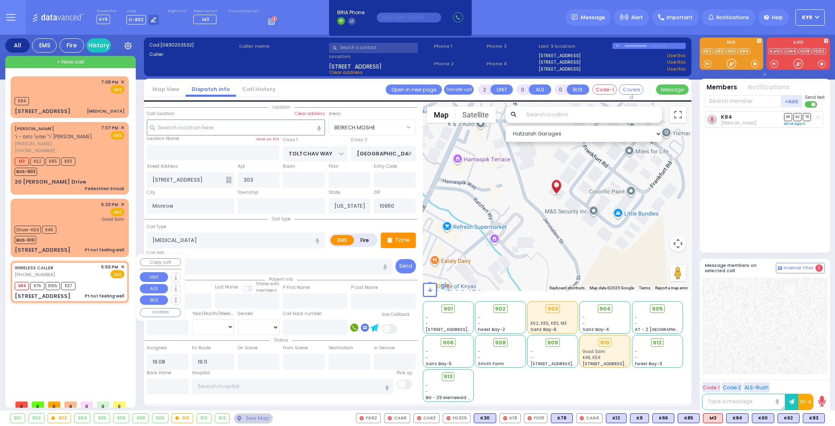
type input "1"
select select
type input "Pt not feeling well"
radio input "true"
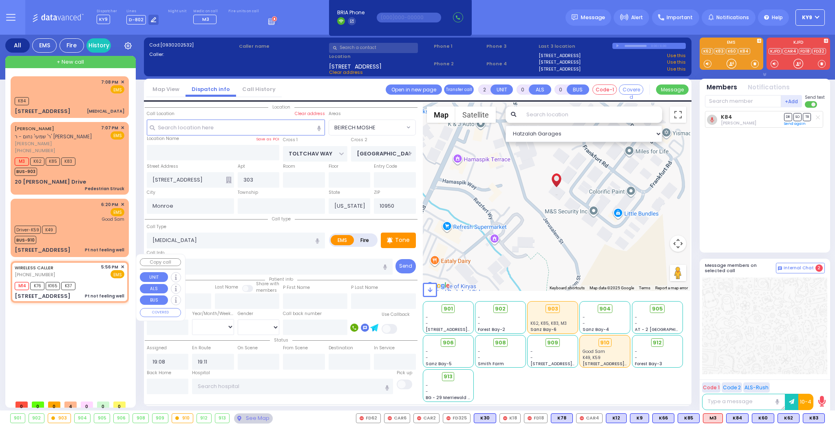
type input "53"
select select "Year"
select select "[DEMOGRAPHIC_DATA]"
type input "17:56"
type input "17:59"
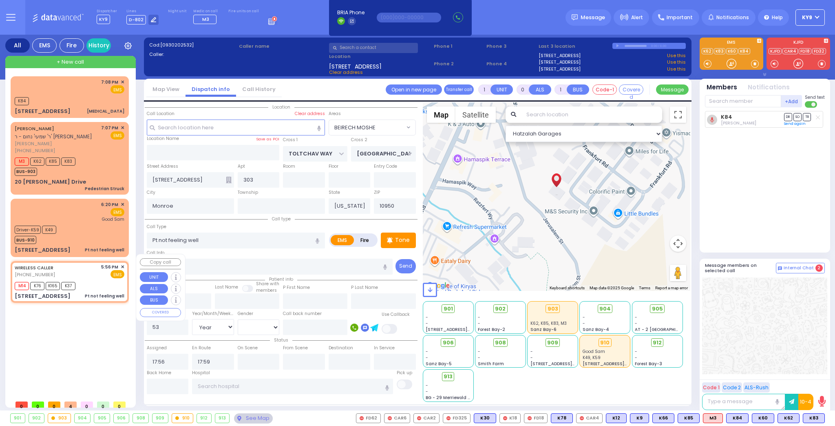
select select "Hatzalah Garages"
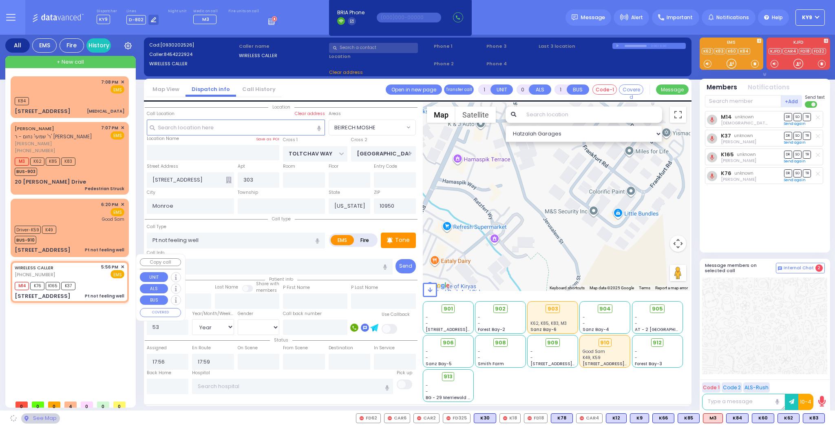
type input "ACRES RD"
type input "SATMAR DR"
type input "[STREET_ADDRESS]"
type input "102"
select select "PALM TREE"
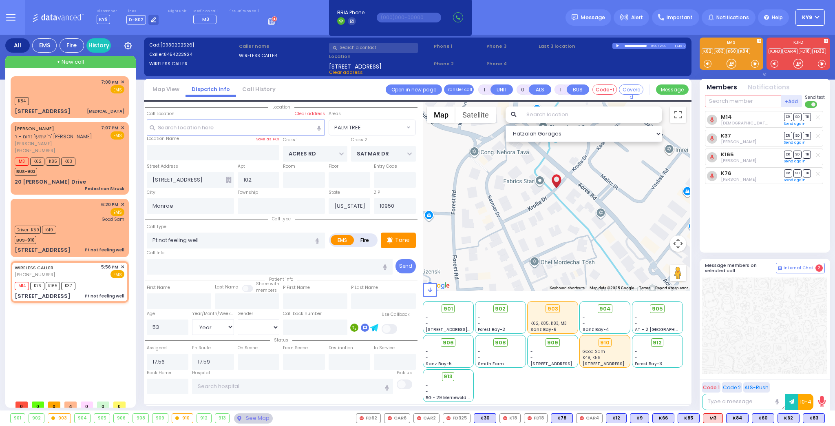
click at [756, 98] on input "text" at bounding box center [743, 101] width 76 height 12
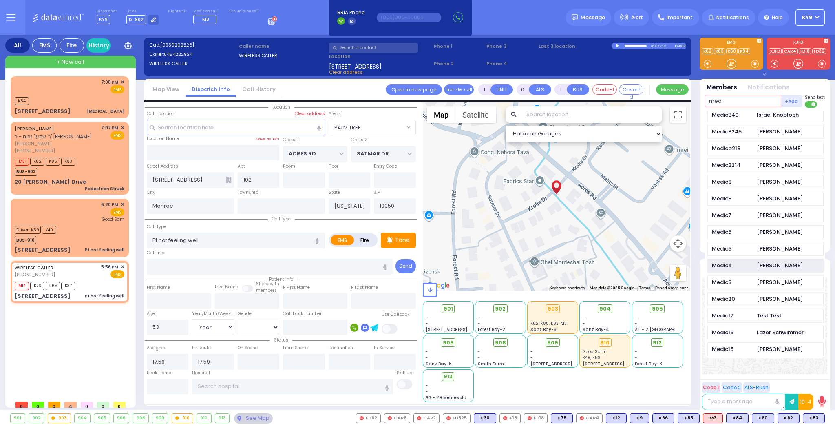
scroll to position [326, 0]
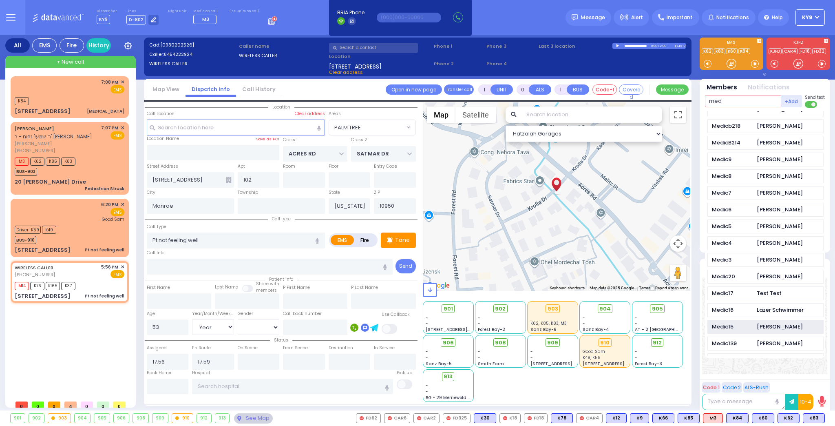
type input "med"
click at [758, 323] on div "[PERSON_NAME]" at bounding box center [780, 327] width 46 height 8
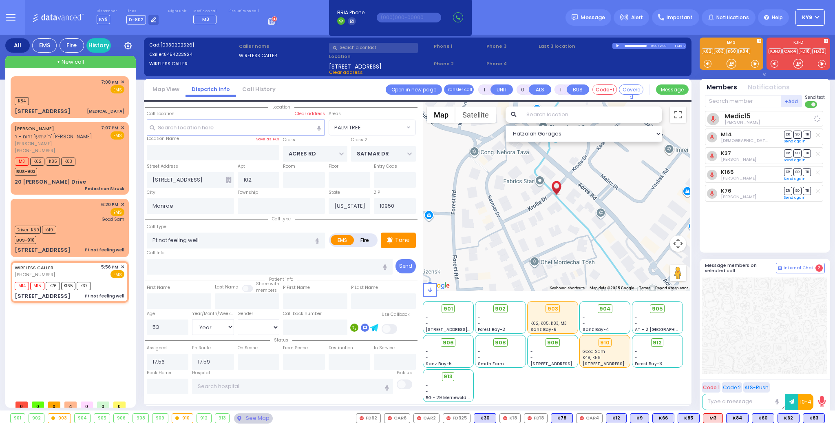
select select
radio input "true"
select select "Year"
select select "[DEMOGRAPHIC_DATA]"
select select "Hatzalah Garages"
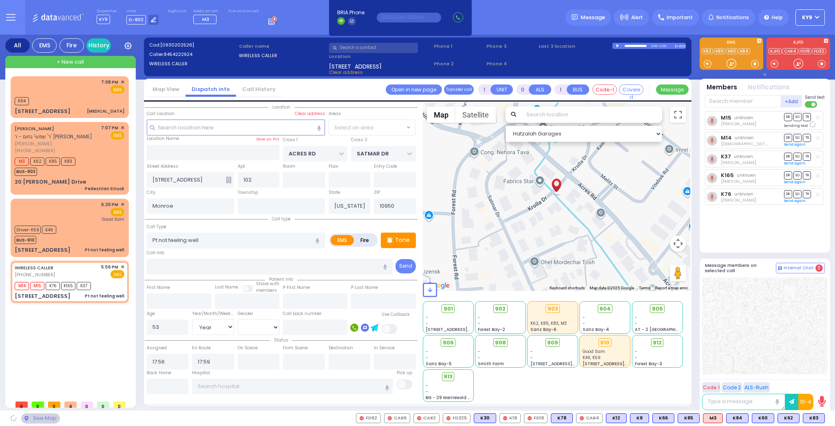
select select "PALM TREE"
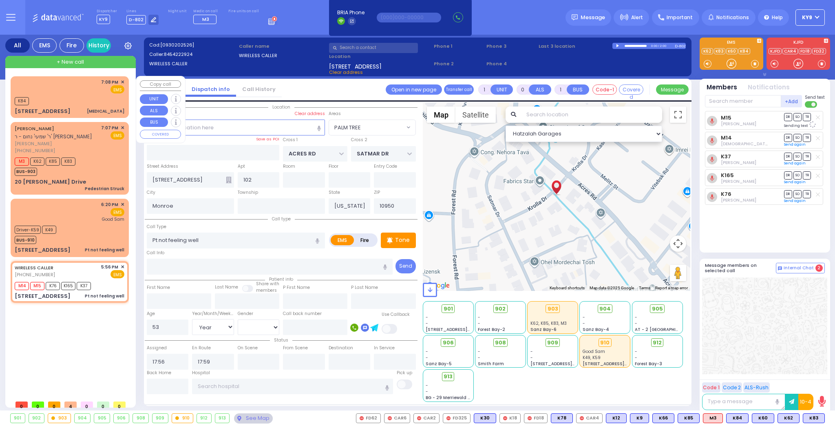
click at [50, 96] on div "K84" at bounding box center [70, 100] width 110 height 10
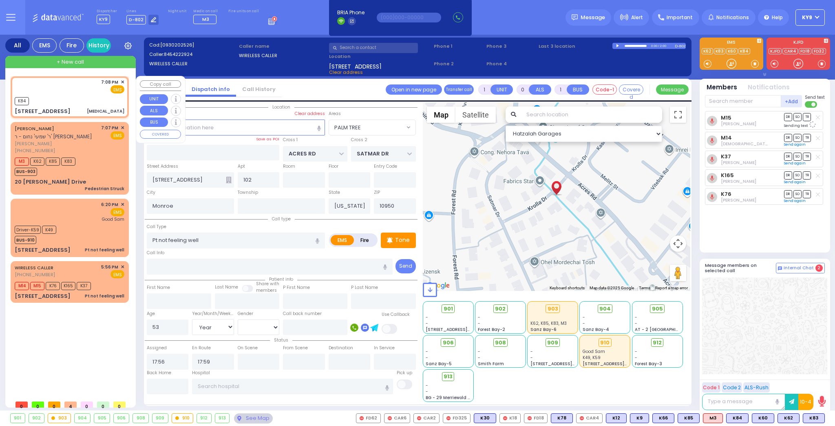
type input "2"
type input "0"
select select
type input "[MEDICAL_DATA]"
radio input "true"
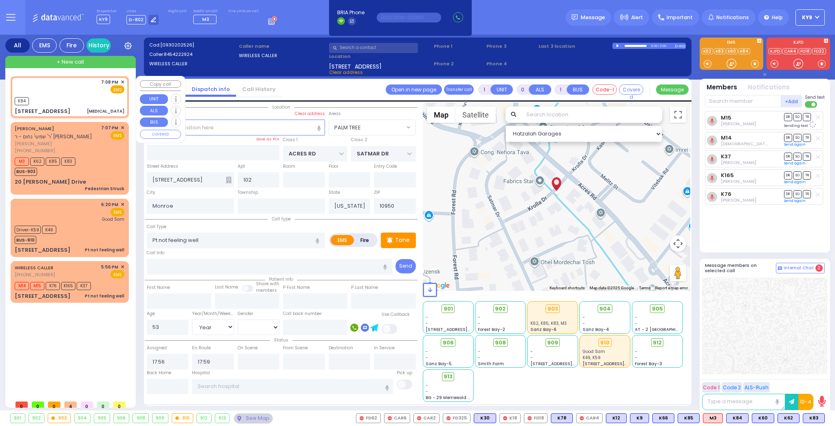
select select
type input "19:08"
type input "19:11"
select select "Hatzalah Garages"
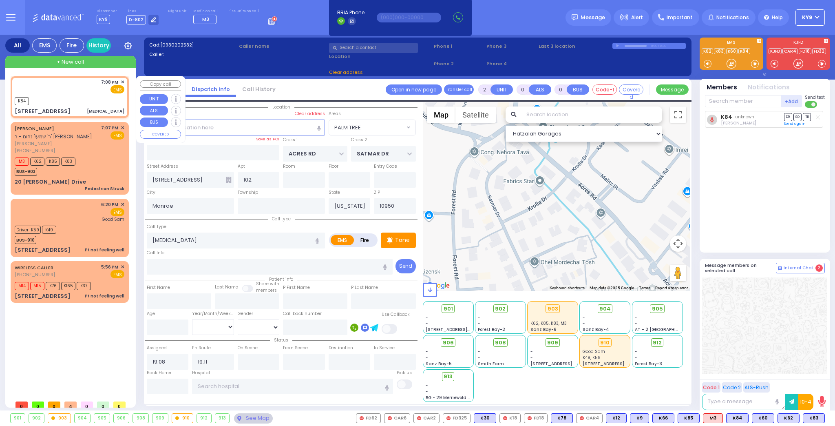
type input "TOLTCHAV WAY"
type input "FRANKFURT RD"
type input "14 Hamburg Way"
type input "303"
select select "BEIRECH MOSHE"
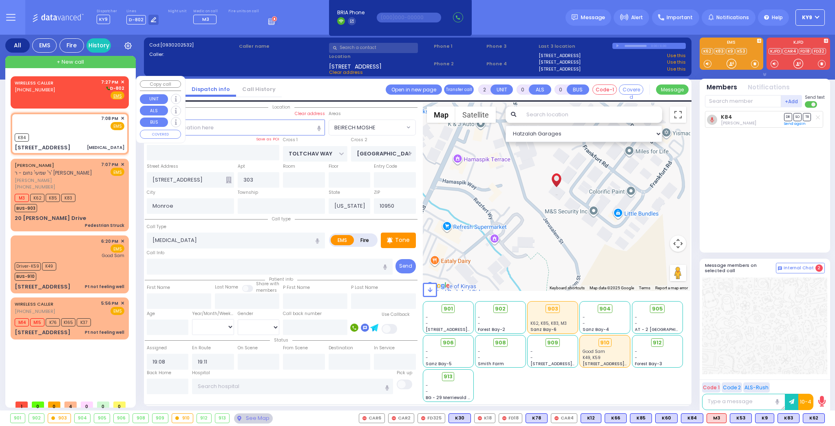
click at [77, 99] on div "WIRELESS CALLER (347) 495-9102 7:27 PM ✕ D-802" at bounding box center [70, 89] width 110 height 21
type input "1"
select select
radio input "true"
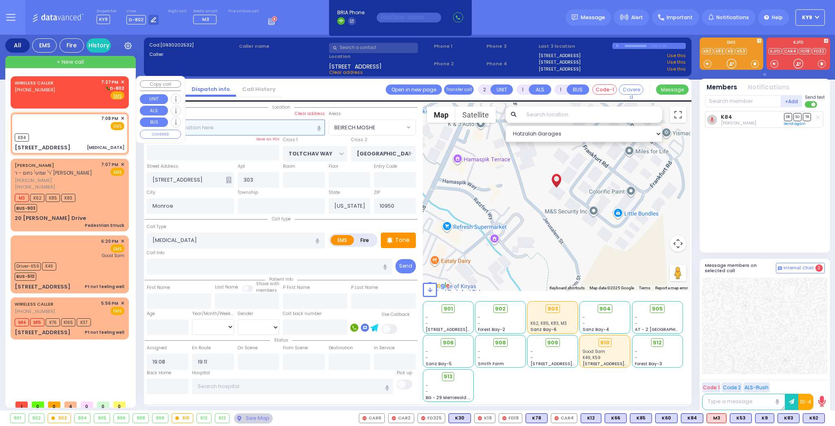
select select
type input "19:27"
select select "Hatzalah Garages"
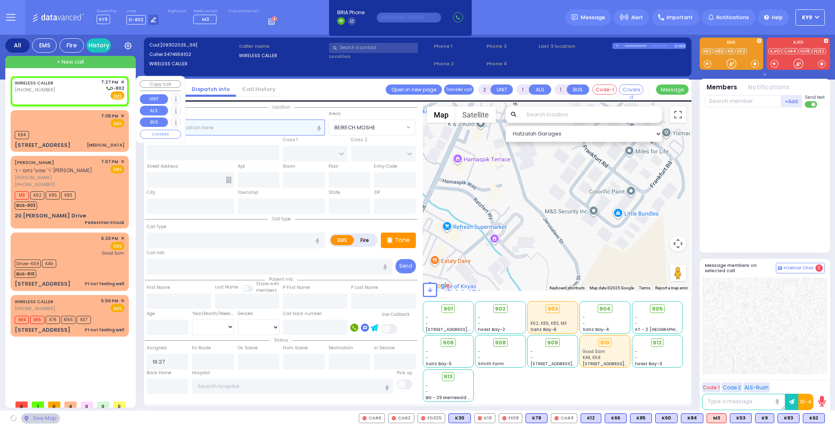
select select
radio input "true"
select select
select select "Hatzalah Garages"
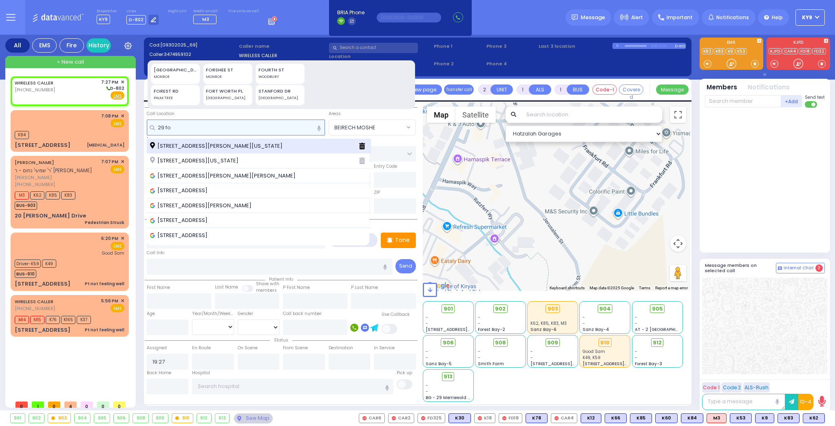
type input "29 fo"
click at [230, 142] on span "[STREET_ADDRESS][US_STATE]" at bounding box center [217, 146] width 135 height 8
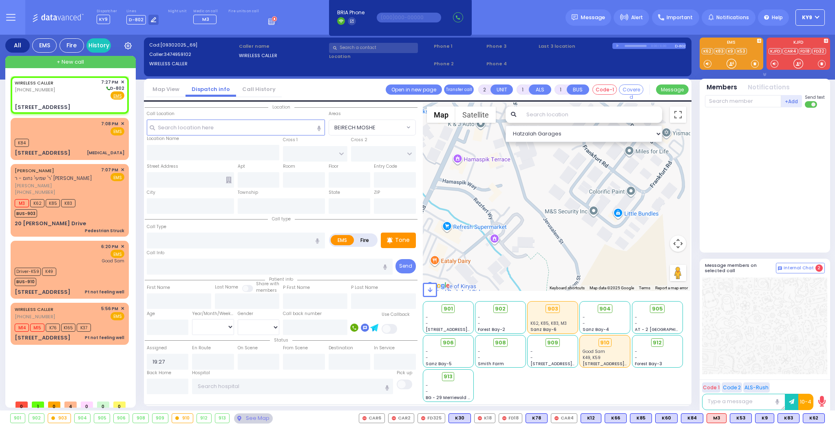
select select
radio input "true"
select select
select select "Hatzalah Garages"
type input "QUICKWAY RD"
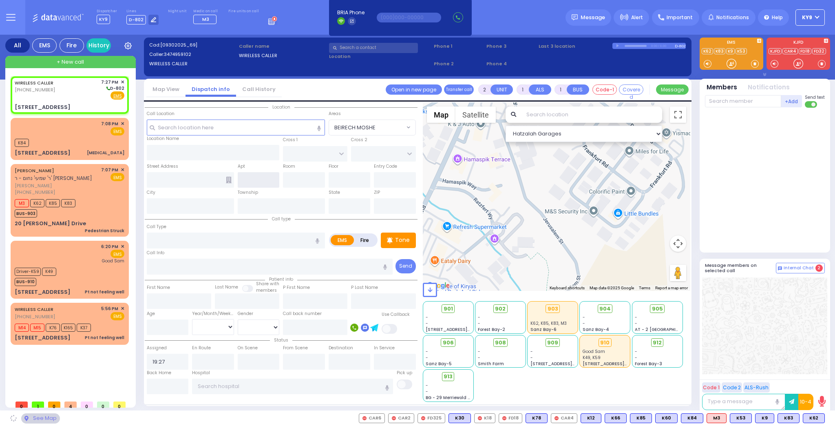
type input "PRESHBURG BLVD"
type input "[STREET_ADDRESS]"
type input "[PERSON_NAME]"
type input "[US_STATE]"
type input "10950"
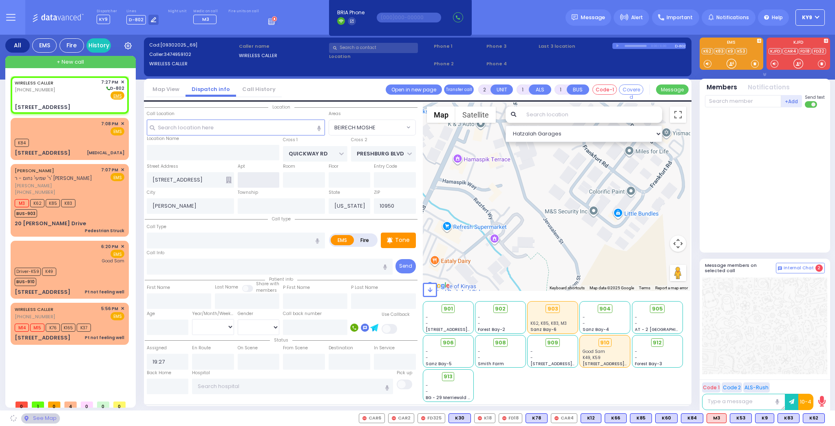
select select "SECTION 1"
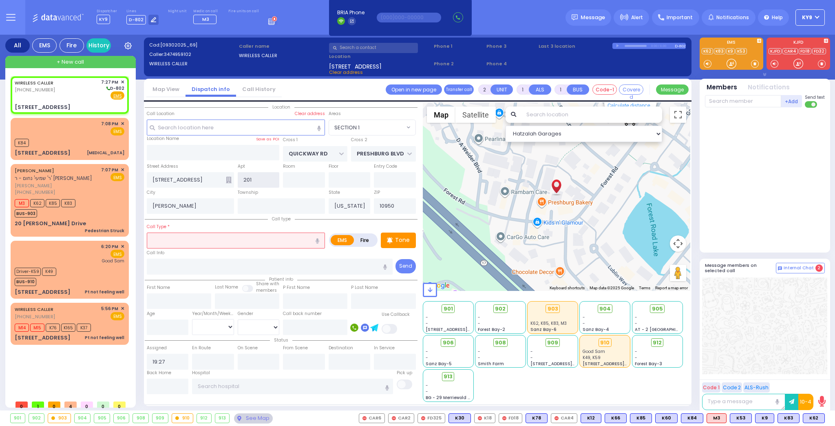
type input "201"
click at [182, 244] on input "text" at bounding box center [236, 239] width 178 height 15
select select
radio input "true"
select select
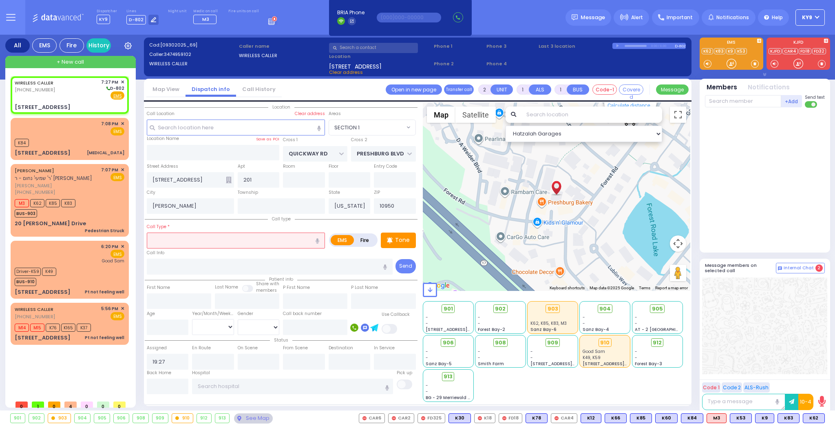
select select "Hatzalah Garages"
select select "SECTION 1"
click at [263, 176] on input "201" at bounding box center [259, 179] width 42 height 15
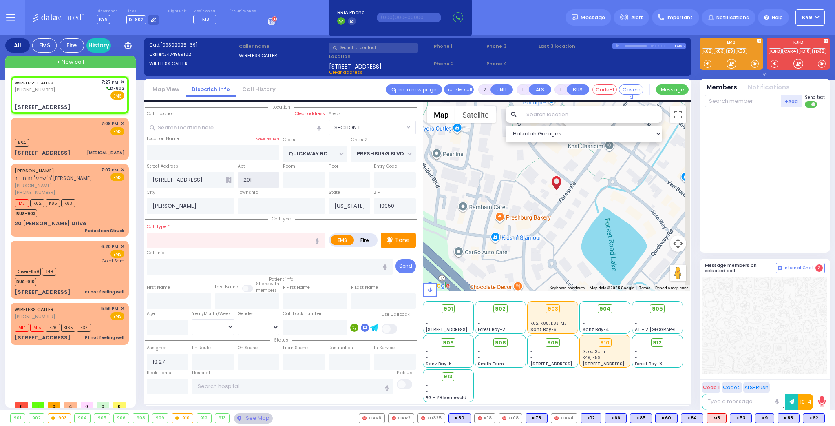
select select
click at [185, 237] on input "text" at bounding box center [236, 239] width 178 height 15
click at [106, 95] on span "Fire" at bounding box center [104, 95] width 13 height 8
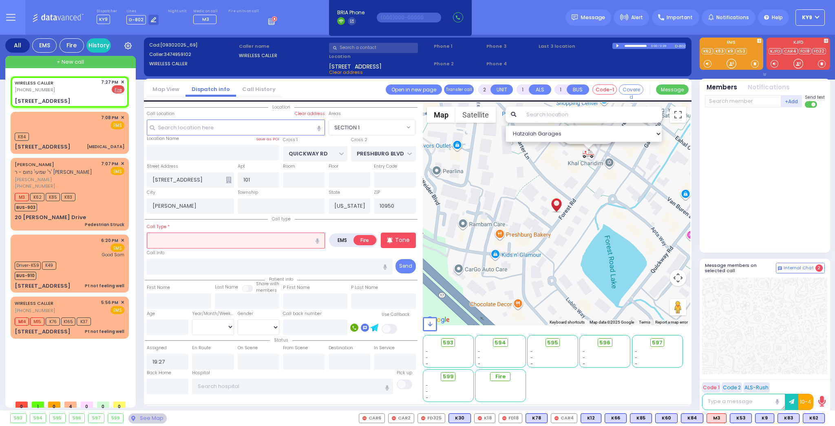
click at [170, 240] on input "text" at bounding box center [236, 239] width 178 height 15
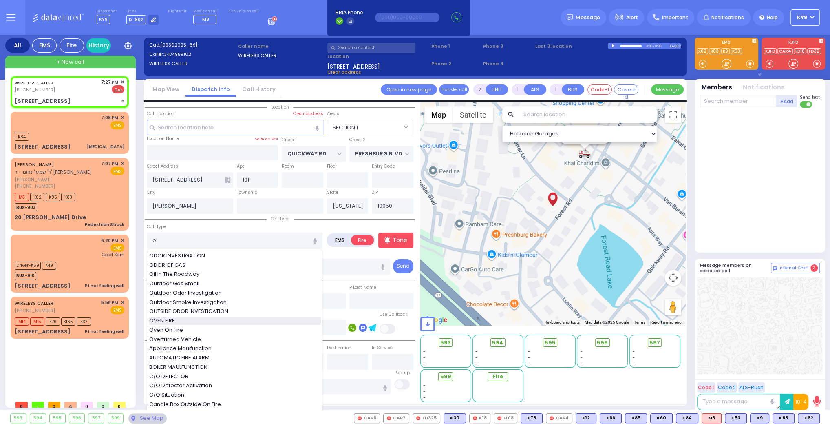
click at [179, 317] on div "OVEN FIRE" at bounding box center [235, 321] width 172 height 8
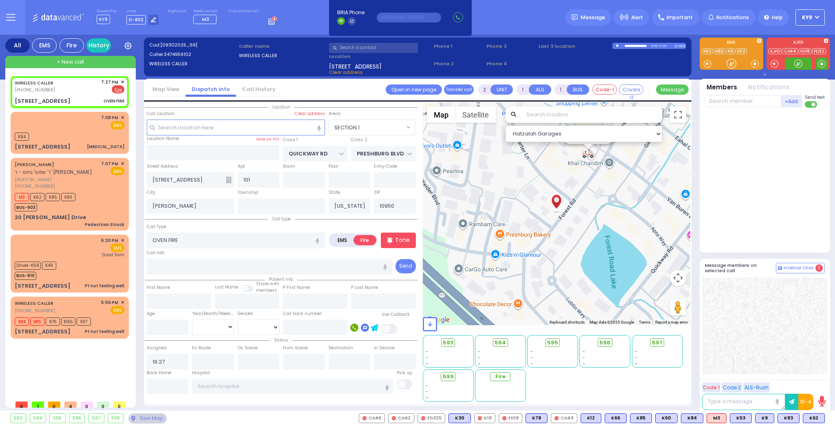
click at [821, 66] on span at bounding box center [822, 64] width 8 height 8
click at [754, 156] on div at bounding box center [766, 178] width 122 height 135
click at [794, 62] on div at bounding box center [798, 64] width 27 height 12
drag, startPoint x: 794, startPoint y: 65, endPoint x: 817, endPoint y: 64, distance: 23.3
click at [795, 65] on div at bounding box center [799, 64] width 8 height 8
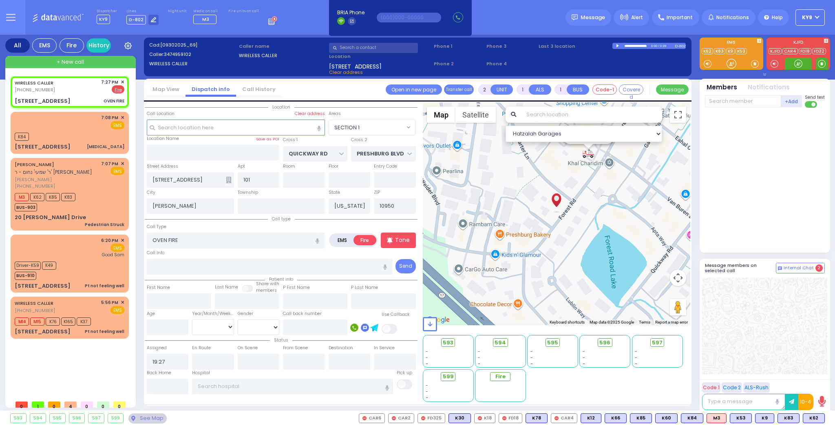
click at [820, 64] on span at bounding box center [822, 64] width 8 height 8
click at [797, 62] on div at bounding box center [799, 64] width 10 height 10
click at [724, 106] on input "text" at bounding box center [743, 101] width 76 height 12
click at [74, 136] on div "K84" at bounding box center [70, 136] width 110 height 10
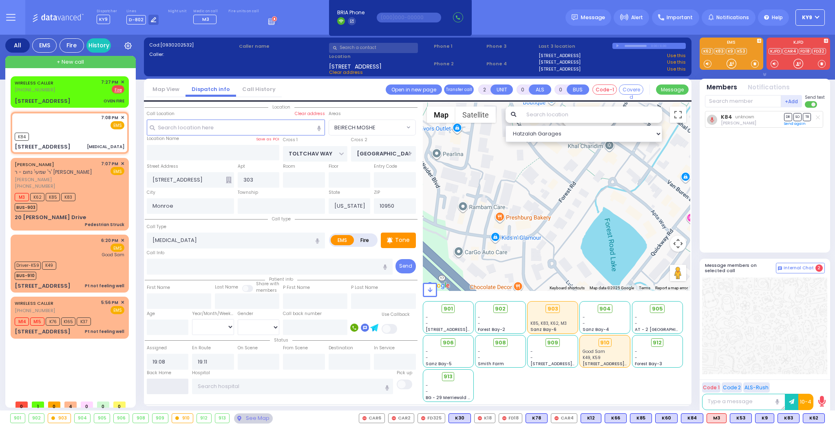
click at [163, 382] on input "text" at bounding box center [168, 386] width 42 height 15
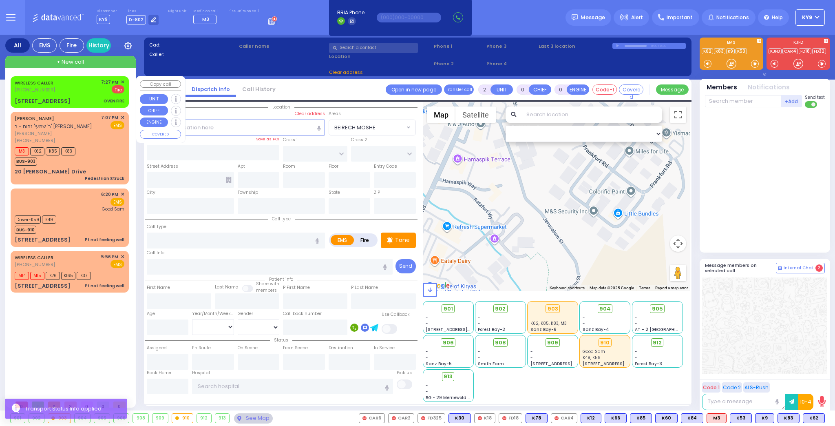
click at [85, 94] on div "WIRELESS CALLER (347) 495-9102 7:27 PM ✕ EMS Fire" at bounding box center [69, 91] width 115 height 29
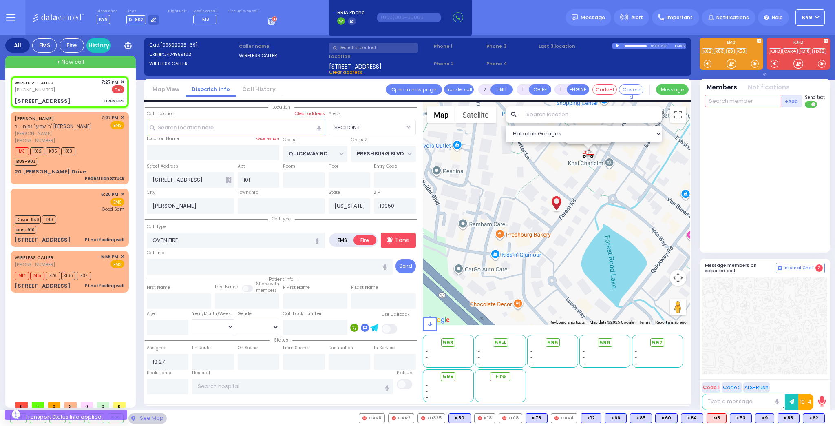
click at [720, 99] on input "text" at bounding box center [743, 101] width 76 height 12
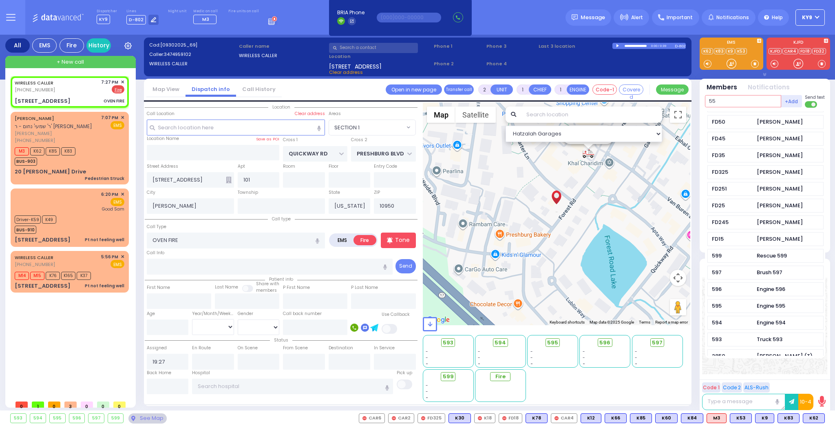
scroll to position [0, 0]
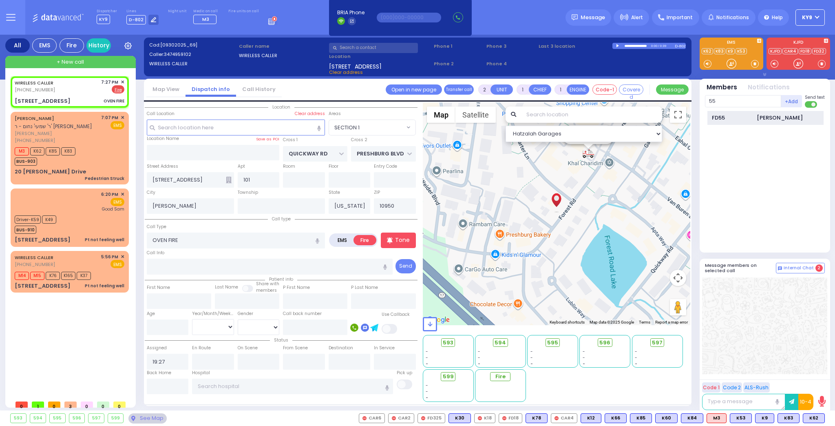
click at [723, 117] on div "FD55" at bounding box center [732, 118] width 41 height 8
click at [728, 104] on input "text" at bounding box center [743, 101] width 76 height 12
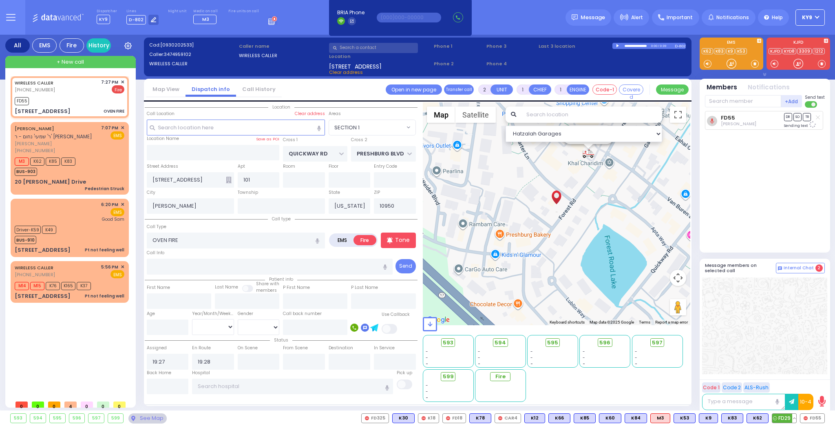
click at [791, 417] on span "FD29" at bounding box center [785, 418] width 24 height 9
click at [748, 103] on input "text" at bounding box center [743, 101] width 76 height 12
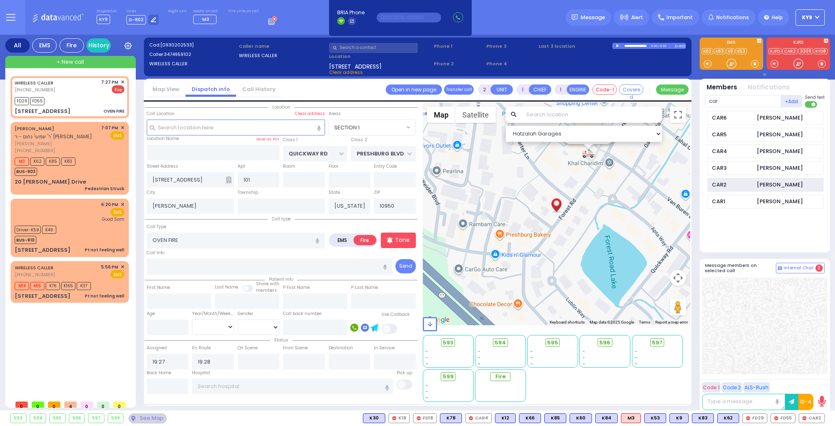
click at [720, 181] on div "CAR2" at bounding box center [732, 185] width 41 height 8
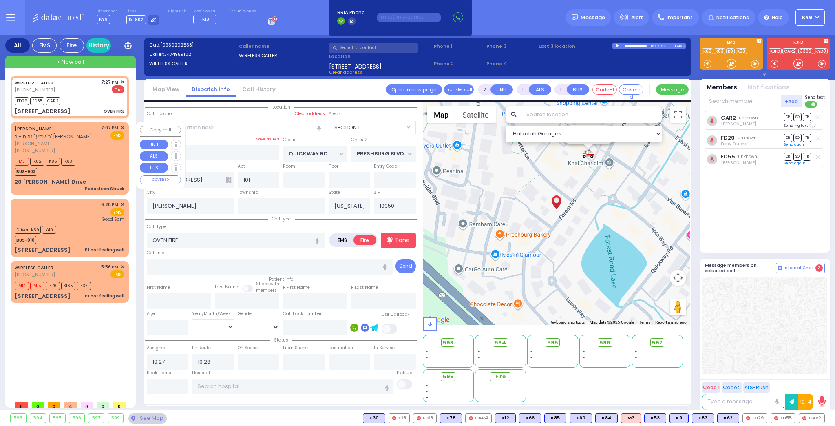
click at [84, 159] on div "M3 K62 K85 K83 BUS-903" at bounding box center [70, 165] width 110 height 20
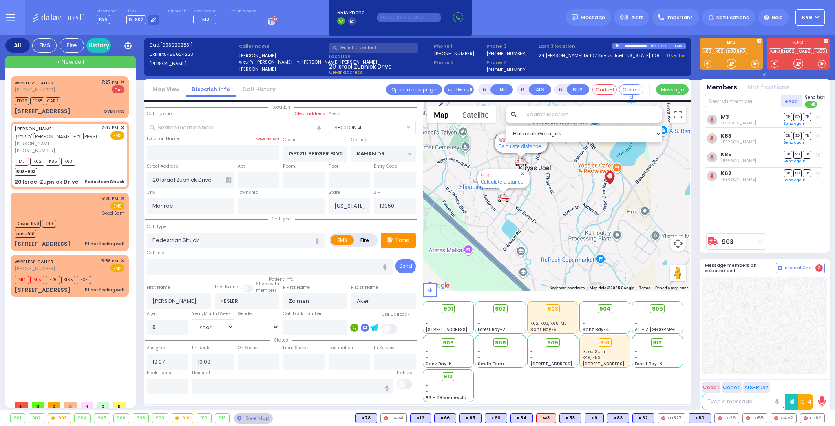
select select "SECTION 4"
select select "Year"
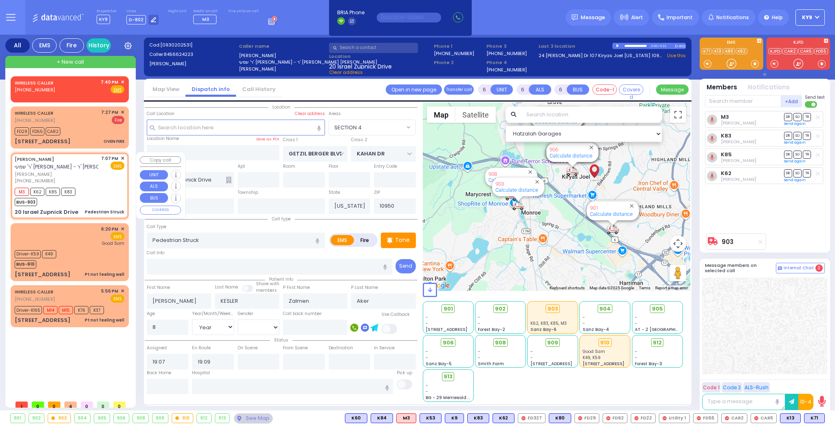
click at [96, 209] on div "Pedestrian Struck" at bounding box center [105, 212] width 40 height 6
select select
radio input "true"
select select "Year"
select select "SECTION 4"
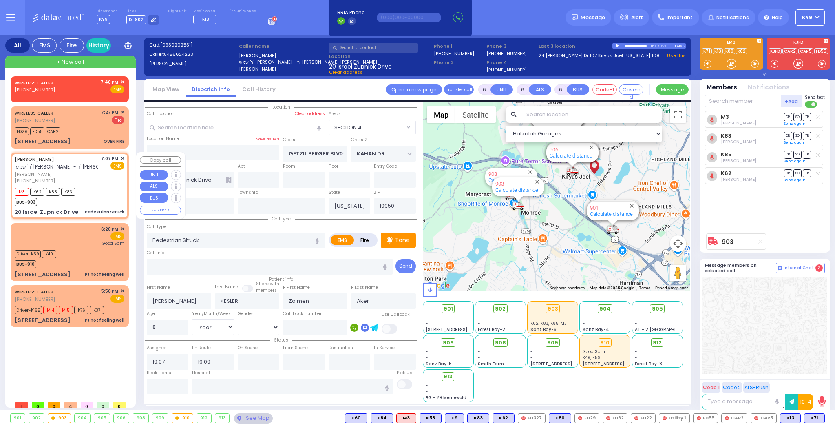
select select "Hatzalah Garages"
click at [99, 201] on div "M3 K62 K85 K83 BUS-903" at bounding box center [70, 196] width 110 height 20
select select
radio input "true"
select select "Year"
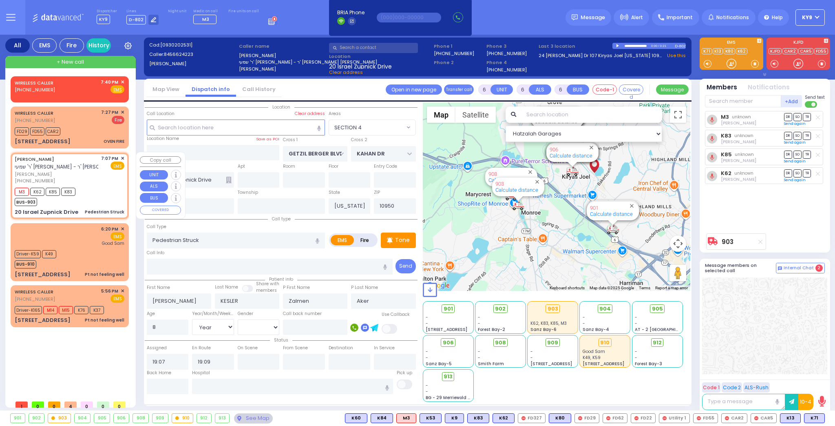
select select "SECTION 4"
select select "Hatzalah Garages"
click at [157, 386] on input "text" at bounding box center [168, 386] width 42 height 15
type input "19:40"
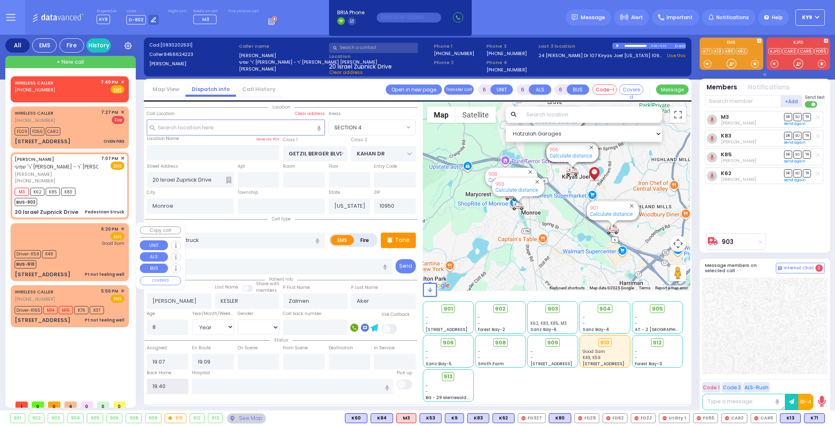
select select
radio input "true"
select select
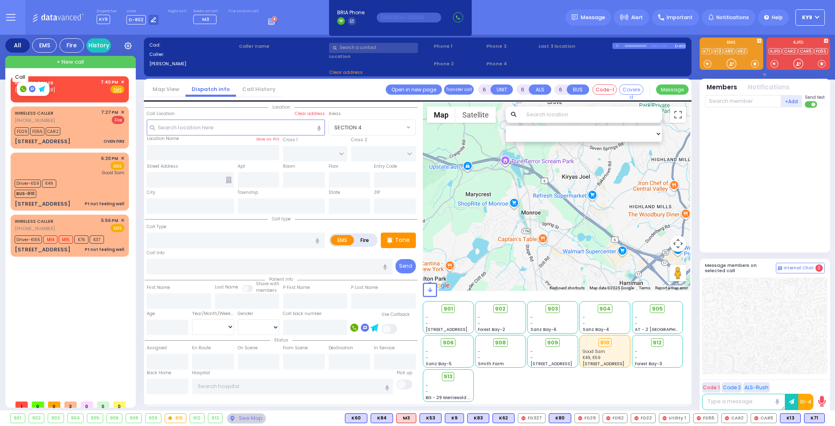
click at [20, 88] on rect at bounding box center [23, 89] width 7 height 7
type input "8456628470"
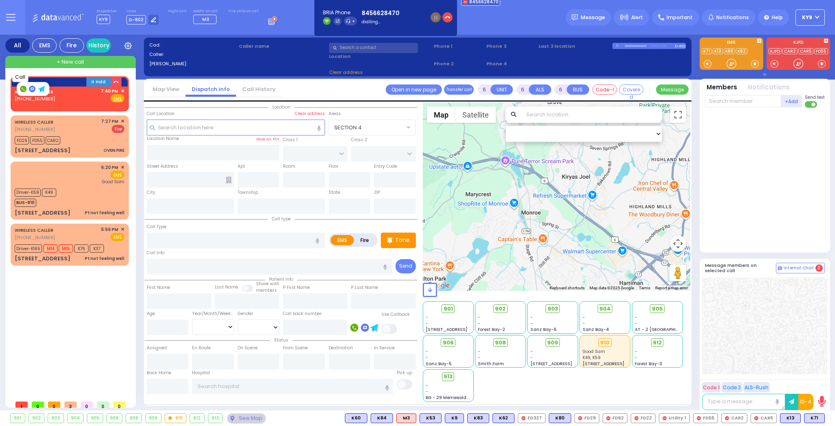
click at [23, 90] on icon at bounding box center [23, 89] width 3 height 3
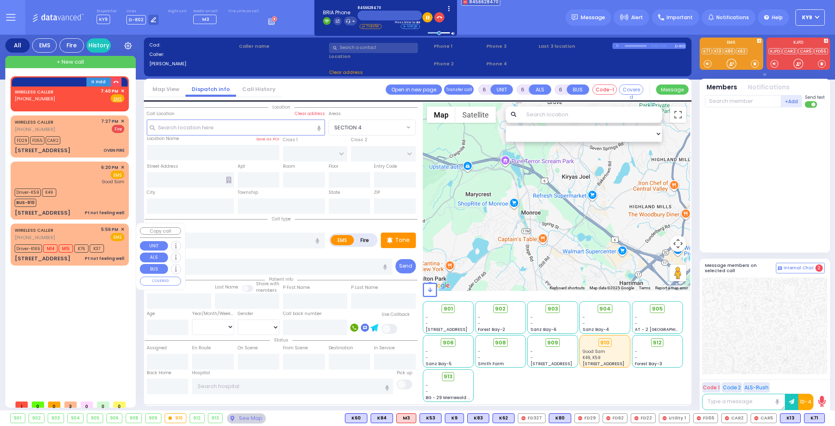
click at [75, 238] on div "WIRELESS CALLER [PHONE_NUMBER] 5:56 PM ✕ EMS" at bounding box center [70, 233] width 110 height 15
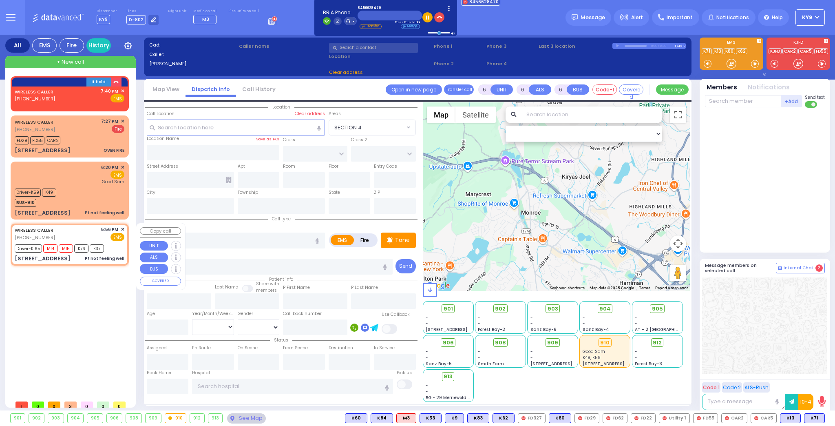
select select
type input "Pt not feeling well"
radio input "true"
type input "Rebeca"
type input "Kohn"
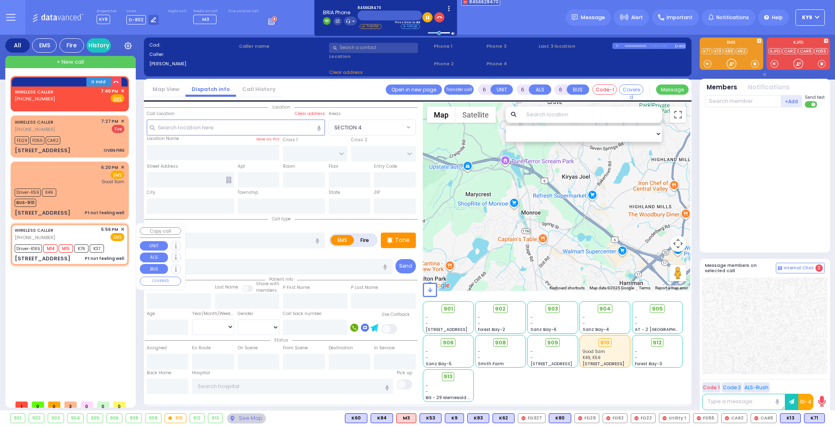
type input "53"
select select "Year"
select select "[DEMOGRAPHIC_DATA]"
type input "17:56"
type input "17:59"
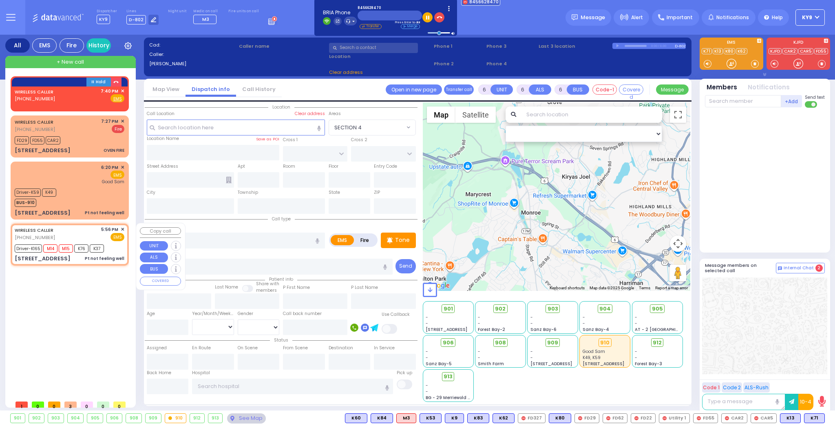
type input "18:02"
type input "18:30"
type input "19:30"
type input "[US_STATE][GEOGRAPHIC_DATA]- [GEOGRAPHIC_DATA] [STREET_ADDRESS][US_STATE]"
select select "Hatzalah Garages"
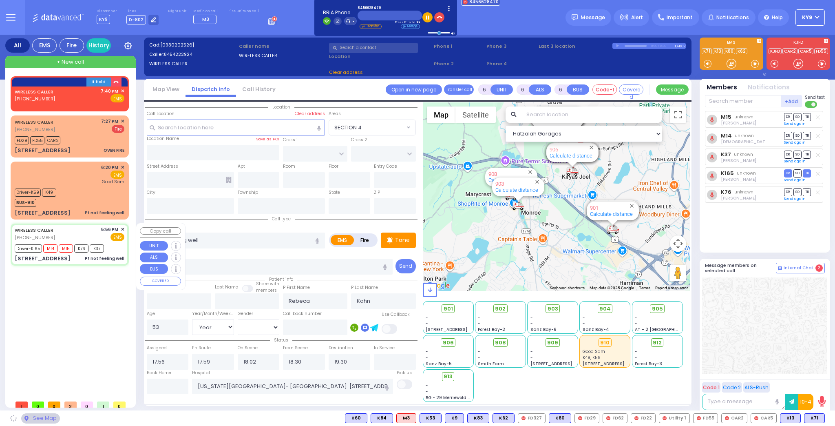
type input "ACRES RD"
type input "SATMAR DR"
type input "[STREET_ADDRESS]"
type input "102"
type input "Monroe"
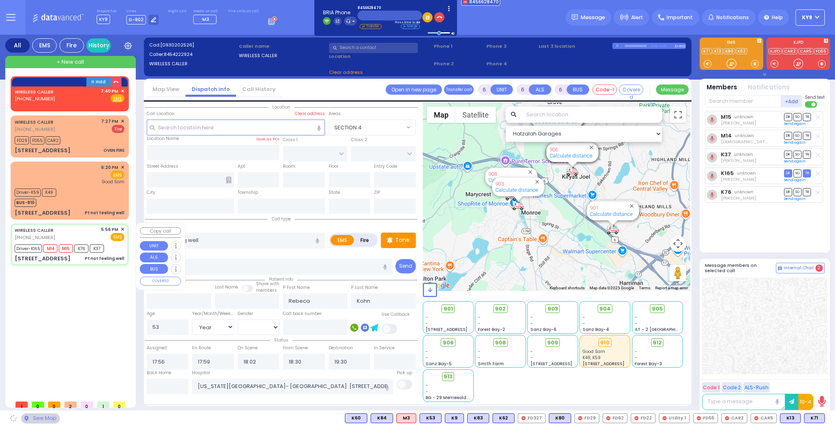
type input "[US_STATE]"
type input "10950"
select select "PALM TREE"
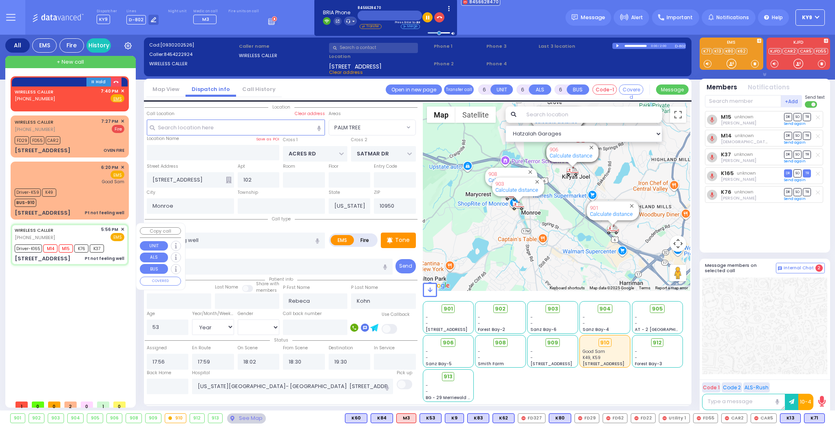
select select
radio input "true"
select select "Year"
select select "[DEMOGRAPHIC_DATA]"
select select "PALM TREE"
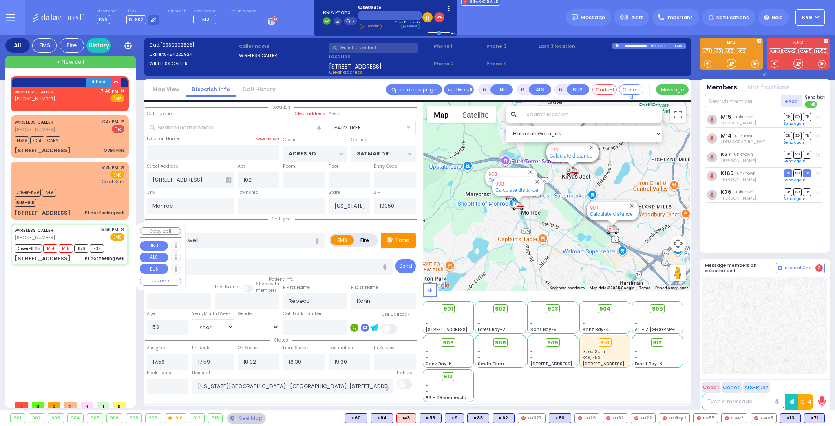
select select "Hatzalah Garages"
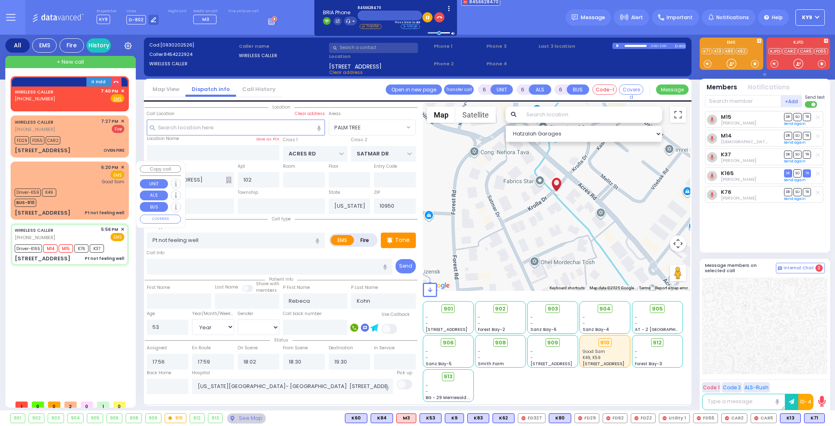
click at [73, 195] on div "Driver-K59 K49 BUS-910" at bounding box center [70, 196] width 110 height 20
select select
radio input "true"
type input "[PERSON_NAME]"
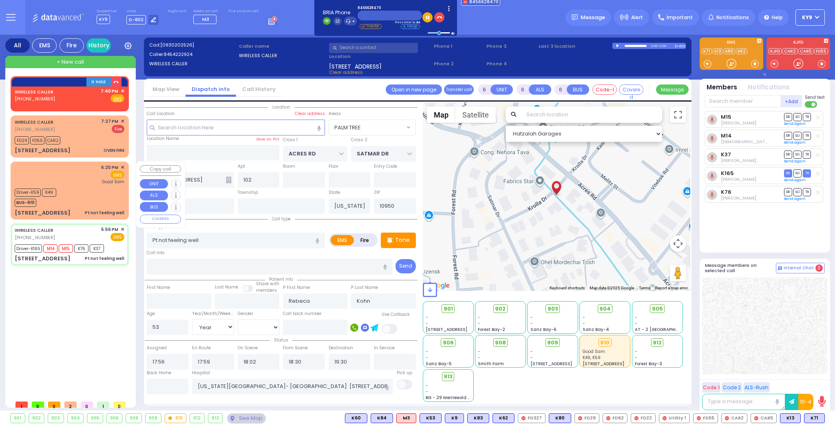
type input "54"
select select "Year"
select select "[DEMOGRAPHIC_DATA]"
type input "18:20"
type input "18:22"
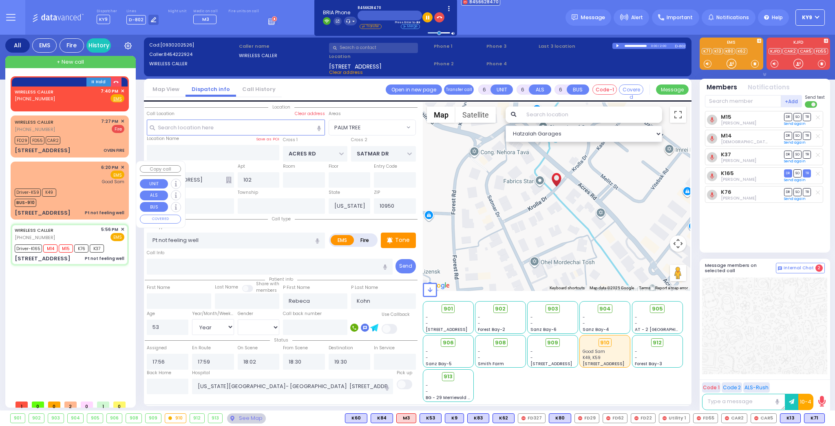
type input "18:27"
type input "18:38"
type input "19:04"
type input "19:05"
type input "[GEOGRAPHIC_DATA]"
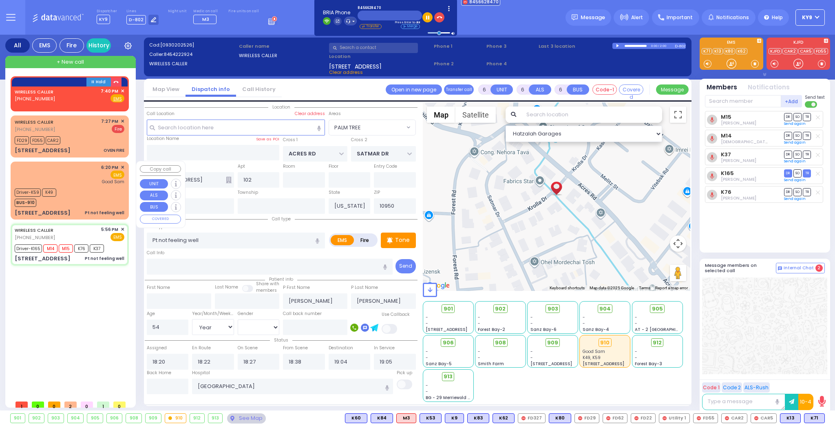
select select "Hatzalah Garages"
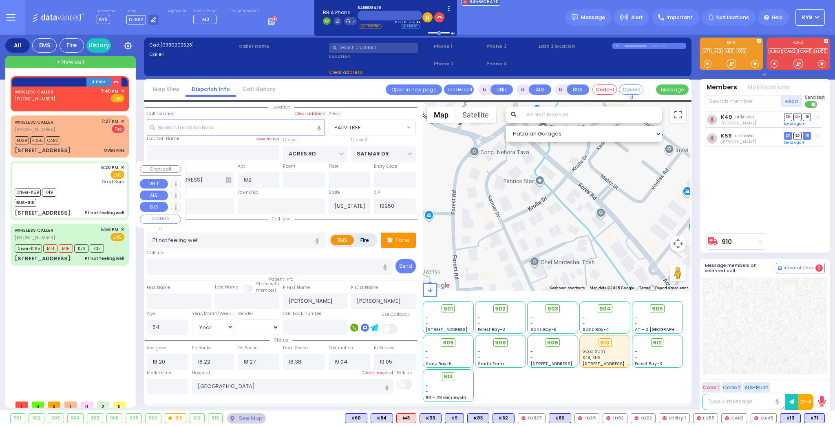
select select
type input "ROUTE 32"
type input "TURNER RD"
type input "[STREET_ADDRESS]"
type input "Woodbury"
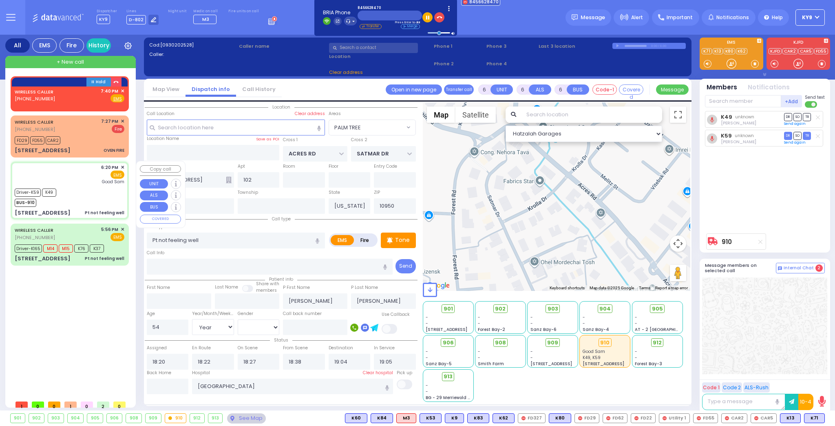
type input "10917"
radio input "true"
select select "Year"
select select "[DEMOGRAPHIC_DATA]"
select select "MONROE"
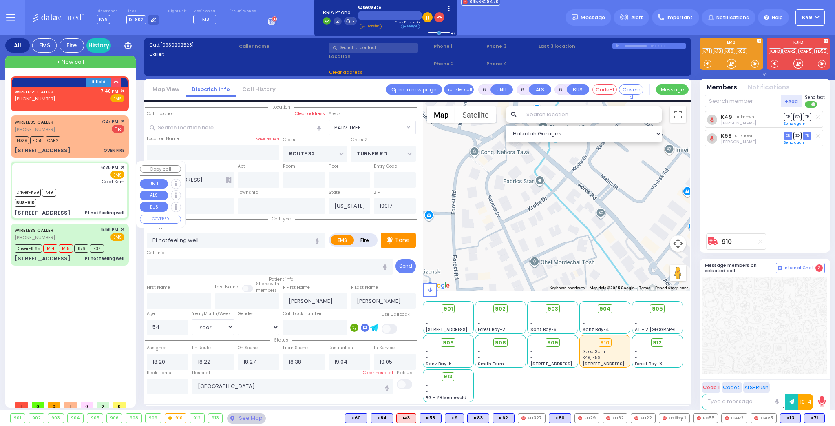
select select "Hatzalah Garages"
select select "MONROE"
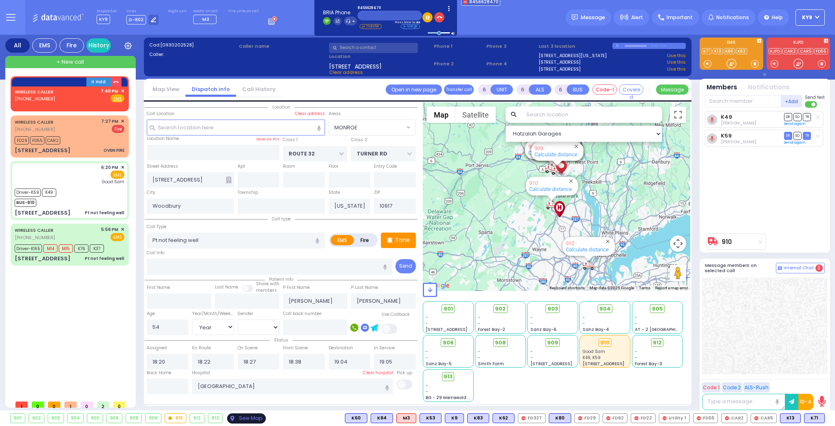
click at [243, 420] on div "See Map" at bounding box center [246, 418] width 38 height 10
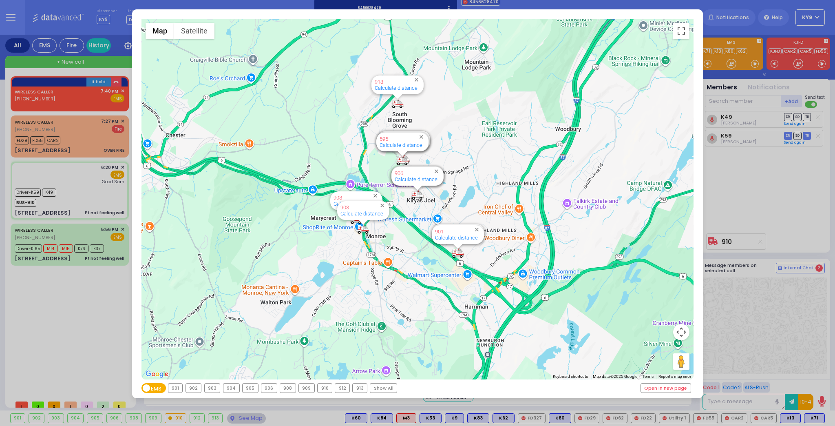
click at [318, 384] on div "910" at bounding box center [325, 387] width 14 height 9
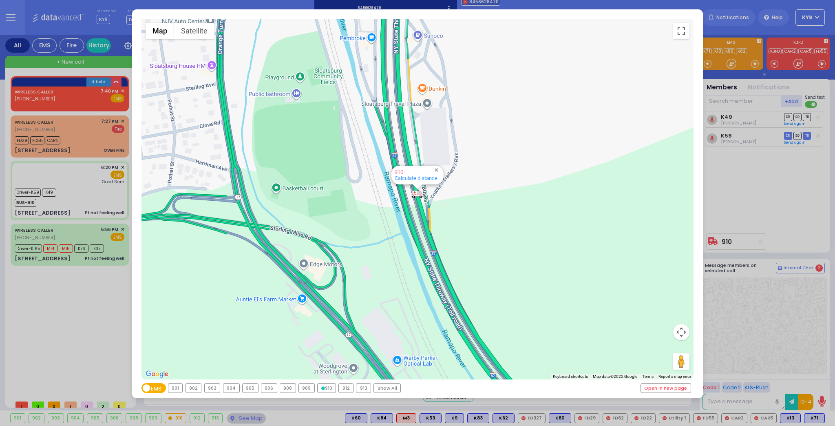
click at [318, 385] on div "910" at bounding box center [327, 387] width 18 height 9
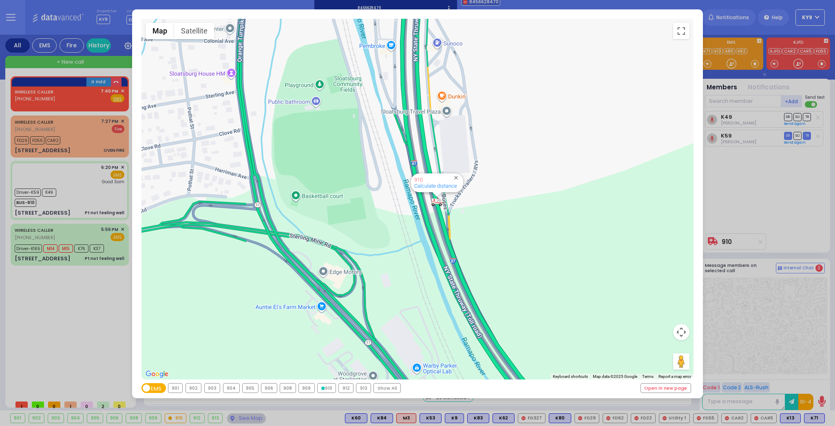
click at [380, 388] on div "Show All" at bounding box center [387, 387] width 27 height 9
click at [240, 420] on div "← Move left → Move right ↑ Move up ↓ Move down + Zoom in - Zoom out Home Jump l…" at bounding box center [417, 213] width 835 height 426
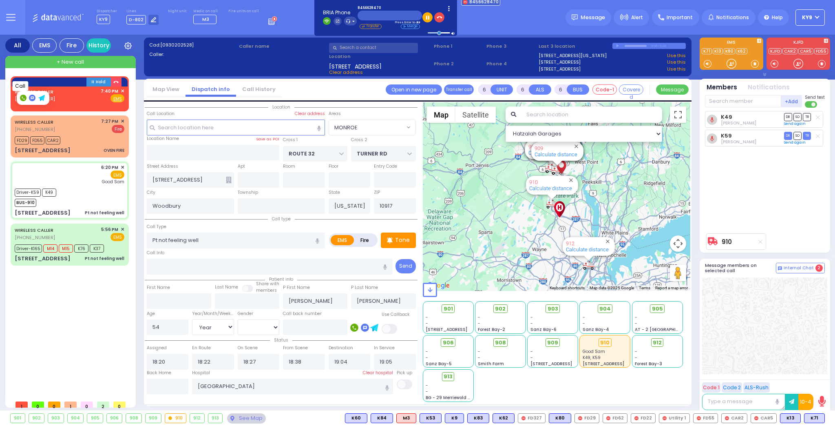
click at [24, 97] on rect at bounding box center [23, 98] width 7 height 7
click at [116, 82] on icon "button" at bounding box center [115, 82] width 5 height 5
type input "2"
type input "1"
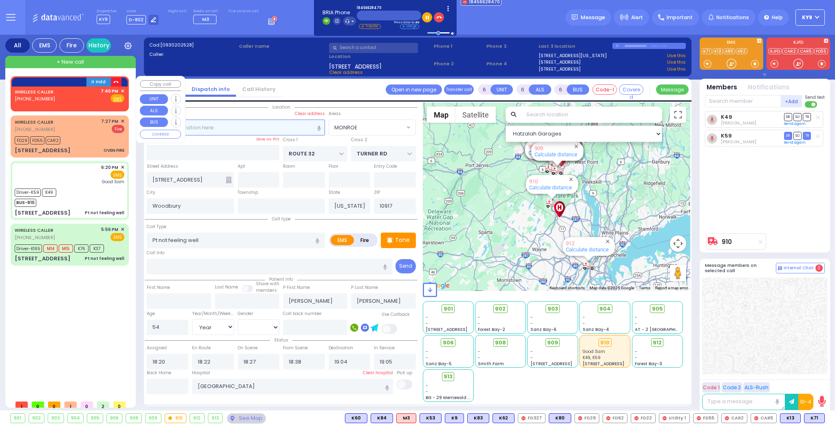
type input "1"
select select
radio input "true"
select select
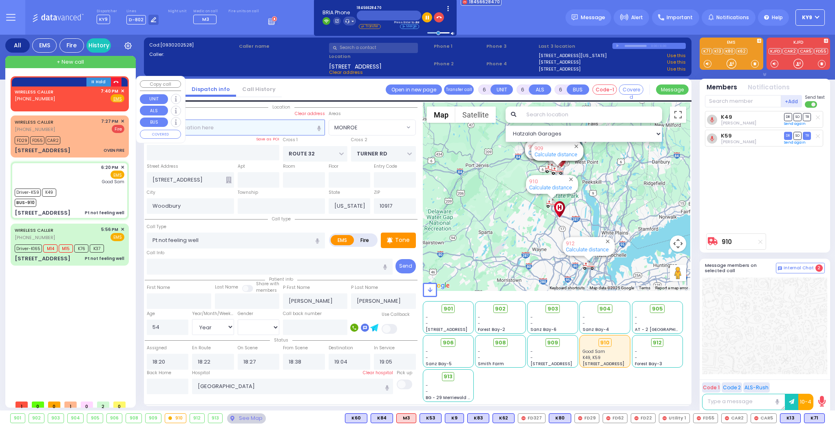
type input "19:40"
select select "Hatzalah Garages"
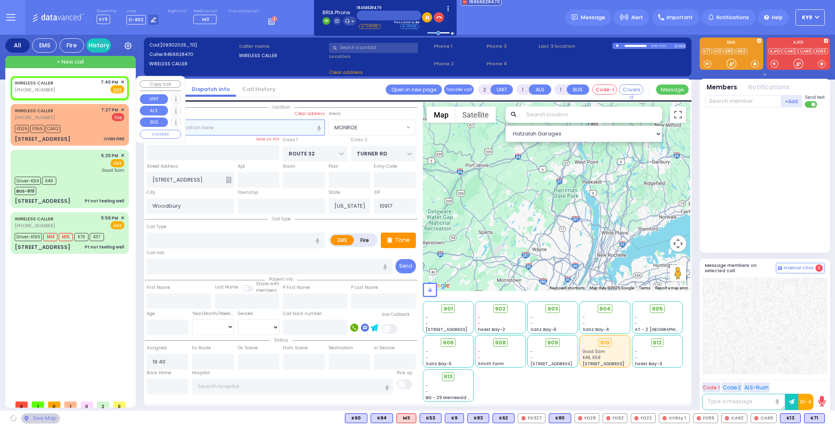
select select
radio input "true"
select select
select select "Hatzalah Garages"
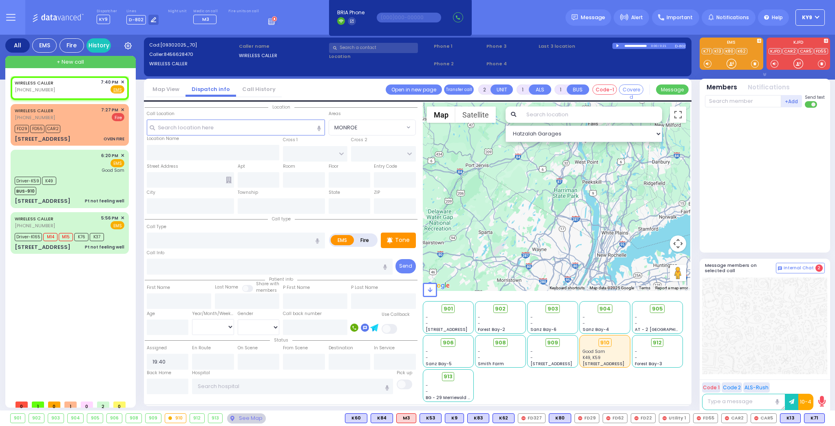
click at [387, 47] on input "text" at bounding box center [373, 48] width 89 height 10
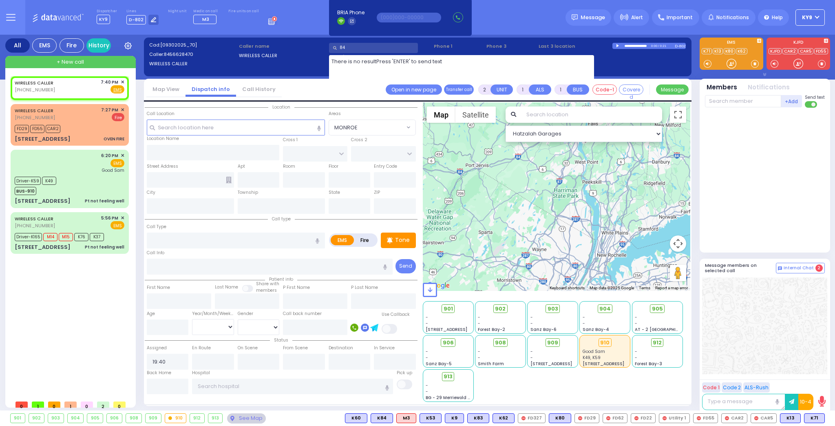
type input "8"
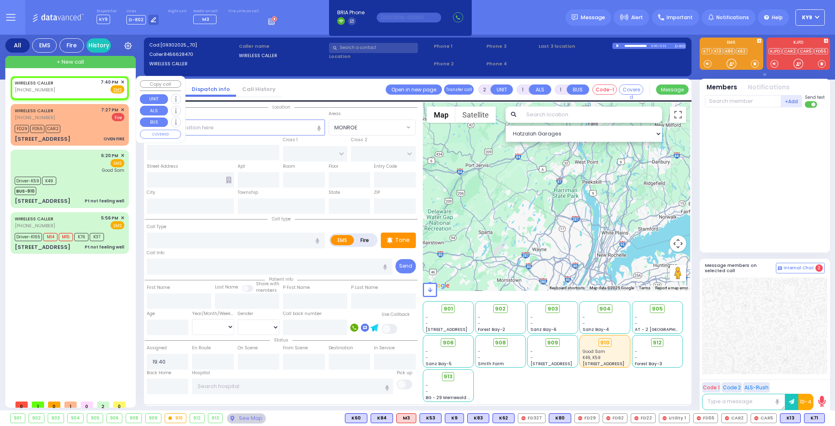
click at [121, 81] on span "✕" at bounding box center [123, 82] width 4 height 7
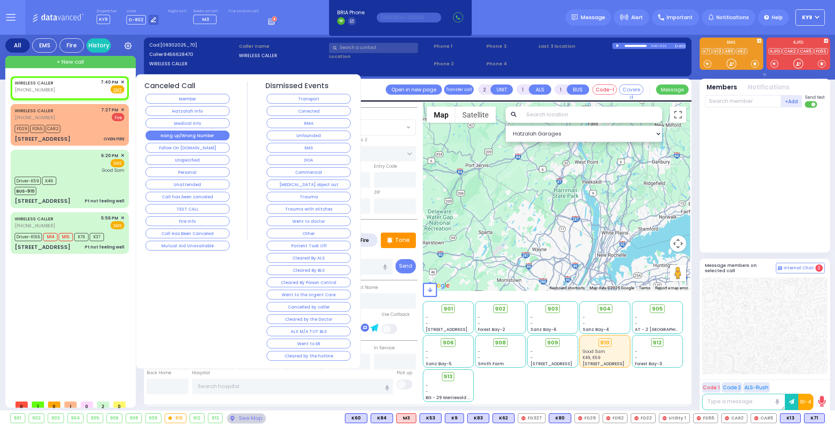
click at [165, 133] on button "Hang up/Wrong Number" at bounding box center [188, 136] width 84 height 10
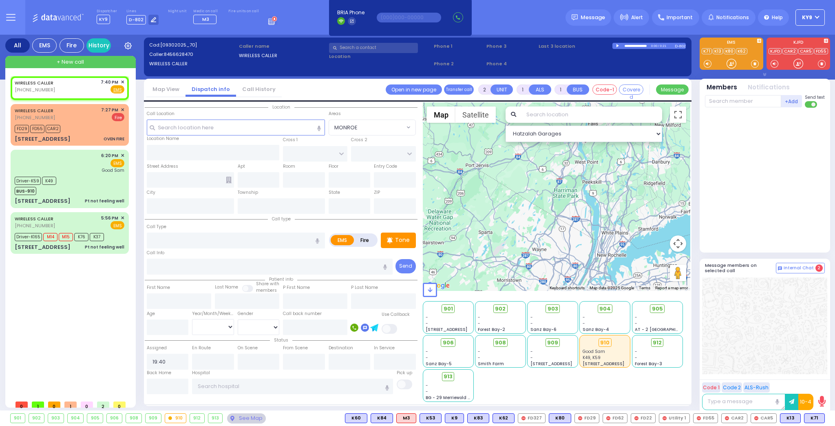
select select
radio input "true"
select select
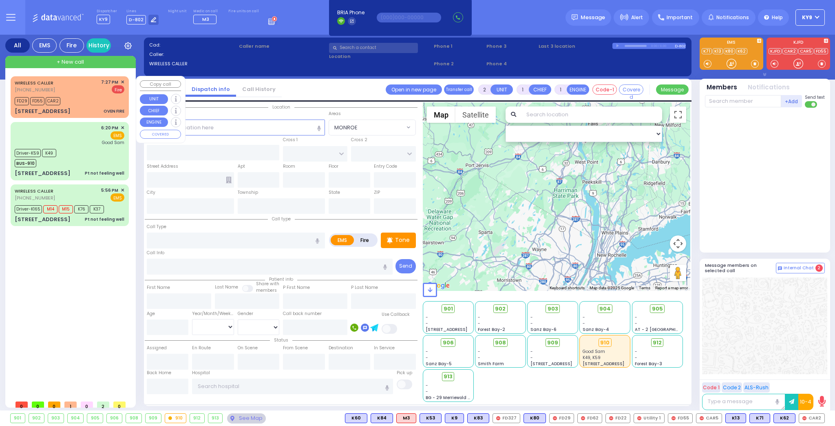
click at [99, 101] on div "FD29 FD55 CAR2" at bounding box center [70, 100] width 110 height 10
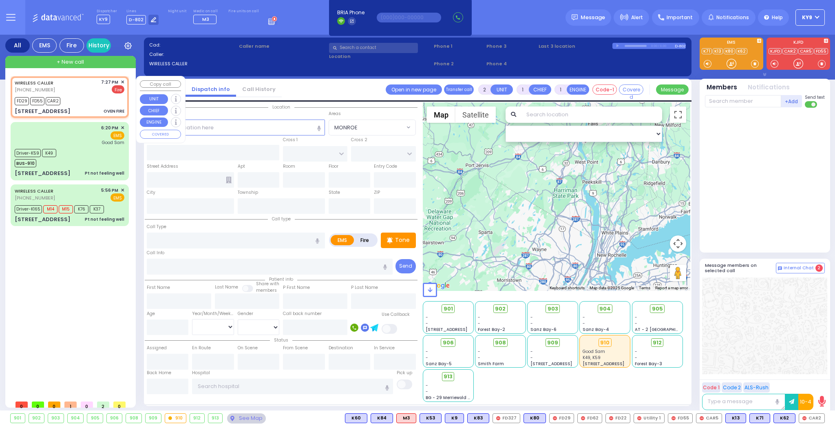
select select
type input "OVEN FIRE"
radio input "false"
radio input "true"
select select
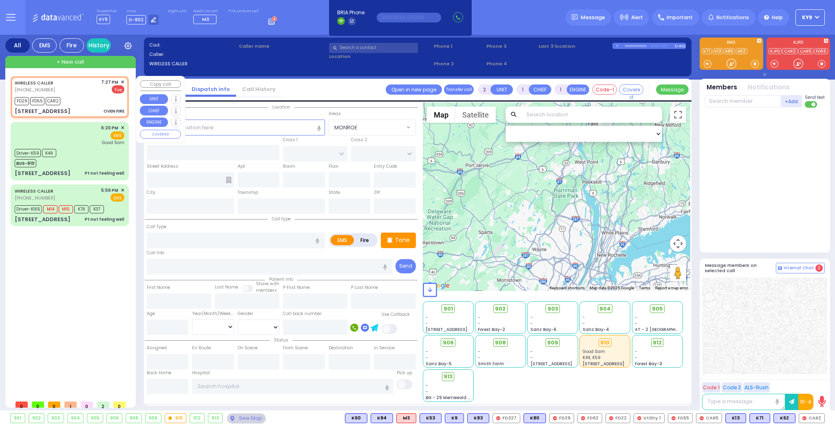
type input "19:27"
type input "19:28"
type input "QUICKWAY RD"
type input "PRESHBURG BLVD"
type input "[STREET_ADDRESS]"
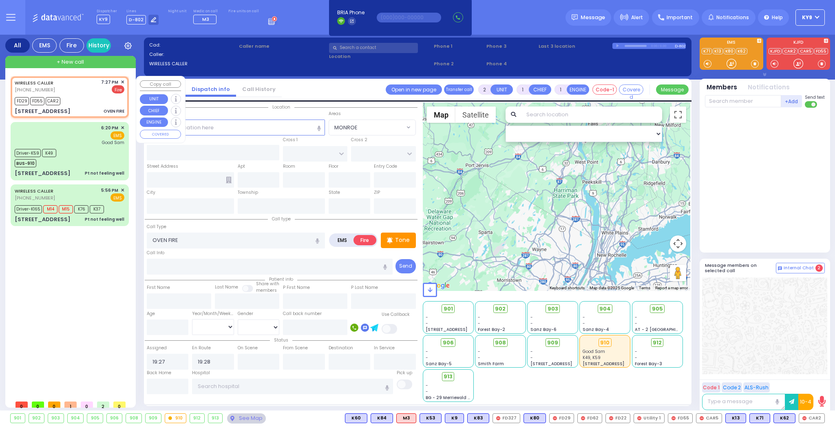
type input "101"
type input "[PERSON_NAME]"
type input "[US_STATE]"
type input "10950"
select select "Hatzalah Garages"
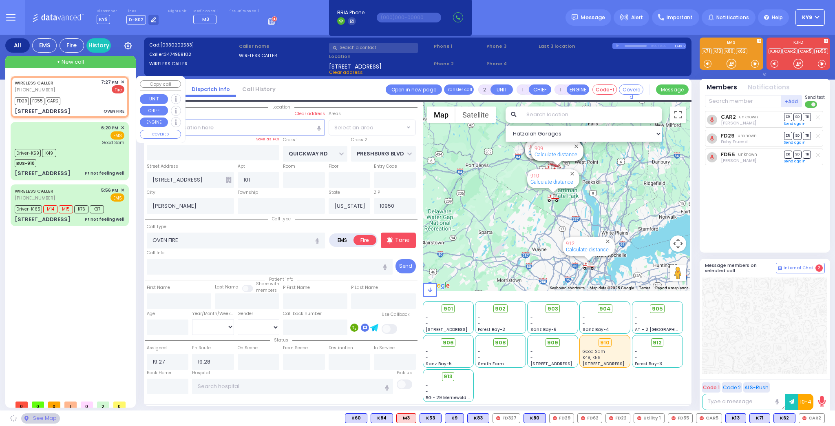
select select "SECTION 1"
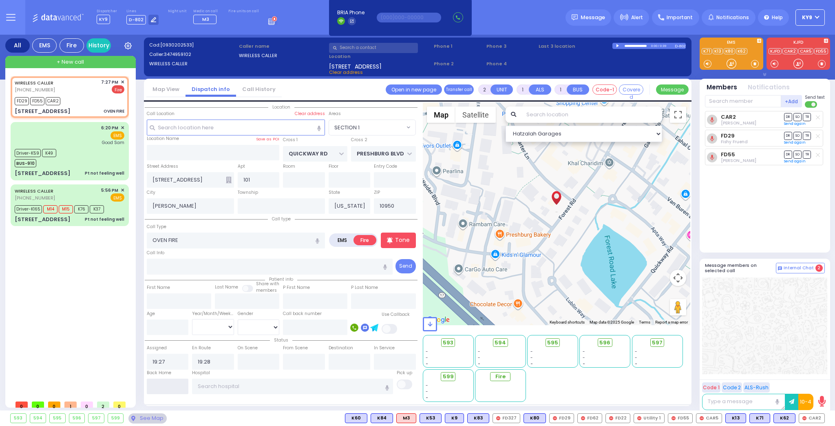
click at [173, 387] on input "text" at bounding box center [168, 386] width 42 height 15
type input "19:43"
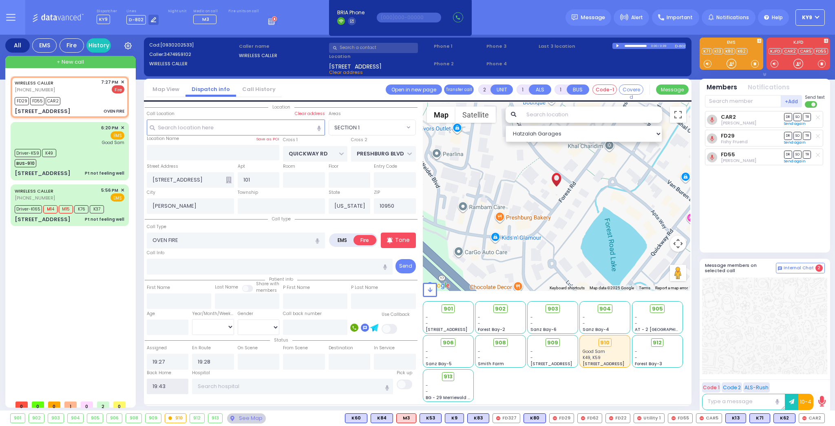
select select
radio input "true"
select select
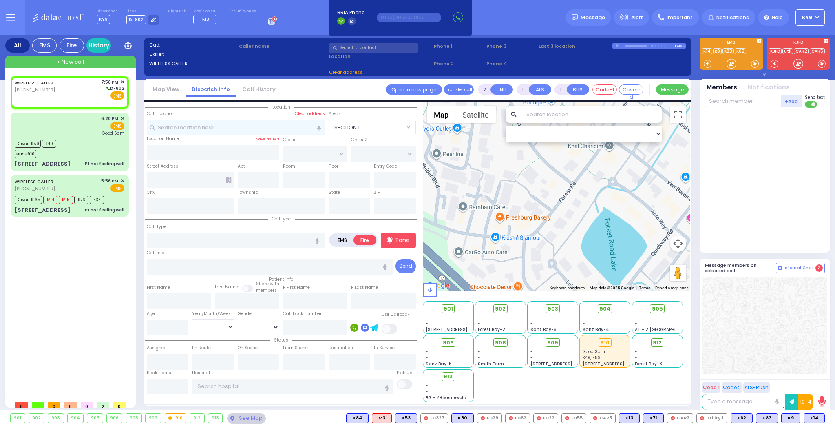
select select
radio input "true"
select select
type input "19:56"
select select "Hatzalah Garages"
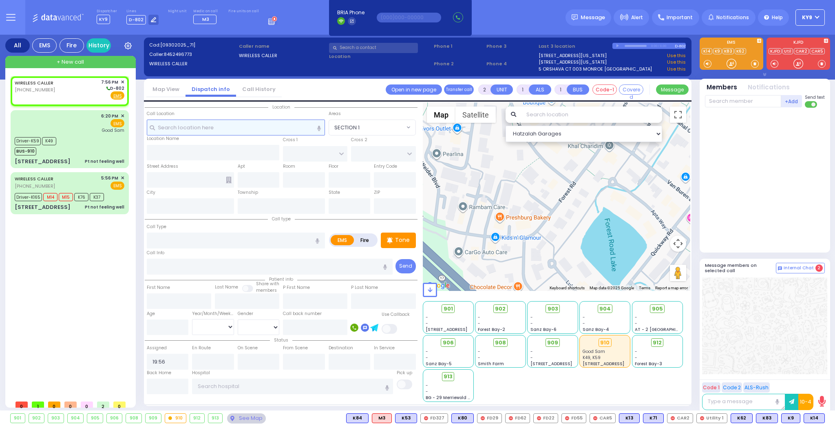
select select
radio input "true"
select select
select select "Hatzalah Garages"
click at [74, 92] on div "WIRELESS CALLER [PHONE_NUMBER] 7:56 PM ✕ D-802" at bounding box center [70, 89] width 110 height 21
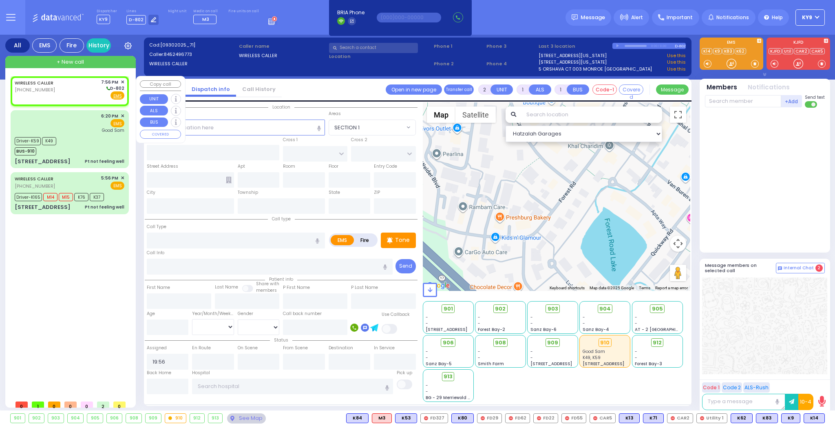
select select
radio input "true"
select select
select select "Hatzalah Garages"
click at [204, 131] on input "text" at bounding box center [236, 127] width 178 height 15
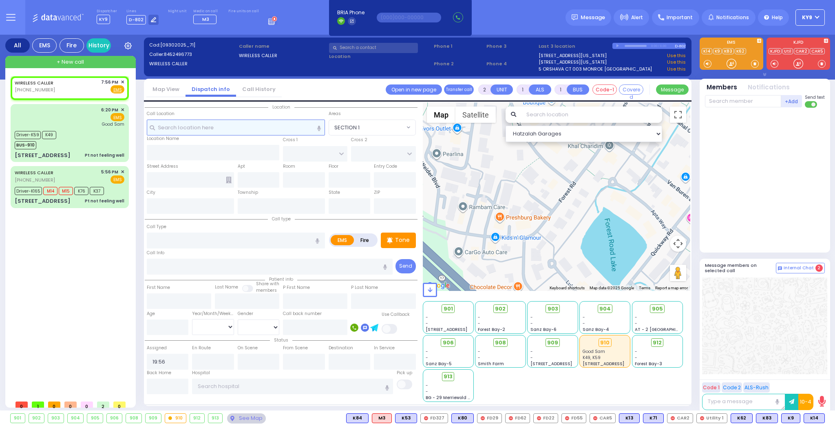
select select
radio input "true"
select select
select select "Hatzalah Garages"
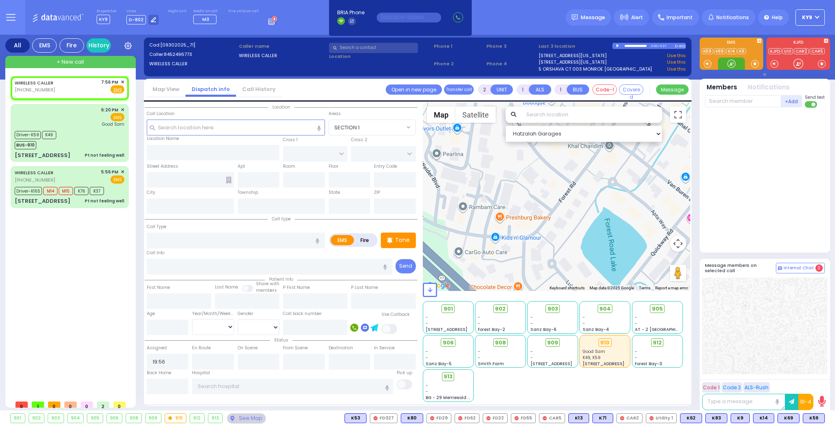
drag, startPoint x: 732, startPoint y: 67, endPoint x: 713, endPoint y: 66, distance: 19.2
click at [731, 66] on div at bounding box center [732, 64] width 8 height 8
click at [70, 141] on div "Driver-K59 K49 BUS-910" at bounding box center [70, 139] width 110 height 20
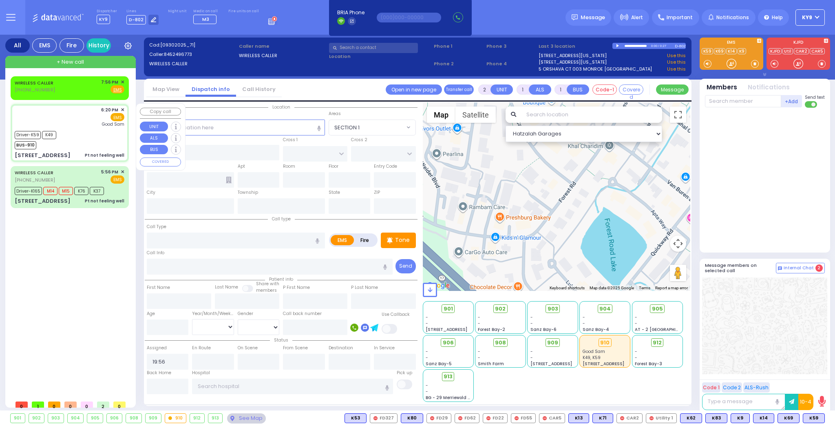
type input "6"
select select
type input "Pt not feeling well"
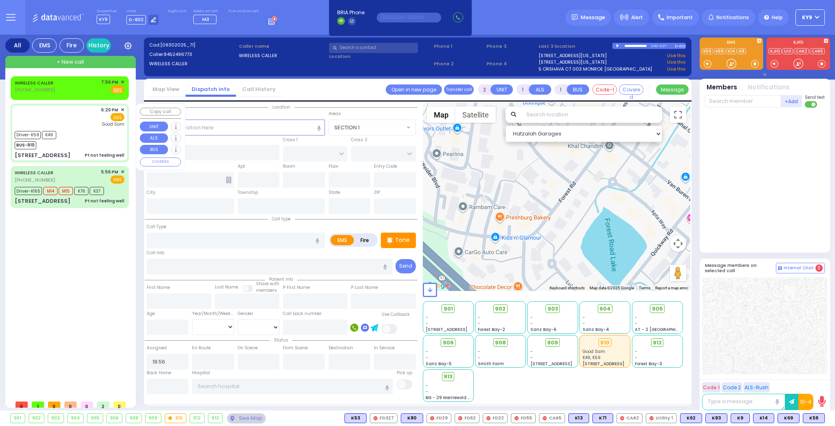
radio input "true"
type input "[PERSON_NAME]"
type input "54"
select select "Year"
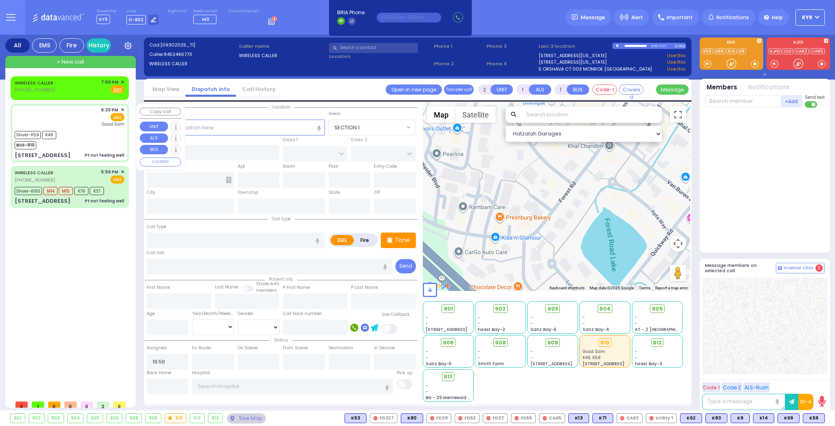
select select "[DEMOGRAPHIC_DATA]"
type input "18:20"
type input "18:22"
type input "18:27"
type input "18:38"
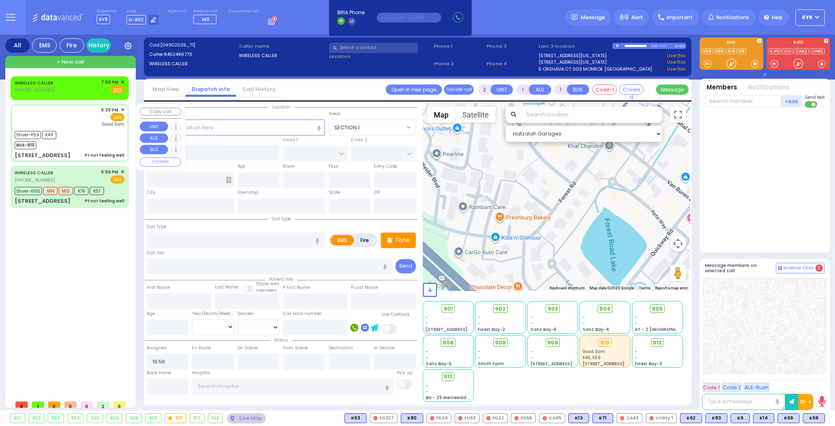
type input "19:04"
type input "19:05"
type input "[GEOGRAPHIC_DATA]"
select select "Hatzalah Garages"
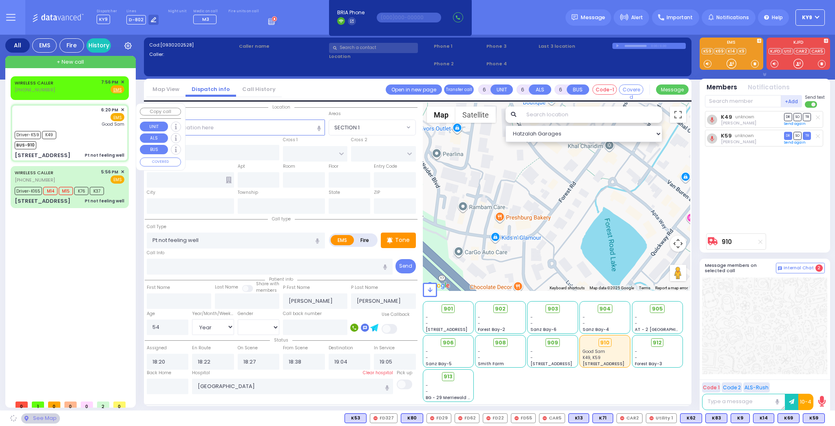
type input "ROUTE 32"
type input "TURNER RD"
type input "[STREET_ADDRESS]"
type input "Woodbury"
type input "[US_STATE]"
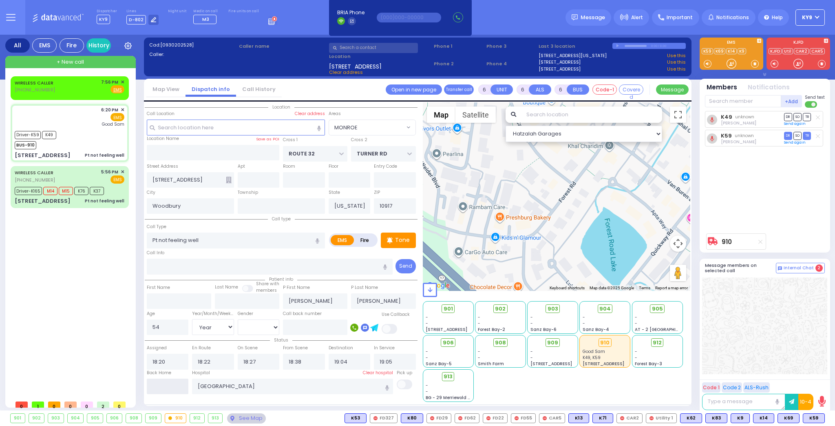
click at [167, 383] on input "text" at bounding box center [168, 386] width 42 height 15
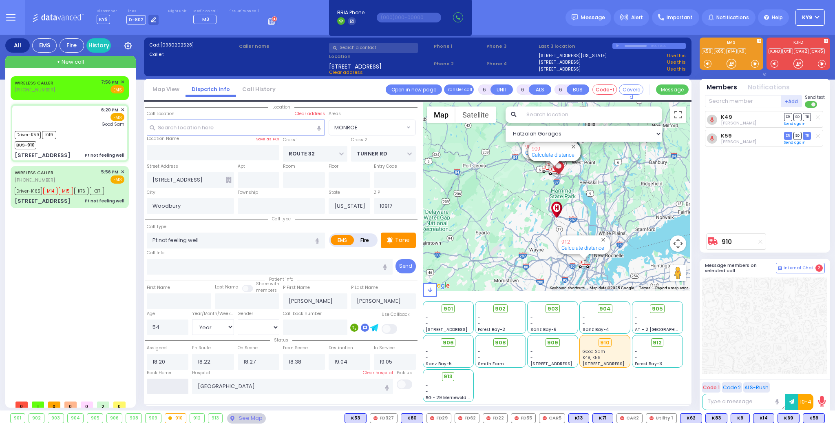
click at [170, 384] on input "text" at bounding box center [168, 386] width 42 height 15
click at [171, 383] on input "text" at bounding box center [168, 386] width 42 height 15
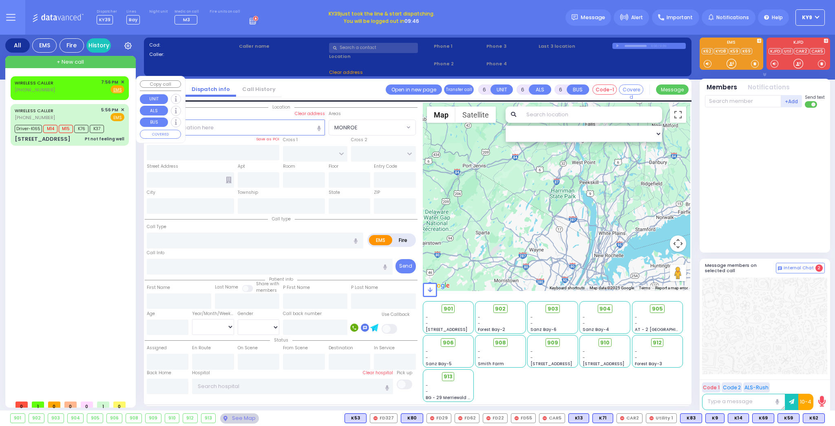
click at [121, 84] on span "✕" at bounding box center [123, 82] width 4 height 7
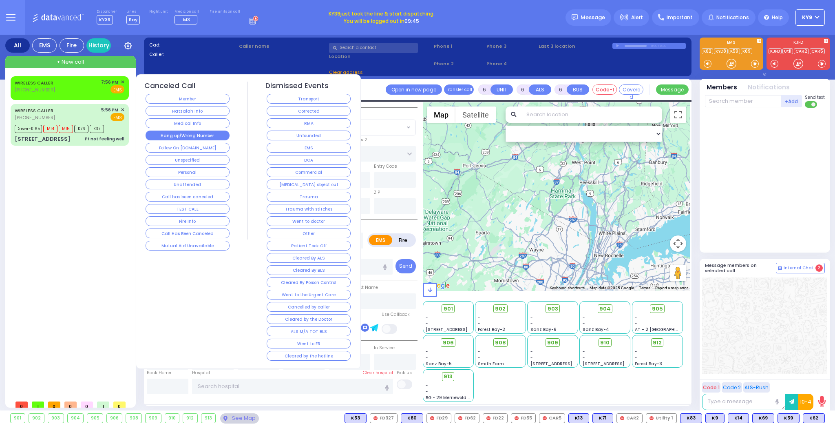
click at [166, 135] on button "Hang up/Wrong Number" at bounding box center [188, 136] width 84 height 10
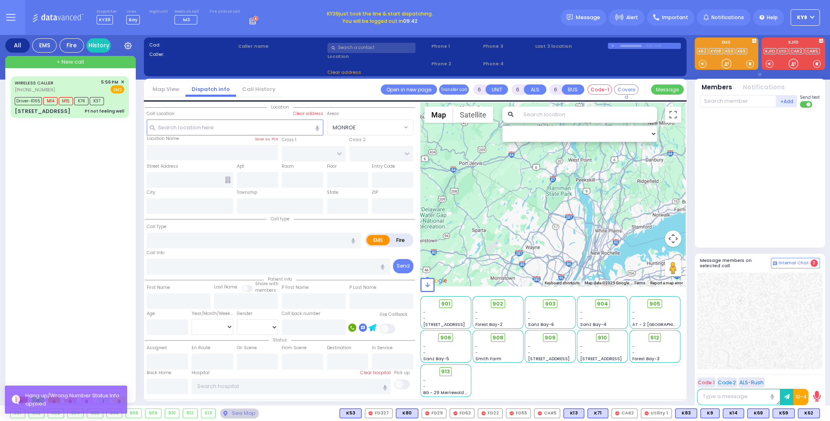
click at [805, 17] on span "KY9" at bounding box center [802, 17] width 10 height 7
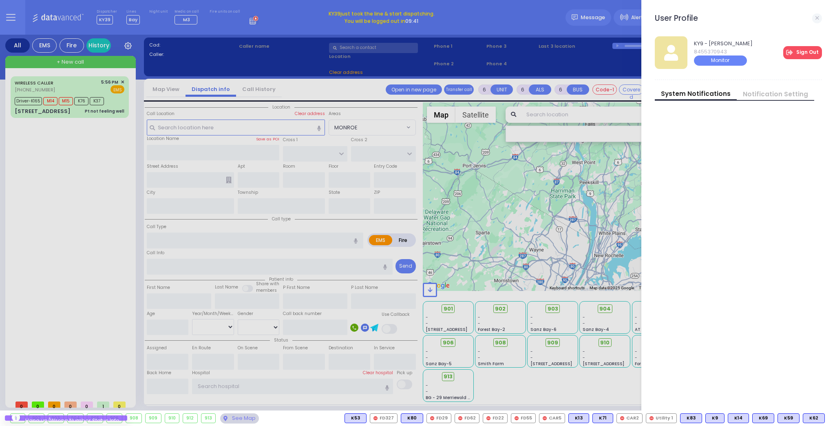
click at [801, 51] on link "Sign Out" at bounding box center [803, 52] width 39 height 13
